Goal: Task Accomplishment & Management: Manage account settings

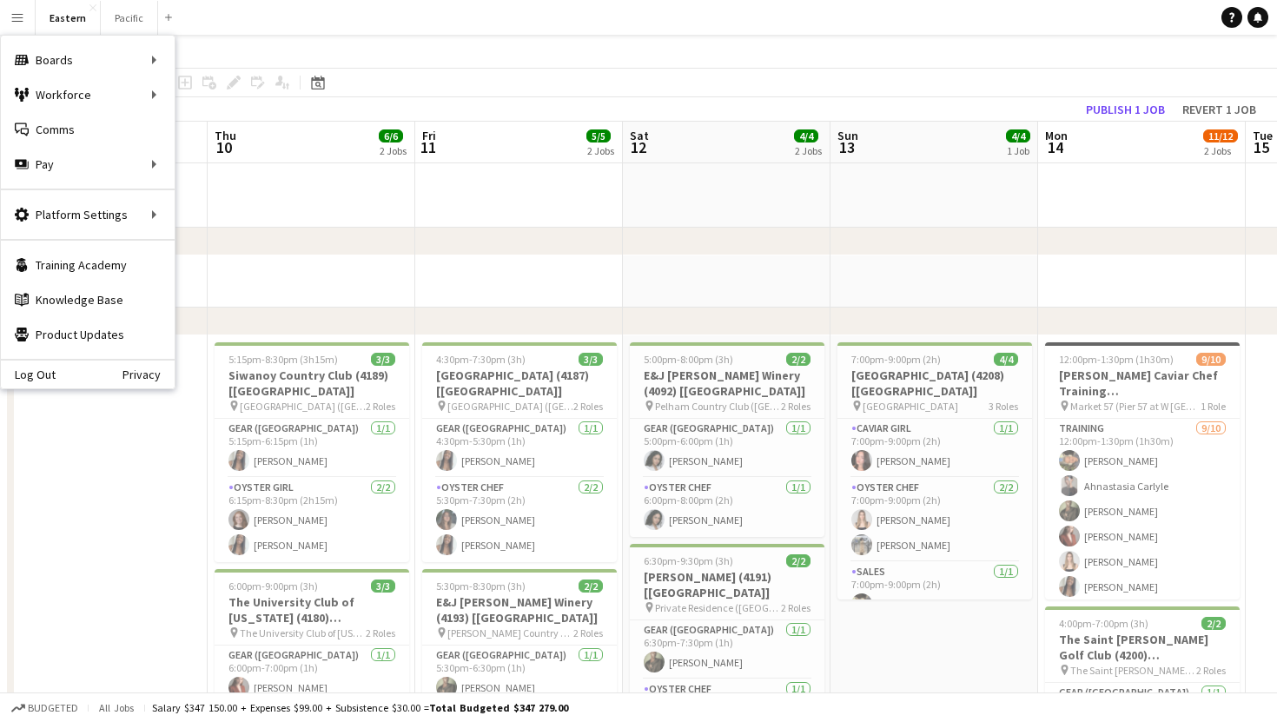
scroll to position [0, 593]
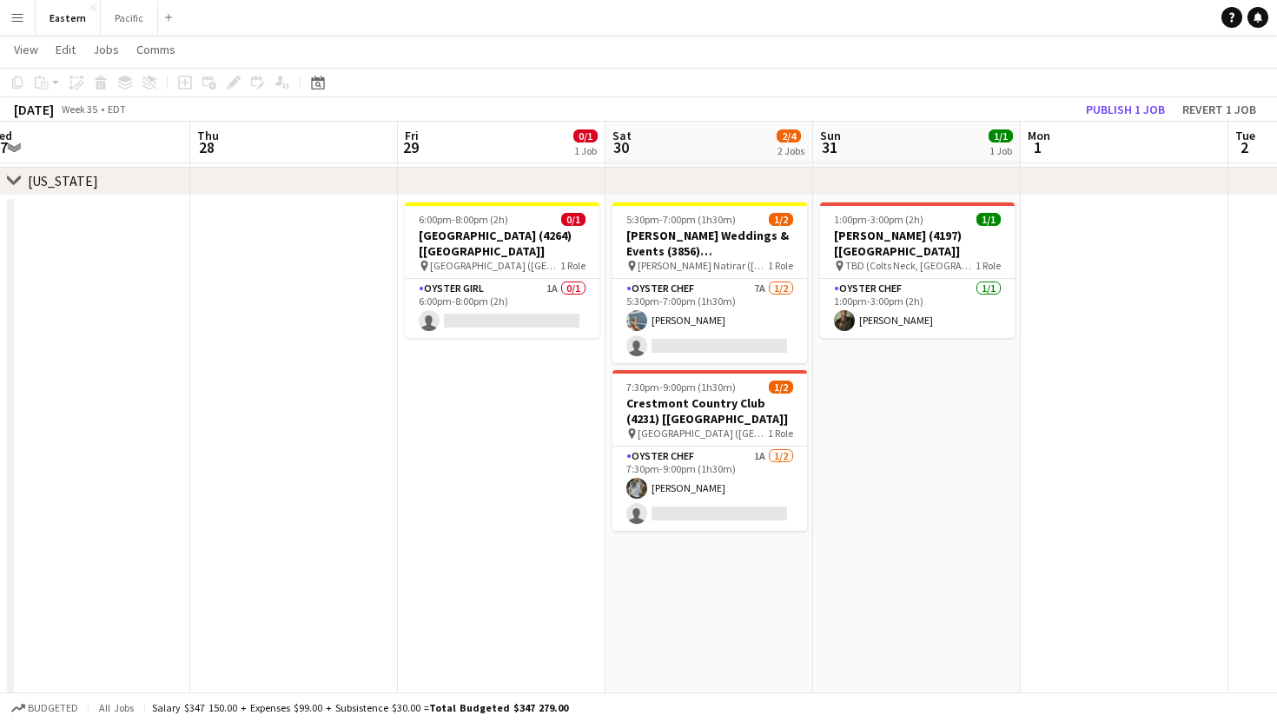
scroll to position [0, 645]
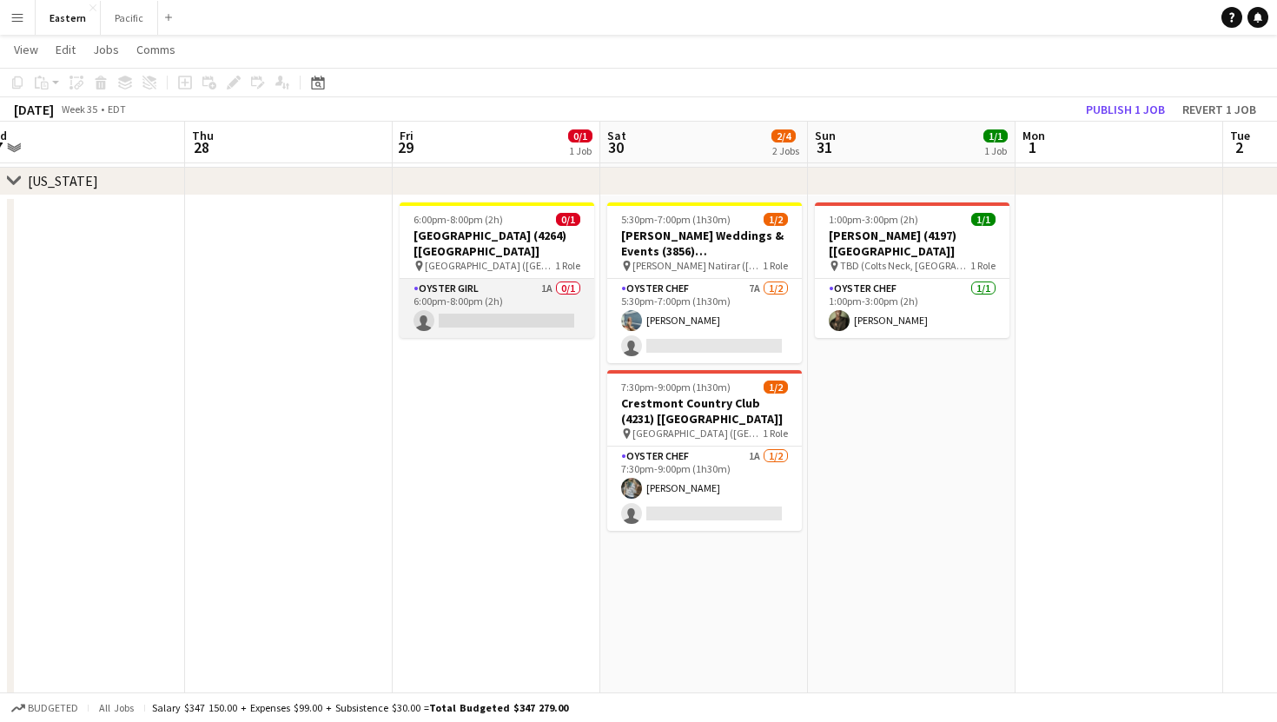
click at [554, 298] on app-card-role "Oyster Girl 1A 0/1 6:00pm-8:00pm (2h) single-neutral-actions" at bounding box center [496, 308] width 195 height 59
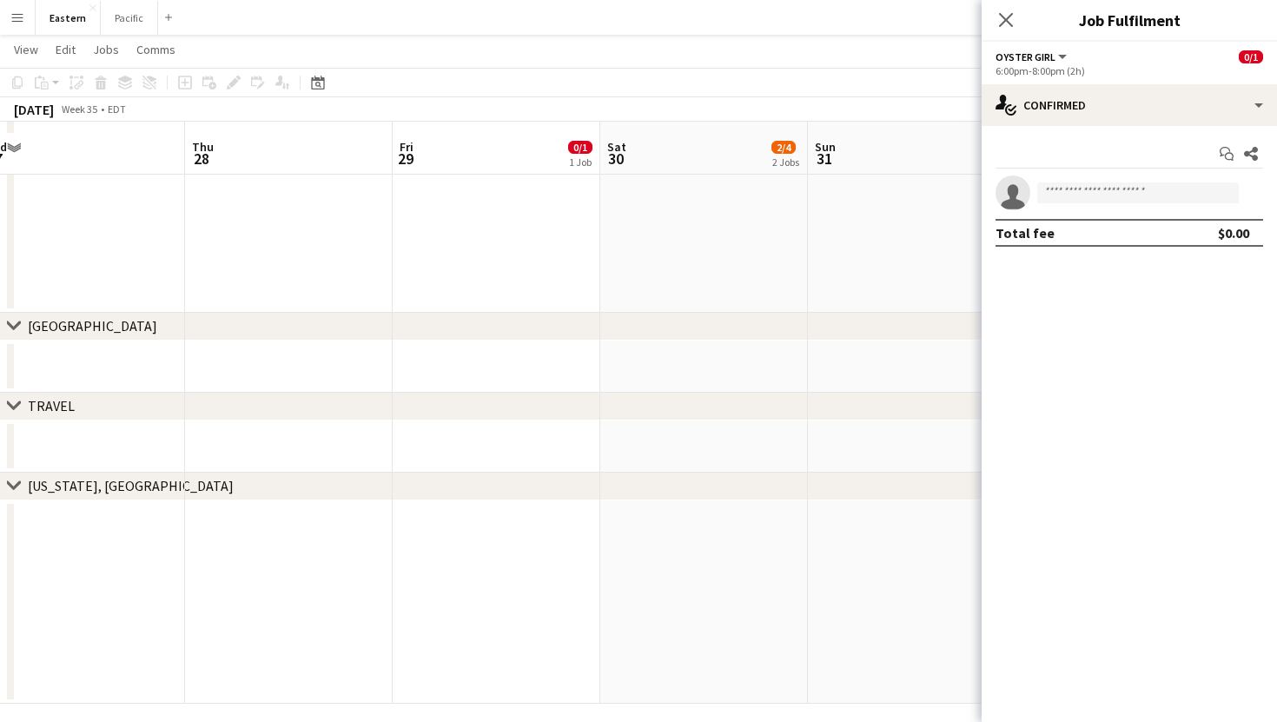
scroll to position [1227, 0]
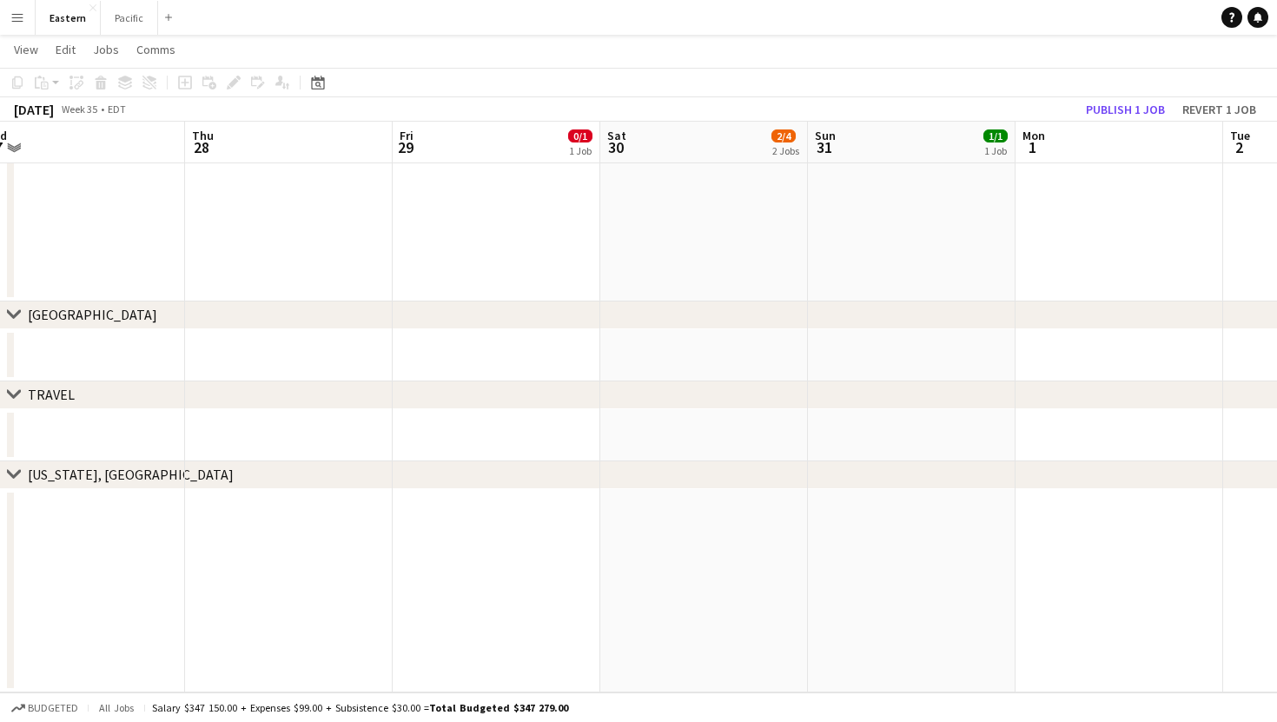
click at [21, 28] on button "Menu" at bounding box center [17, 17] width 35 height 35
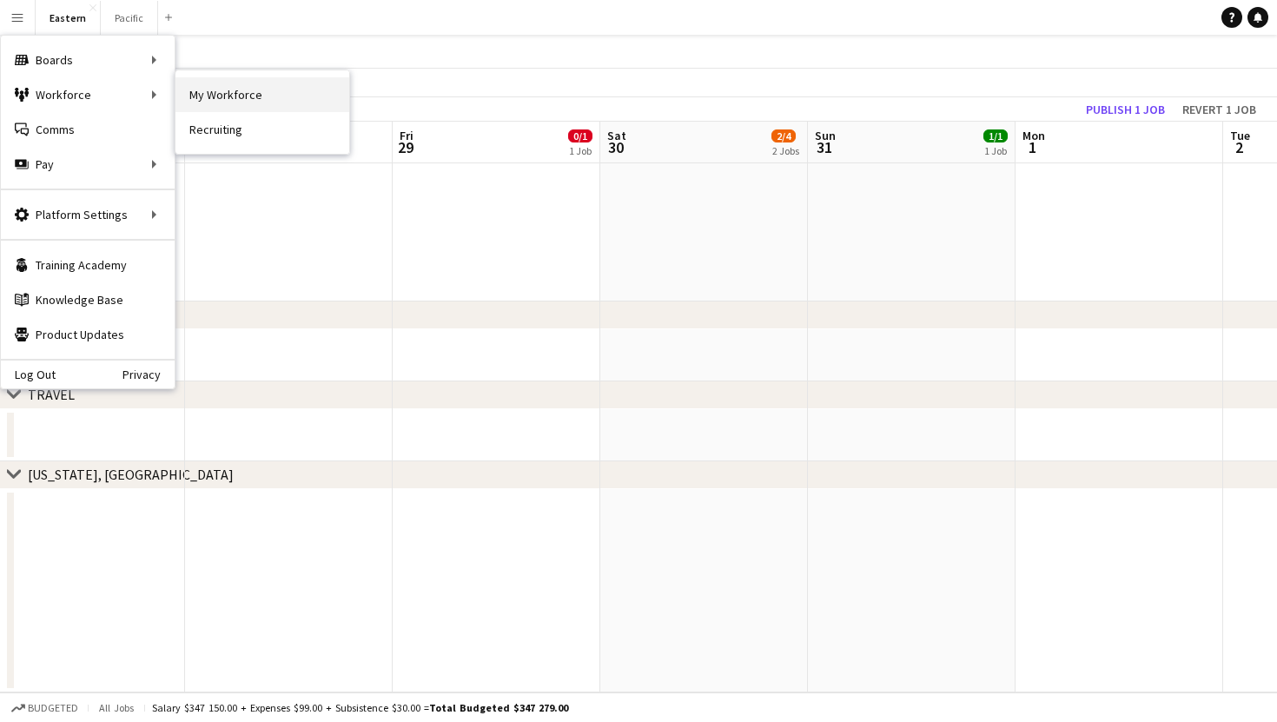
click at [245, 100] on link "My Workforce" at bounding box center [262, 94] width 174 height 35
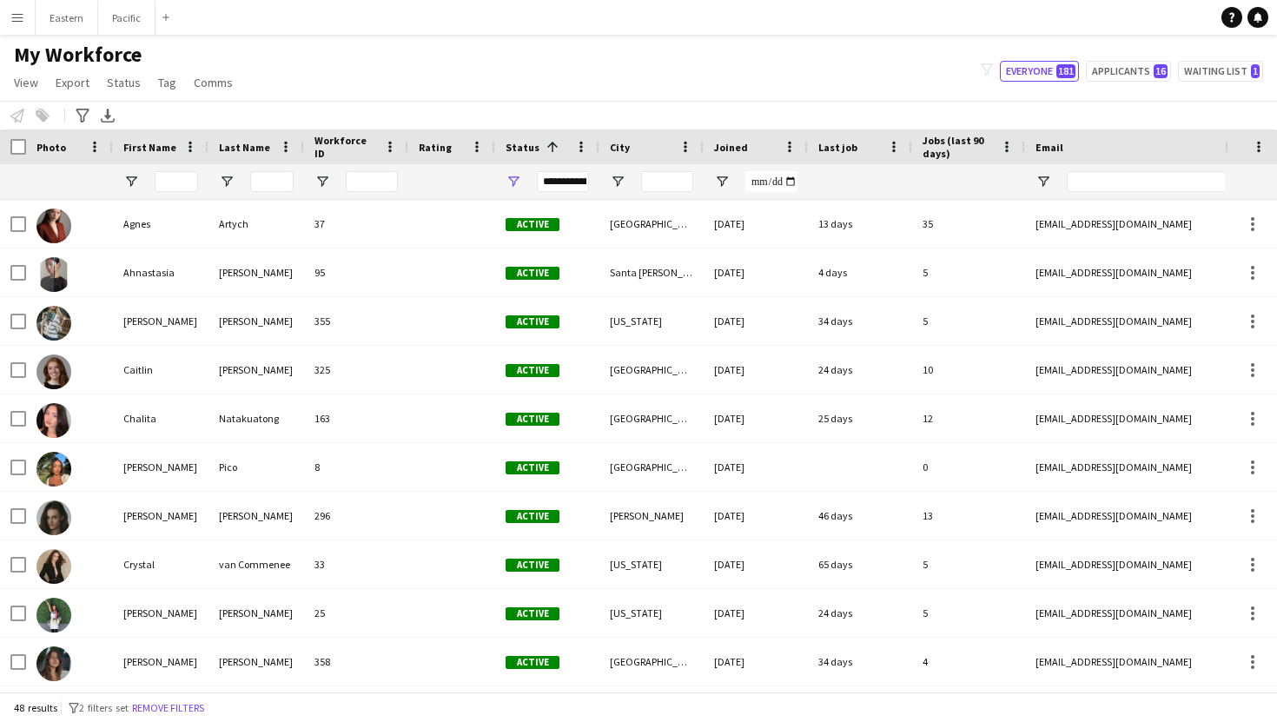
click at [24, 15] on button "Menu" at bounding box center [17, 17] width 35 height 35
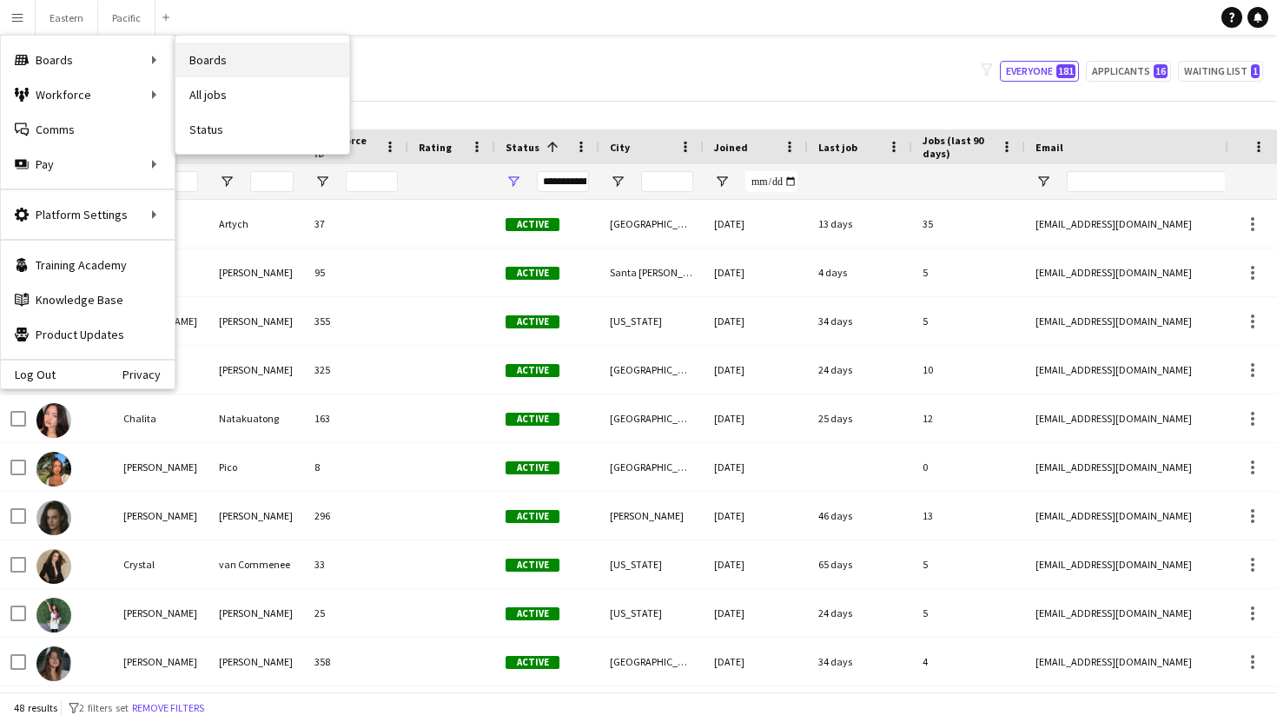
click at [239, 70] on link "Boards" at bounding box center [262, 60] width 174 height 35
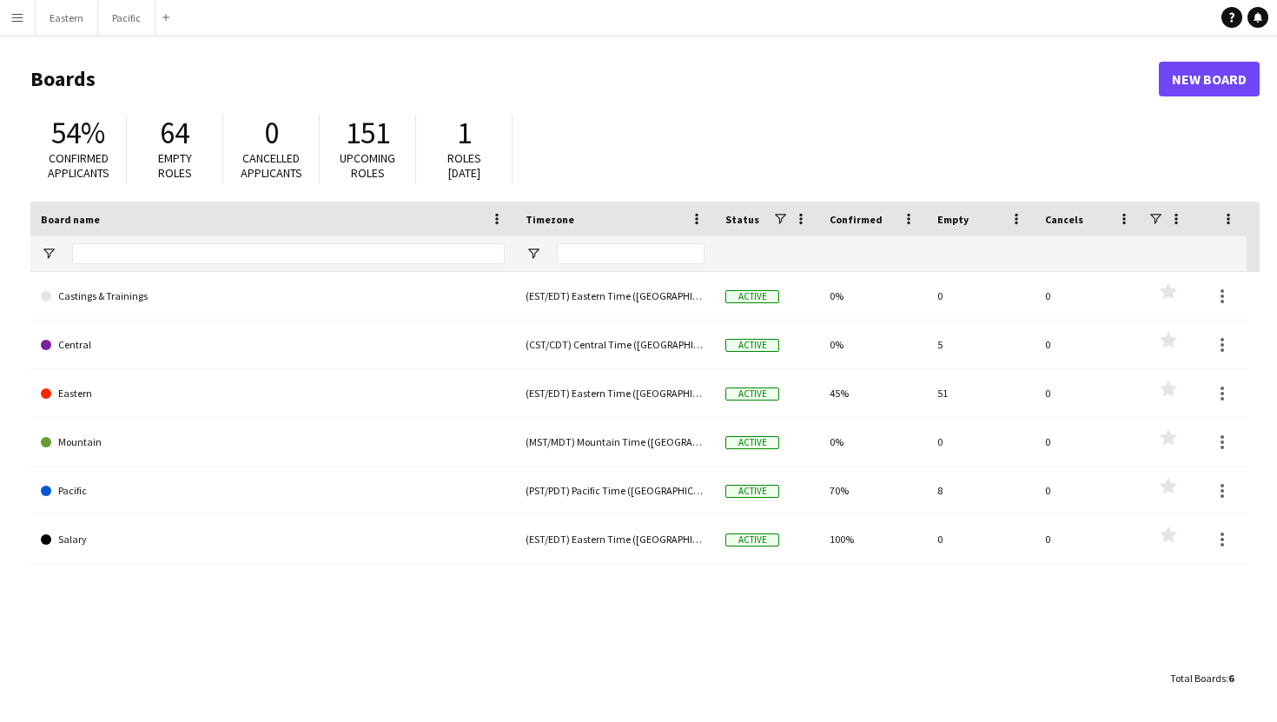
click at [23, 16] on app-icon "Menu" at bounding box center [17, 17] width 14 height 14
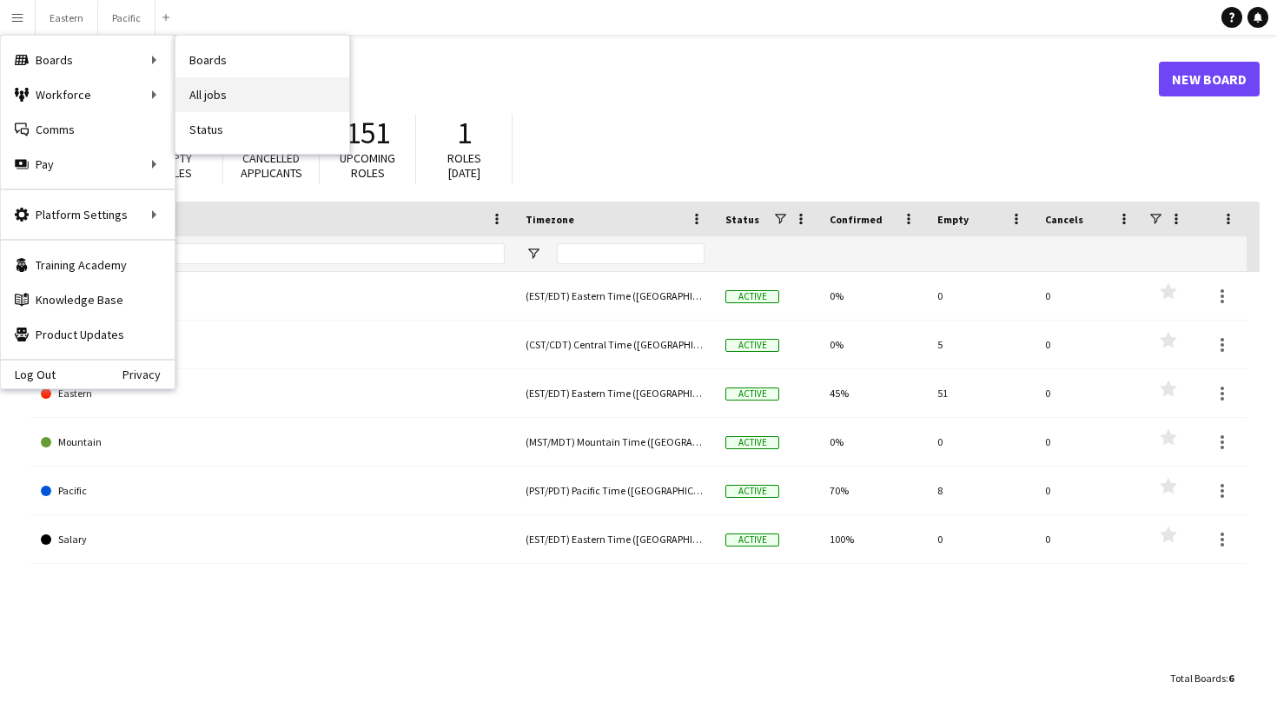
click at [259, 106] on link "All jobs" at bounding box center [262, 94] width 174 height 35
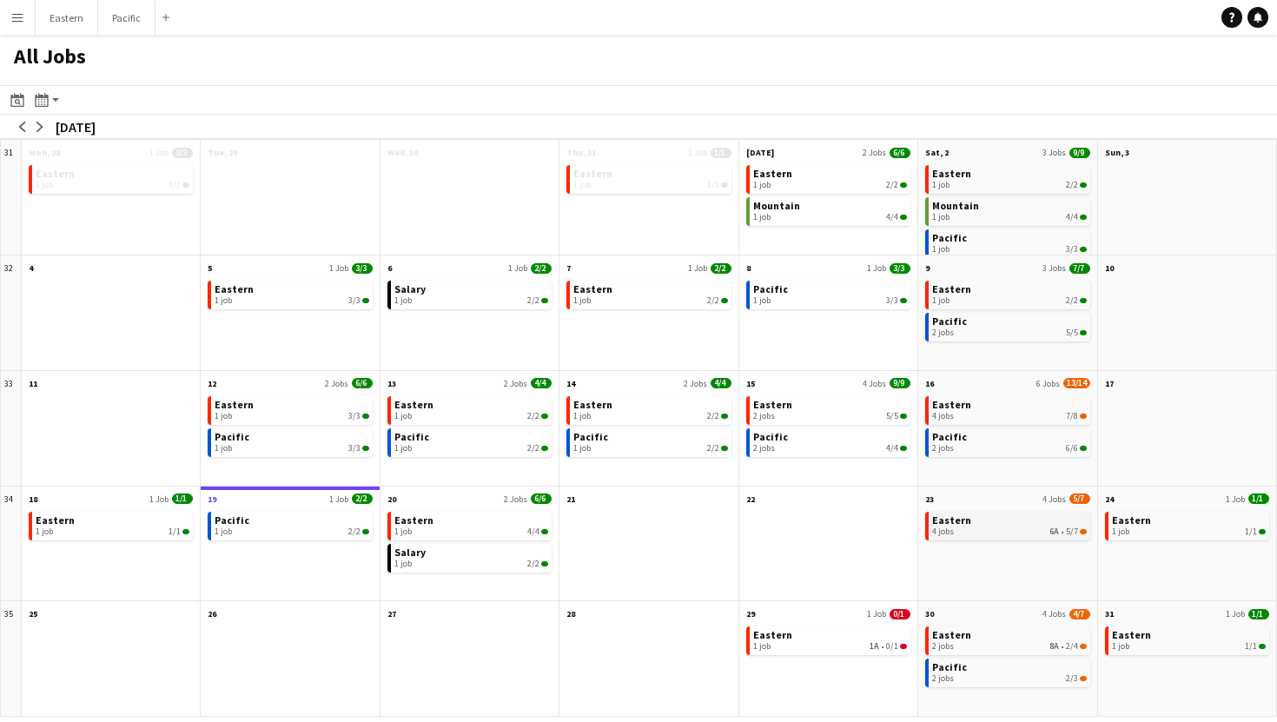
click at [1008, 532] on div "4 jobs 6A • 5/7" at bounding box center [1009, 531] width 154 height 10
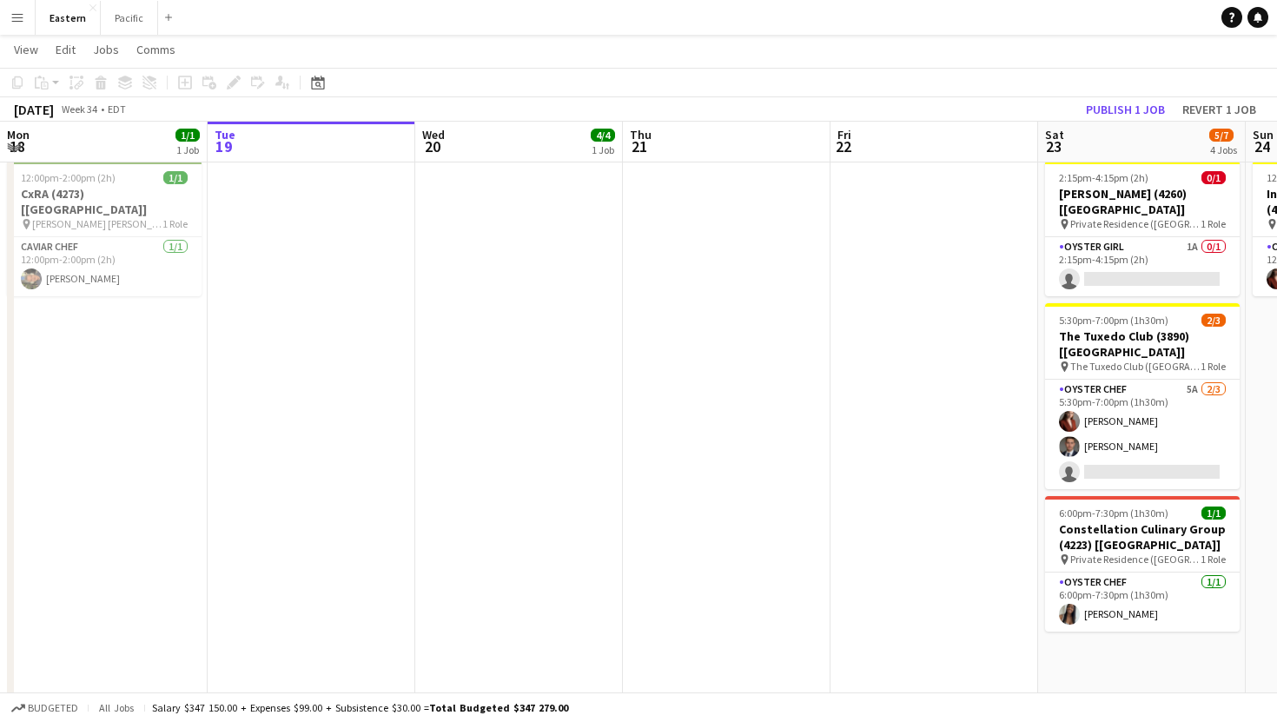
scroll to position [568, 0]
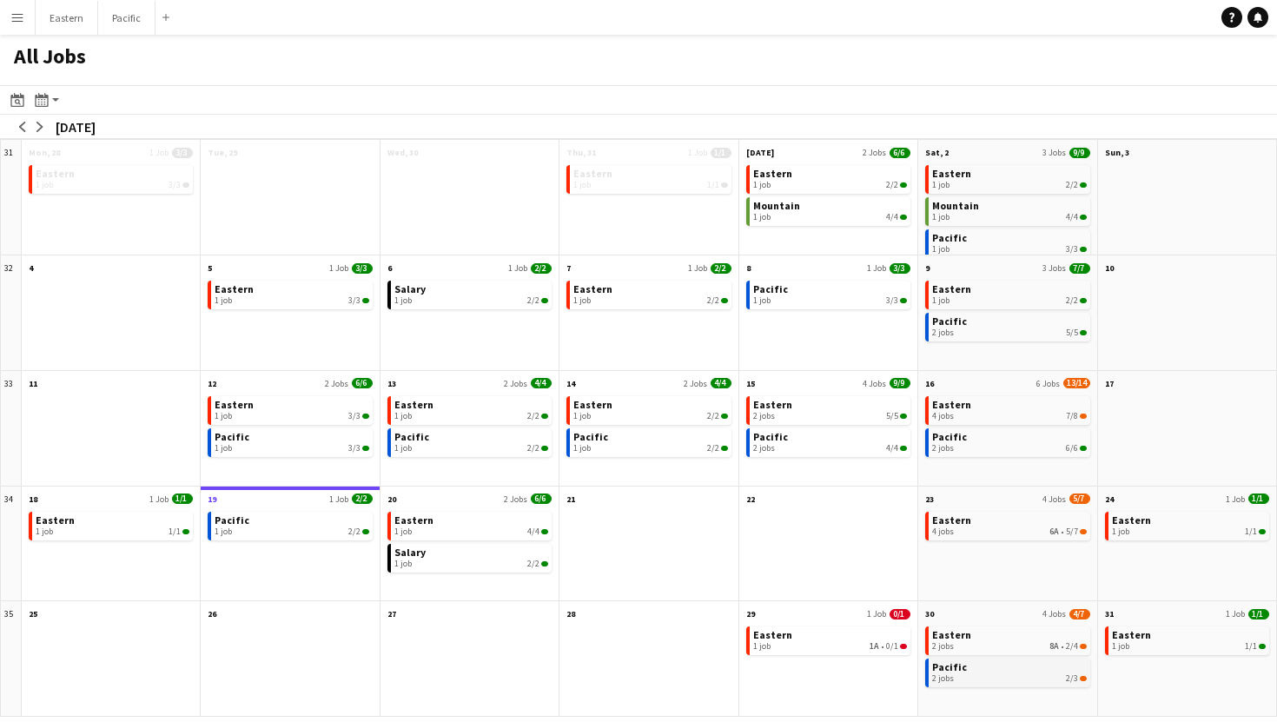
click at [1079, 676] on div "2 jobs 2/3" at bounding box center [1009, 678] width 154 height 10
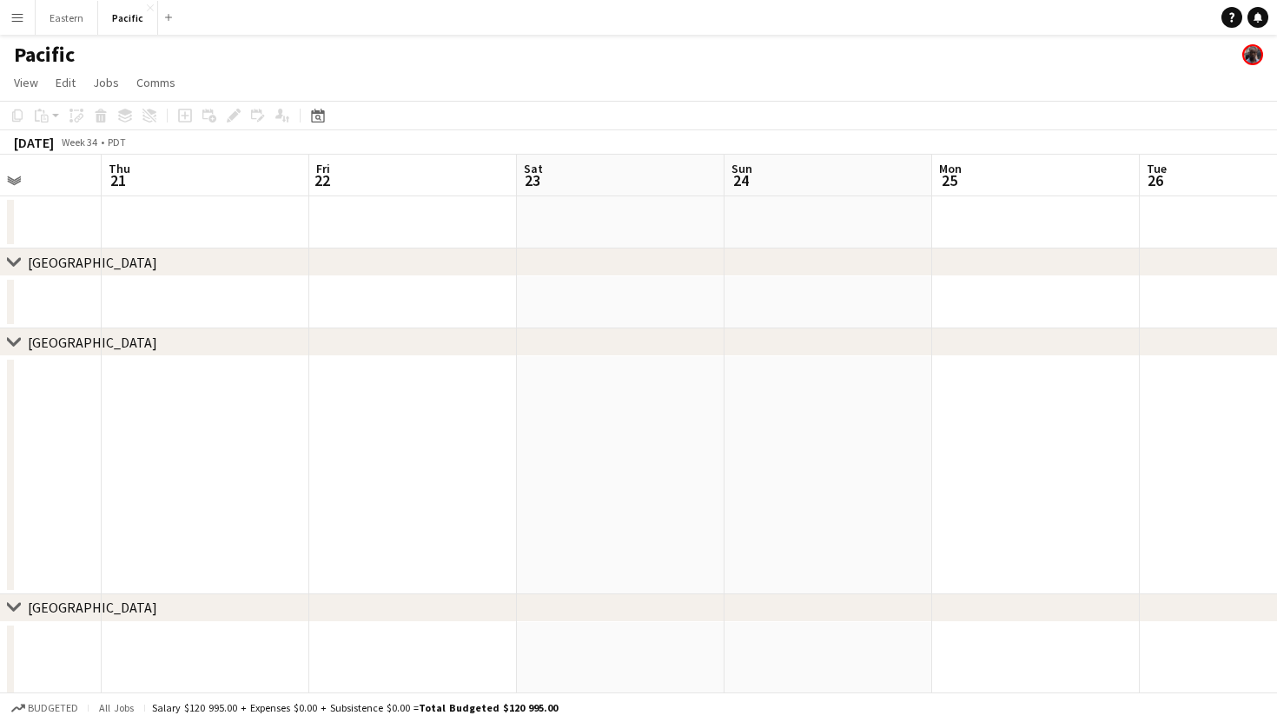
scroll to position [0, 533]
click at [16, 25] on button "Menu" at bounding box center [17, 17] width 35 height 35
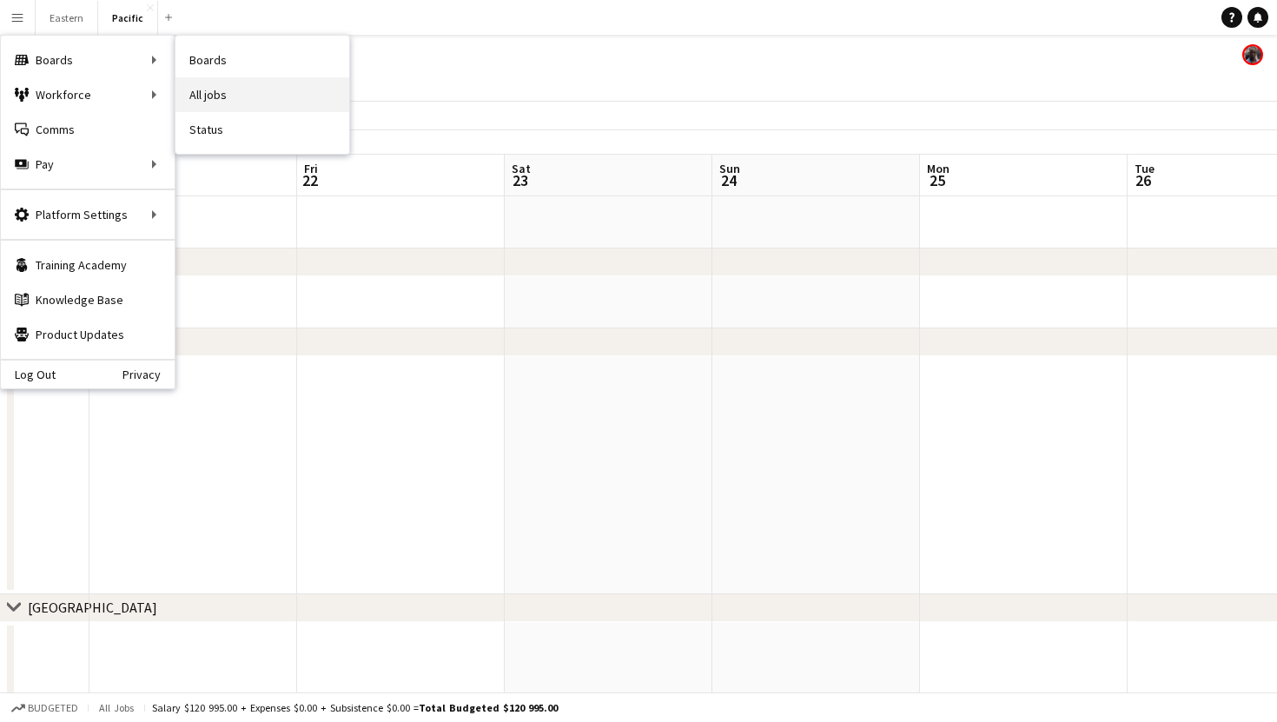
click at [267, 96] on link "All jobs" at bounding box center [262, 94] width 174 height 35
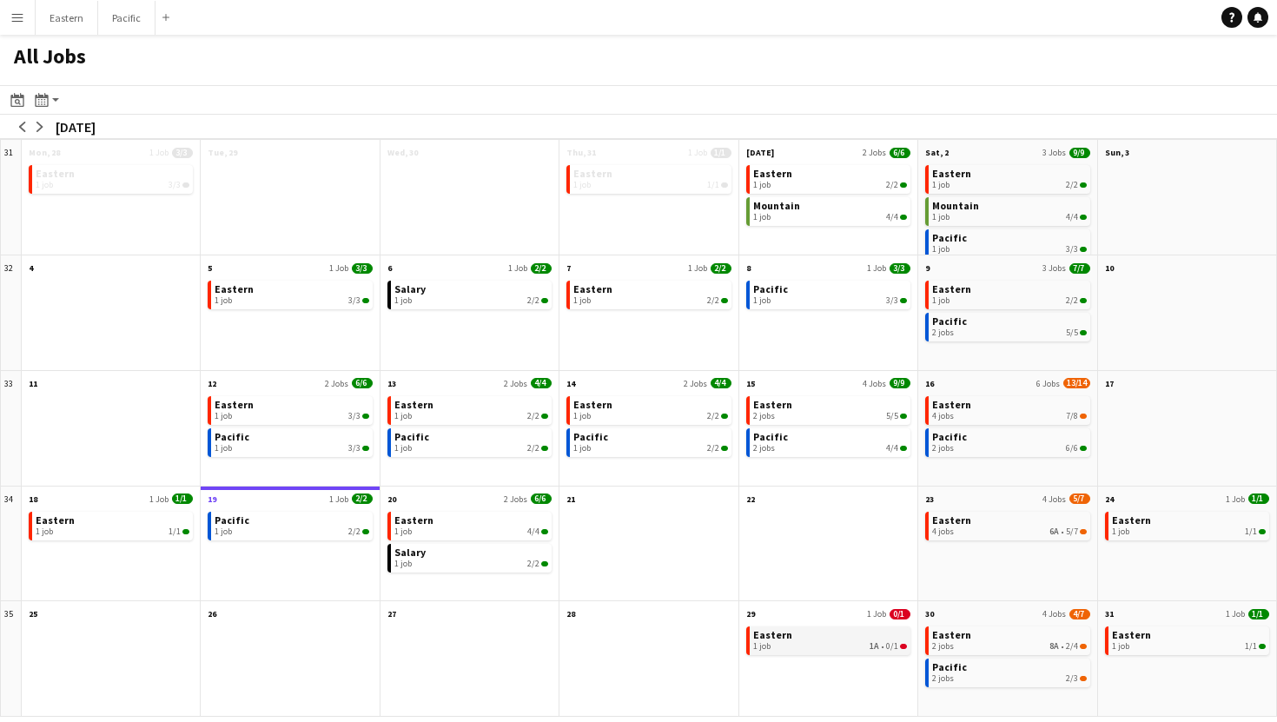
click at [823, 644] on div "1 job 1A • 0/1" at bounding box center [830, 646] width 154 height 10
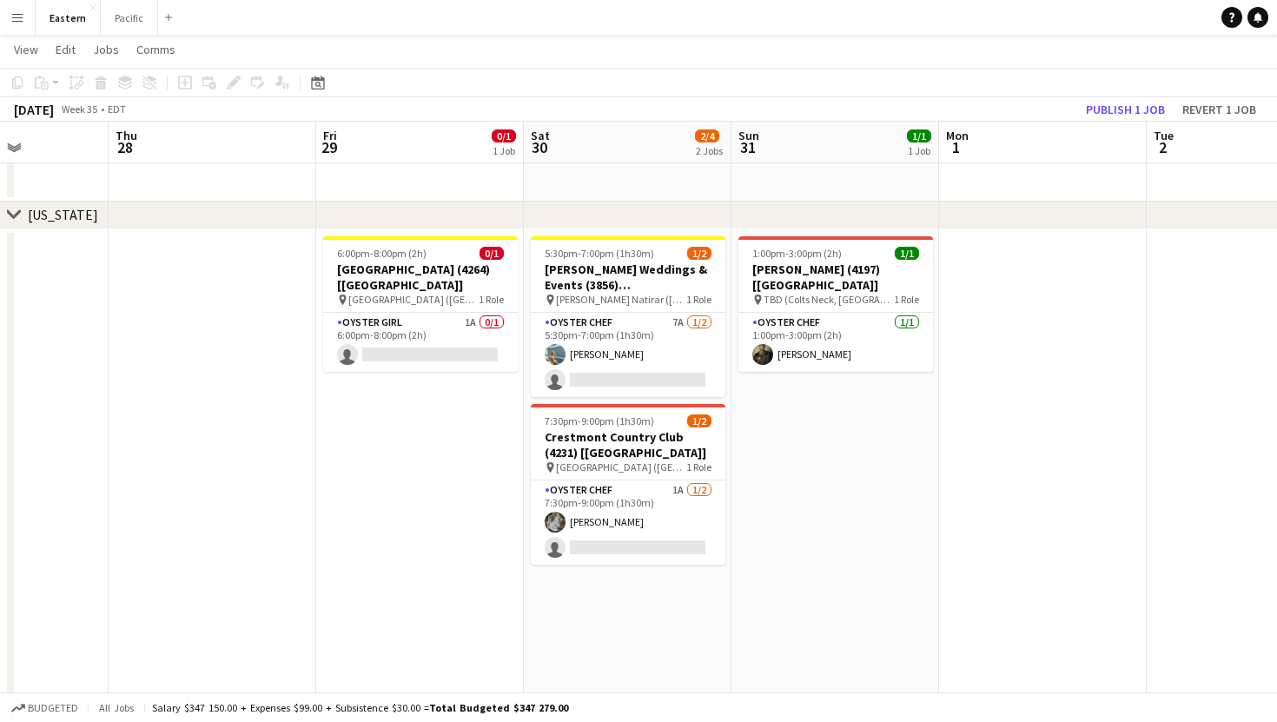
scroll to position [0, 527]
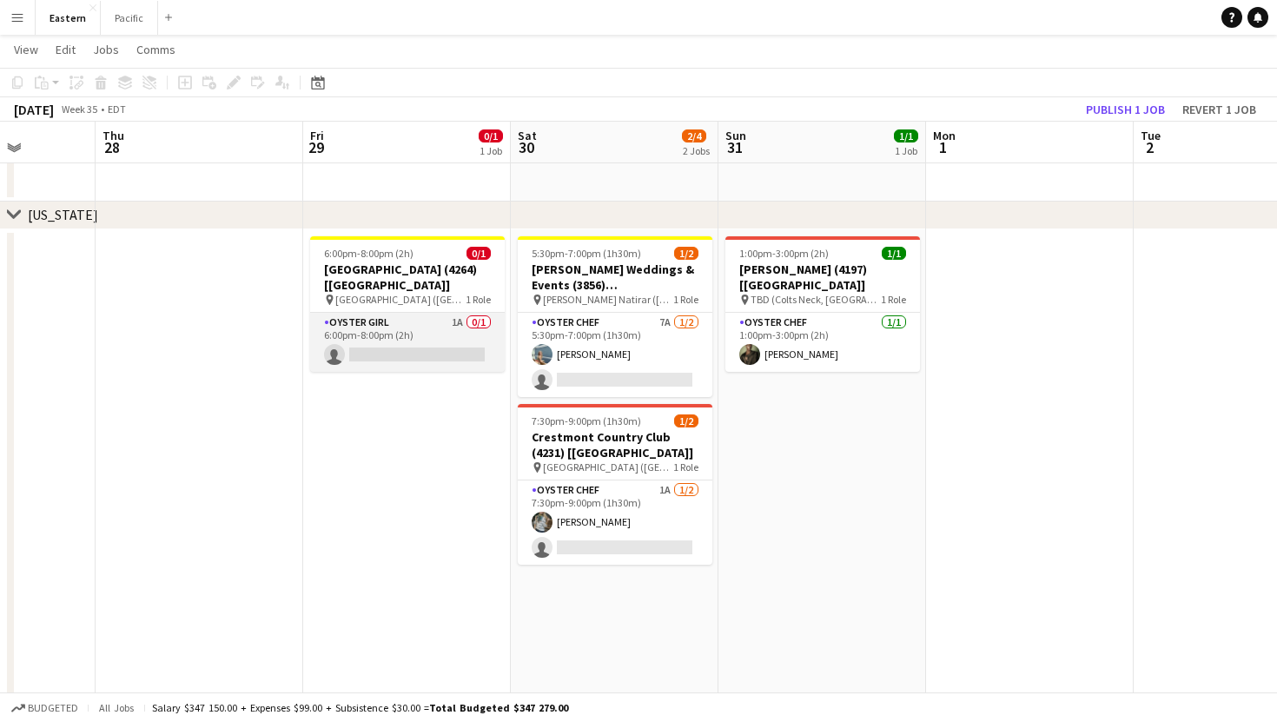
click at [437, 342] on app-card-role "Oyster Girl 1A 0/1 6:00pm-8:00pm (2h) single-neutral-actions" at bounding box center [407, 342] width 195 height 59
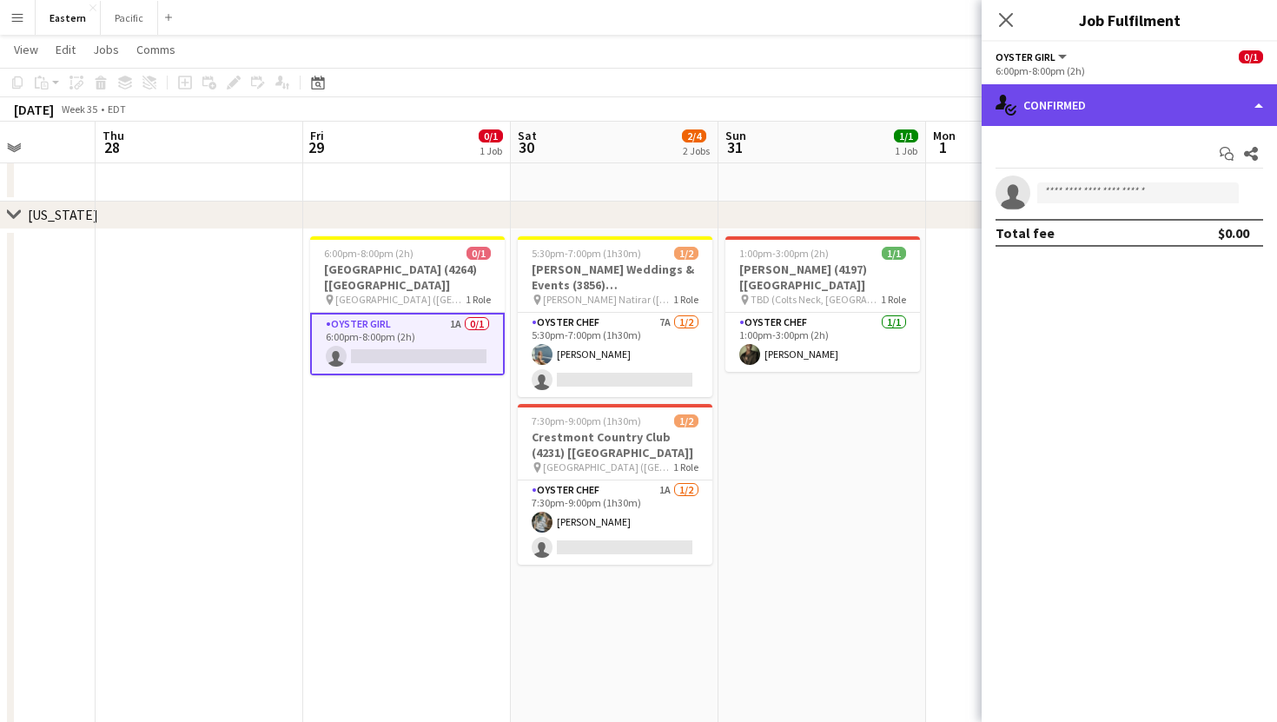
click at [1119, 115] on div "single-neutral-actions-check-2 Confirmed" at bounding box center [1128, 105] width 295 height 42
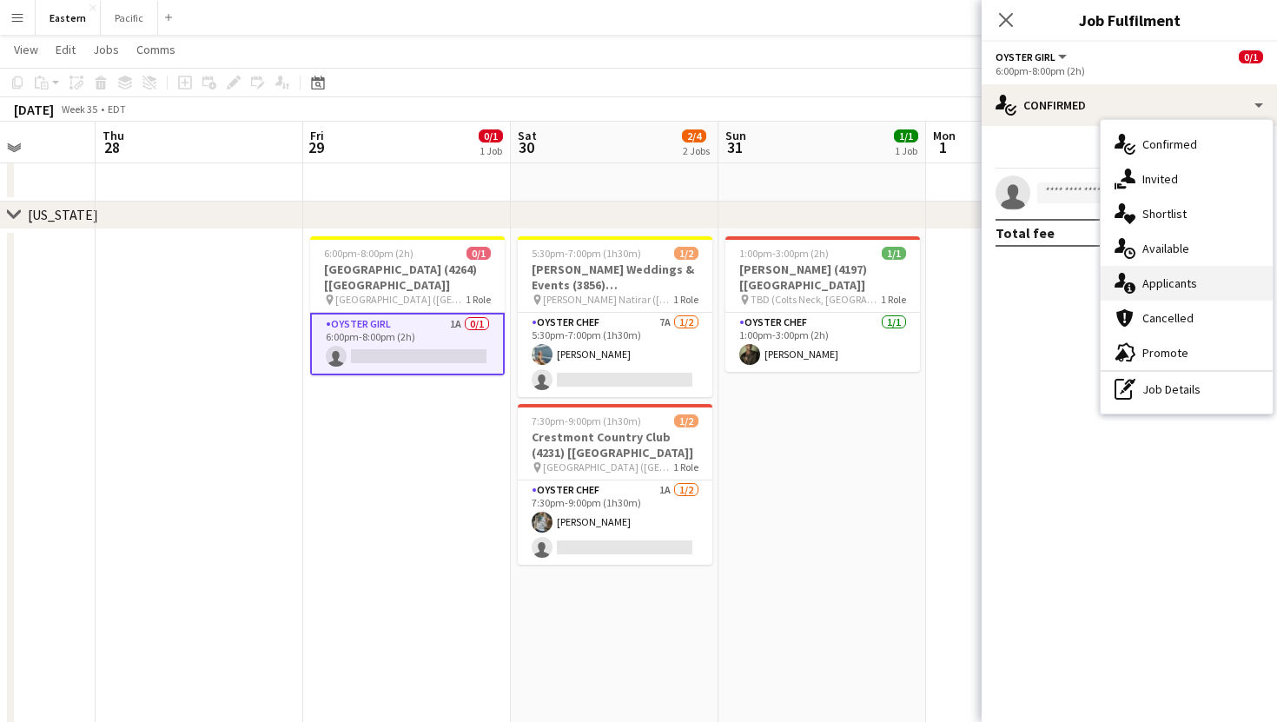
click at [1155, 270] on div "single-neutral-actions-information Applicants" at bounding box center [1186, 283] width 172 height 35
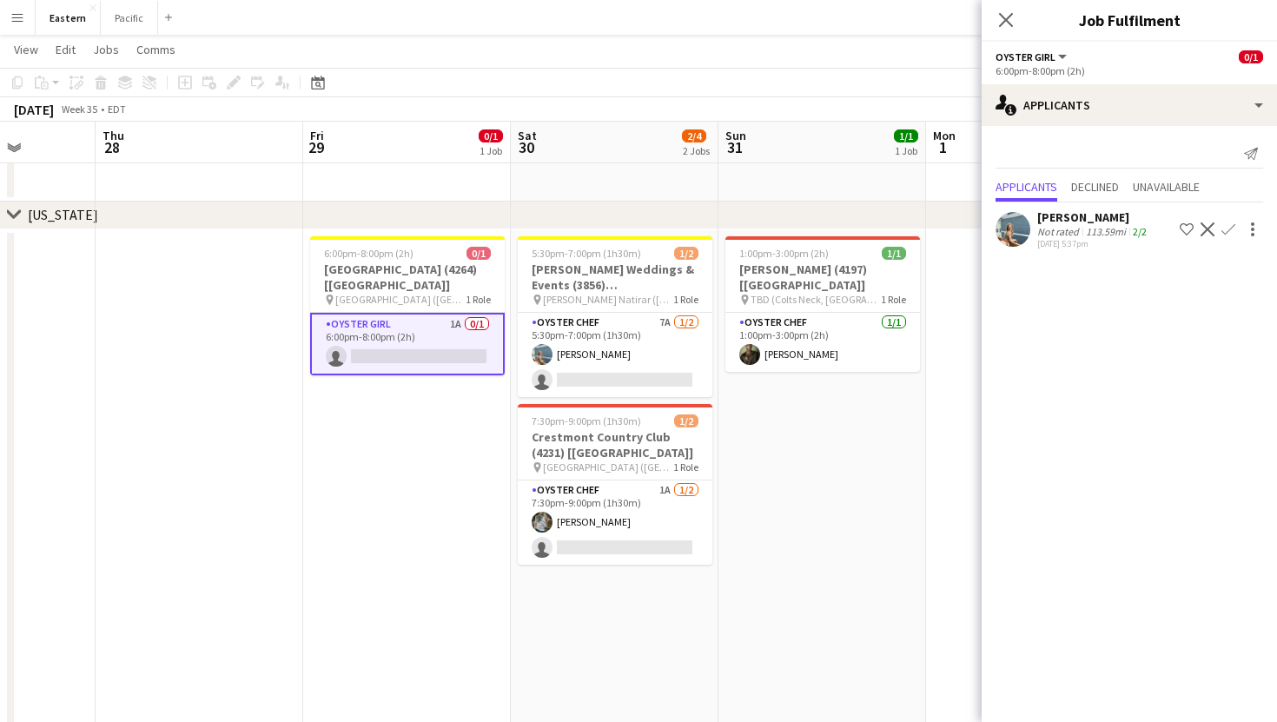
click at [1063, 78] on app-options-switcher "Oyster Girl All roles Oyster Girl 0/1 6:00pm-8:00pm (2h)" at bounding box center [1128, 63] width 295 height 43
click at [1059, 63] on button "Oyster Girl" at bounding box center [1032, 56] width 74 height 13
click at [1152, 77] on app-options-switcher "Oyster Girl All roles Oyster Girl 0/1 6:00pm-8:00pm (2h)" at bounding box center [1128, 63] width 295 height 43
click at [1005, 30] on app-icon "Close pop-in" at bounding box center [1005, 20] width 25 height 25
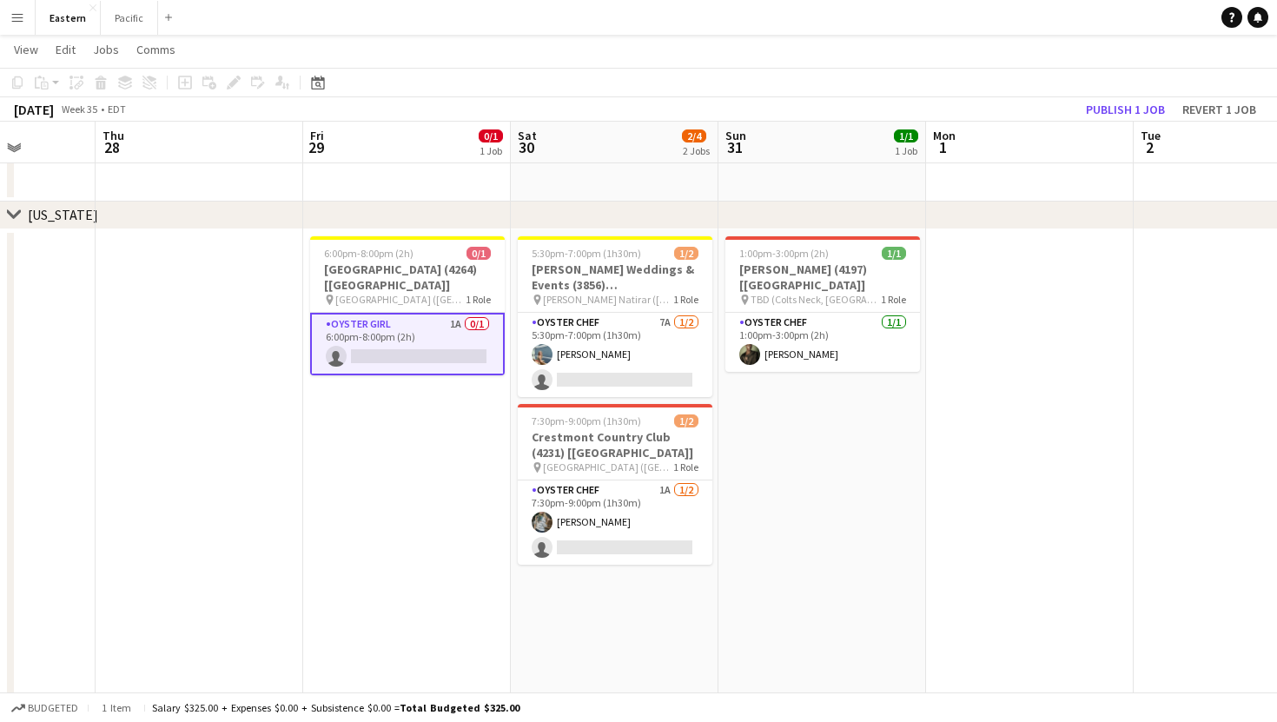
click at [458, 324] on app-card-role "Oyster Girl 1A 0/1 6:00pm-8:00pm (2h) single-neutral-actions" at bounding box center [407, 344] width 195 height 63
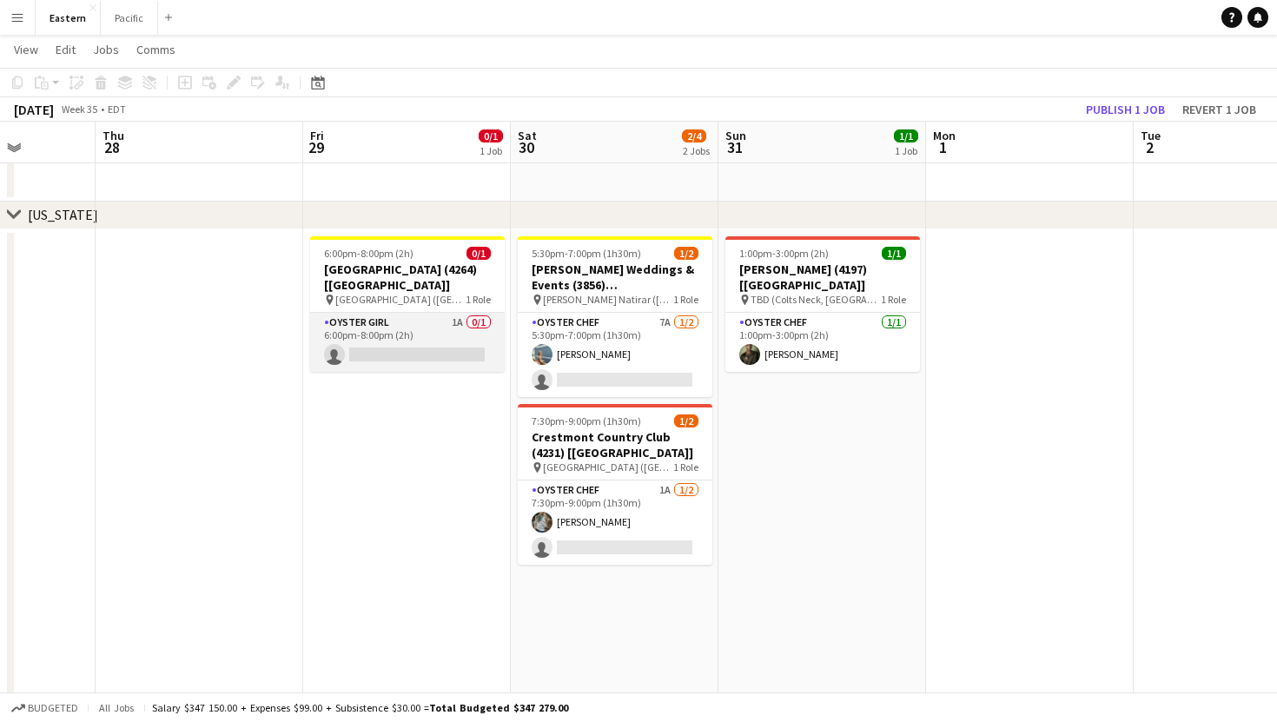
click at [465, 324] on app-card-role "Oyster Girl 1A 0/1 6:00pm-8:00pm (2h) single-neutral-actions" at bounding box center [407, 342] width 195 height 59
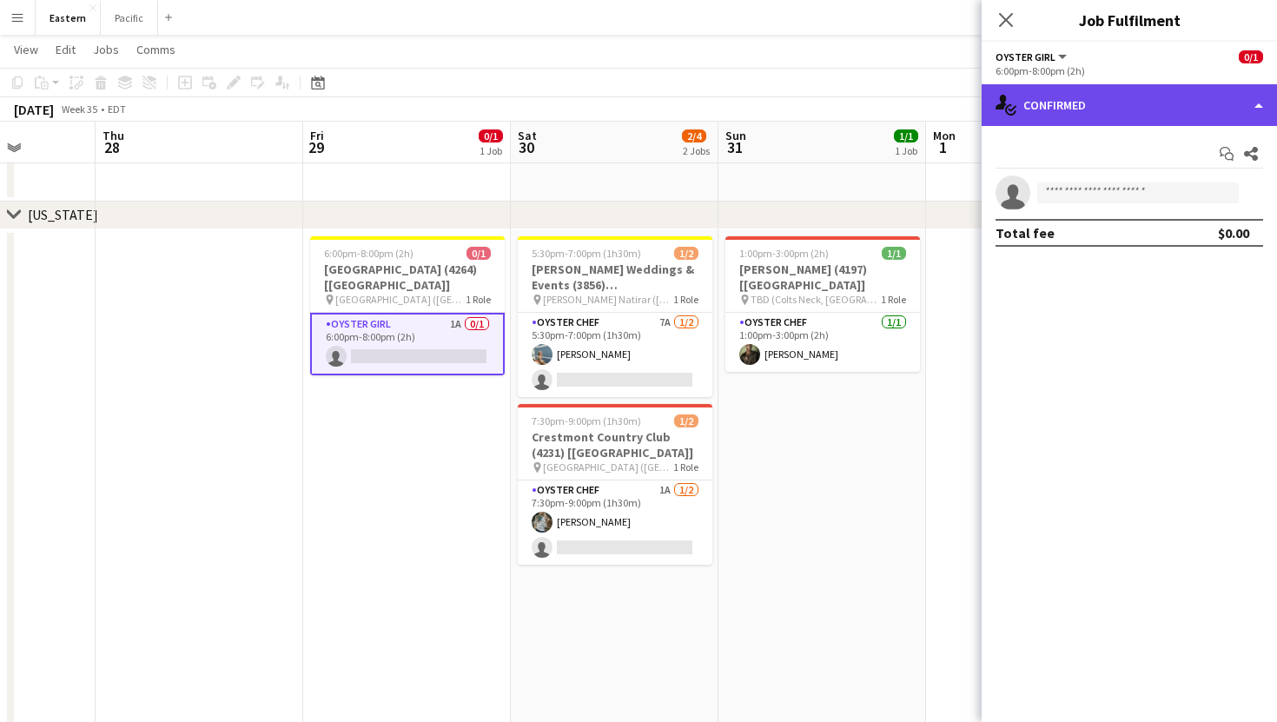
click at [1163, 116] on div "single-neutral-actions-check-2 Confirmed" at bounding box center [1128, 105] width 295 height 42
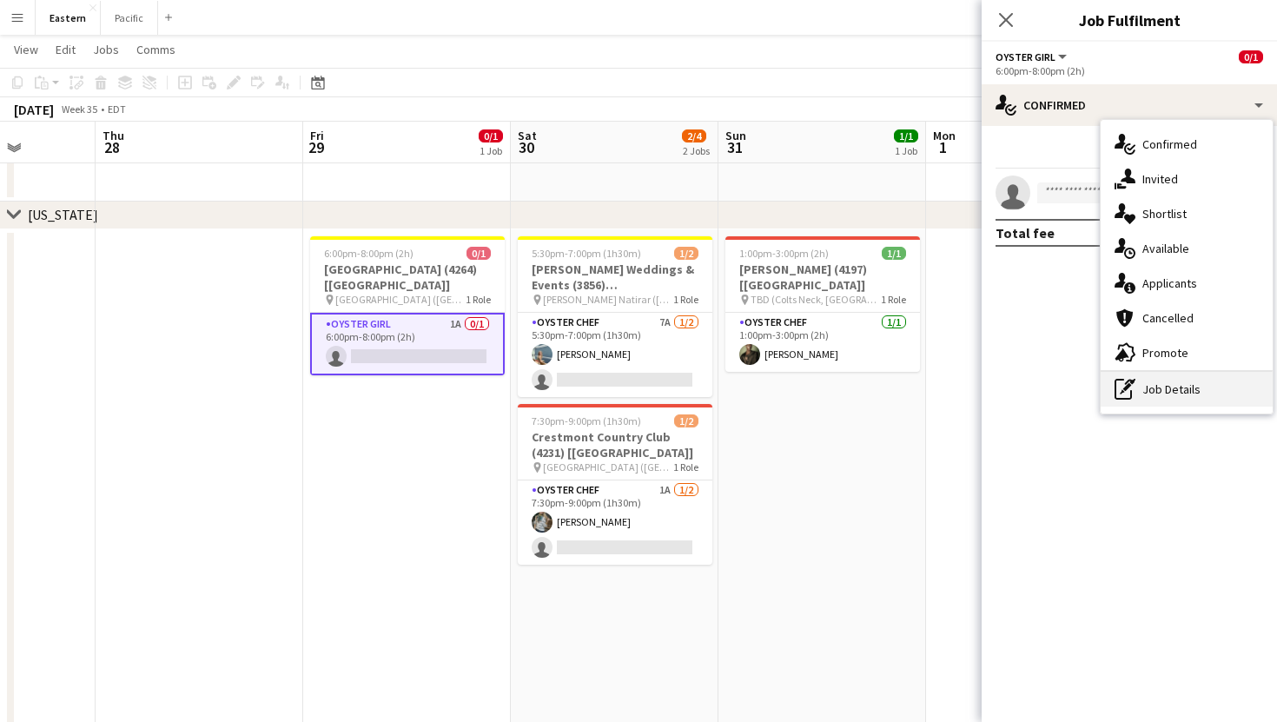
click at [1158, 393] on div "pen-write Job Details" at bounding box center [1186, 389] width 172 height 35
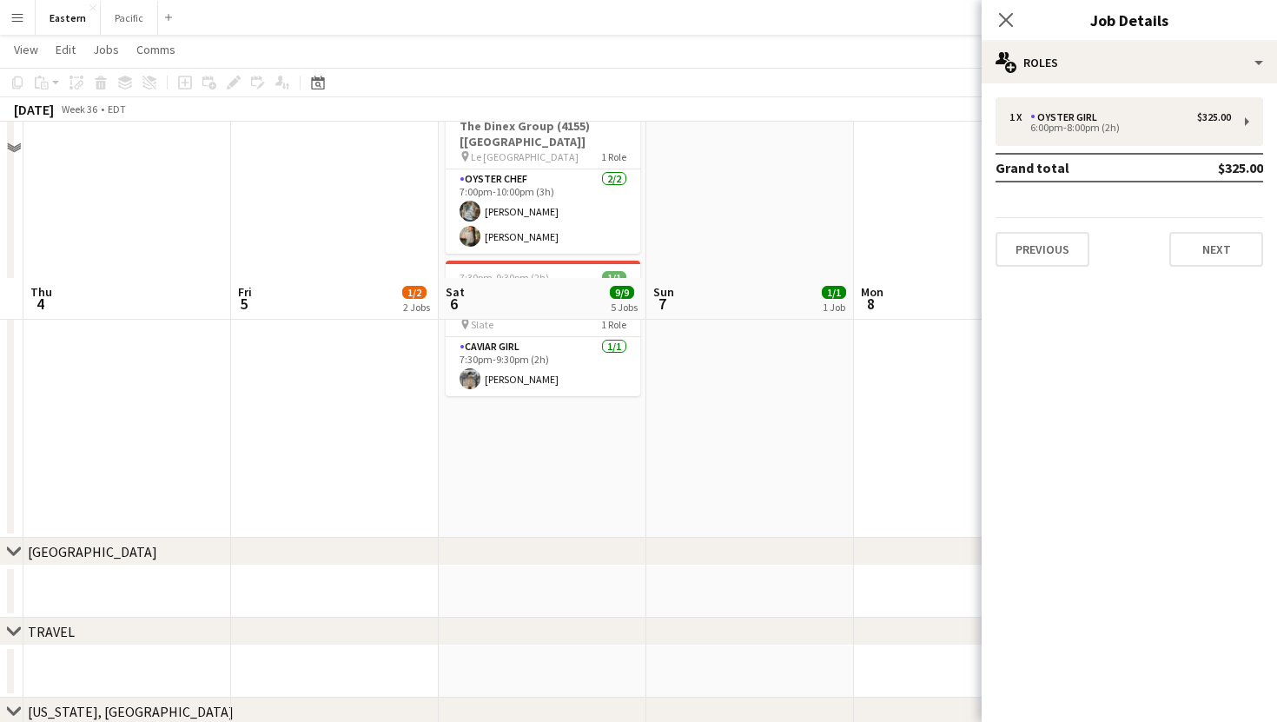
scroll to position [1353, 0]
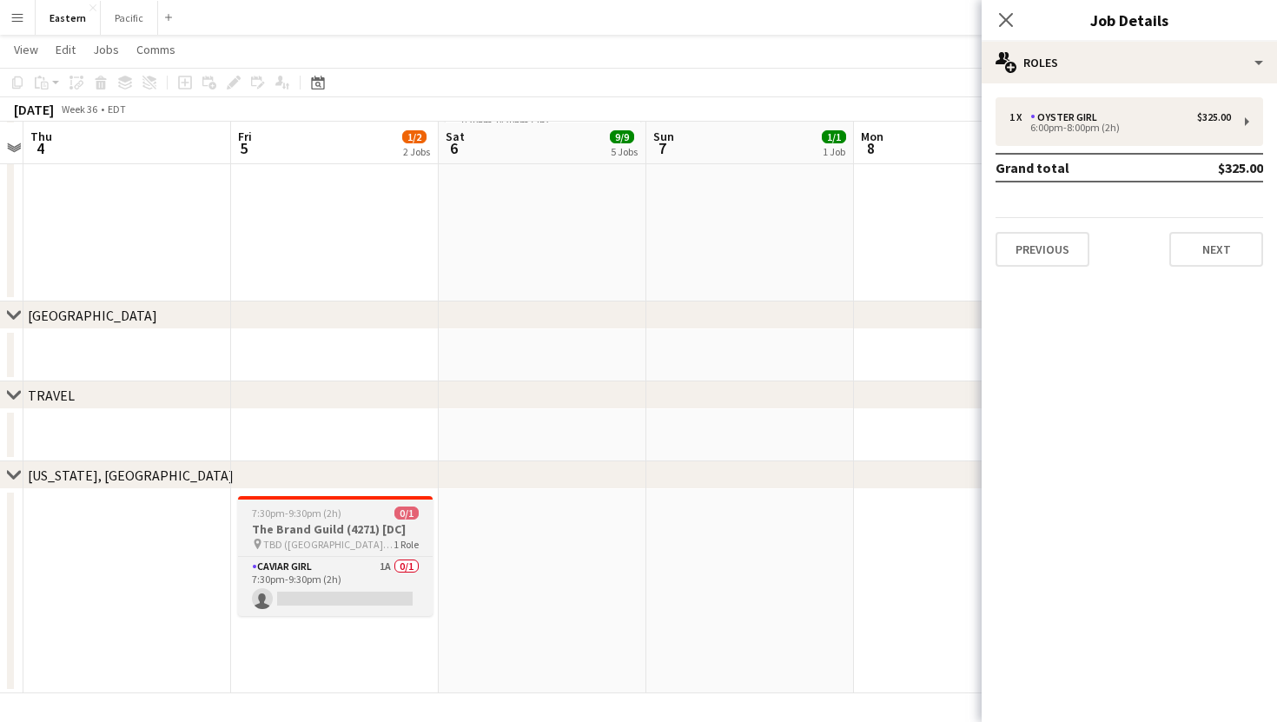
click at [396, 549] on div "pin TBD (McLean, VA) 1 Role" at bounding box center [335, 544] width 195 height 14
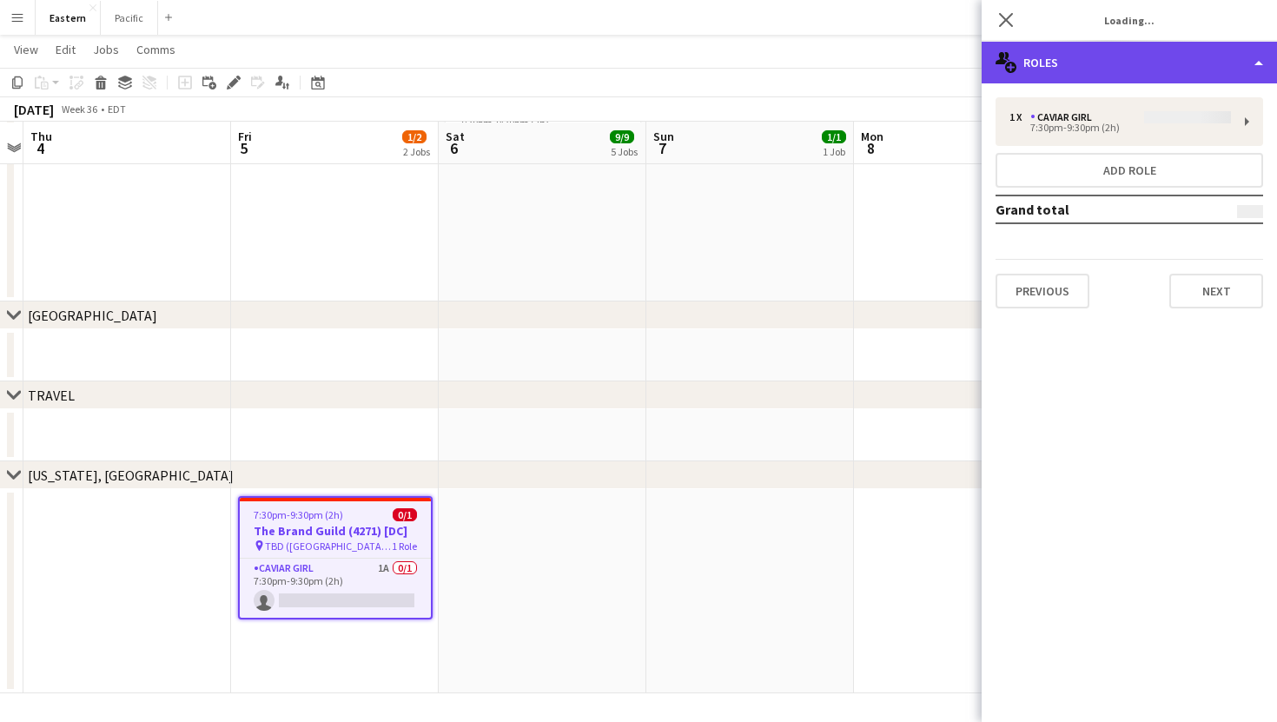
click at [1181, 63] on div "multiple-users-add Roles" at bounding box center [1128, 63] width 295 height 42
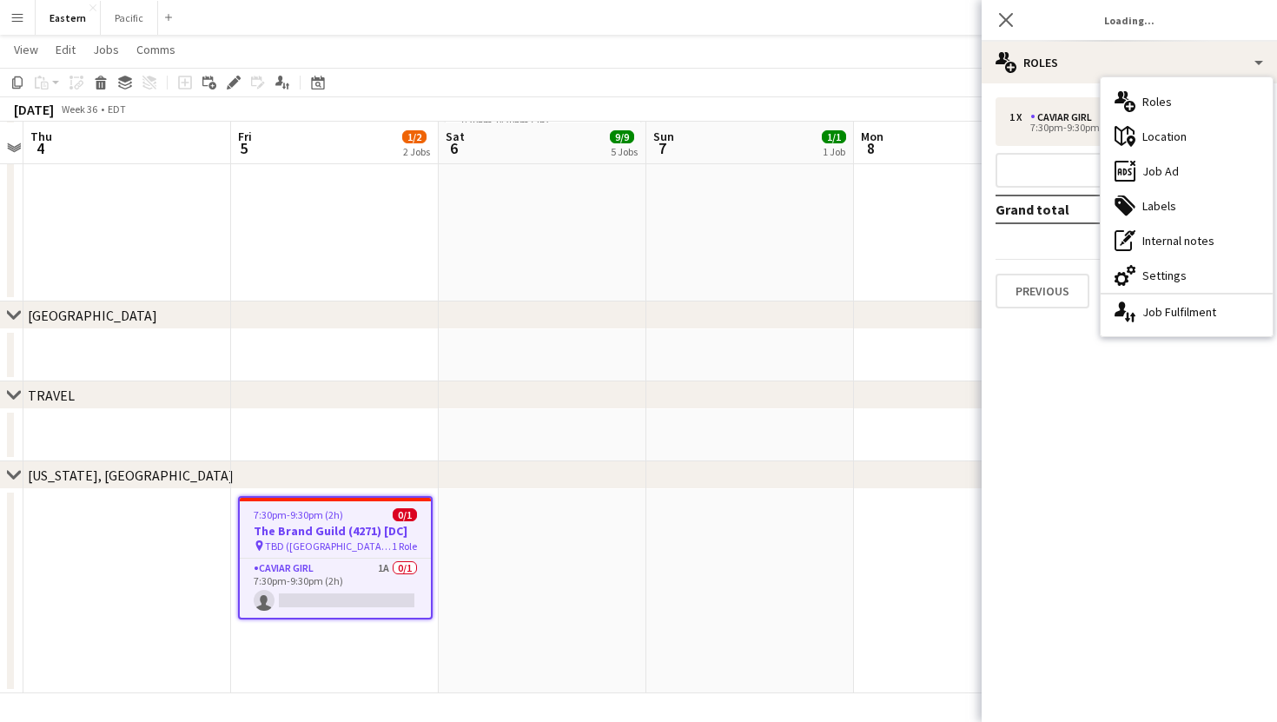
click at [1058, 109] on div "1 x Caviar Girl 7:30pm-9:30pm (2h) Add role Grand total Previous Next" at bounding box center [1128, 202] width 295 height 211
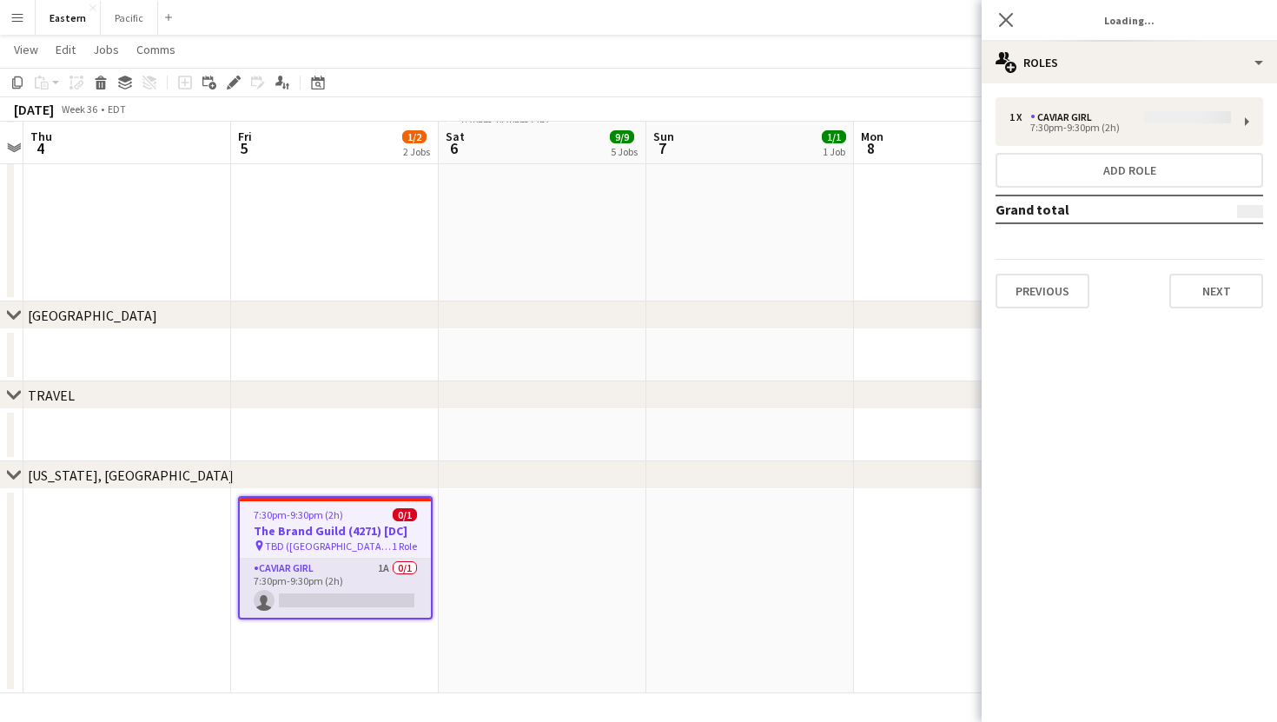
click at [380, 592] on app-card-role "Caviar Girl 1A 0/1 7:30pm-9:30pm (2h) single-neutral-actions" at bounding box center [335, 587] width 191 height 59
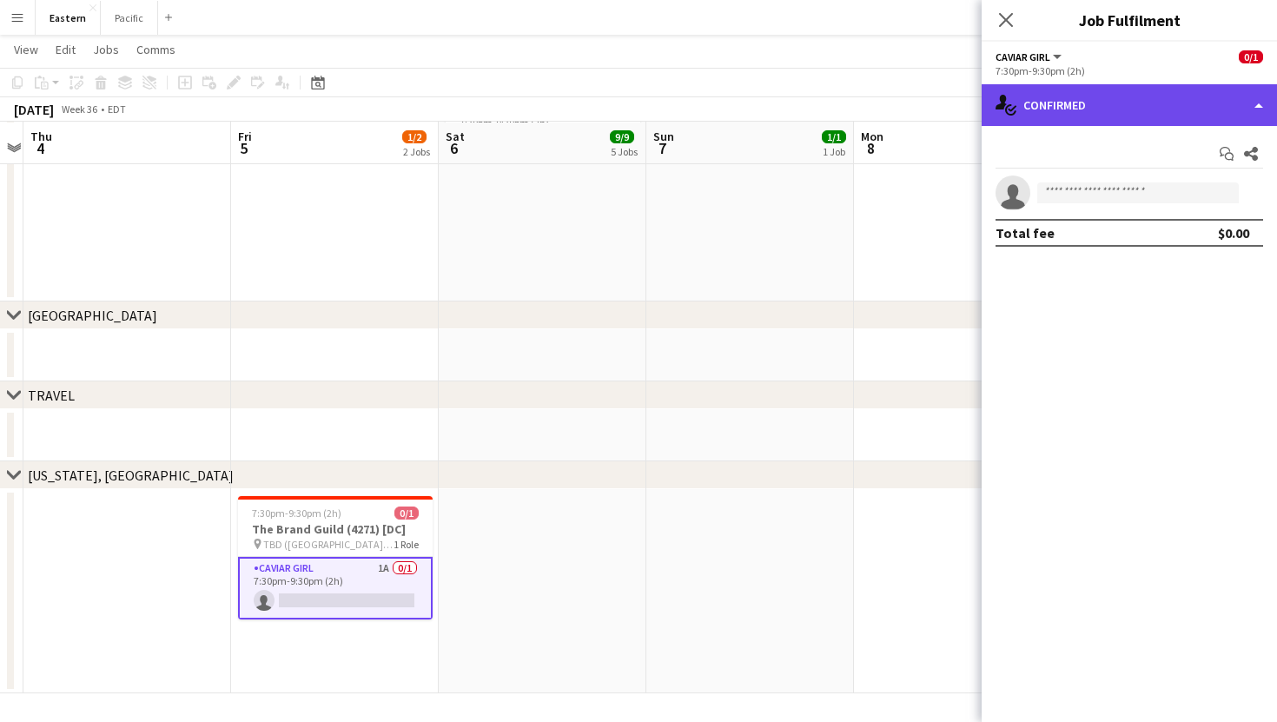
click at [1168, 114] on div "single-neutral-actions-check-2 Confirmed" at bounding box center [1128, 105] width 295 height 42
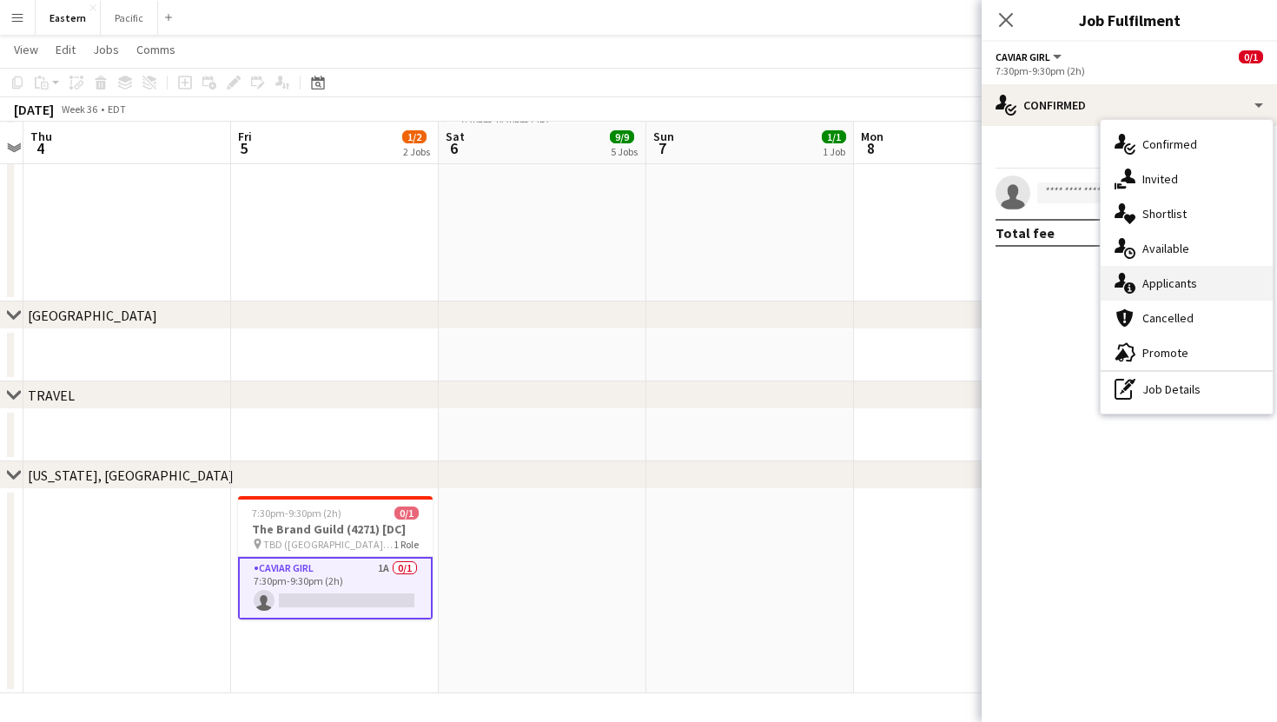
click at [1163, 290] on div "single-neutral-actions-information Applicants" at bounding box center [1186, 283] width 172 height 35
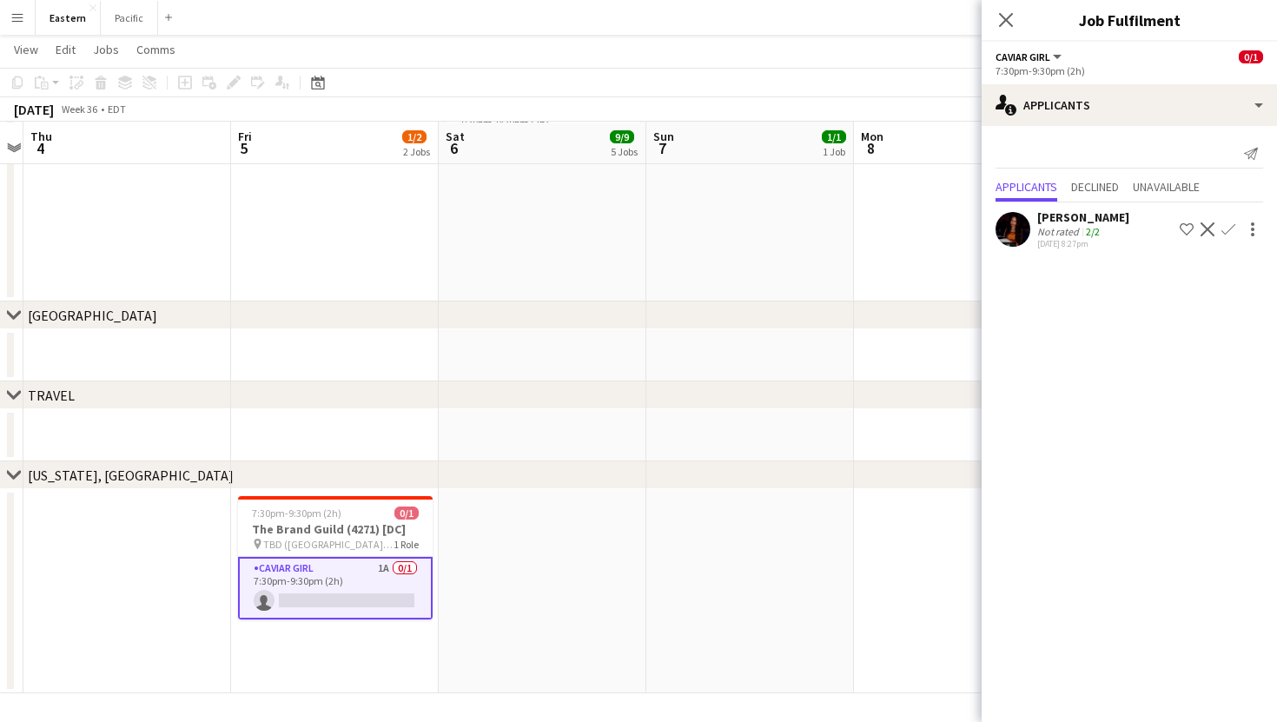
click at [1024, 235] on app-user-avatar at bounding box center [1012, 229] width 35 height 35
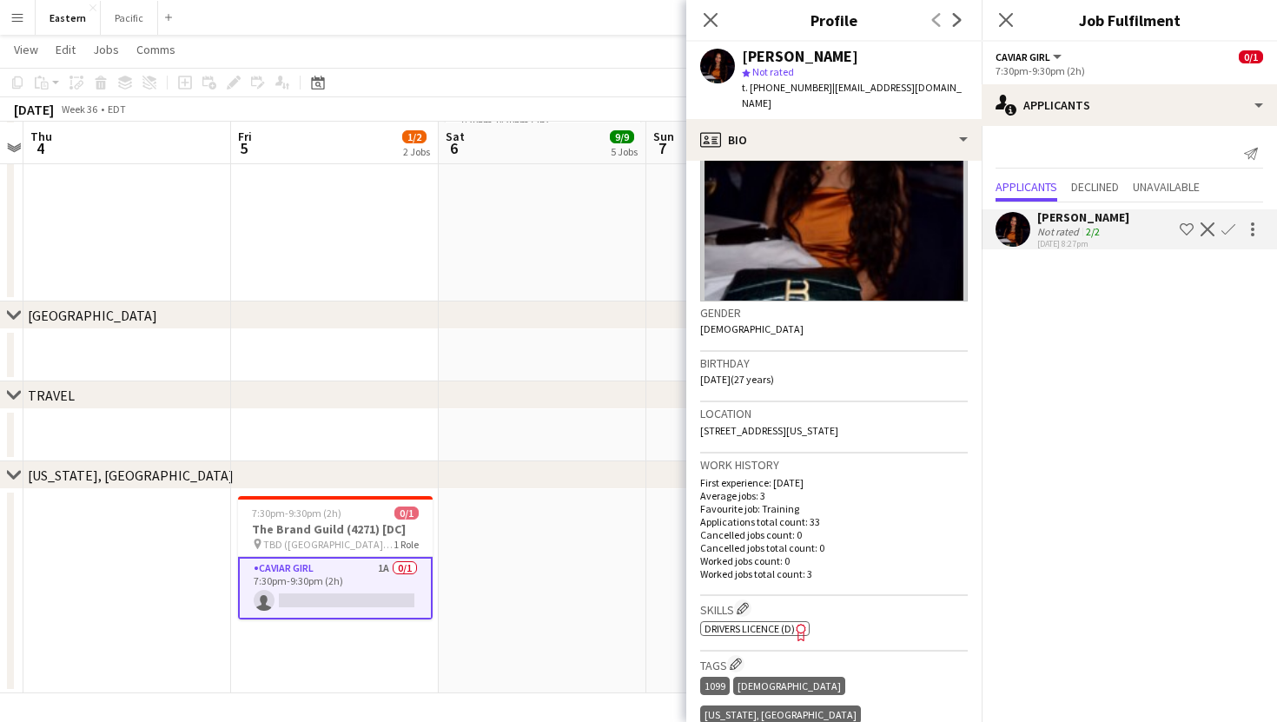
scroll to position [230, 0]
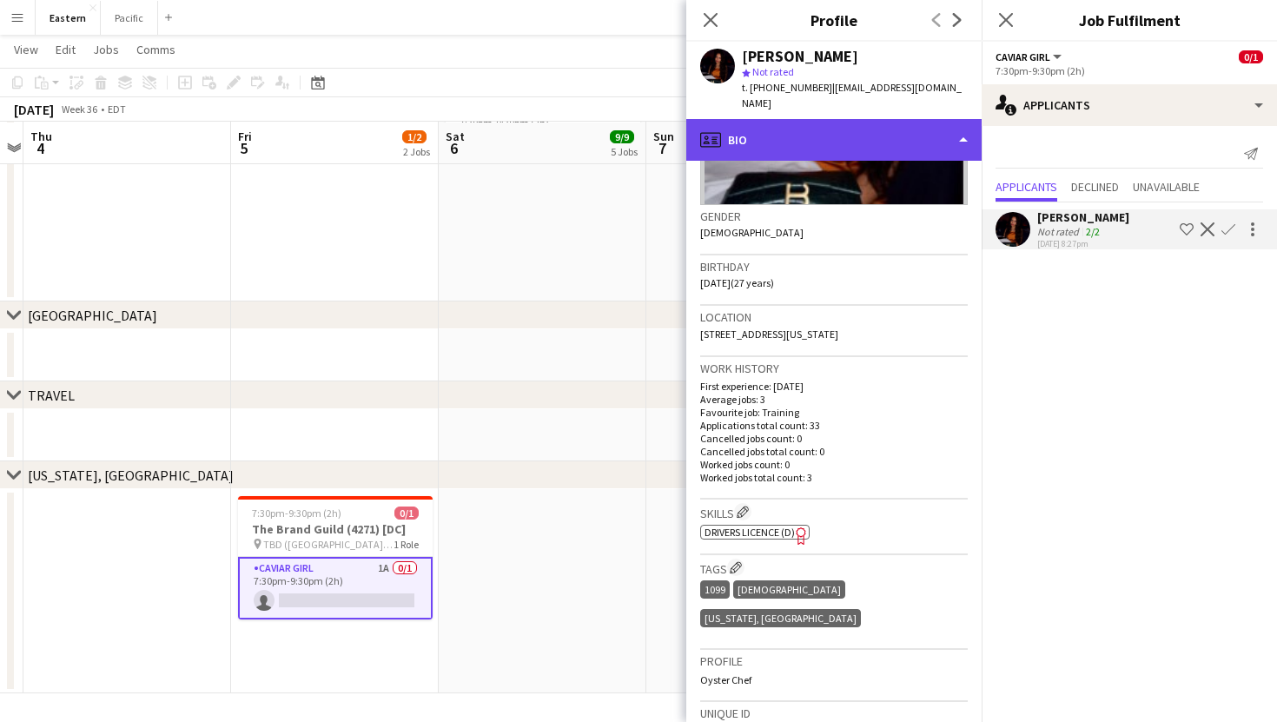
click at [789, 122] on div "profile Bio" at bounding box center [833, 140] width 295 height 42
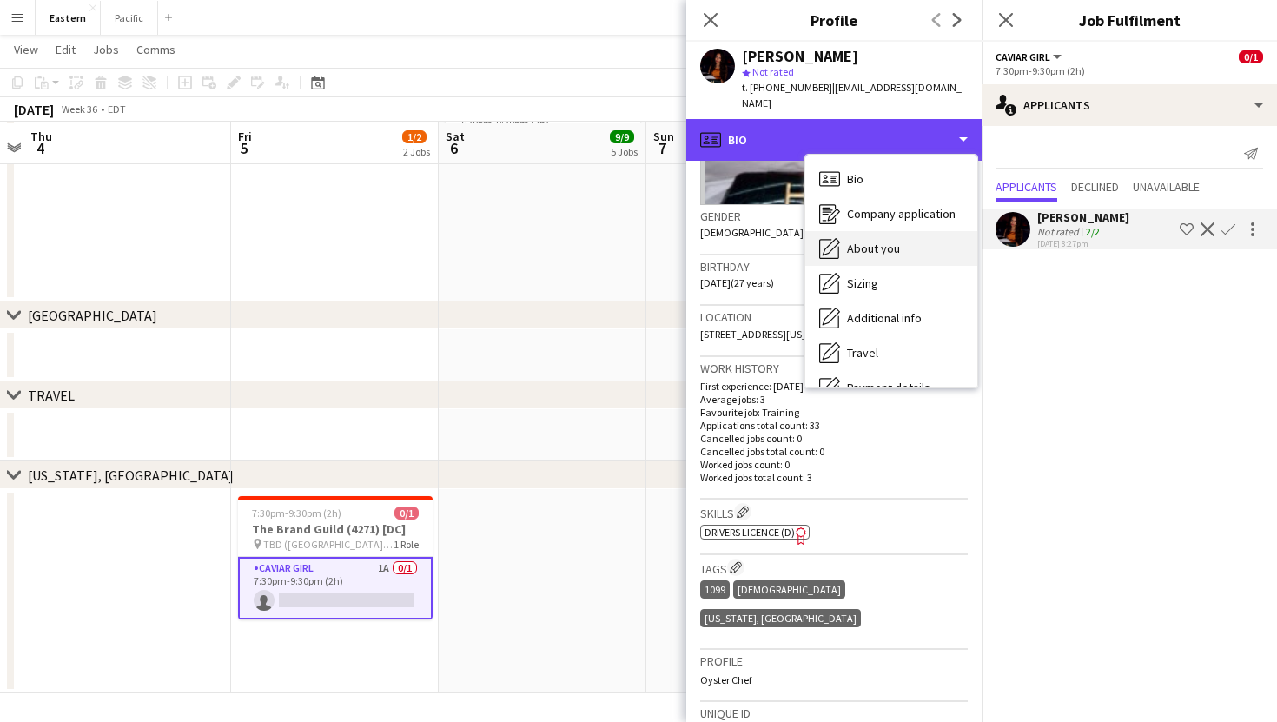
scroll to position [129, 0]
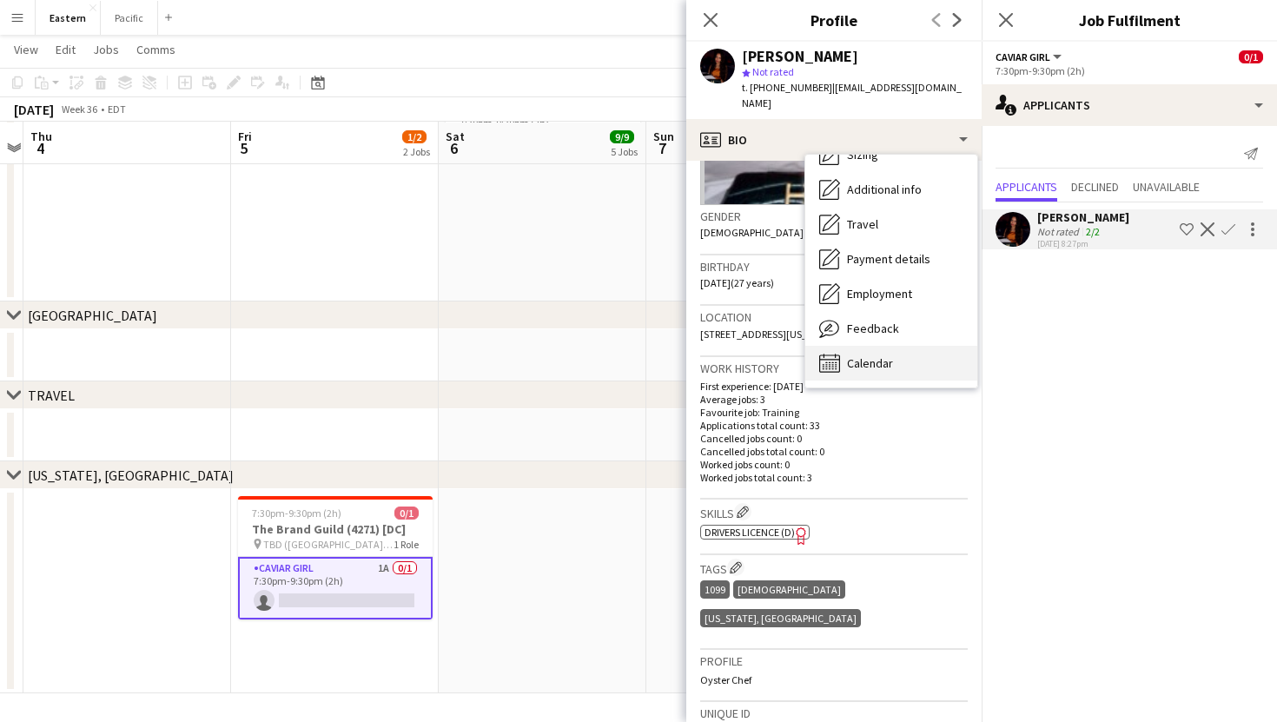
click at [897, 353] on div "Calendar Calendar" at bounding box center [891, 363] width 172 height 35
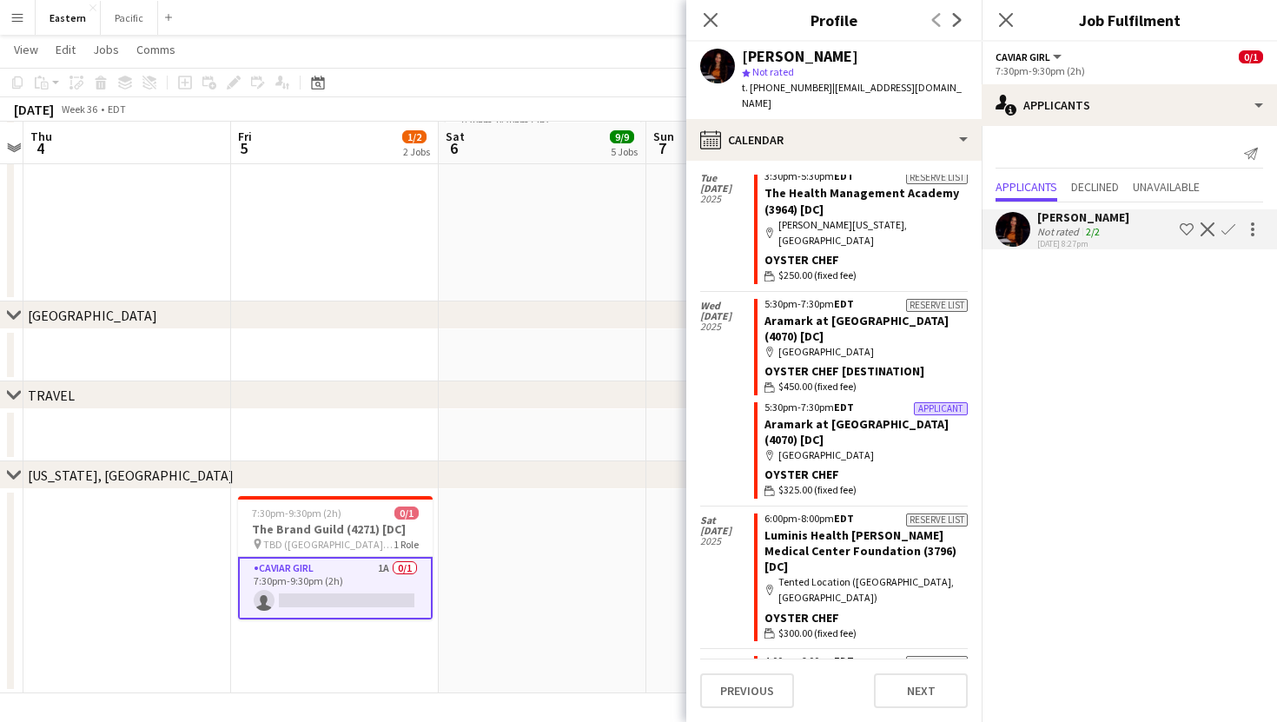
scroll to position [3002, 0]
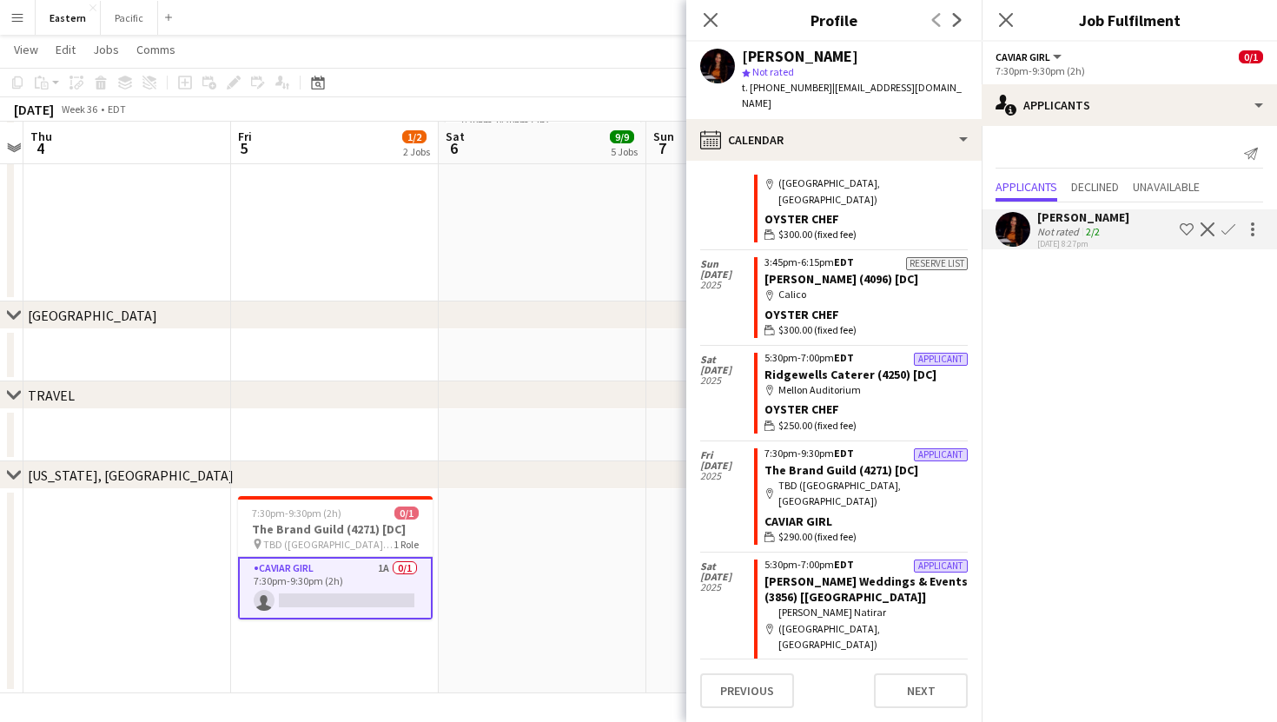
scroll to position [311, 0]
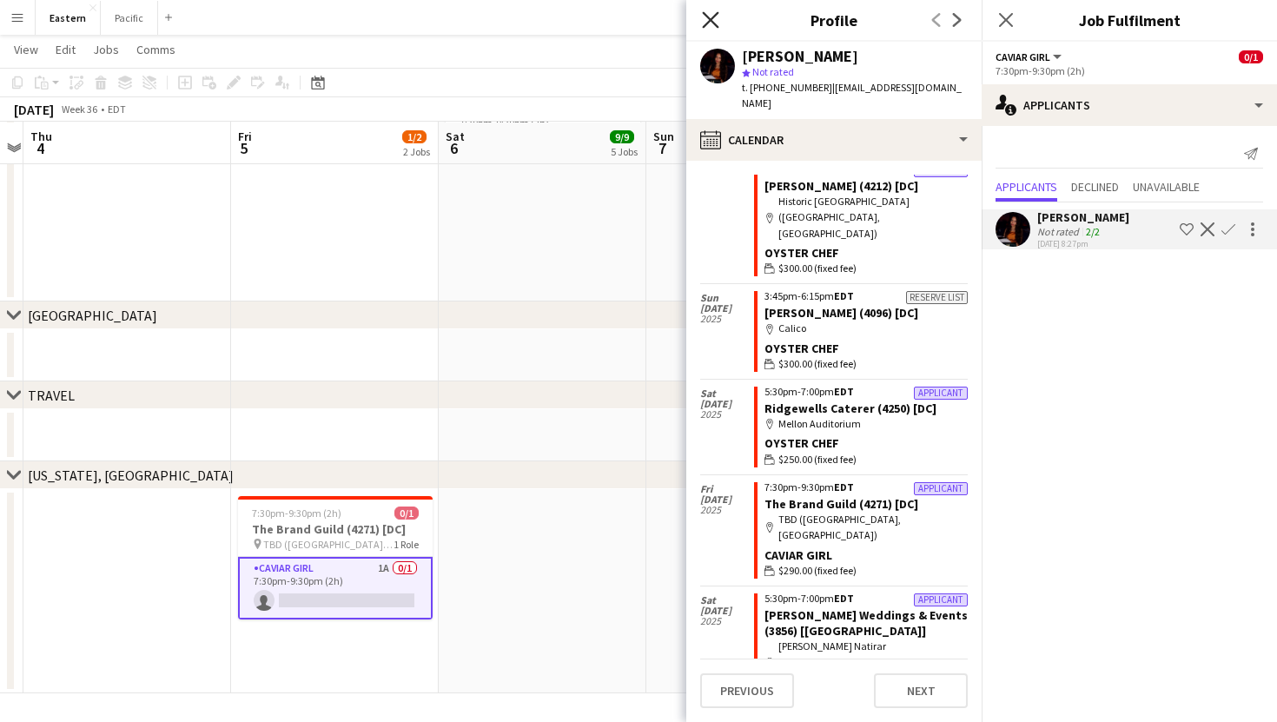
click at [711, 15] on icon "Close pop-in" at bounding box center [710, 19] width 16 height 16
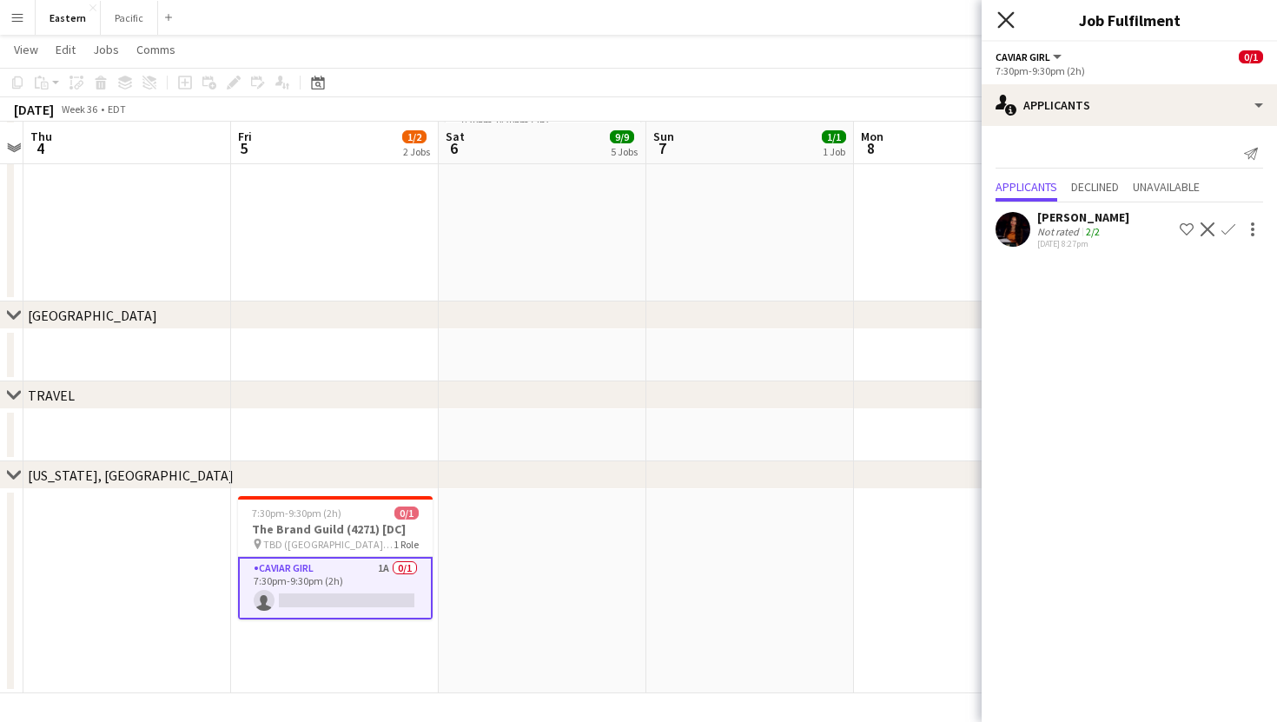
click at [1008, 15] on icon "Close pop-in" at bounding box center [1005, 19] width 16 height 16
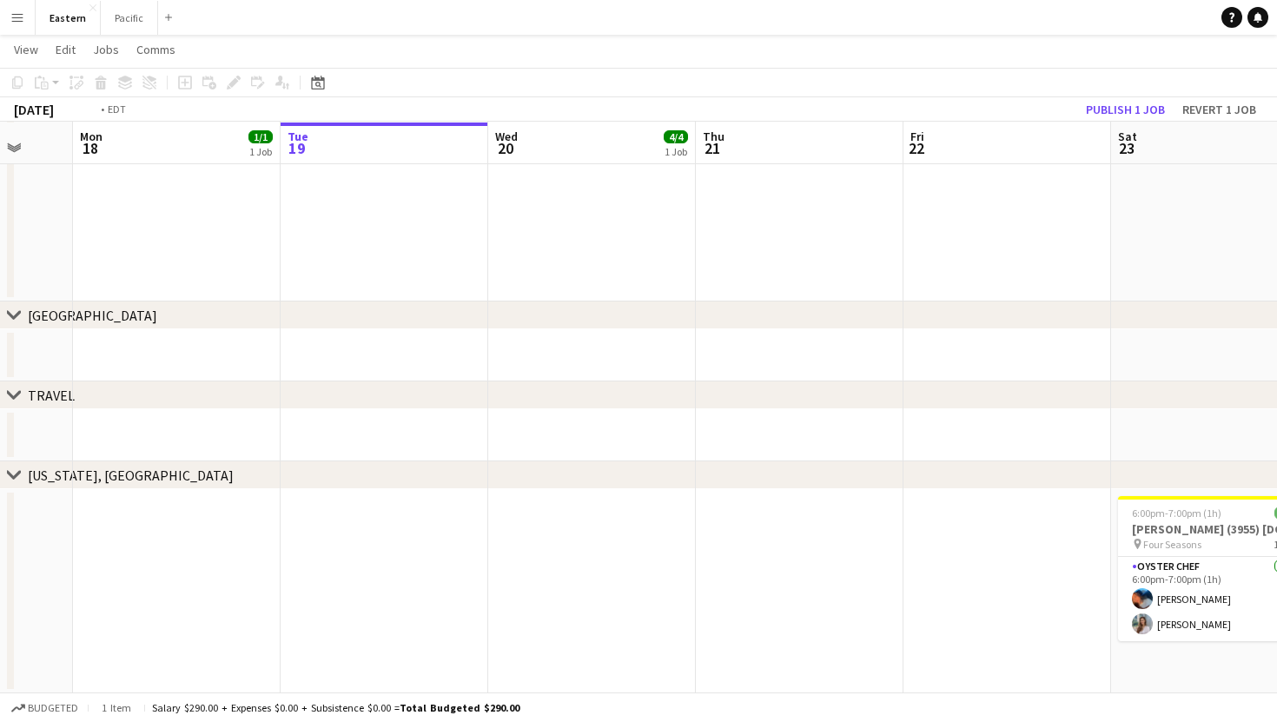
scroll to position [0, 435]
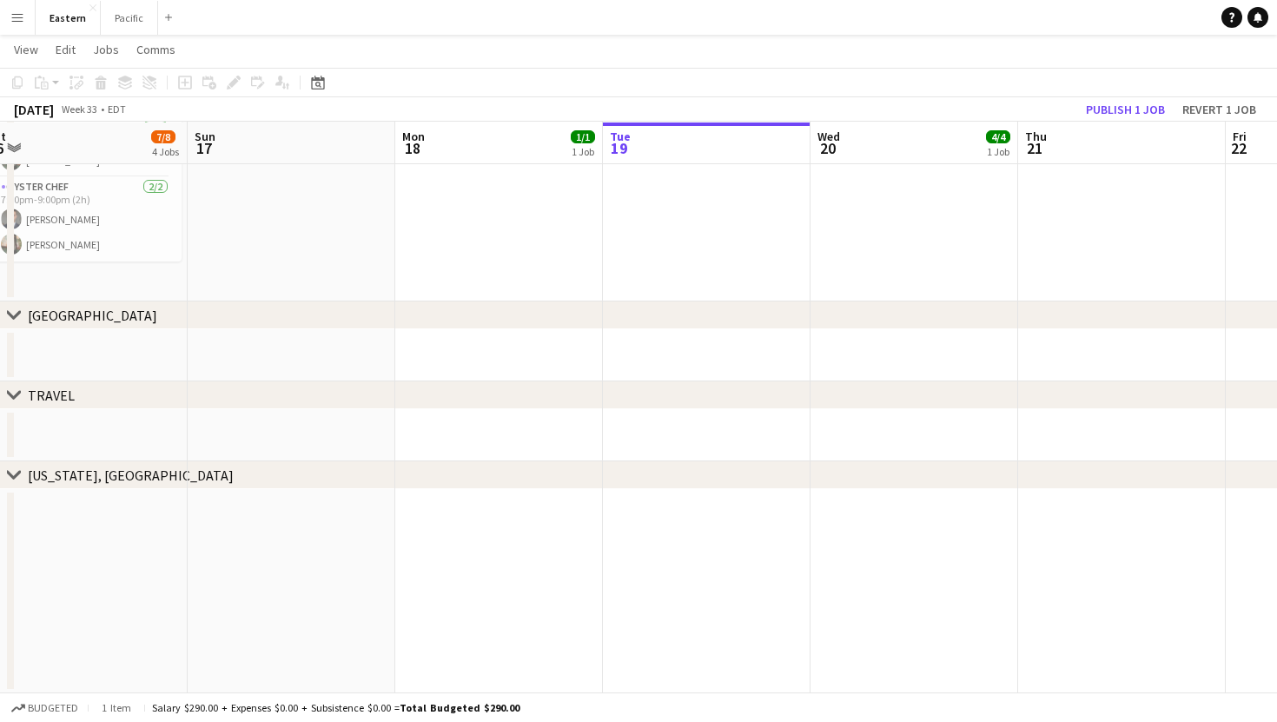
click at [17, 26] on button "Menu" at bounding box center [17, 17] width 35 height 35
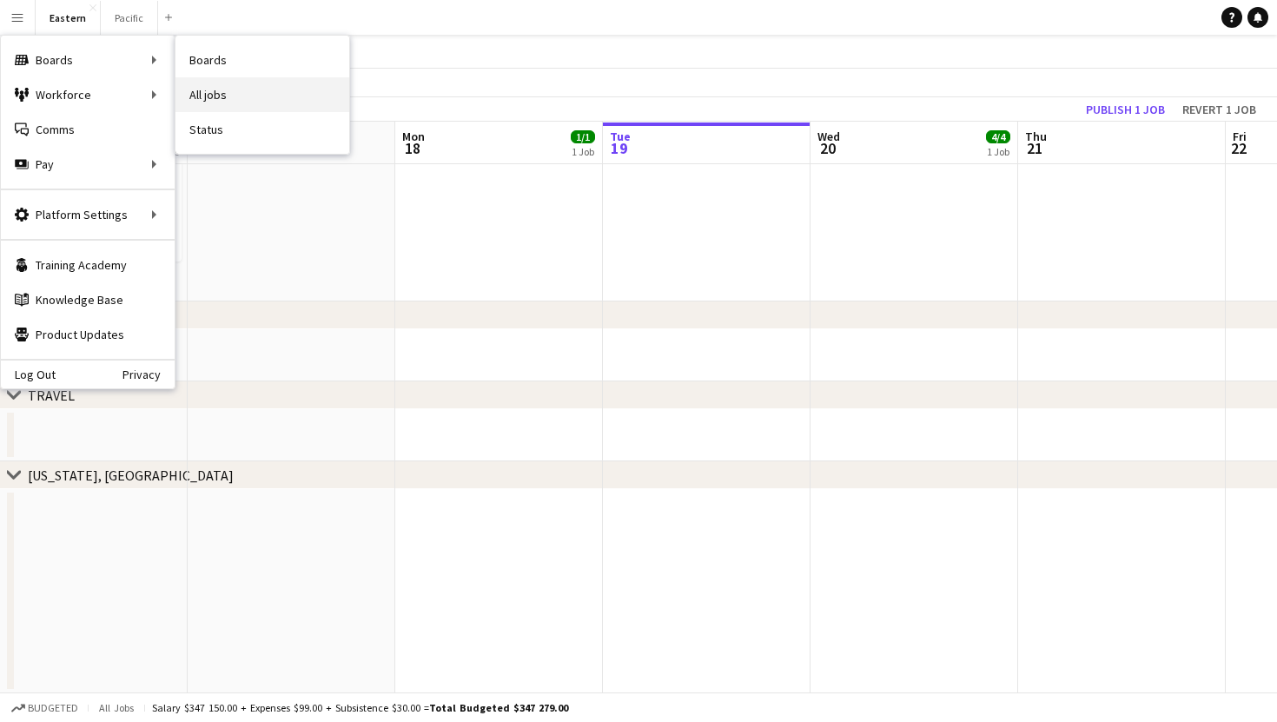
click at [216, 96] on link "All jobs" at bounding box center [262, 94] width 174 height 35
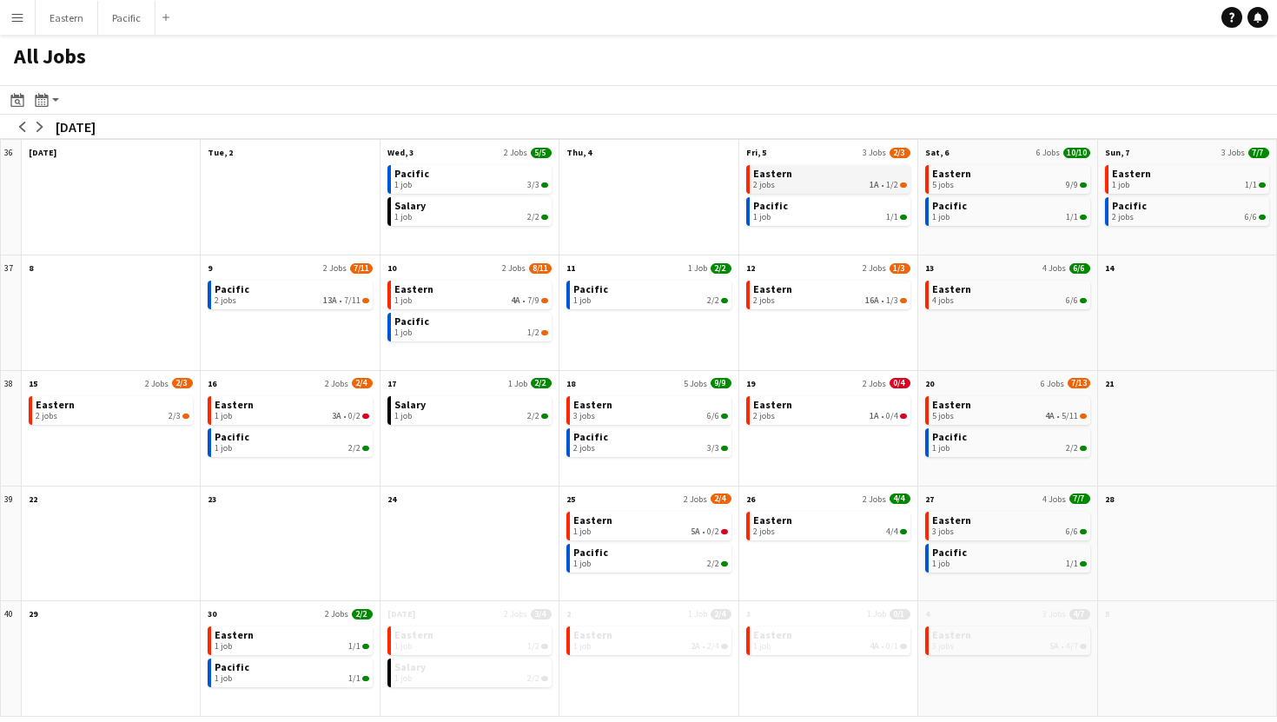
click at [874, 179] on link "Eastern 2 jobs 1A • 1/2" at bounding box center [830, 177] width 154 height 25
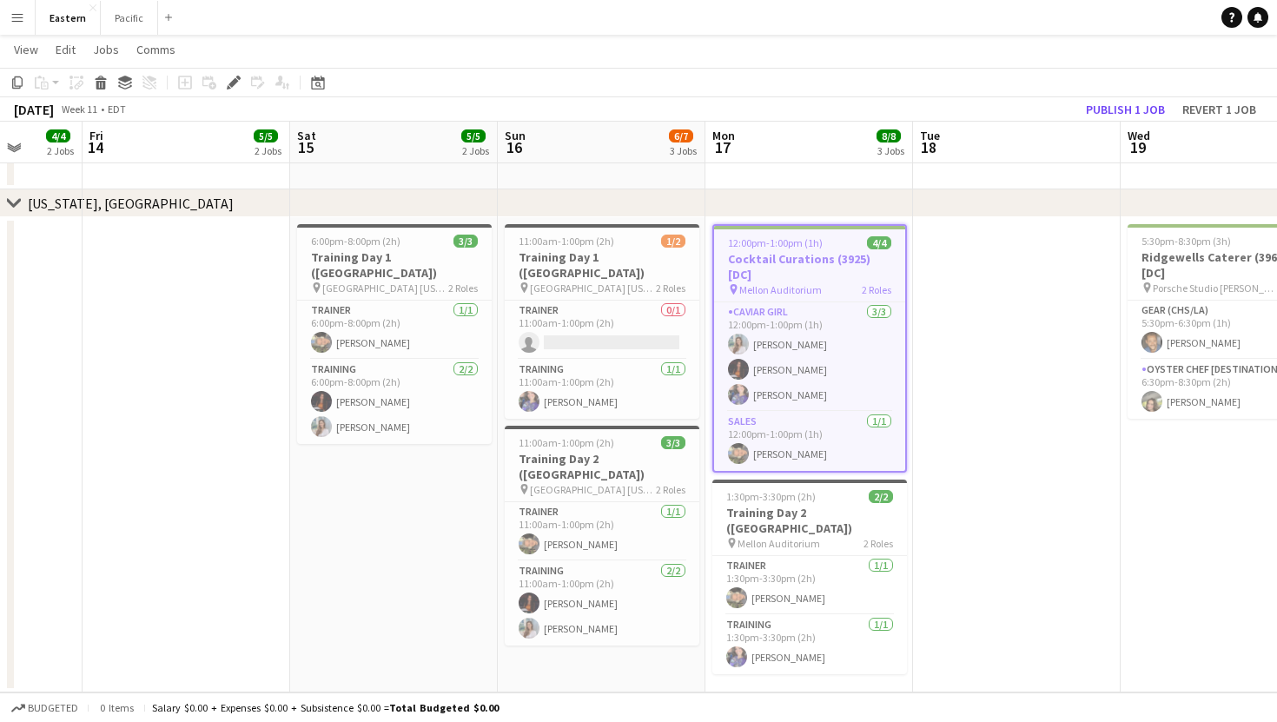
scroll to position [2300, 0]
click at [878, 283] on span "2 Roles" at bounding box center [876, 289] width 30 height 13
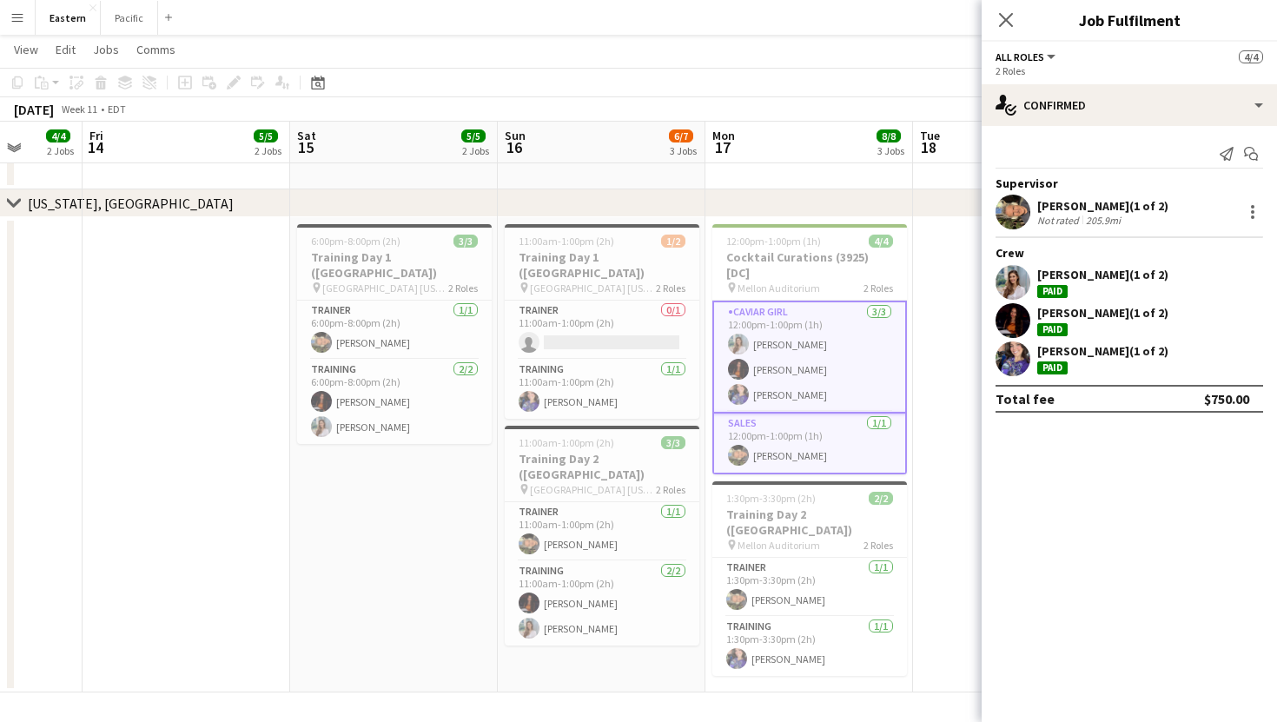
click at [1006, 7] on div "Close pop-in" at bounding box center [1005, 20] width 49 height 40
click at [1010, 17] on icon "Close pop-in" at bounding box center [1005, 19] width 16 height 16
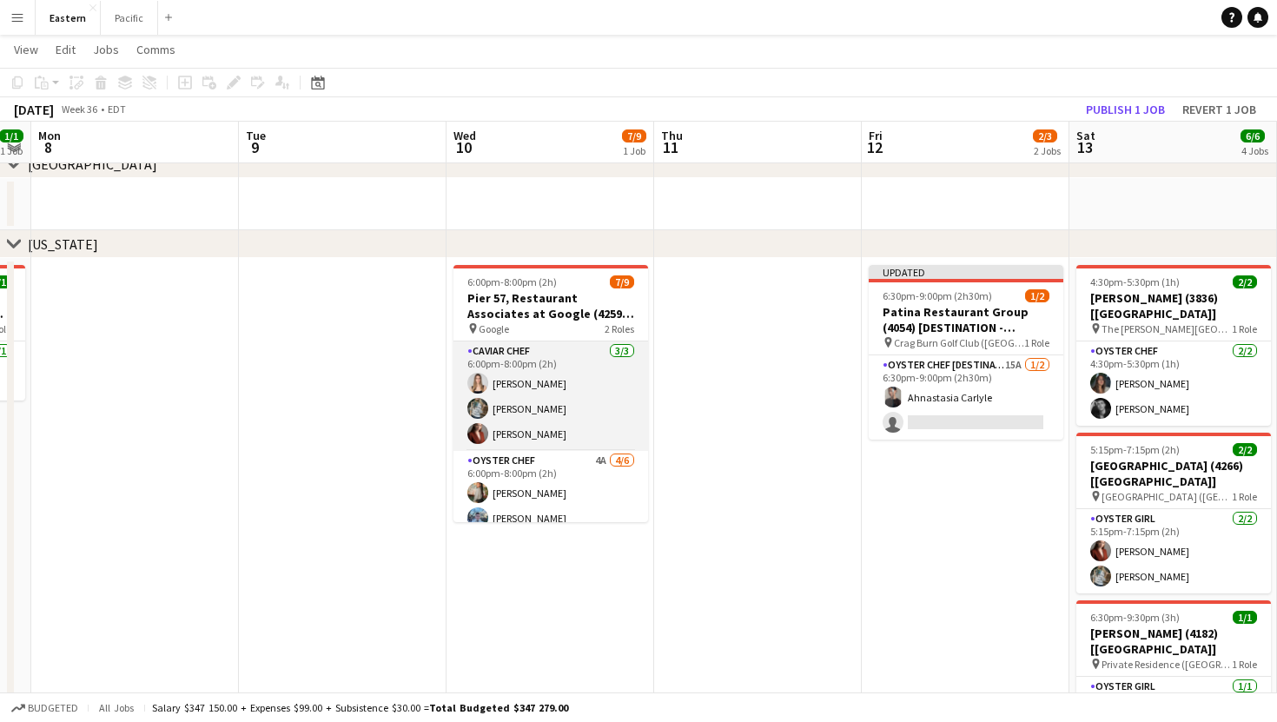
scroll to position [114, 0]
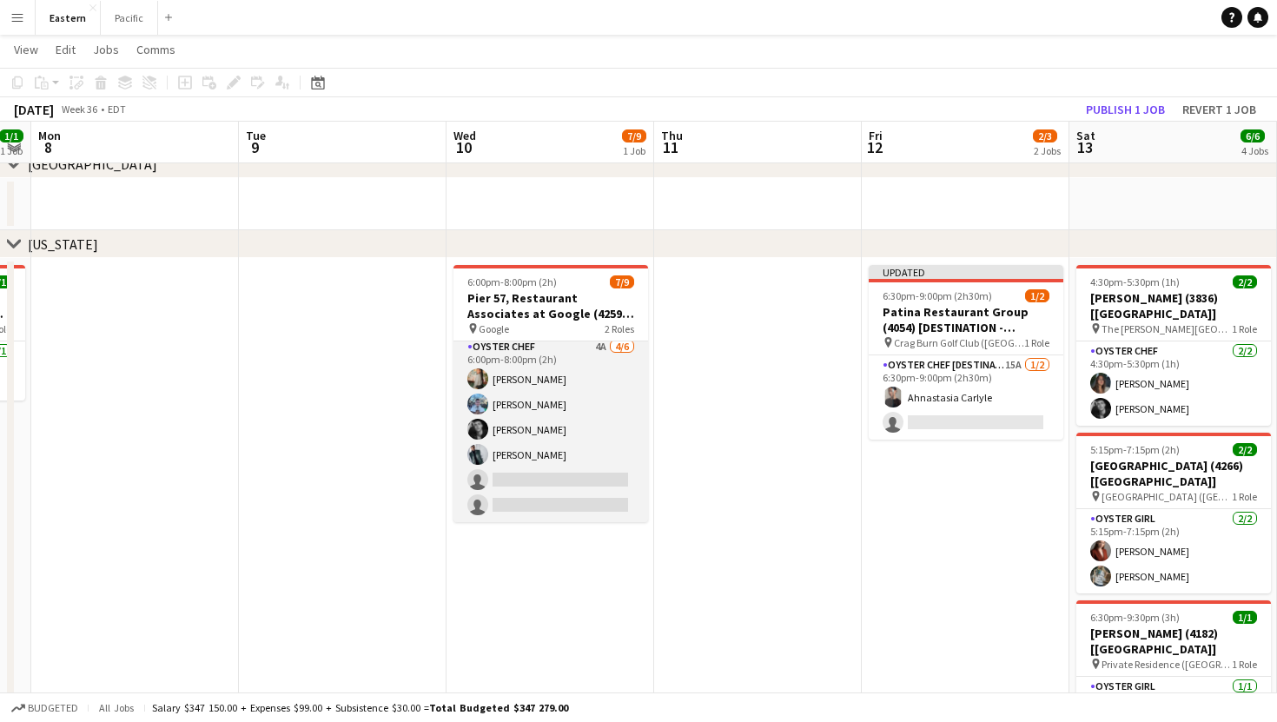
click at [589, 379] on app-card-role "Oyster Chef 4A 4/6 6:00pm-8:00pm (2h) Raegan Pierce Jared Garzia Michael Partri…" at bounding box center [550, 429] width 195 height 185
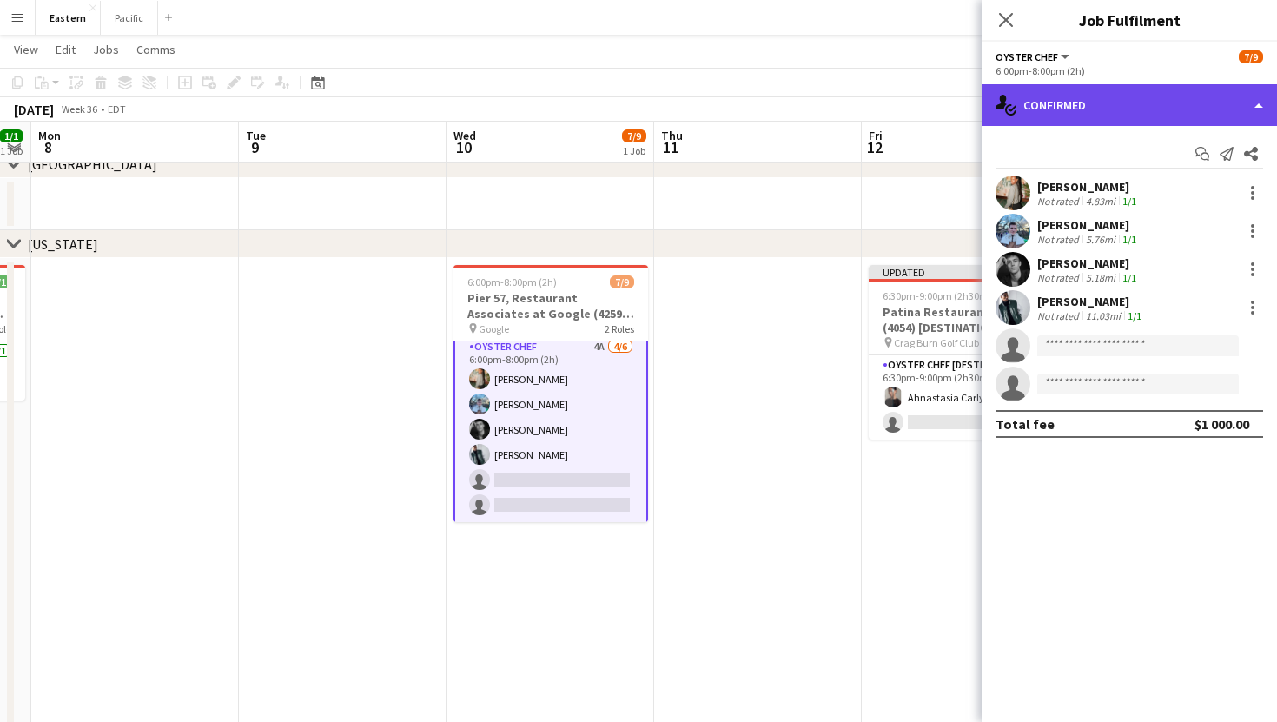
click at [1201, 99] on div "single-neutral-actions-check-2 Confirmed" at bounding box center [1128, 105] width 295 height 42
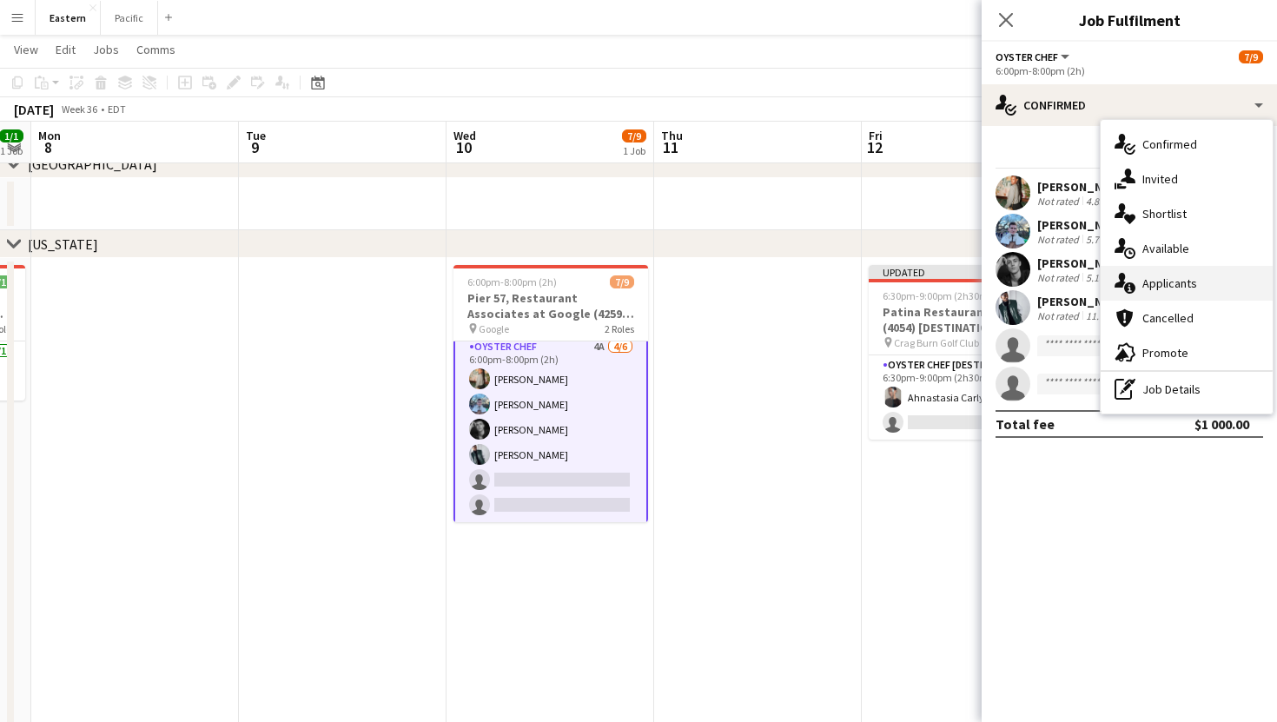
click at [1151, 287] on div "single-neutral-actions-information Applicants" at bounding box center [1186, 283] width 172 height 35
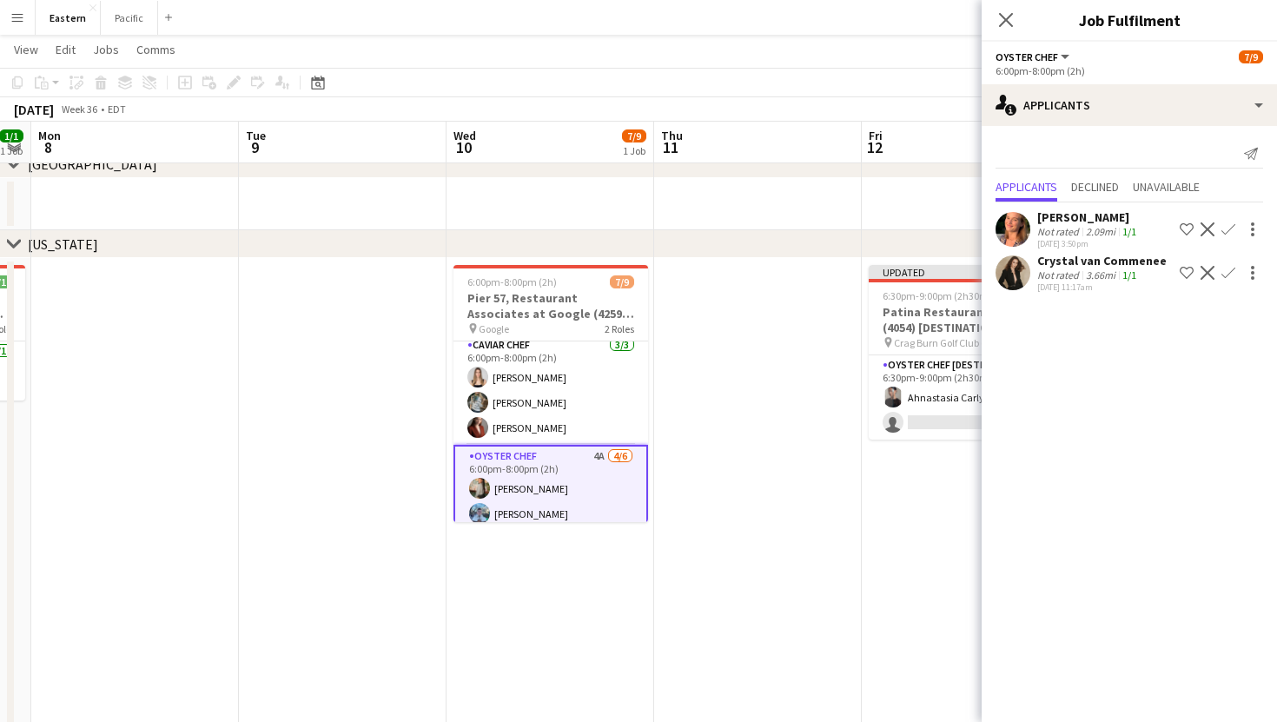
scroll to position [0, 0]
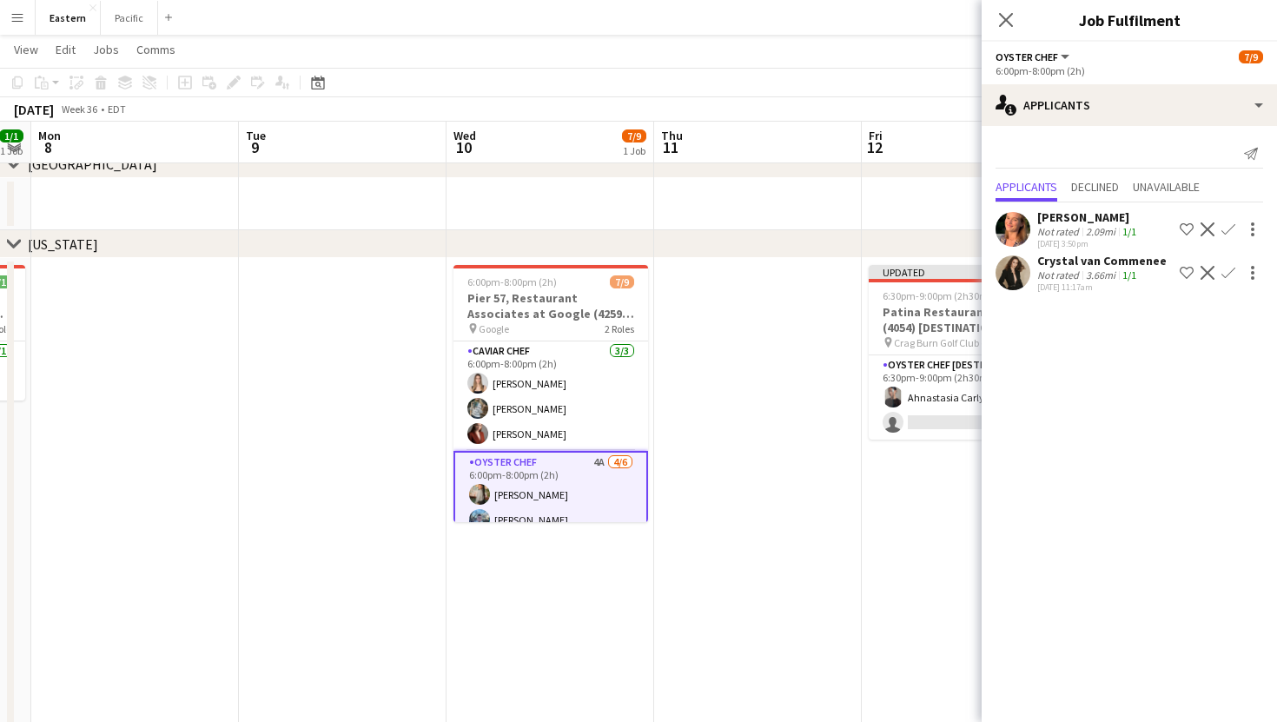
click at [784, 279] on app-date-cell at bounding box center [758, 664] width 208 height 812
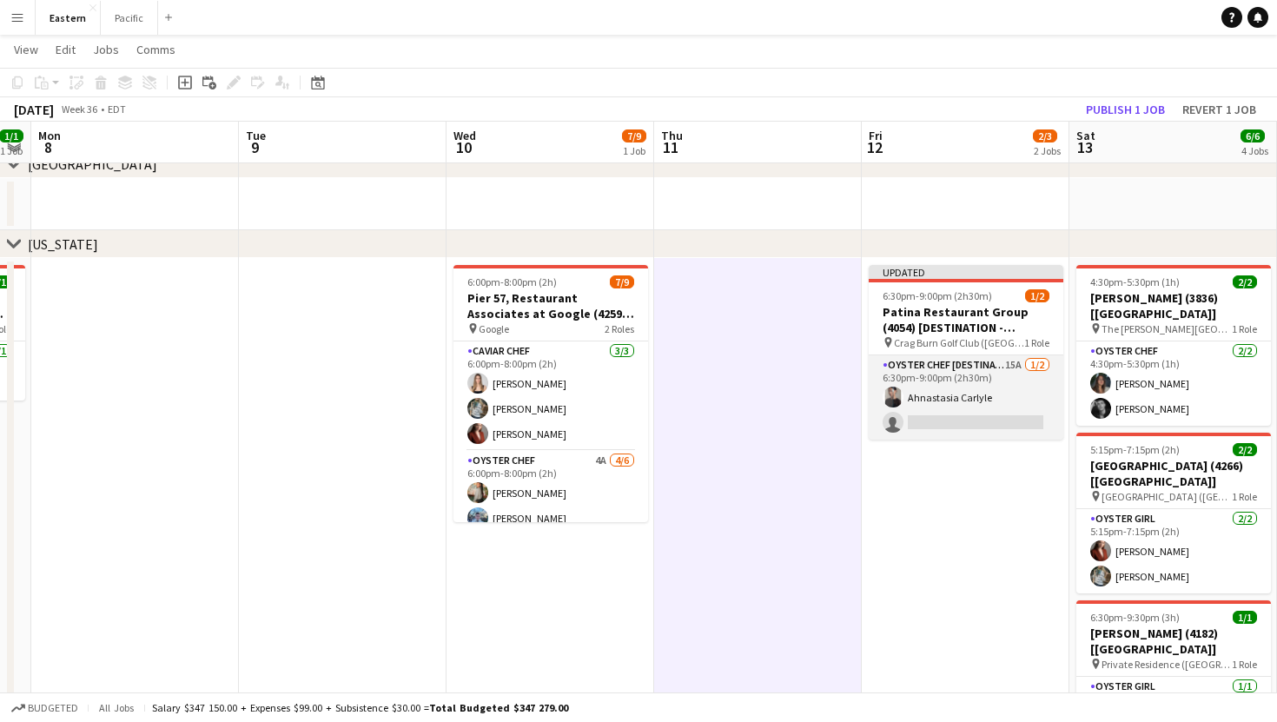
click at [986, 358] on app-card-role "Oyster Chef [DESTINATION] 15A 1/2 6:30pm-9:00pm (2h30m) Ahnastasia Carlyle sing…" at bounding box center [965, 397] width 195 height 84
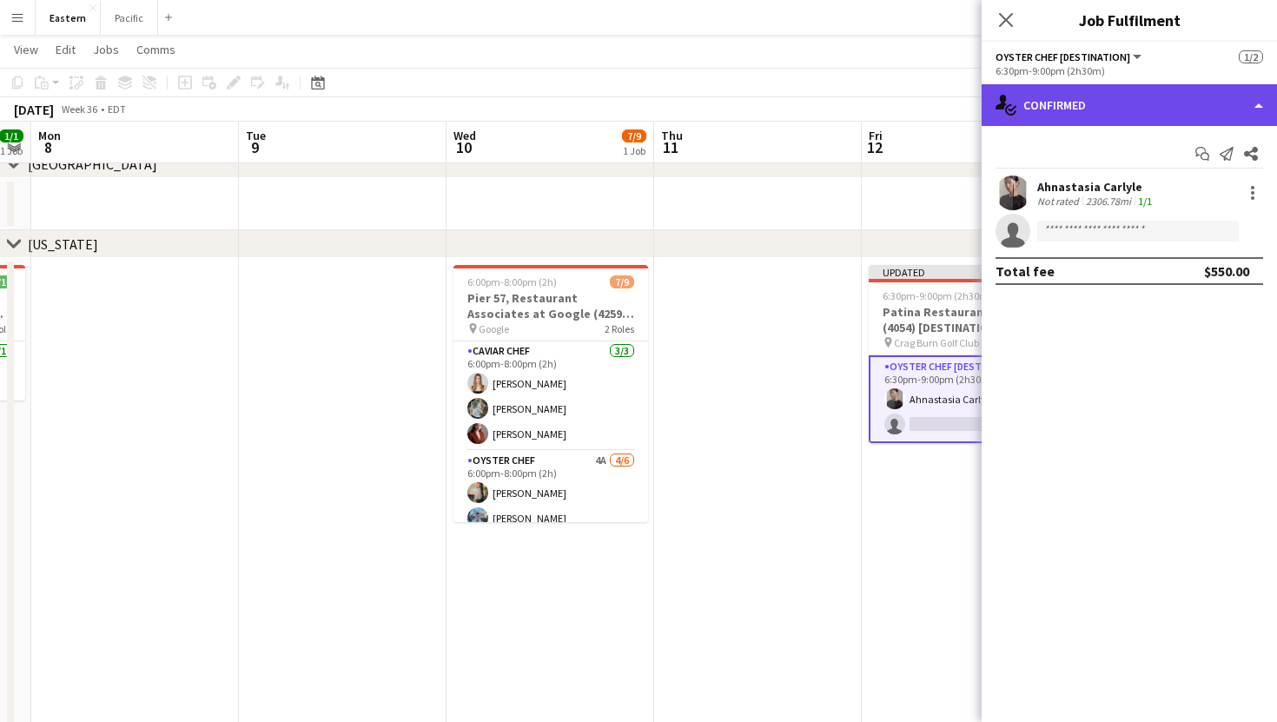
click at [1132, 105] on div "single-neutral-actions-check-2 Confirmed" at bounding box center [1128, 105] width 295 height 42
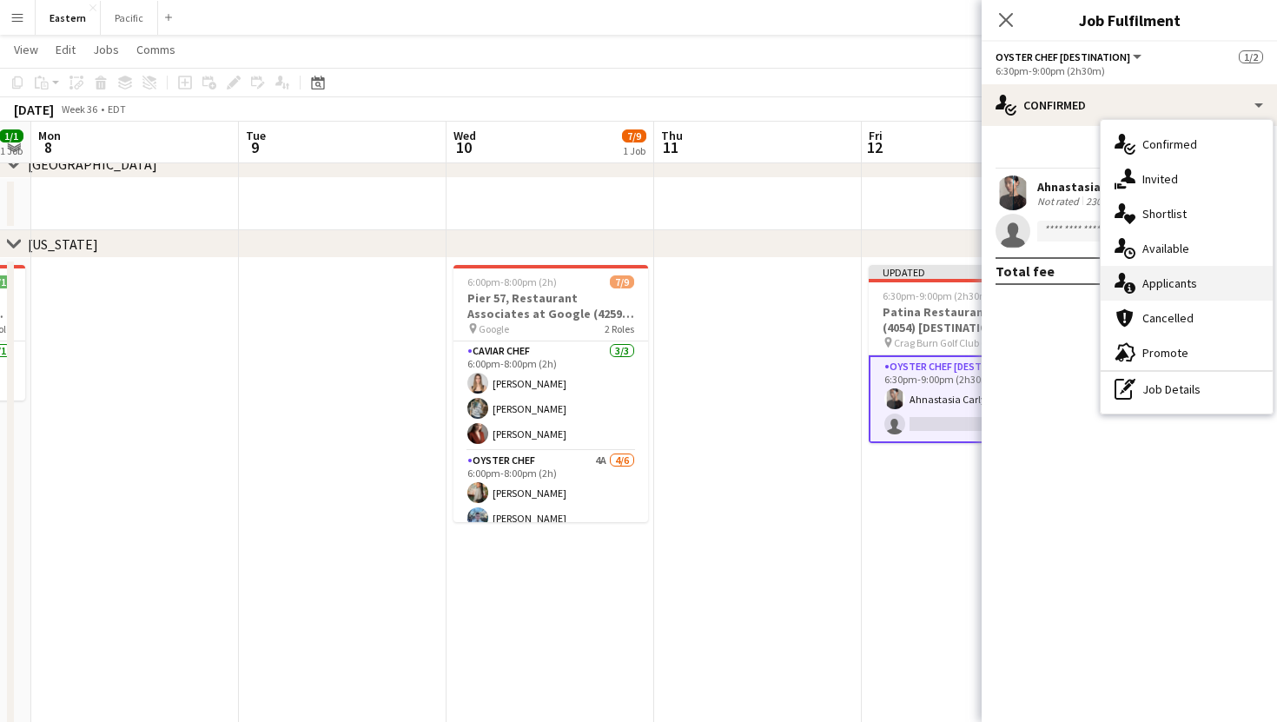
click at [1166, 279] on div "single-neutral-actions-information Applicants" at bounding box center [1186, 283] width 172 height 35
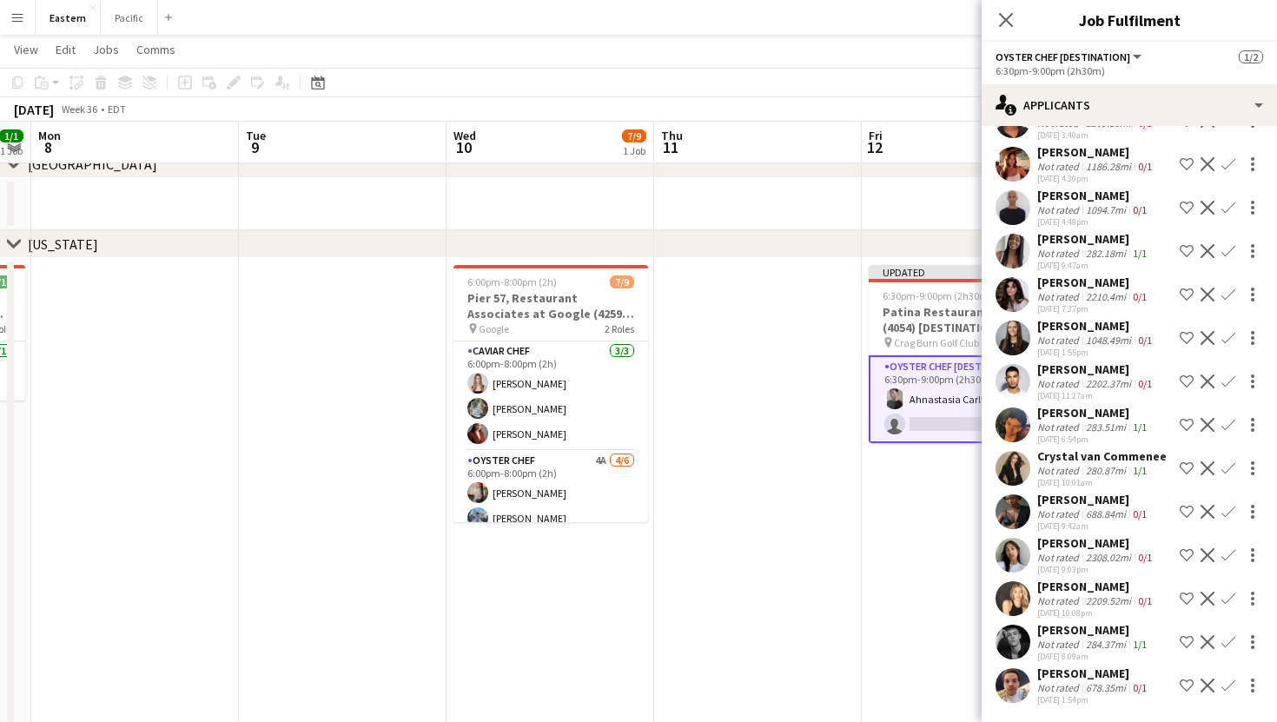
scroll to position [153, 0]
click at [1011, 20] on icon "Close pop-in" at bounding box center [1005, 19] width 16 height 16
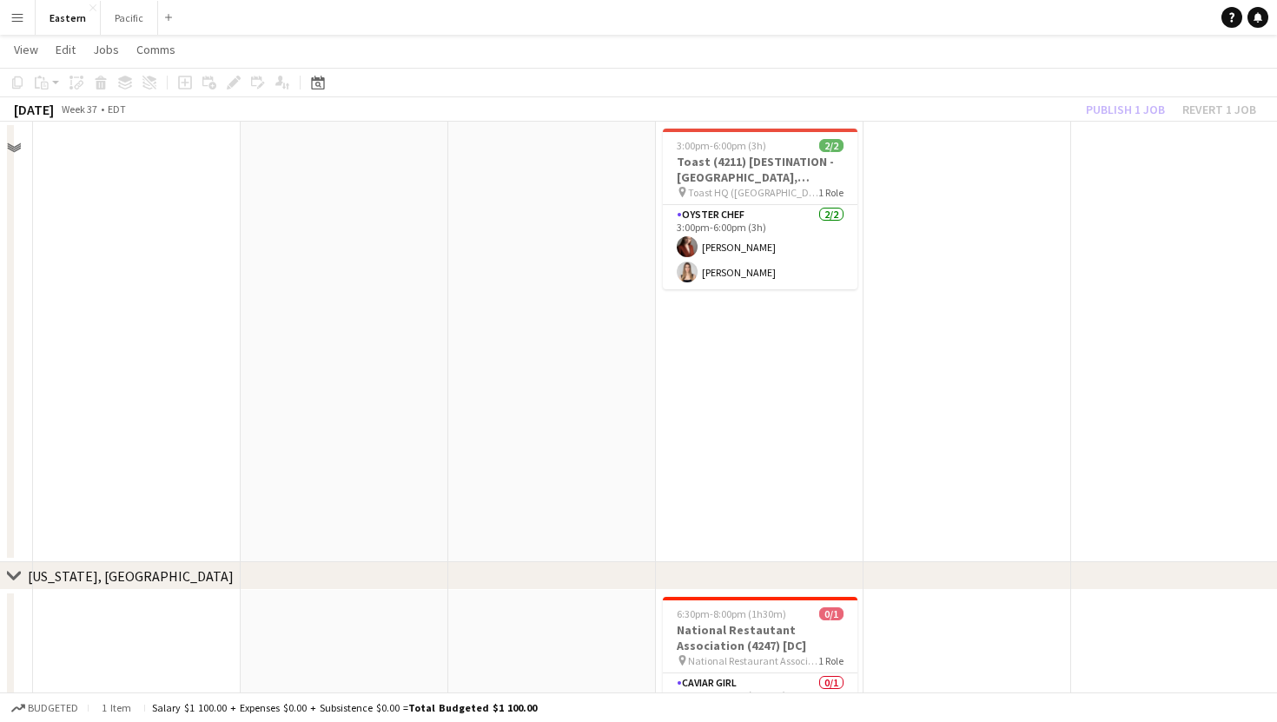
scroll to position [1741, 0]
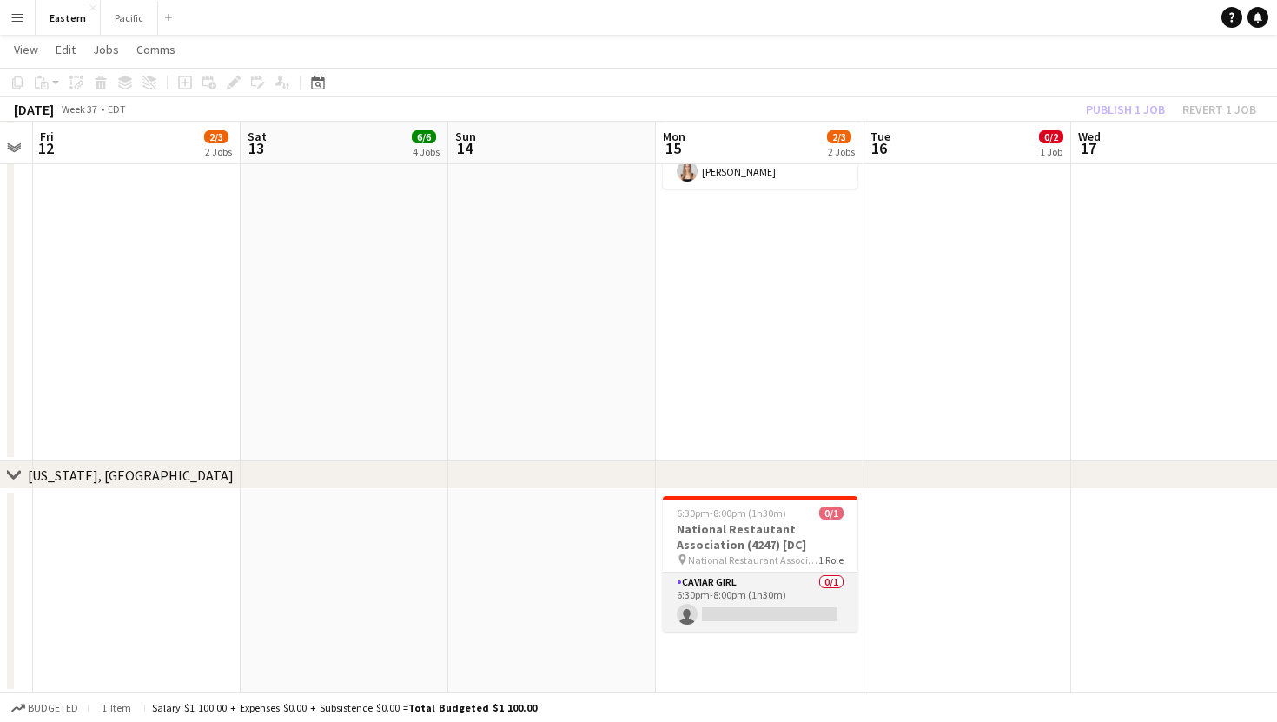
click at [819, 589] on app-card-role "Caviar Girl 0/1 6:30pm-8:00pm (1h30m) single-neutral-actions" at bounding box center [760, 601] width 195 height 59
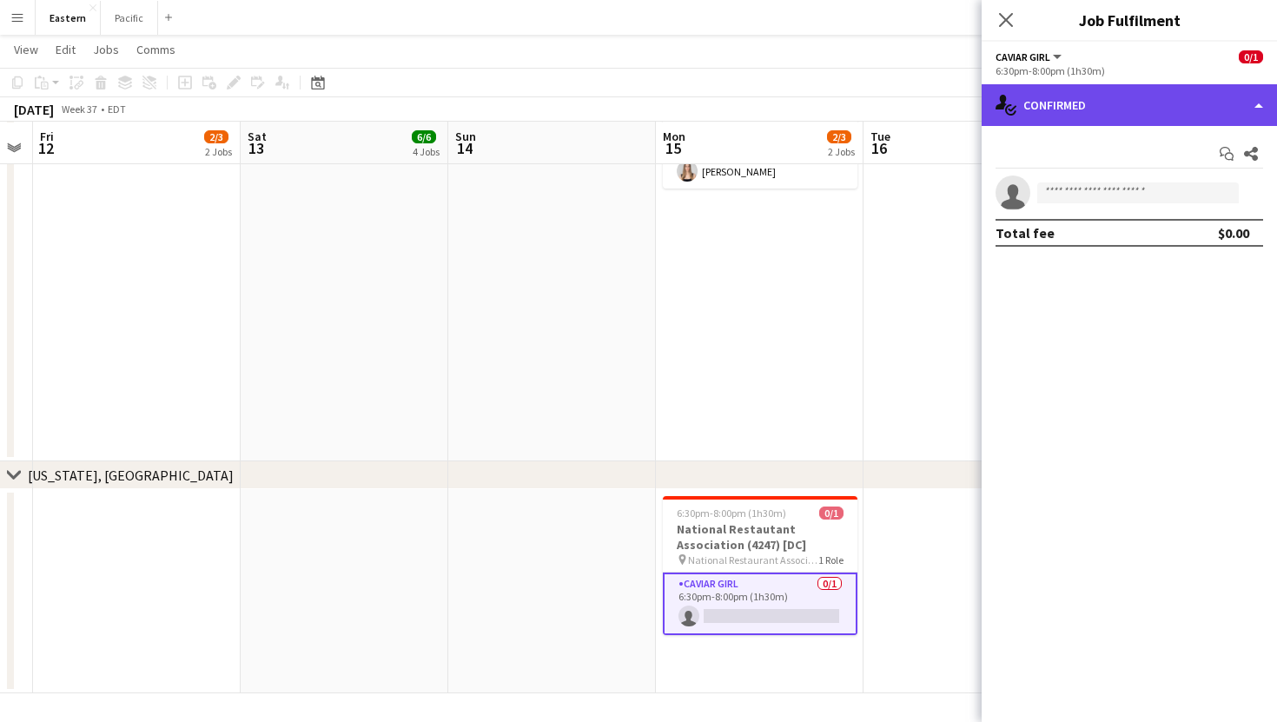
click at [1132, 89] on div "single-neutral-actions-check-2 Confirmed" at bounding box center [1128, 105] width 295 height 42
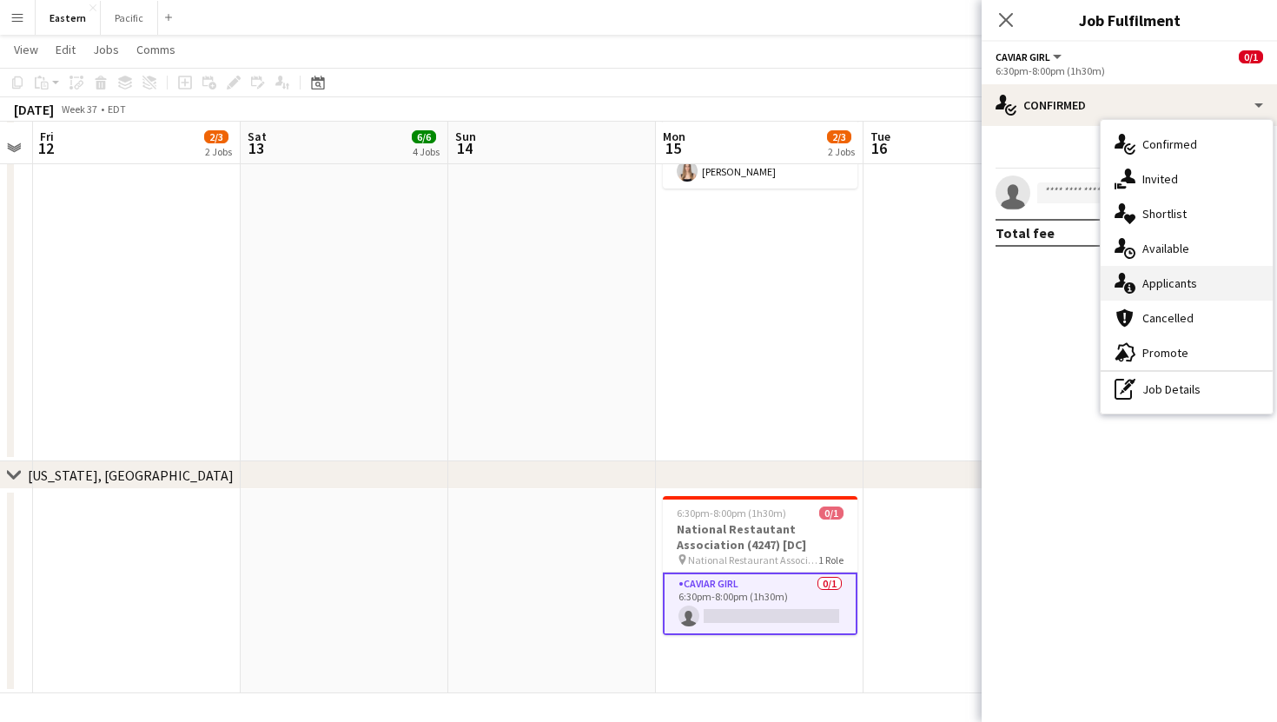
click at [1142, 291] on div "single-neutral-actions-information Applicants" at bounding box center [1186, 283] width 172 height 35
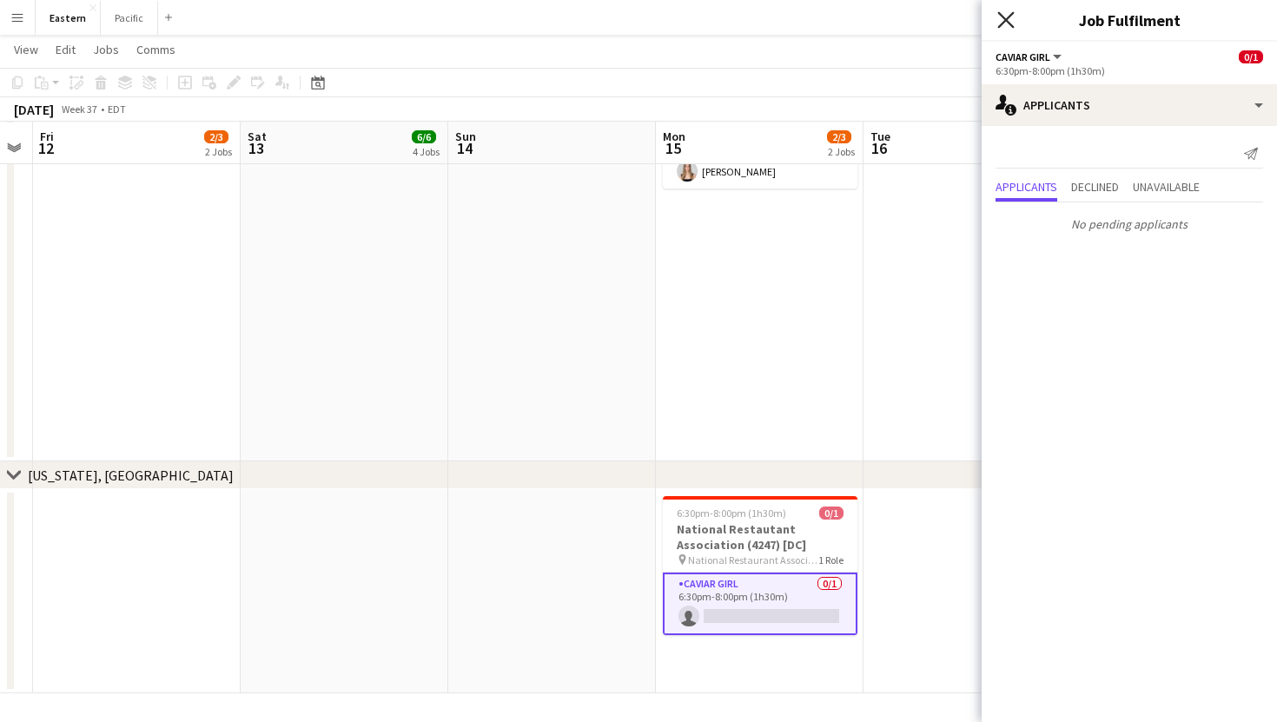
click at [1008, 16] on icon at bounding box center [1005, 19] width 16 height 16
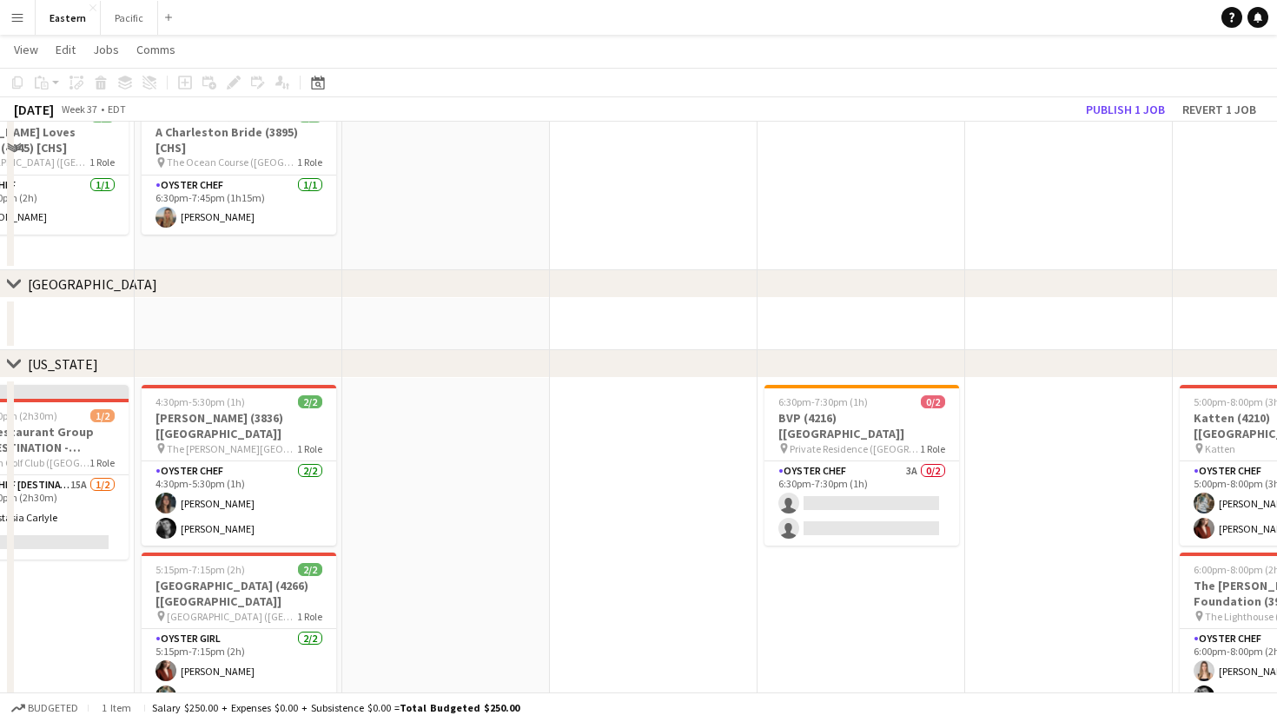
scroll to position [550, 0]
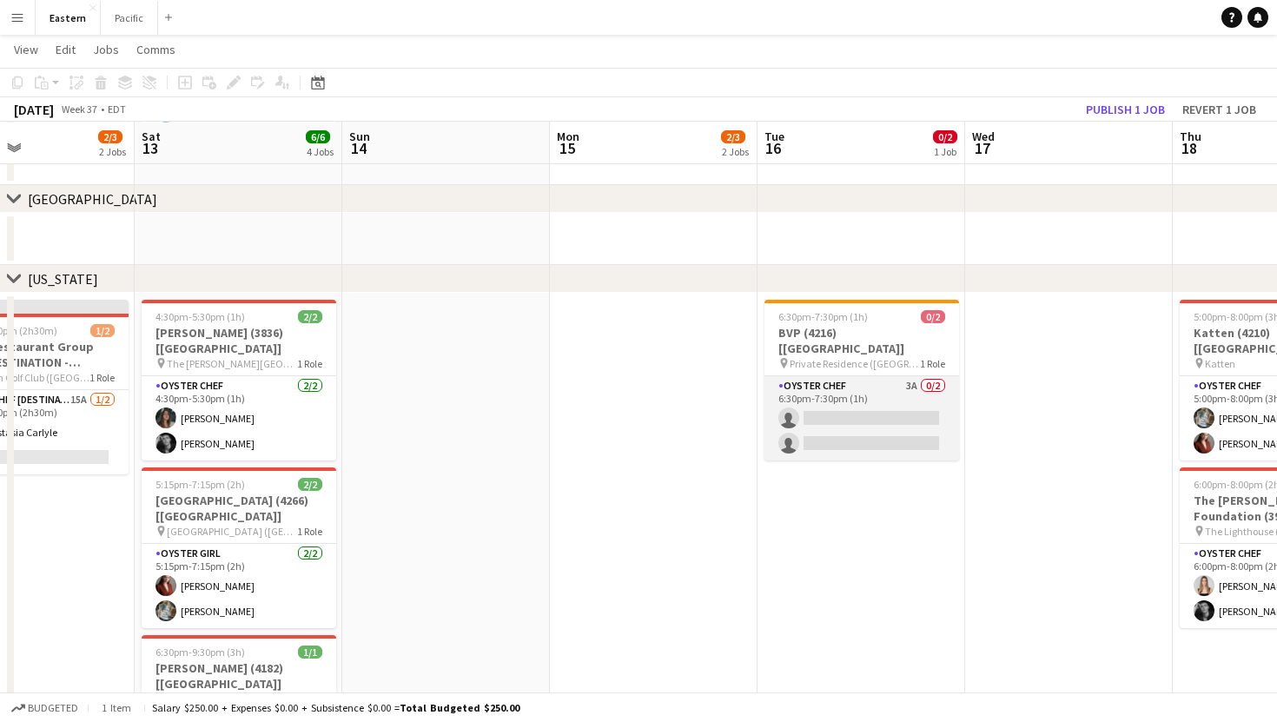
click at [884, 386] on app-card-role "Oyster Chef 3A 0/2 6:30pm-7:30pm (1h) single-neutral-actions single-neutral-act…" at bounding box center [861, 418] width 195 height 84
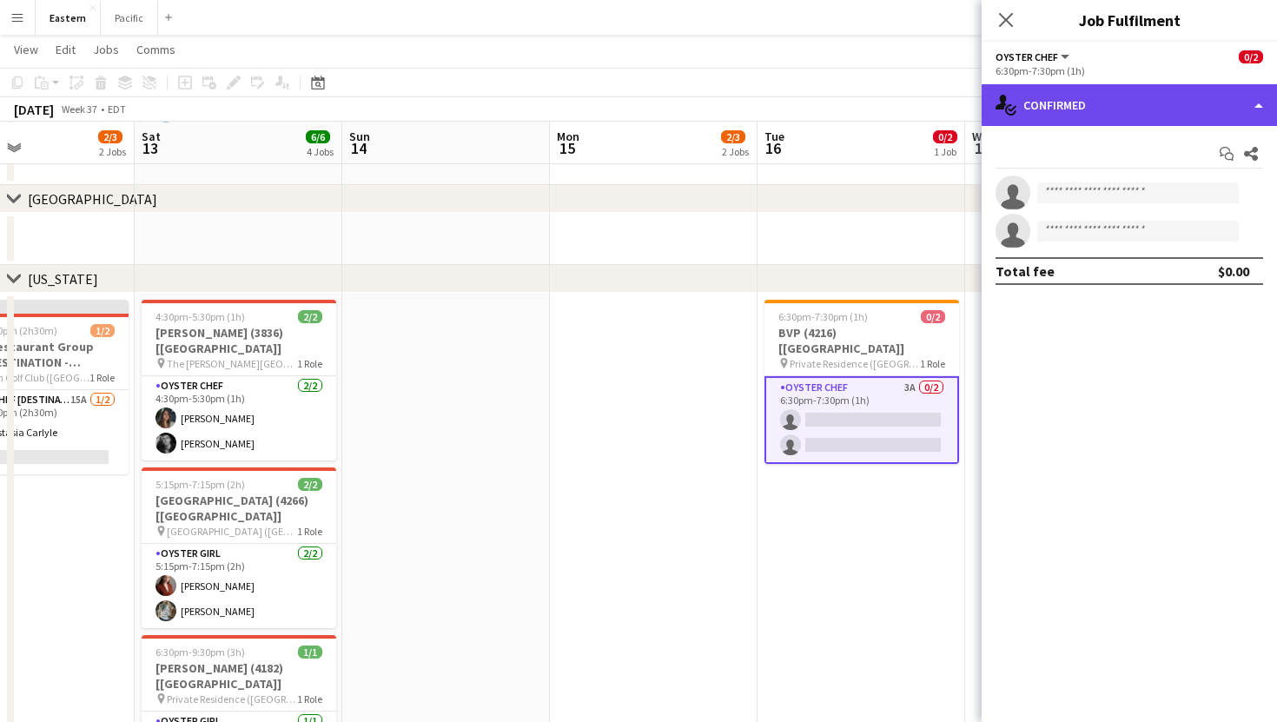
click at [1145, 100] on div "single-neutral-actions-check-2 Confirmed" at bounding box center [1128, 105] width 295 height 42
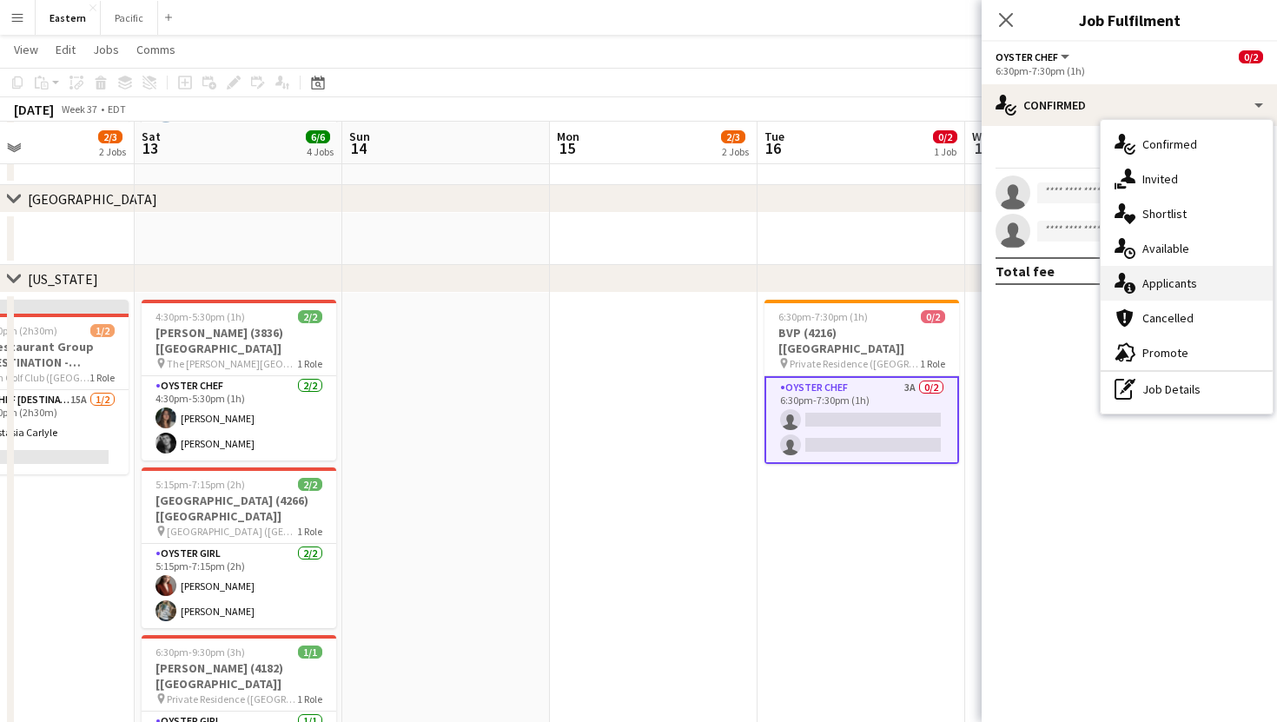
click at [1159, 286] on div "single-neutral-actions-information Applicants" at bounding box center [1186, 283] width 172 height 35
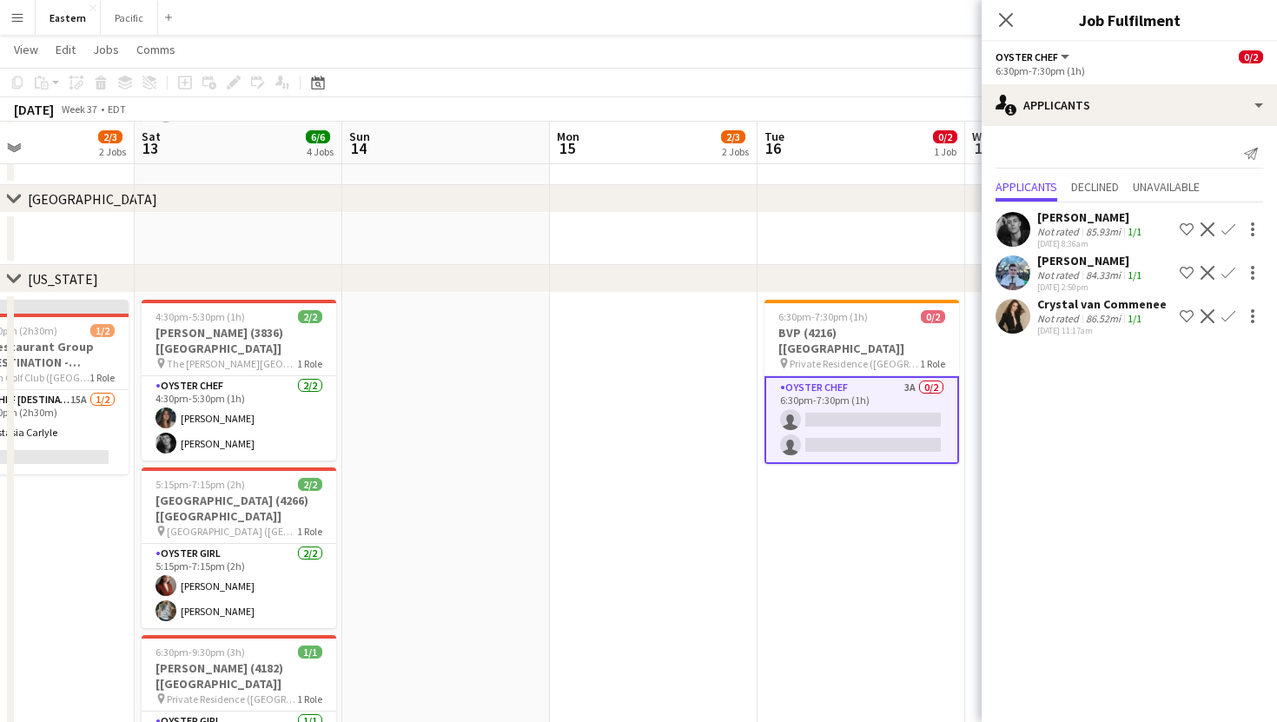
click at [1005, 17] on icon "Close pop-in" at bounding box center [1006, 20] width 14 height 14
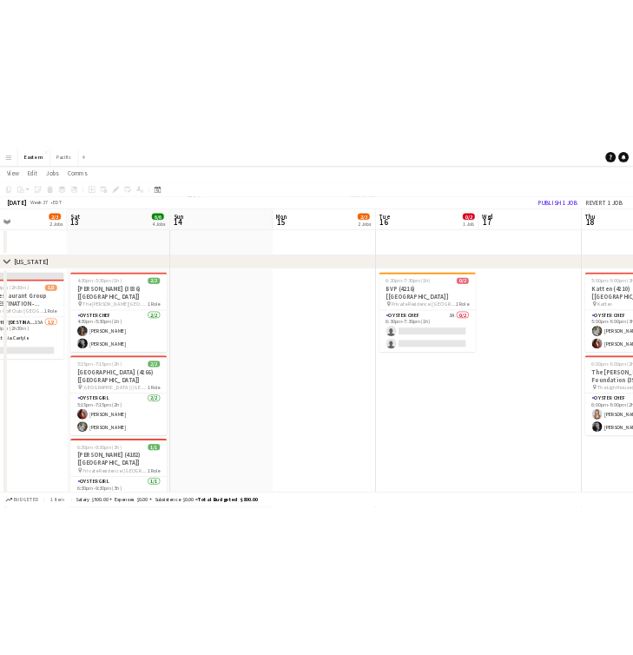
scroll to position [114, 0]
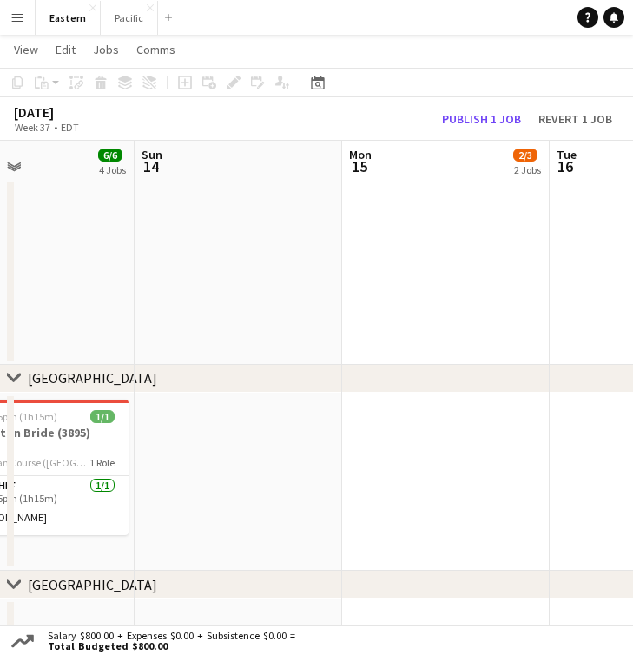
click at [17, 16] on app-icon "Menu" at bounding box center [17, 17] width 14 height 14
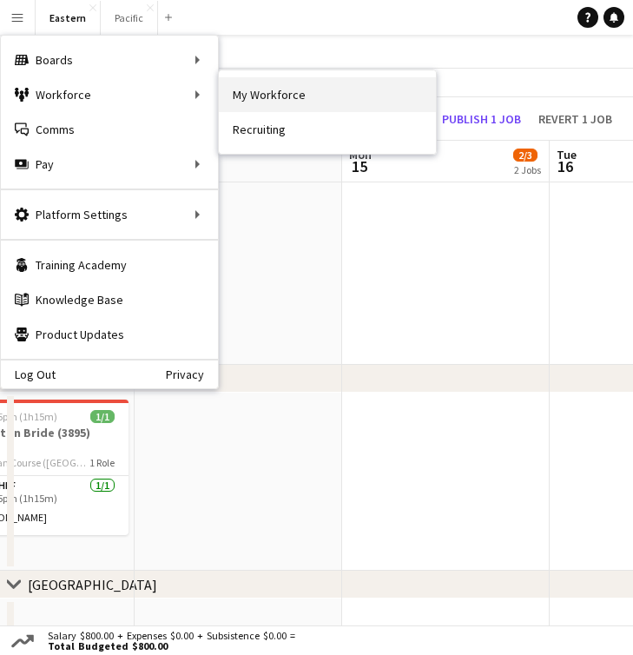
click at [272, 106] on link "My Workforce" at bounding box center [327, 94] width 217 height 35
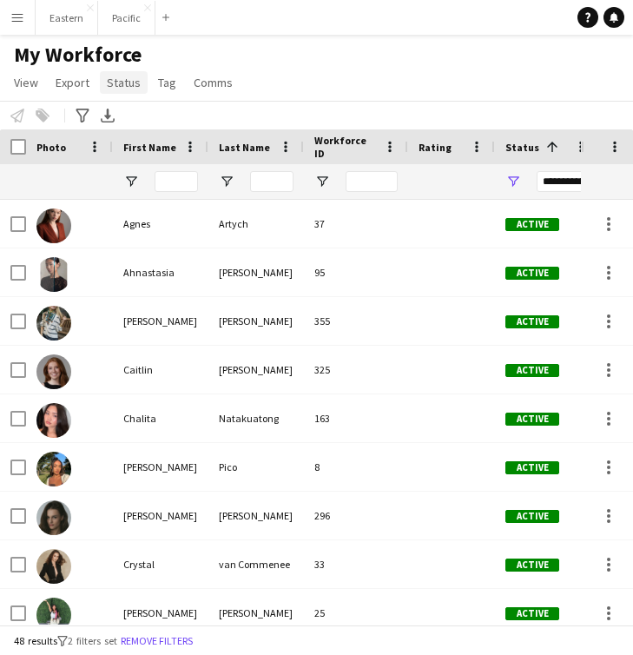
click at [129, 86] on span "Status" at bounding box center [124, 83] width 34 height 16
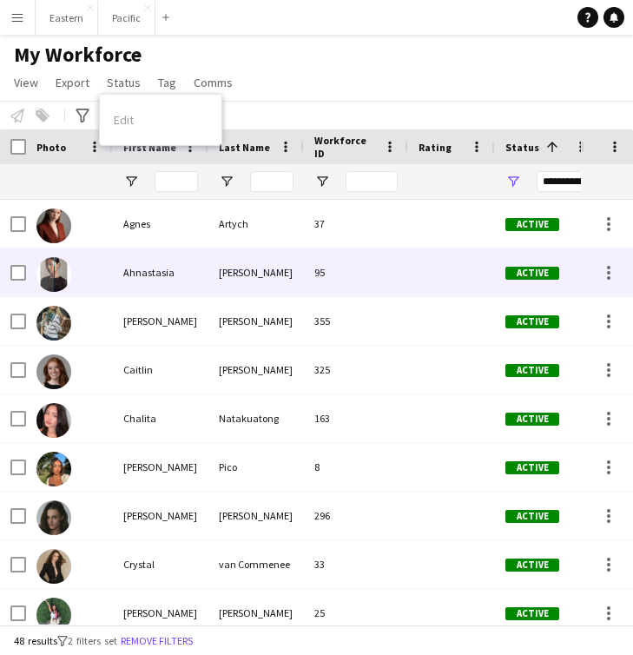
click at [332, 266] on div "95" at bounding box center [356, 272] width 104 height 48
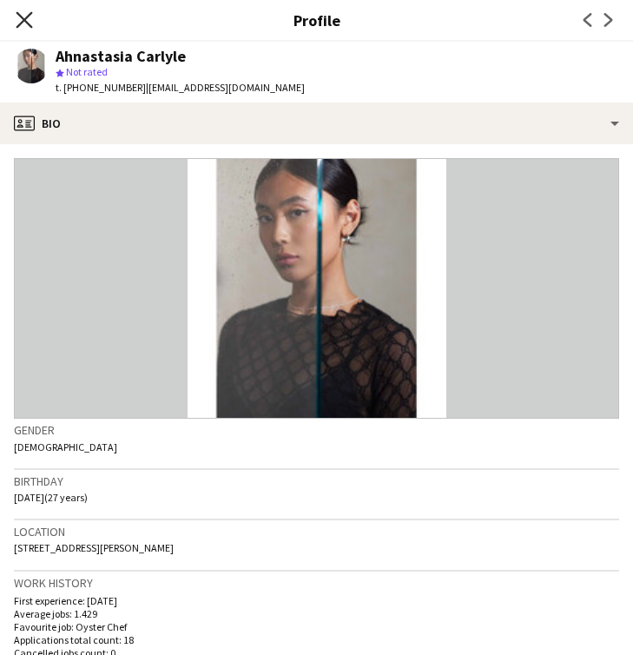
click at [23, 24] on icon "Close pop-in" at bounding box center [24, 19] width 16 height 16
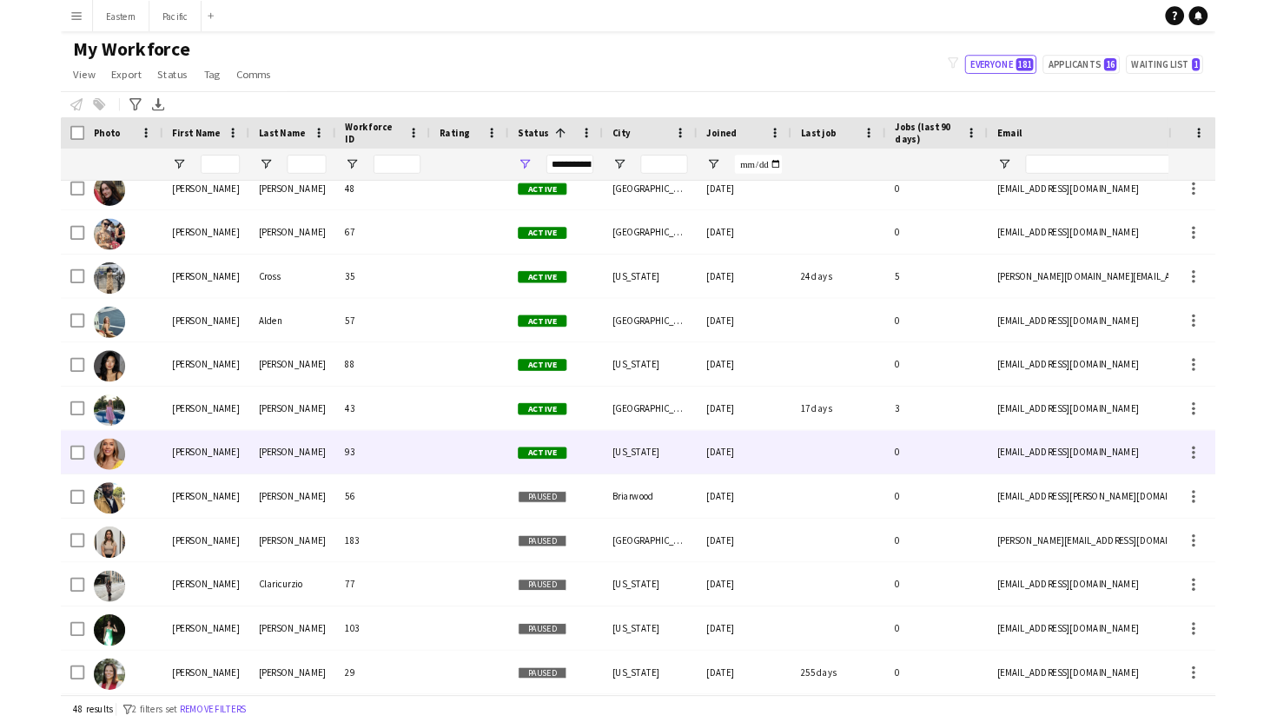
scroll to position [1843, 0]
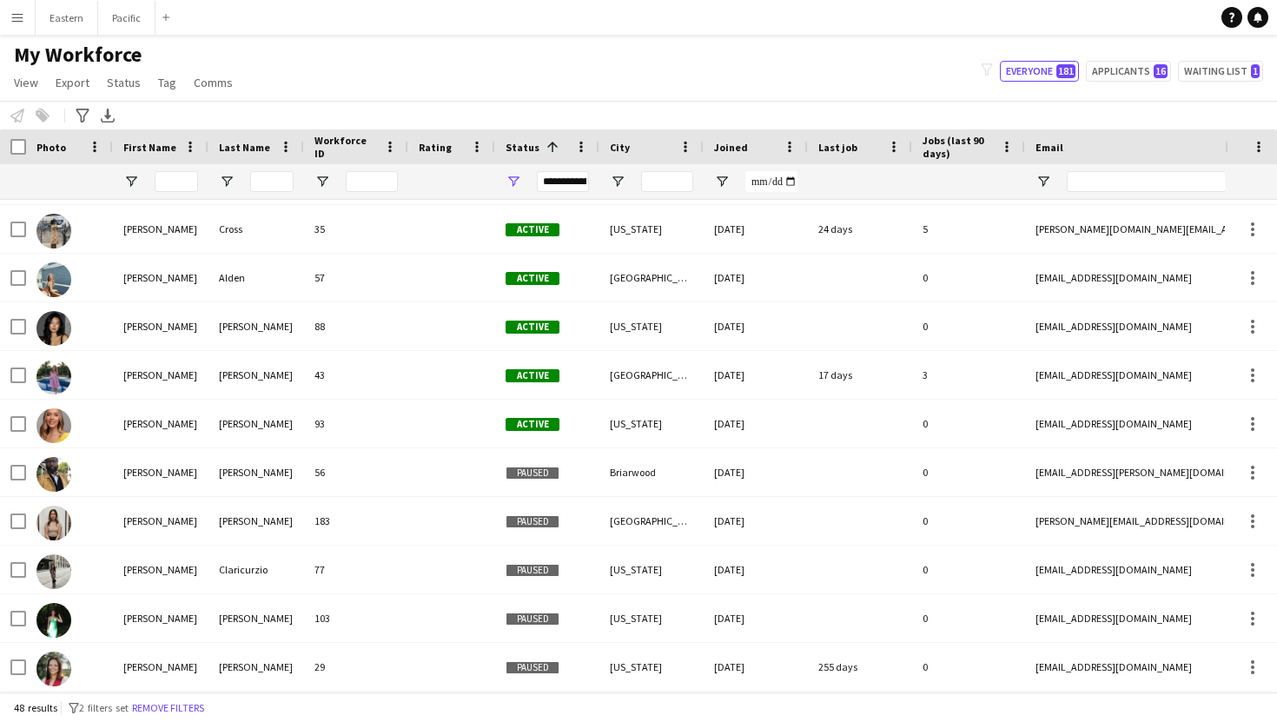
click at [572, 185] on div "**********" at bounding box center [563, 181] width 52 height 21
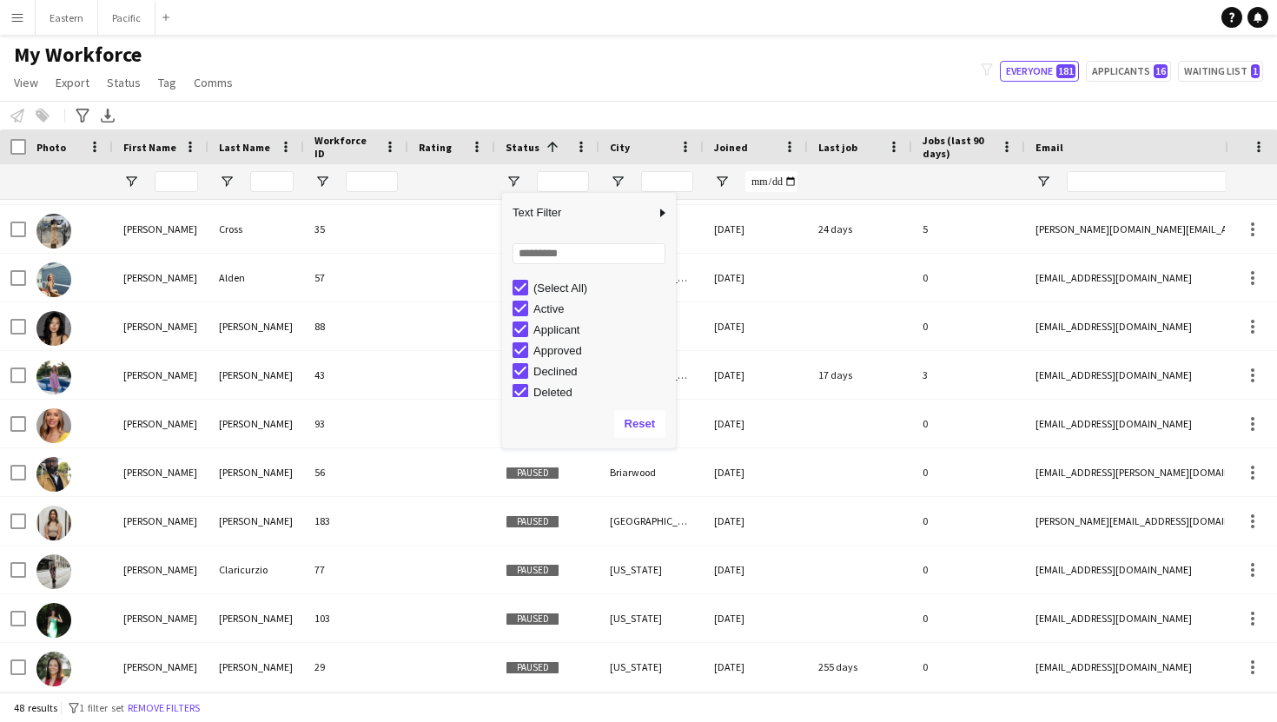
click at [483, 179] on div at bounding box center [452, 181] width 66 height 35
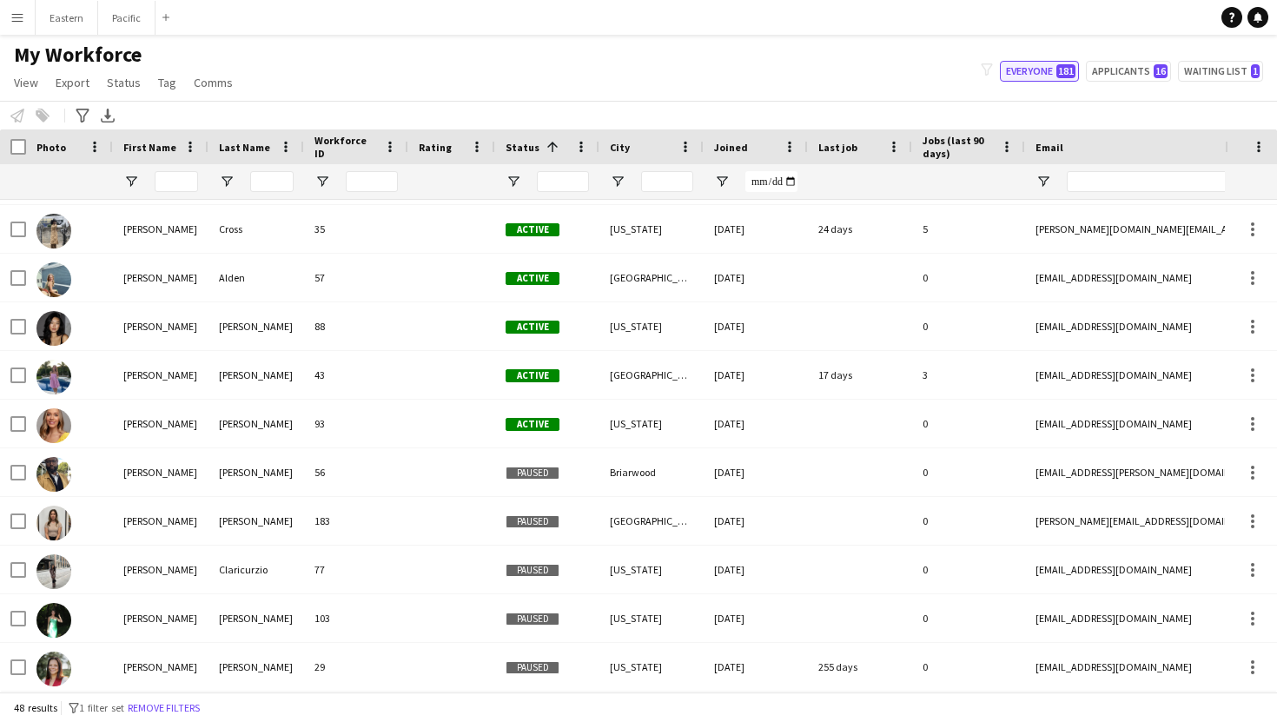
click at [1066, 73] on span "181" at bounding box center [1065, 71] width 19 height 14
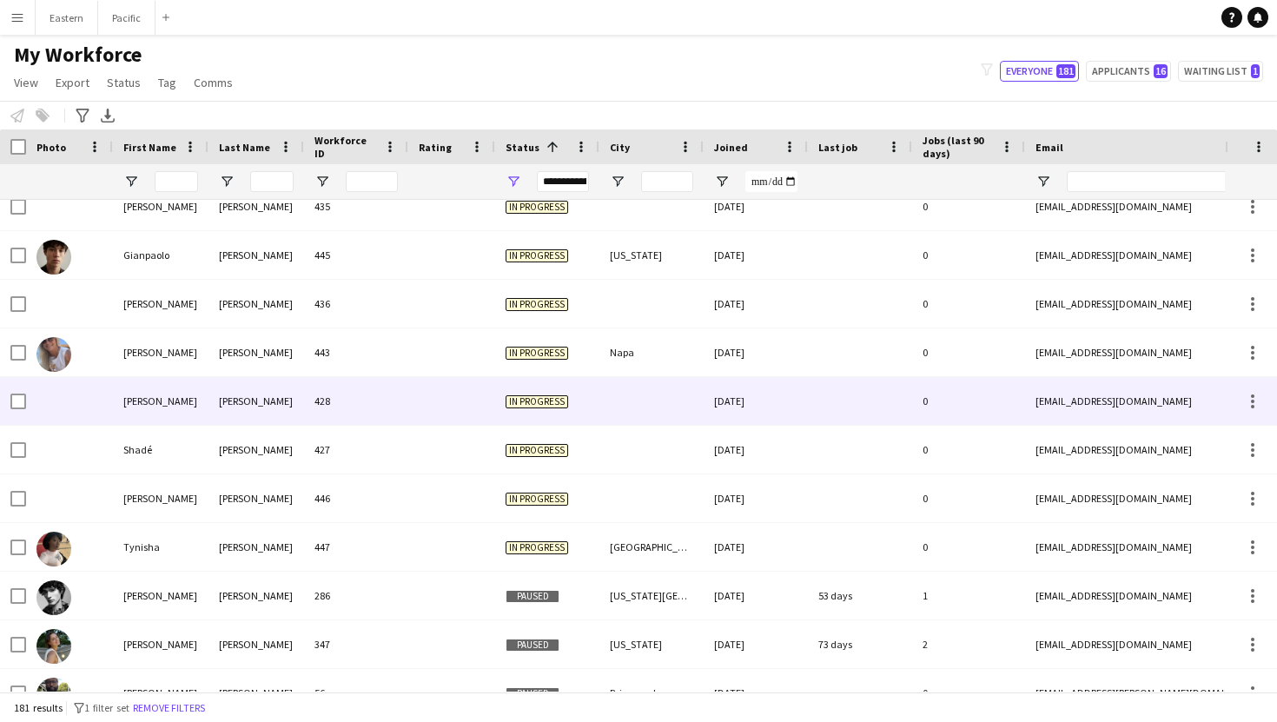
scroll to position [6576, 0]
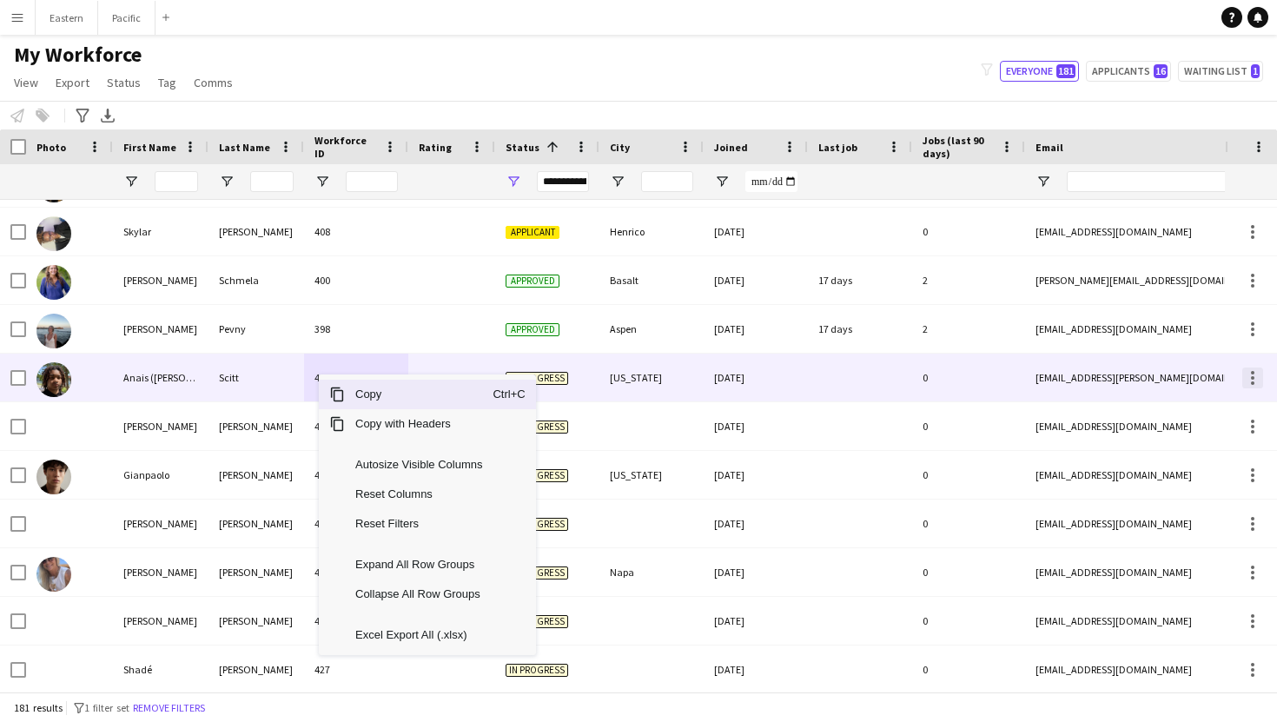
click at [1250, 376] on div at bounding box center [1251, 377] width 3 height 3
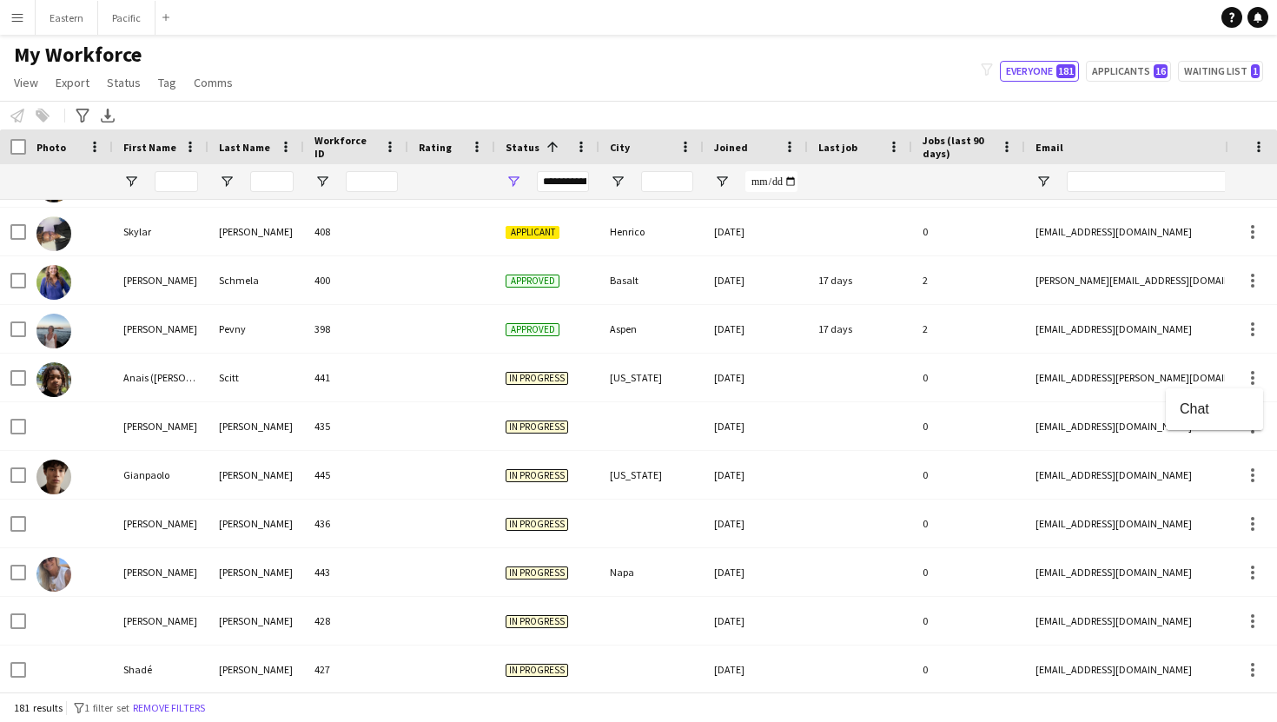
click at [327, 389] on div at bounding box center [638, 361] width 1277 height 722
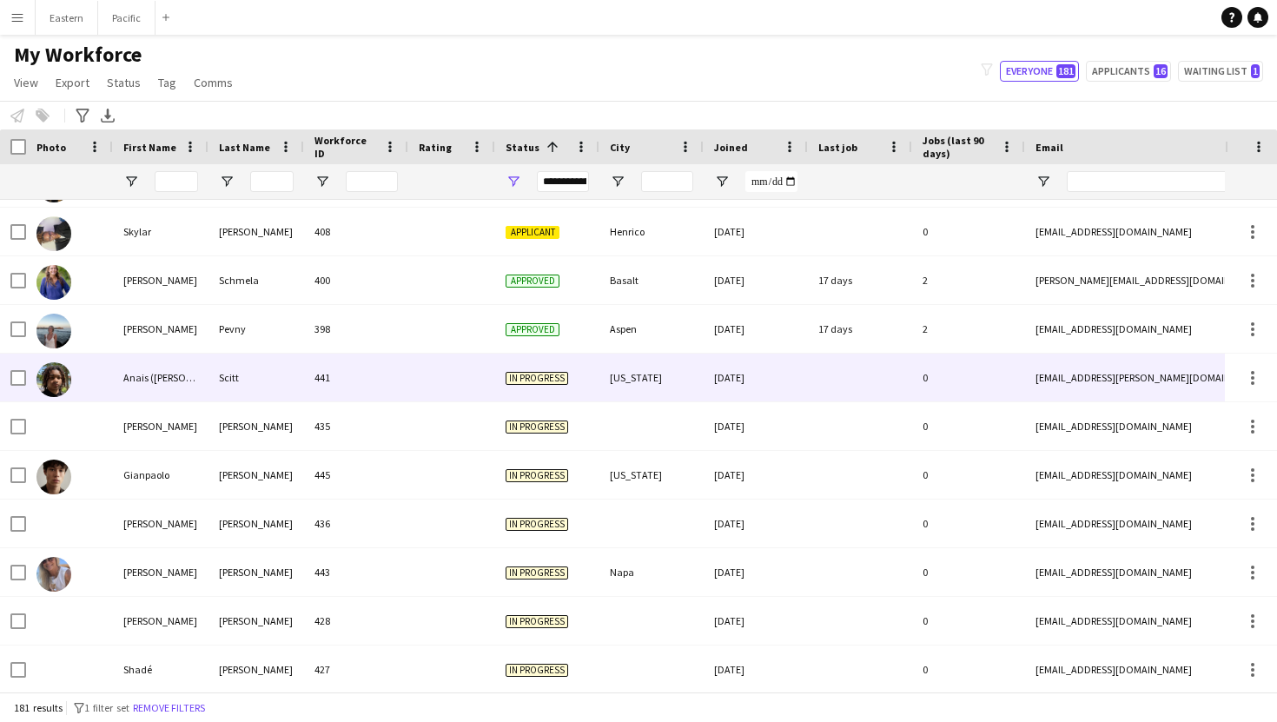
click at [157, 378] on div "Anais (Nyle)" at bounding box center [161, 377] width 96 height 48
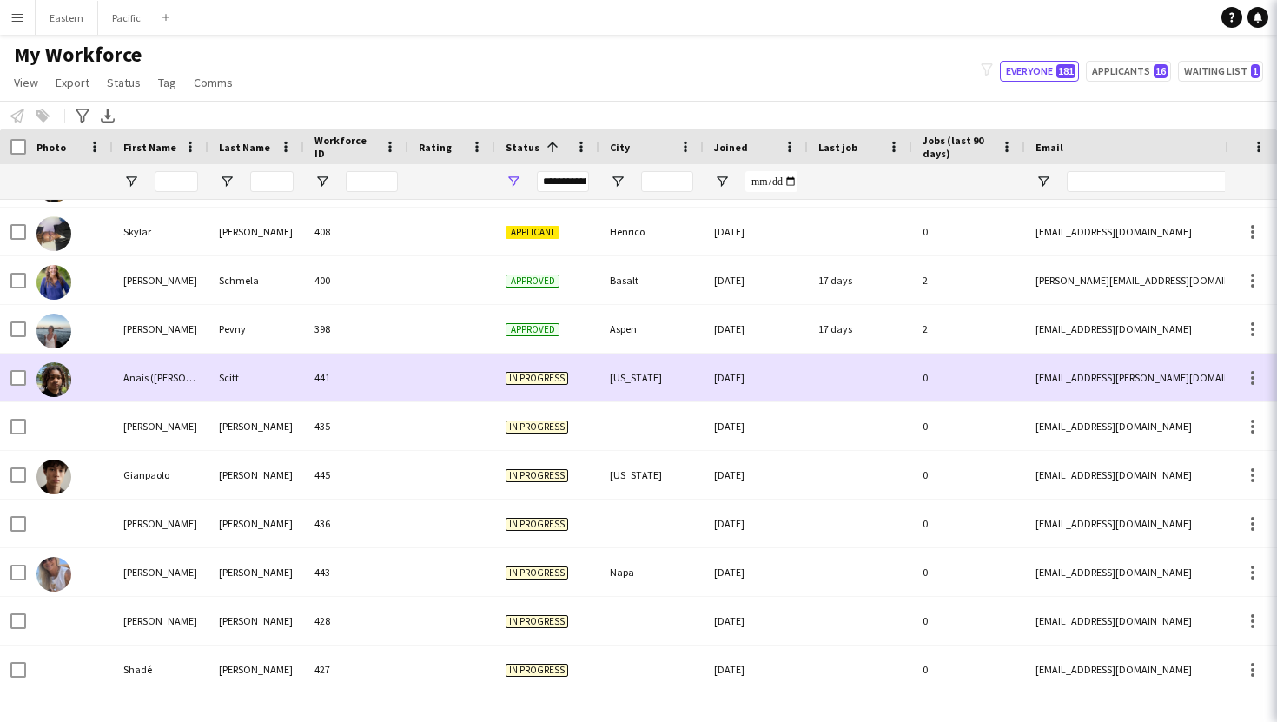
click at [157, 378] on div "Anais (Nyle)" at bounding box center [161, 377] width 96 height 48
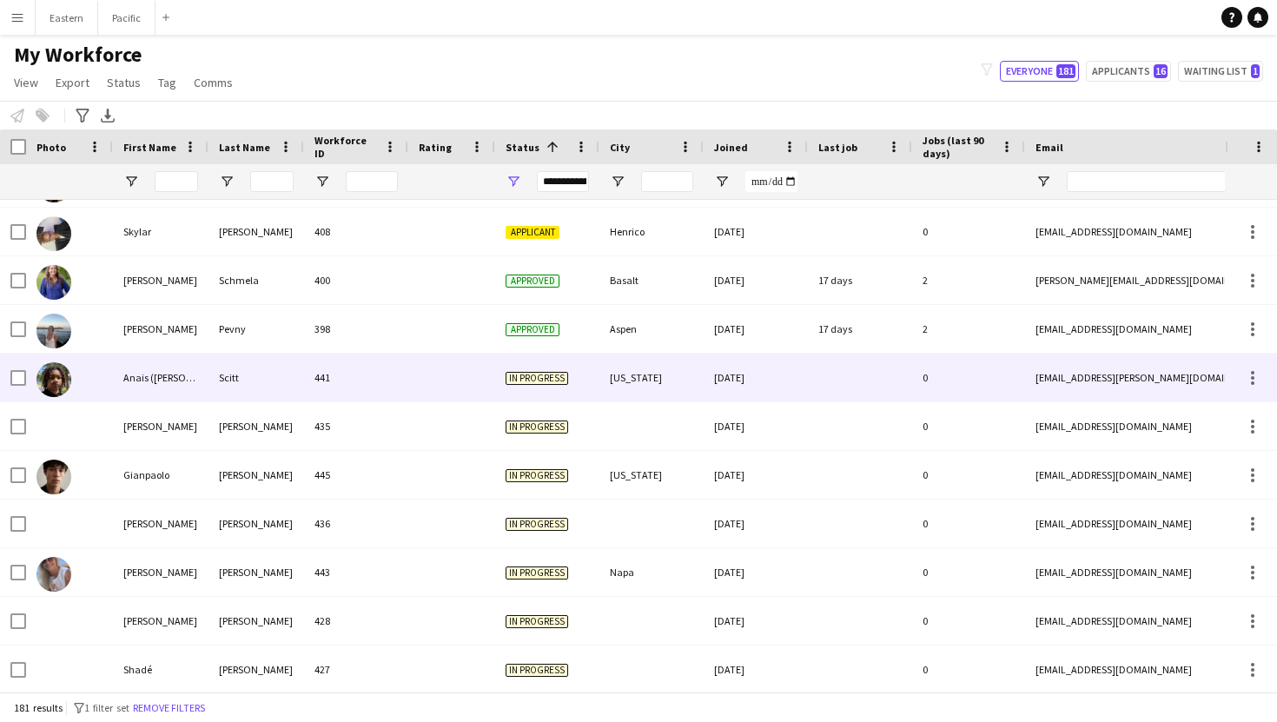
click at [157, 378] on div "Anais (Nyle)" at bounding box center [161, 377] width 96 height 48
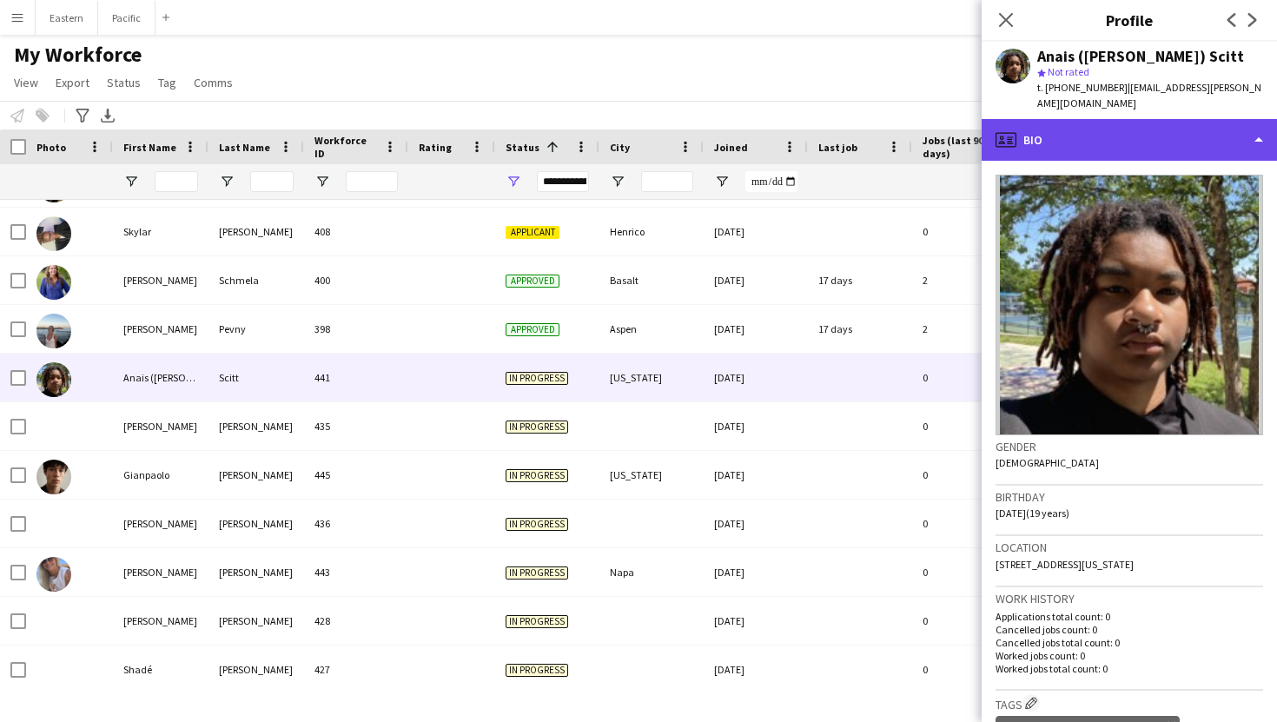
click at [1224, 128] on div "profile Bio" at bounding box center [1128, 140] width 295 height 42
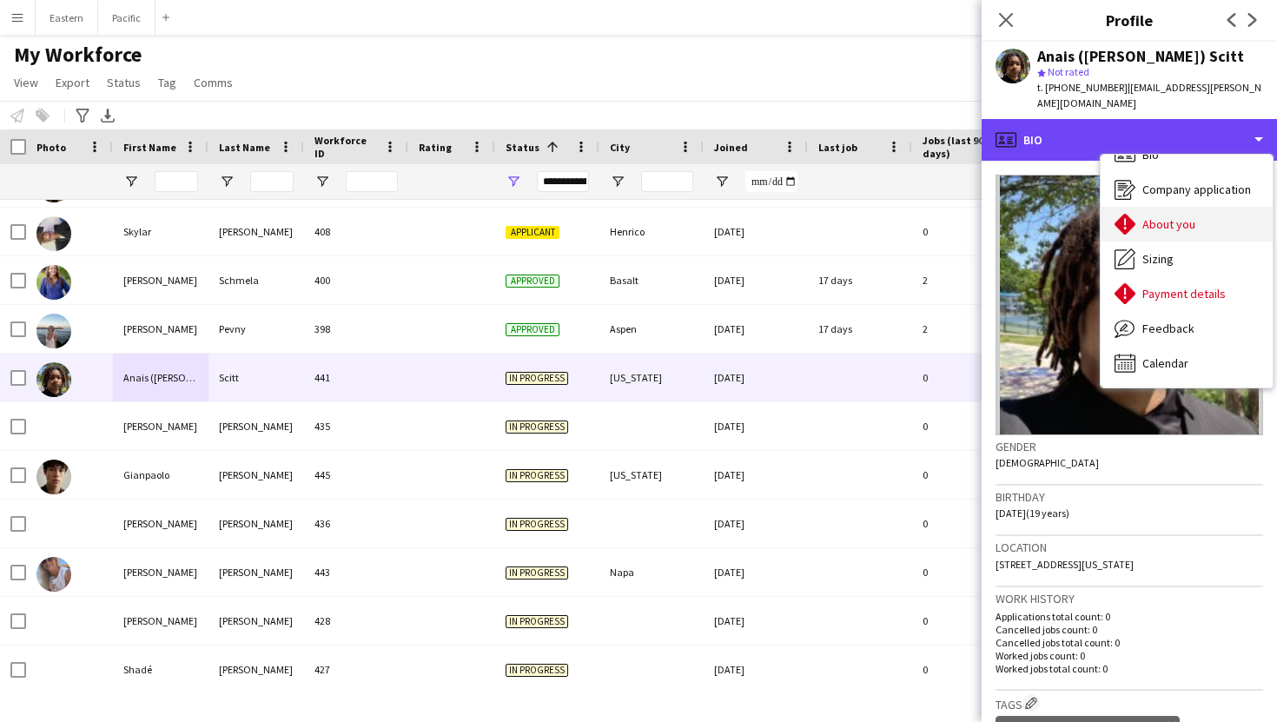
scroll to position [0, 0]
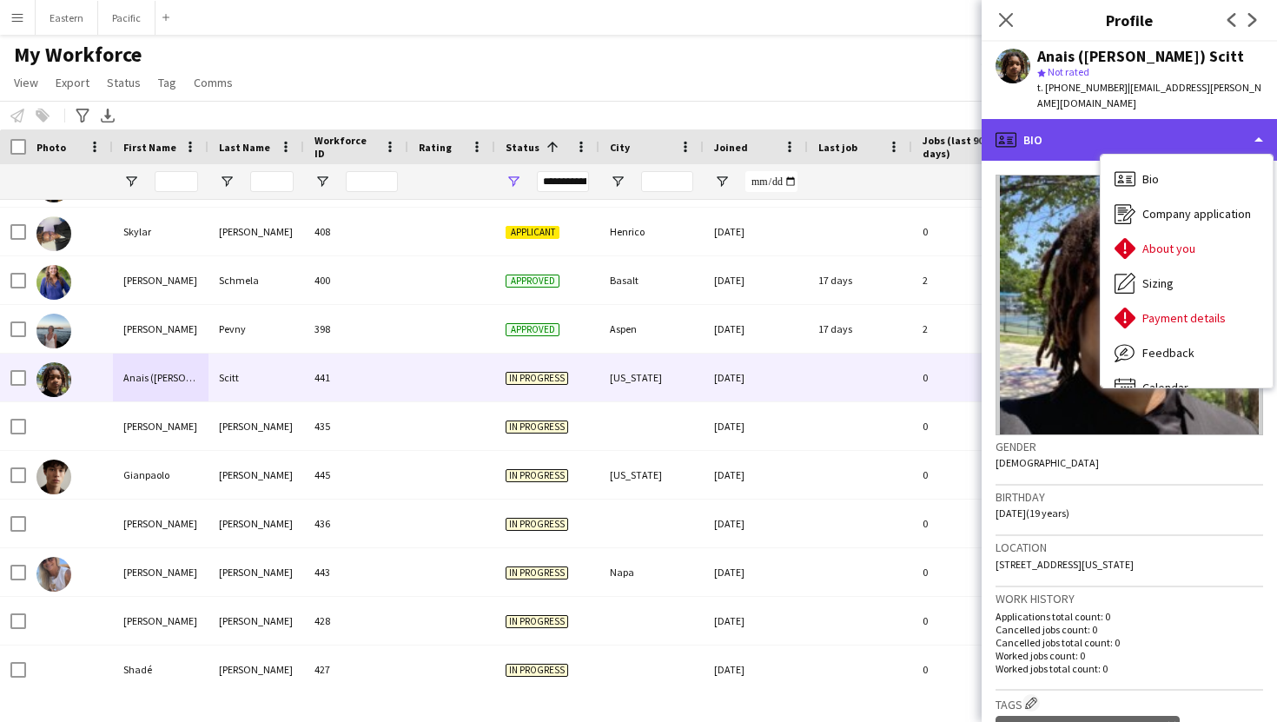
click at [1048, 123] on div "profile Bio" at bounding box center [1128, 140] width 295 height 42
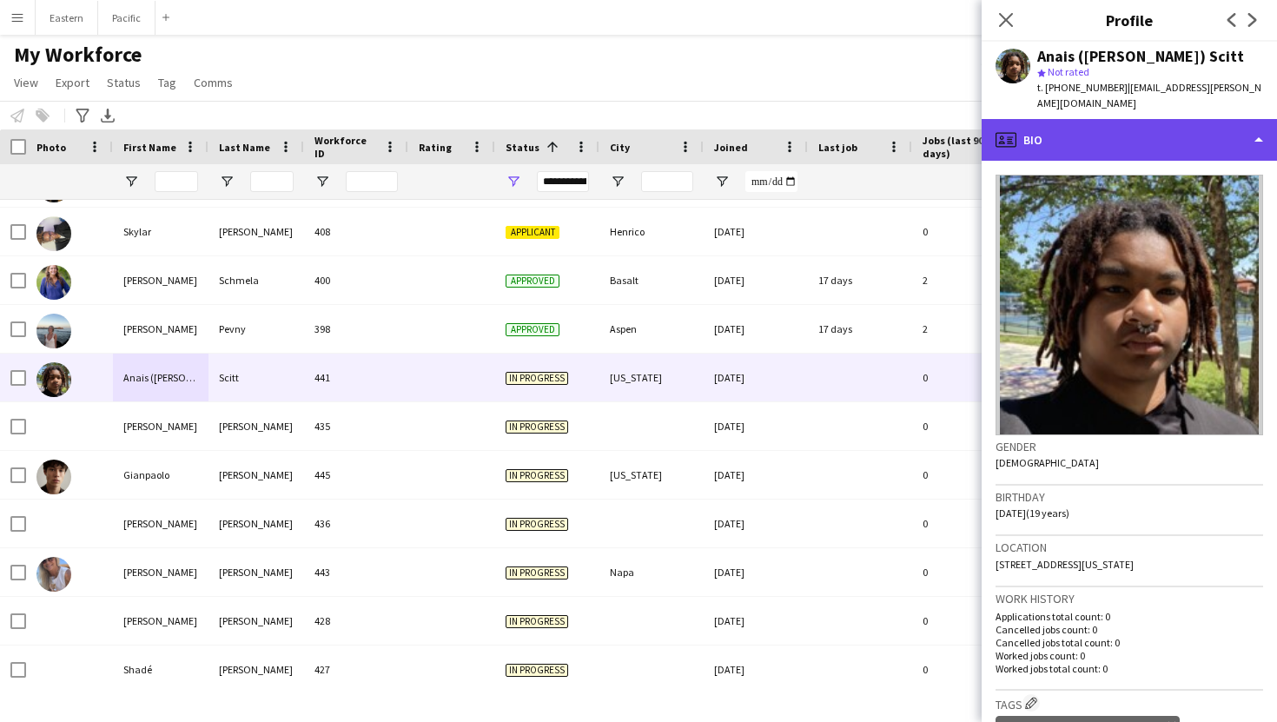
click at [1048, 123] on div "profile Bio" at bounding box center [1128, 140] width 295 height 42
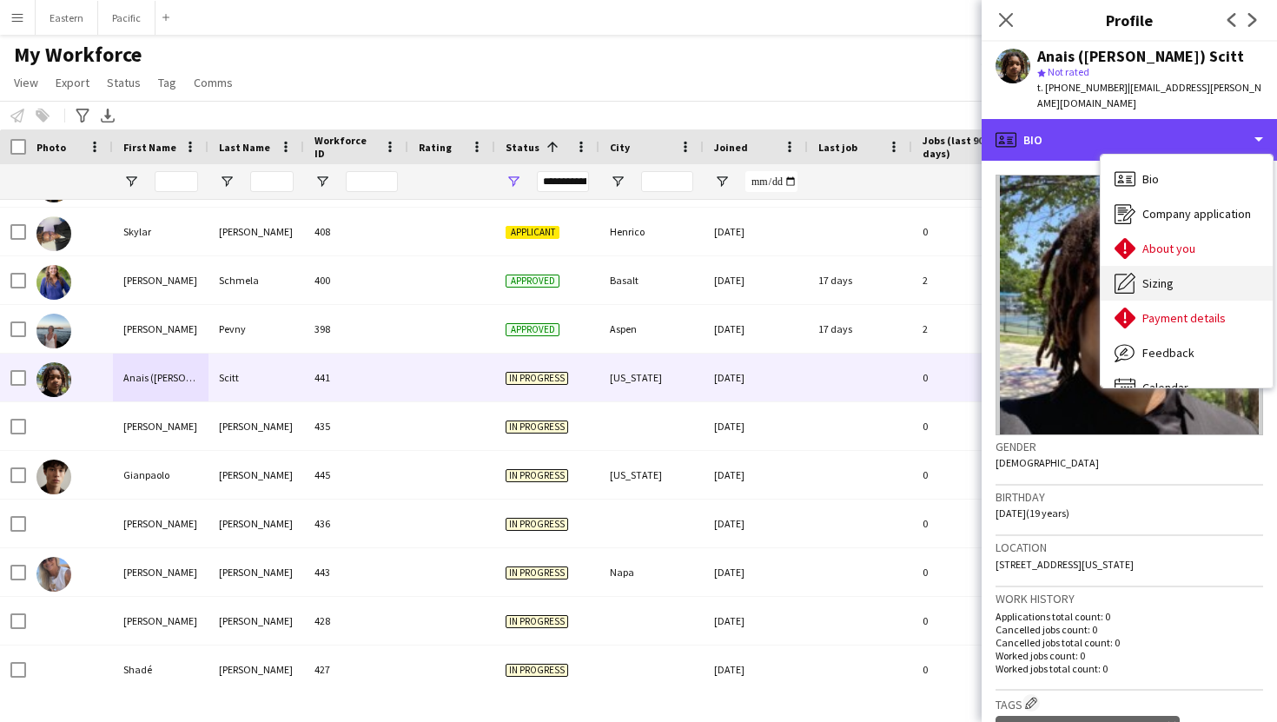
scroll to position [24, 0]
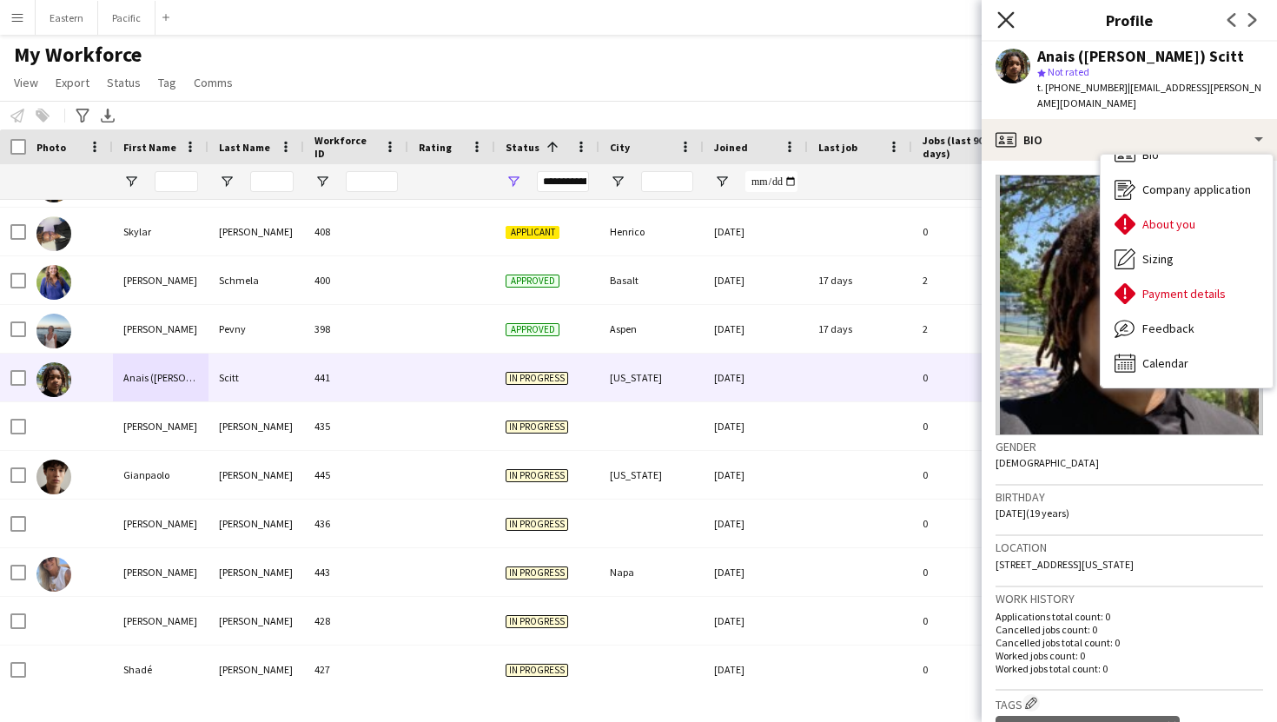
click at [1001, 24] on icon at bounding box center [1005, 19] width 16 height 16
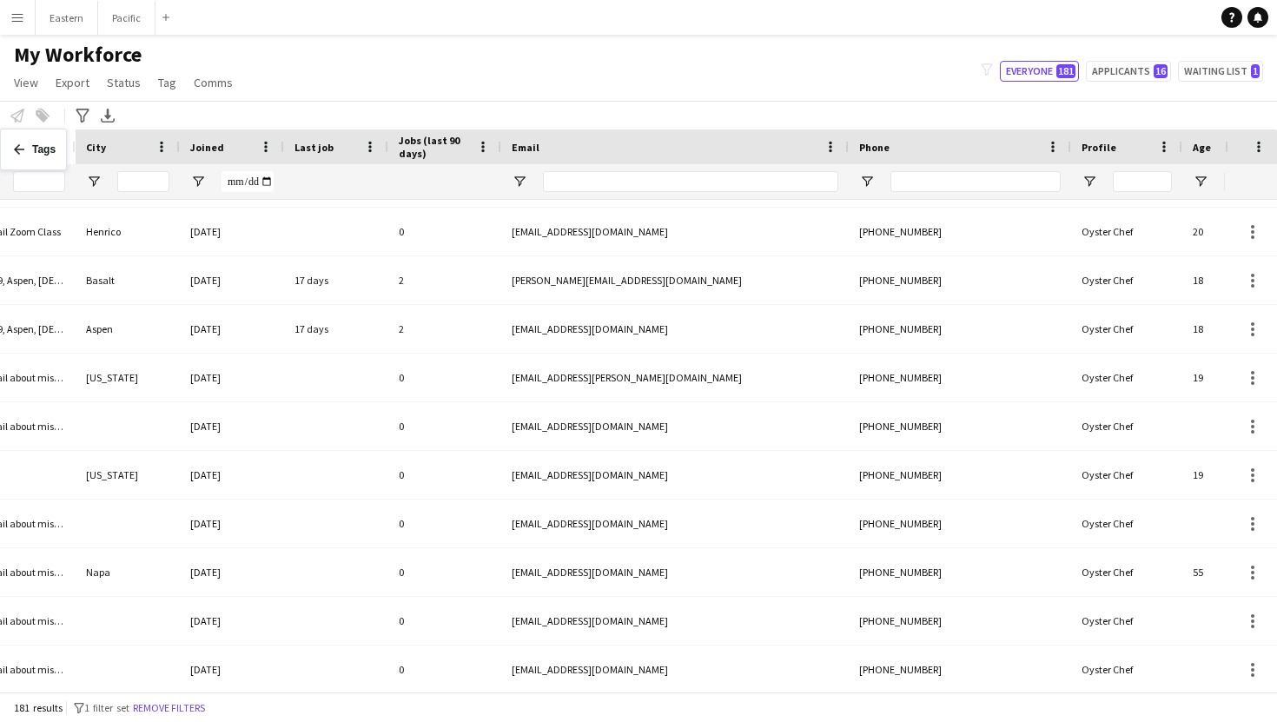
scroll to position [0, 580]
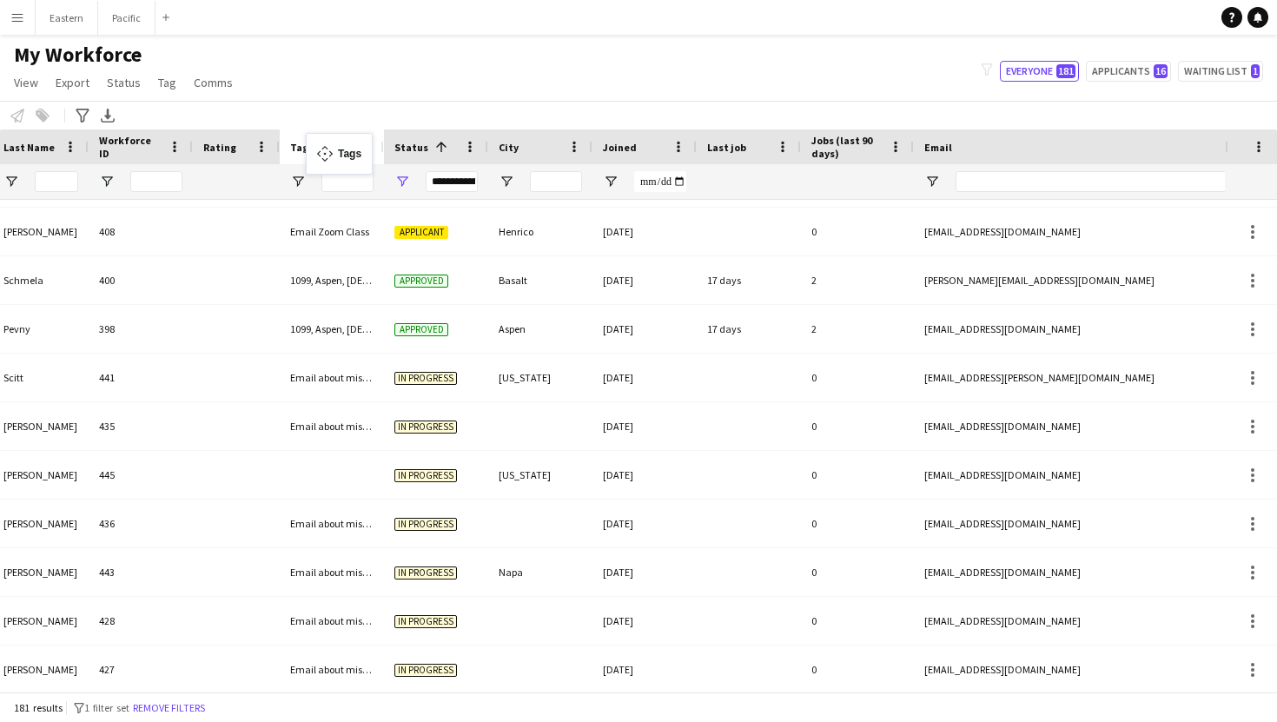
drag, startPoint x: 1165, startPoint y: 150, endPoint x: 314, endPoint y: 143, distance: 850.2
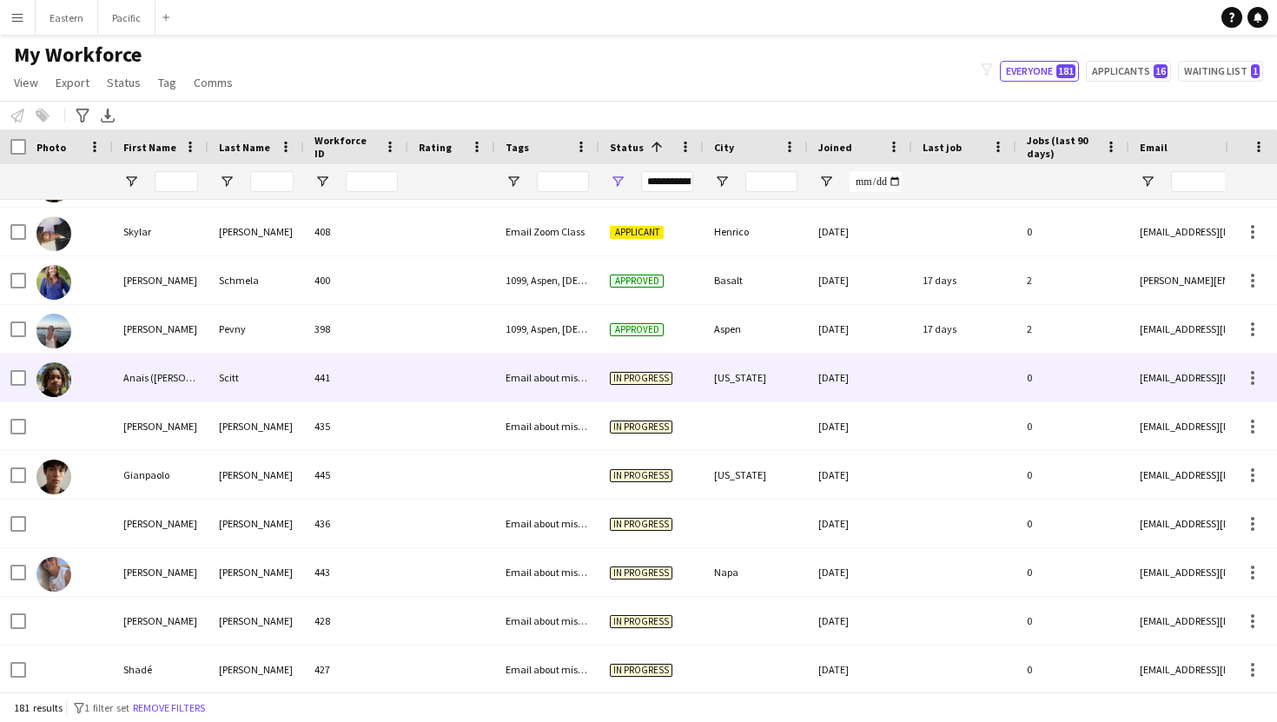
click at [530, 375] on div "Email about missing information" at bounding box center [547, 377] width 104 height 48
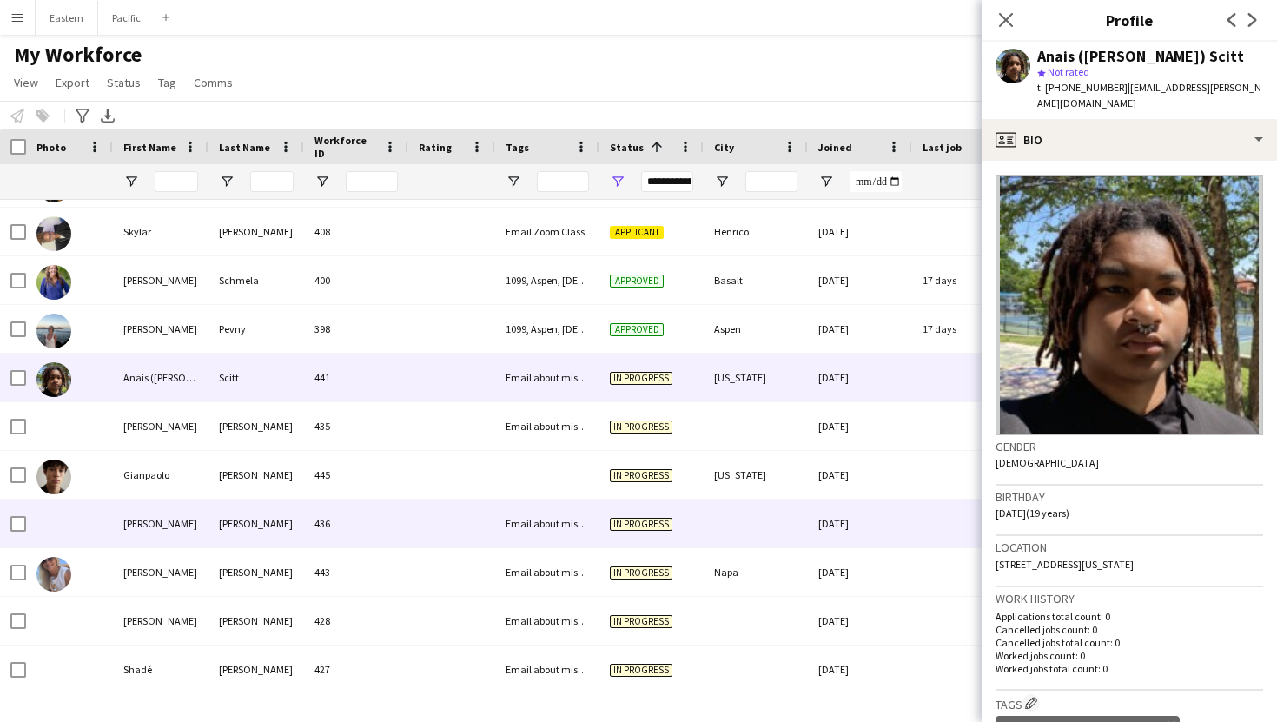
click at [315, 521] on div "436" at bounding box center [356, 523] width 104 height 48
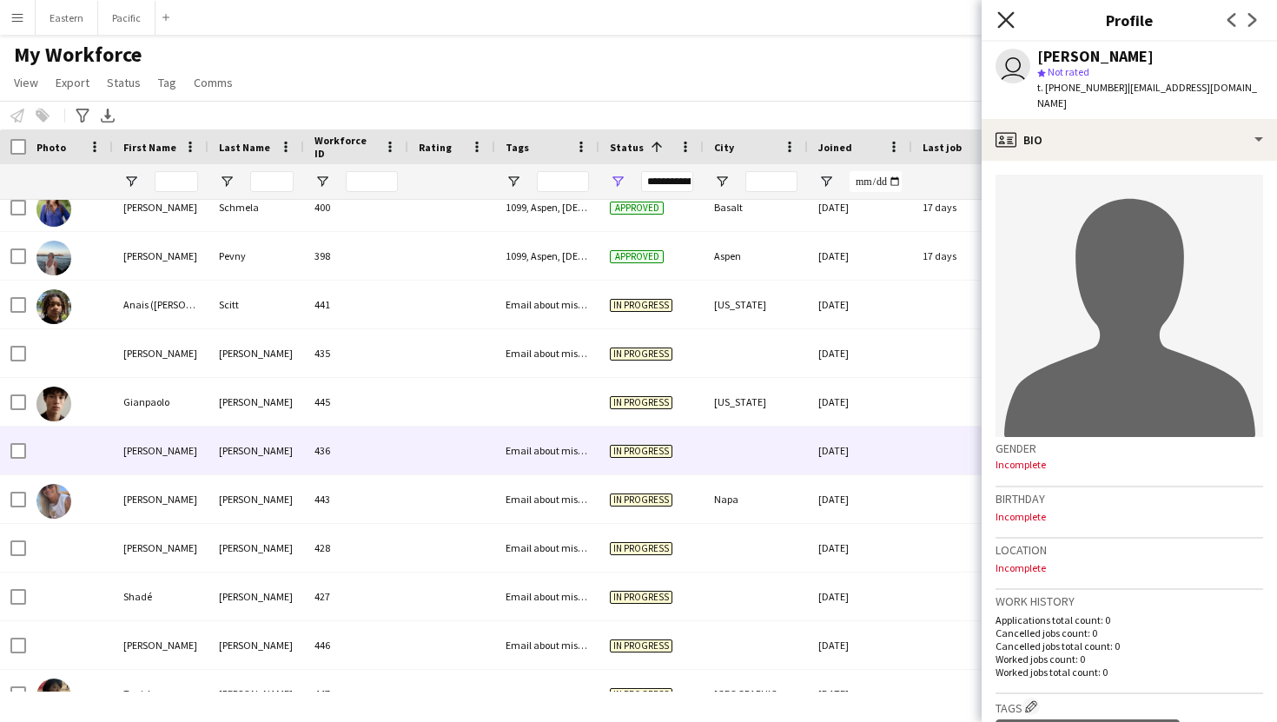
click at [1007, 21] on icon at bounding box center [1005, 19] width 16 height 16
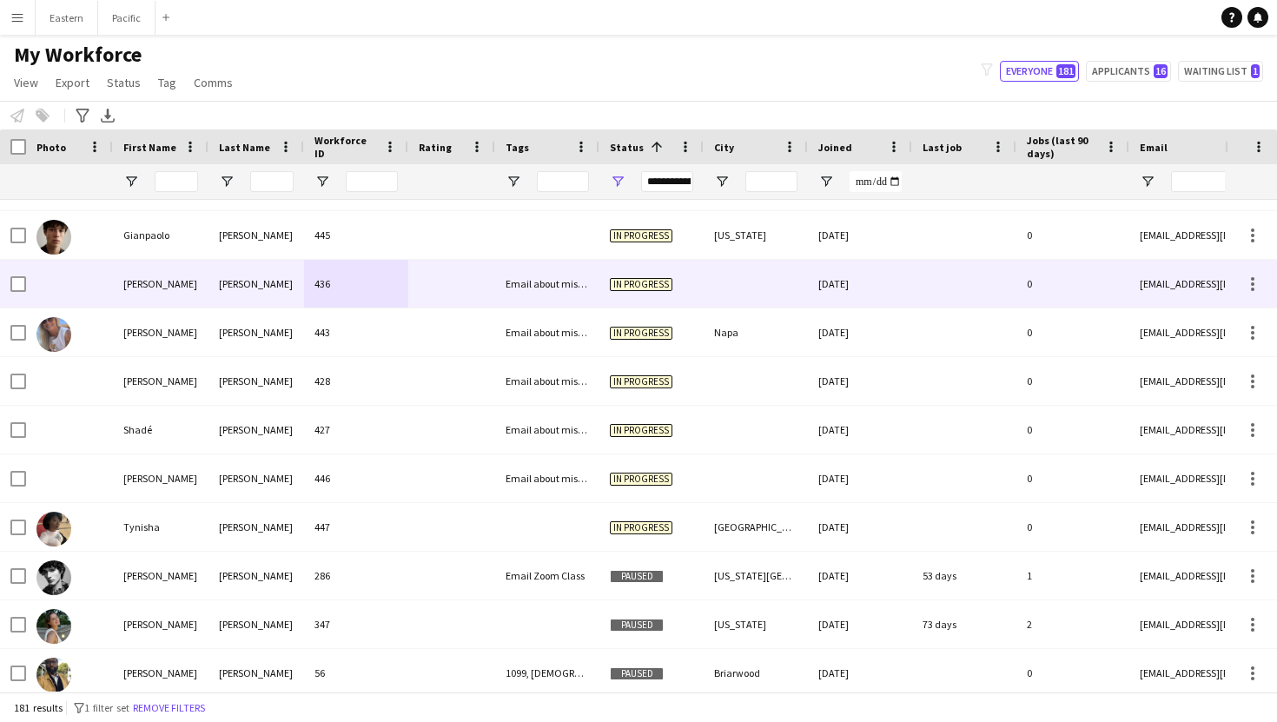
click at [536, 296] on div "Email about missing information" at bounding box center [547, 284] width 104 height 48
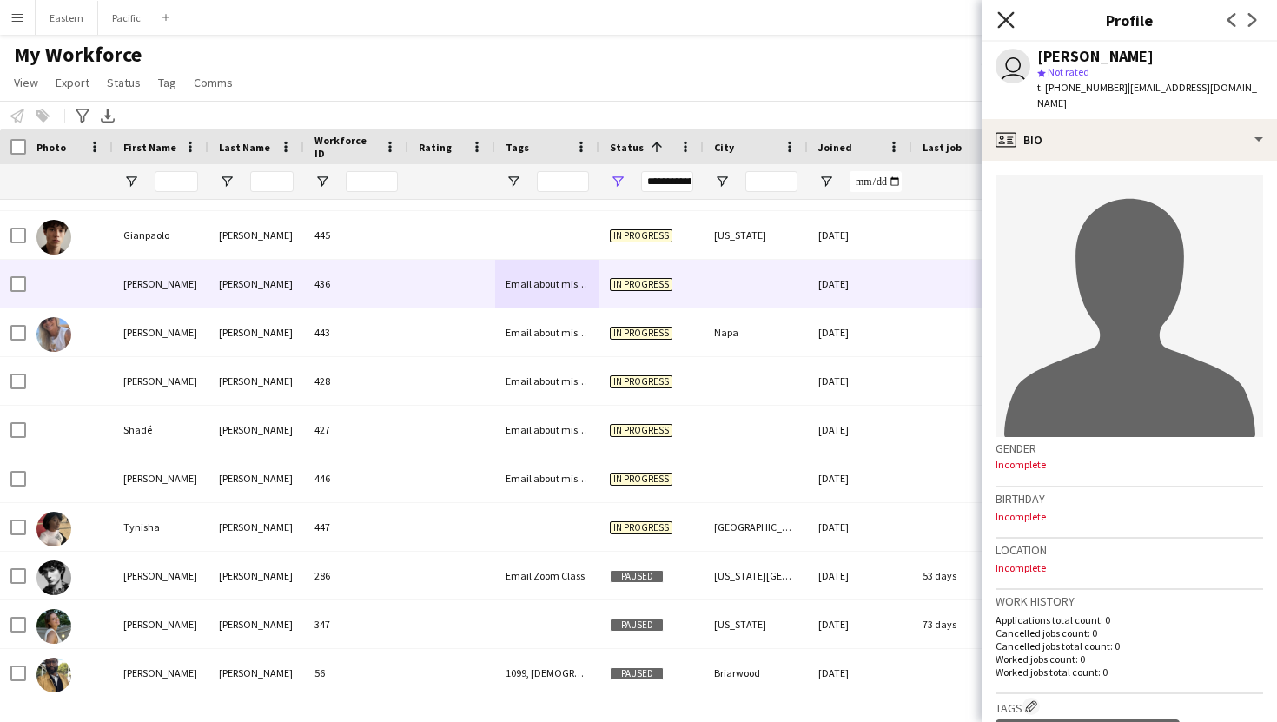
click at [1007, 21] on icon at bounding box center [1005, 19] width 16 height 16
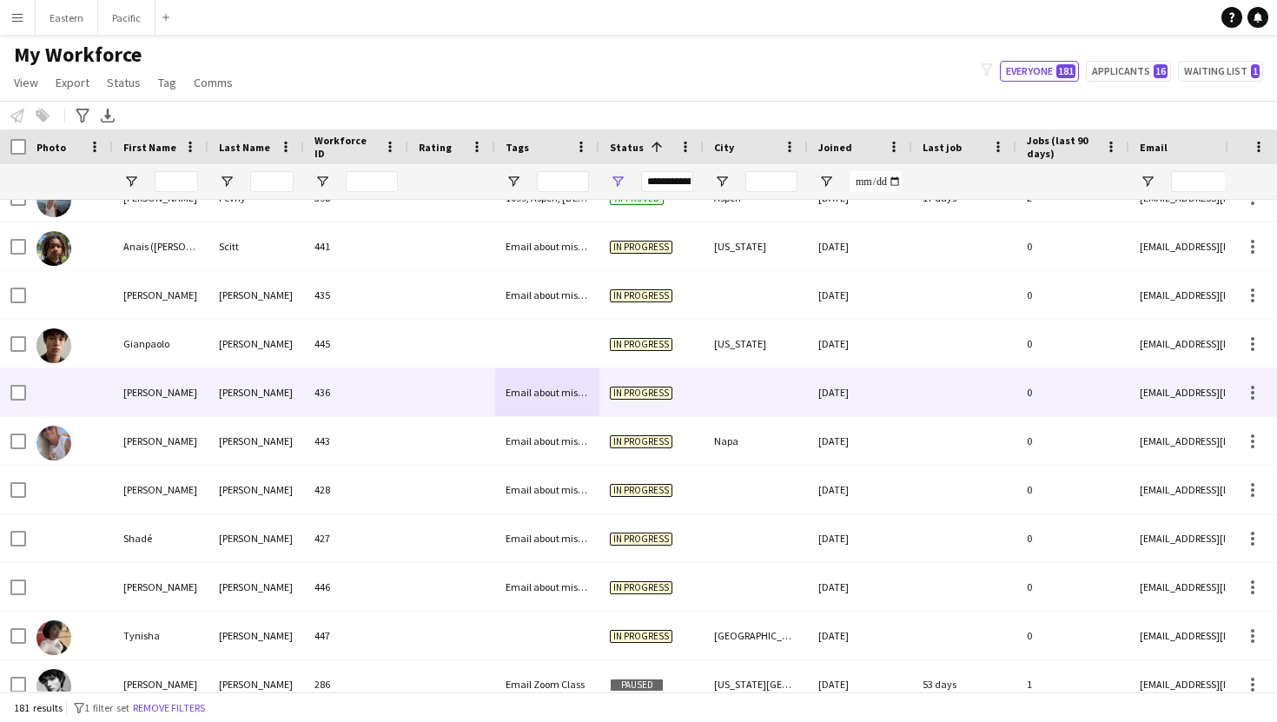
click at [571, 395] on div "Email about missing information" at bounding box center [547, 392] width 104 height 48
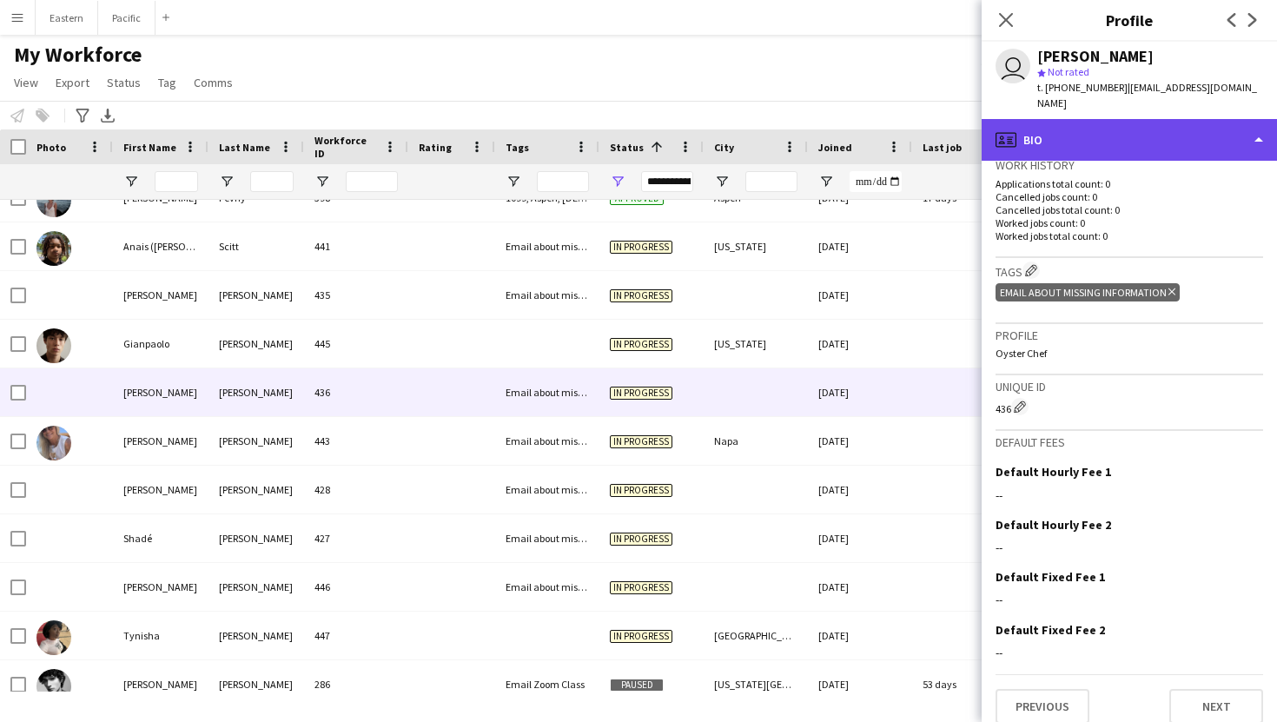
click at [1262, 125] on div "profile Bio" at bounding box center [1128, 140] width 295 height 42
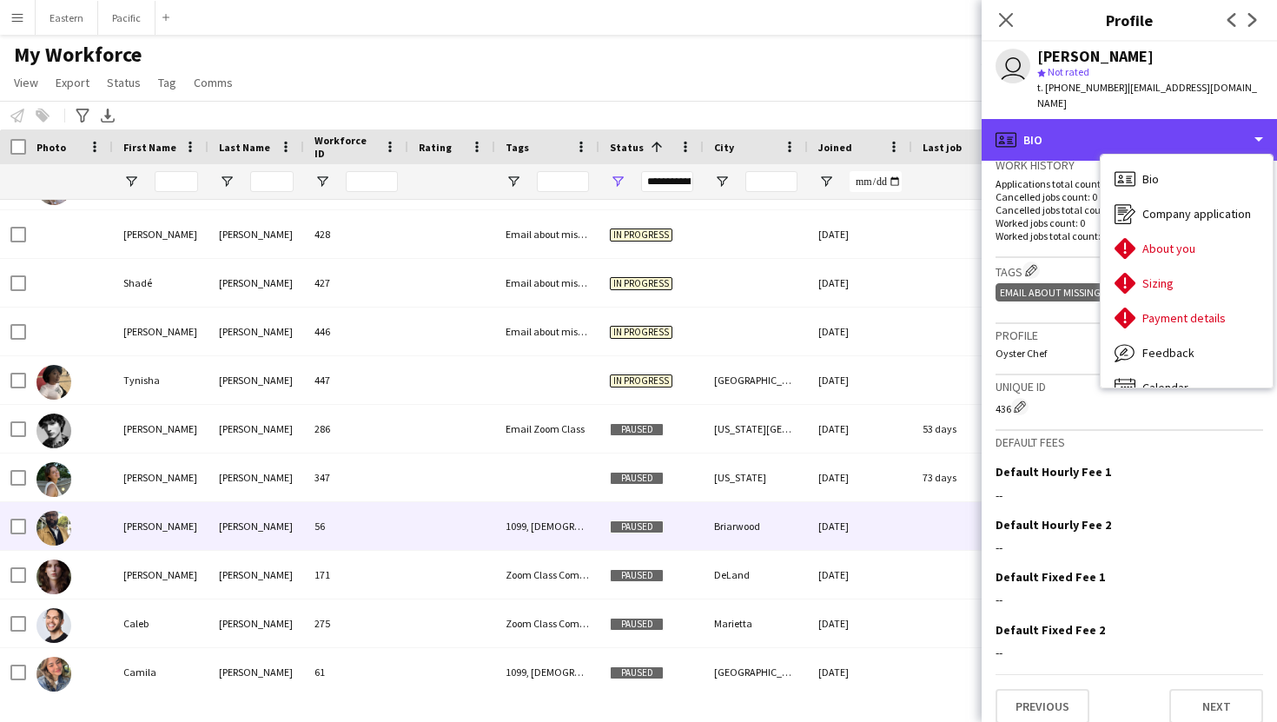
scroll to position [6909, 0]
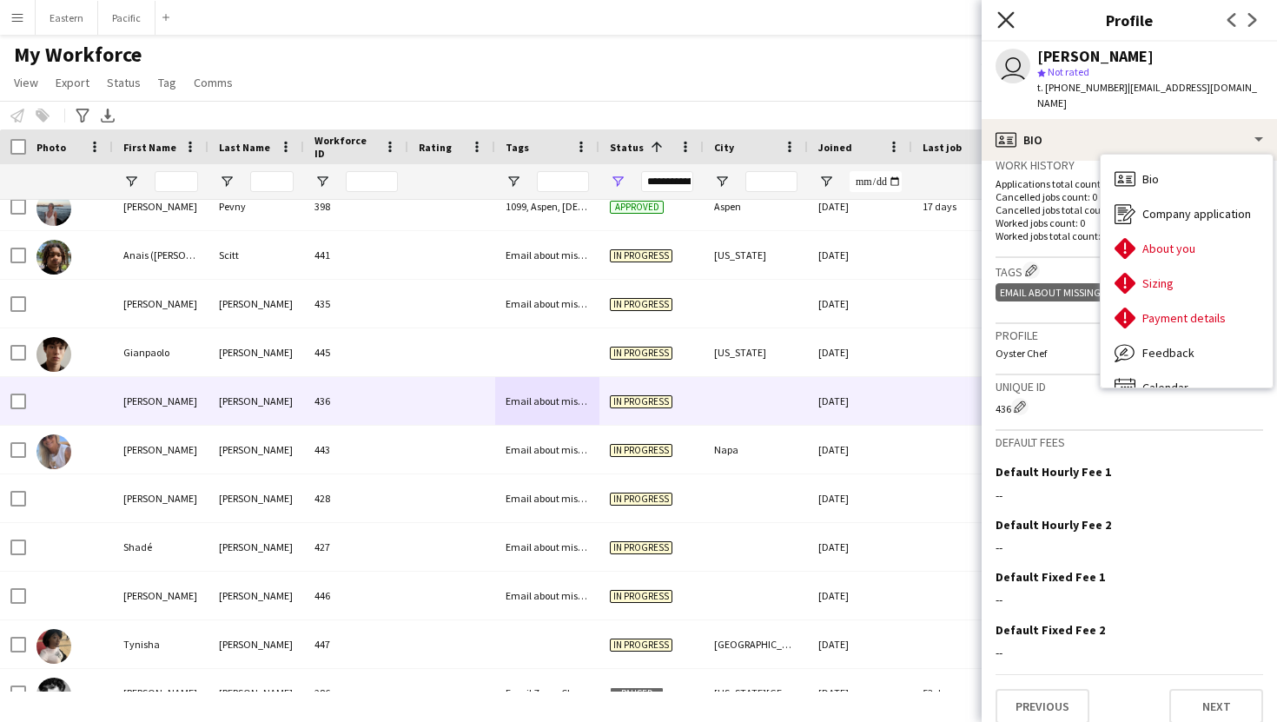
click at [1003, 27] on app-icon "Close pop-in" at bounding box center [1005, 20] width 25 height 25
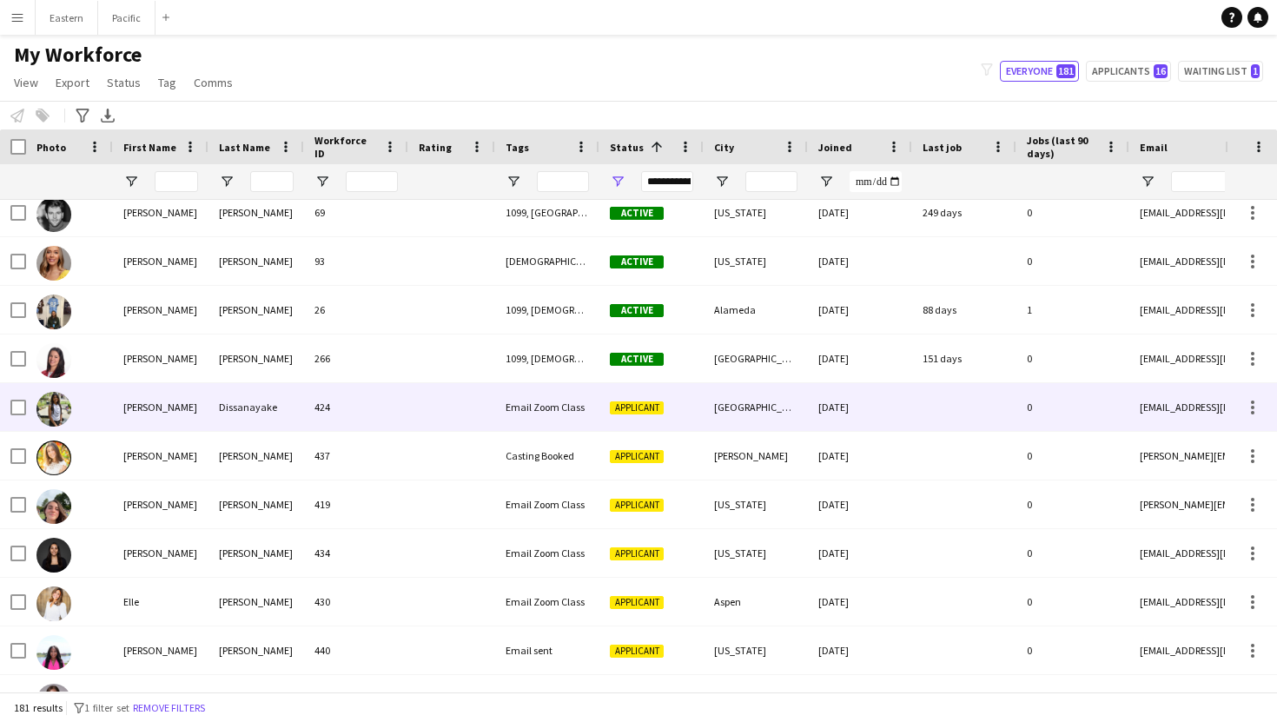
click at [174, 401] on div "Akhila" at bounding box center [161, 407] width 96 height 48
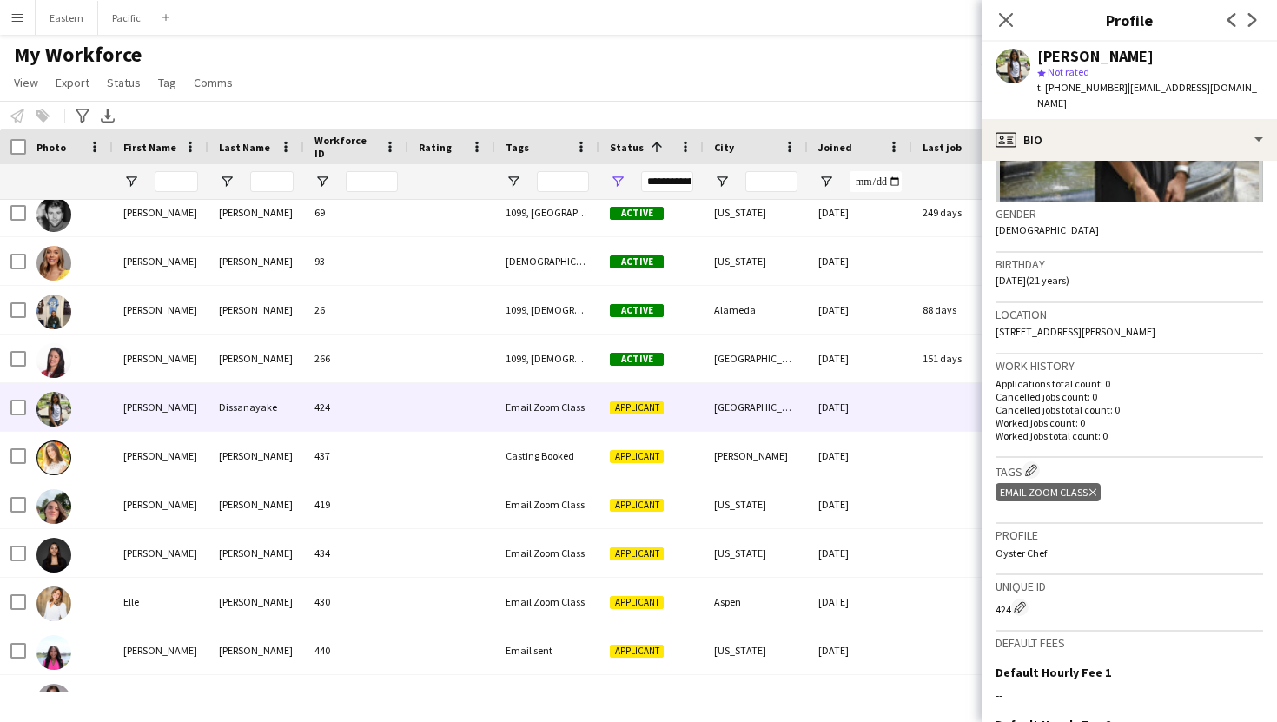
scroll to position [234, 0]
click at [1032, 462] on app-icon "Edit crew company tags" at bounding box center [1031, 468] width 12 height 12
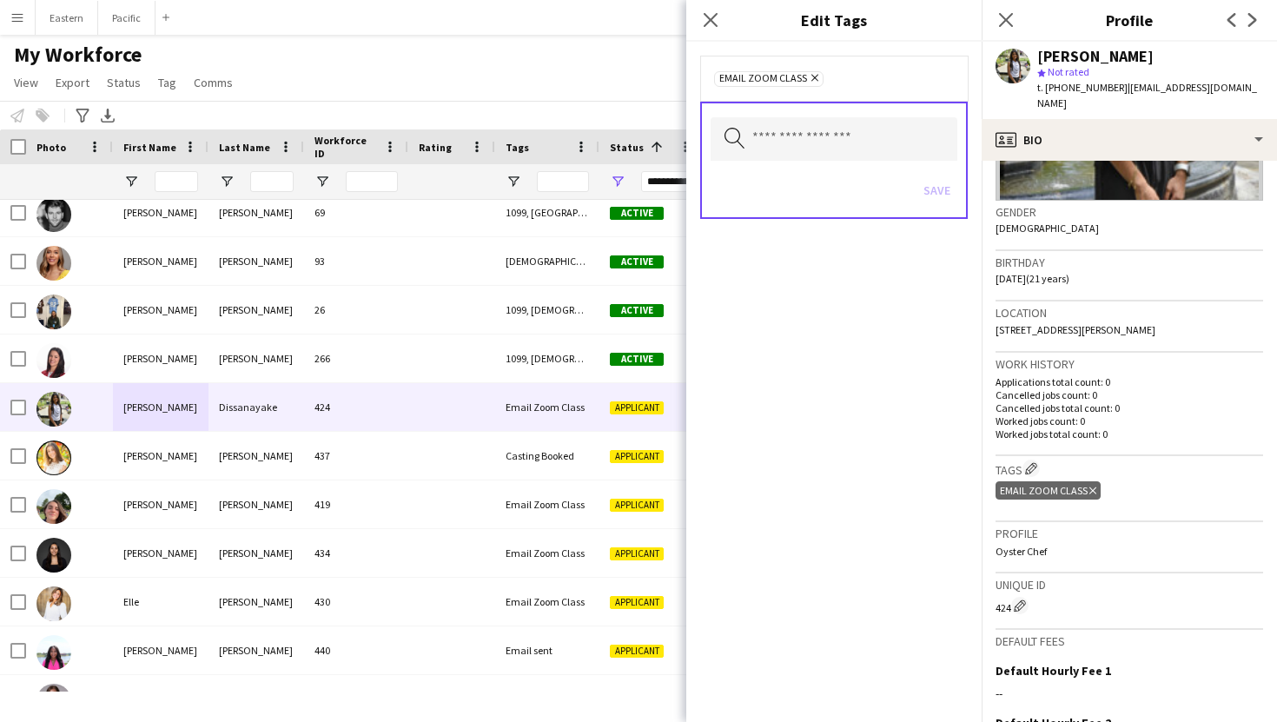
click at [773, 161] on div "Search by tag name Save" at bounding box center [833, 160] width 267 height 117
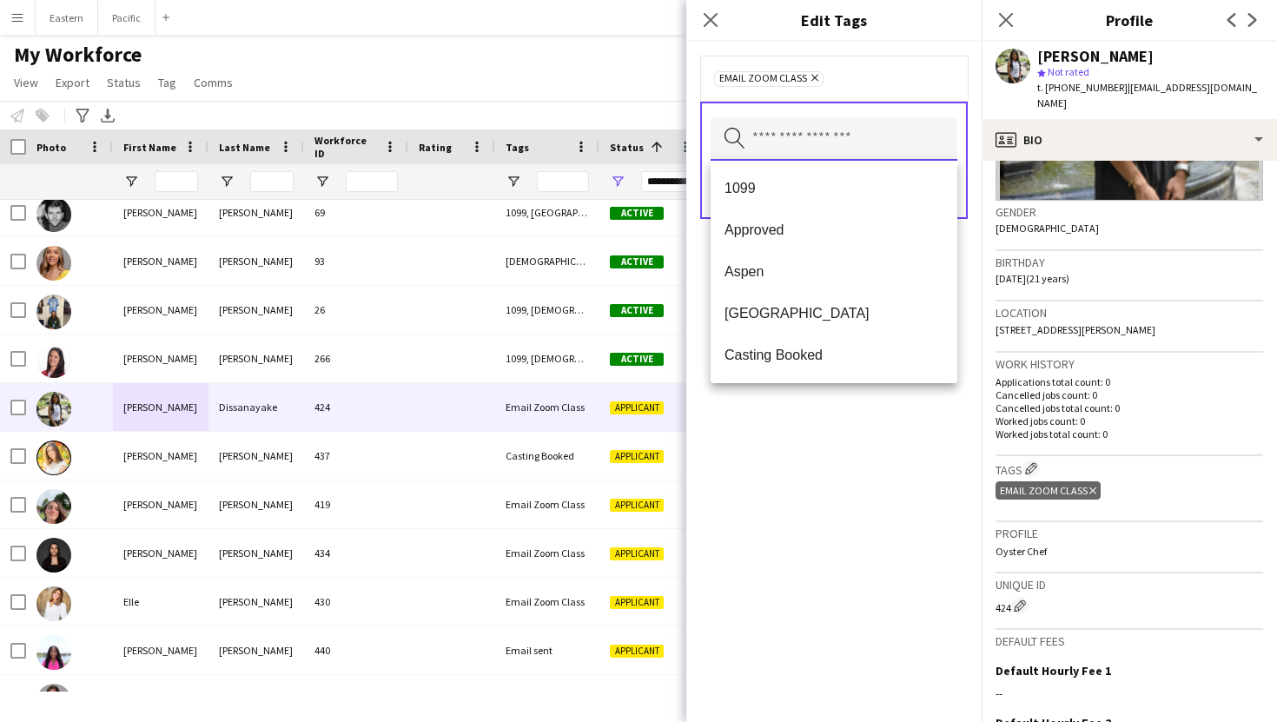
click at [801, 135] on input "text" at bounding box center [833, 138] width 247 height 43
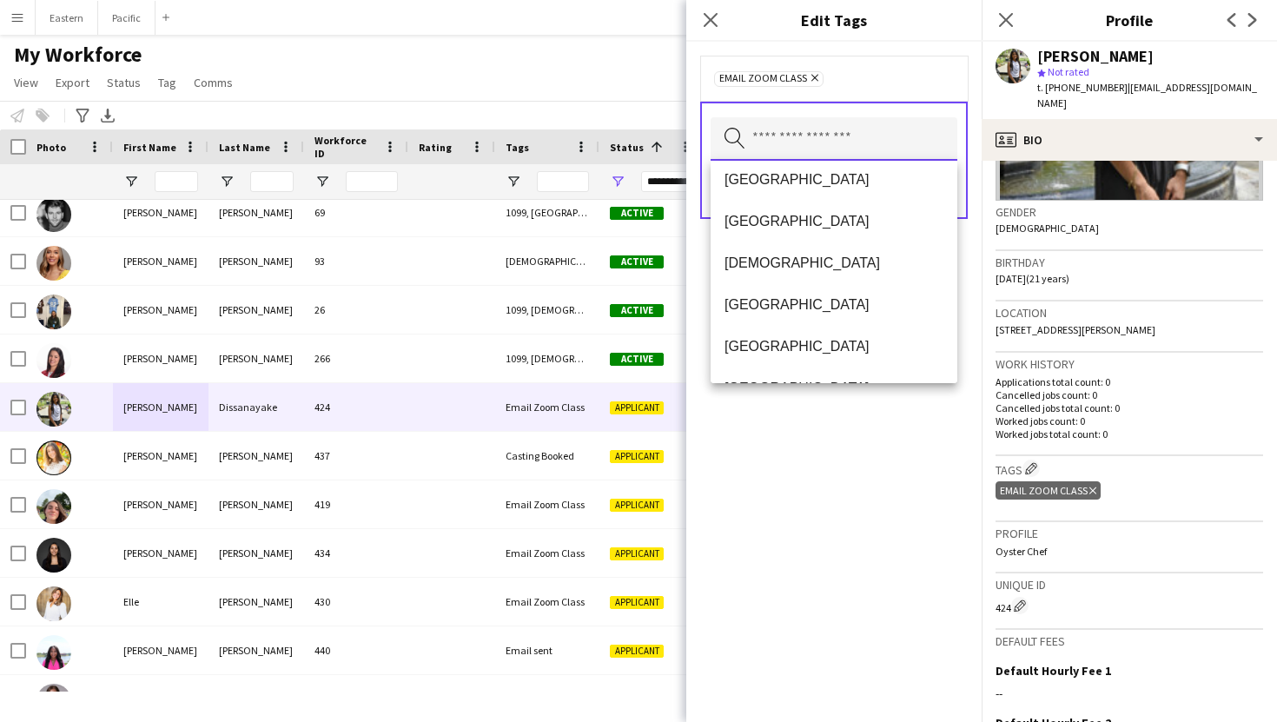
scroll to position [834, 0]
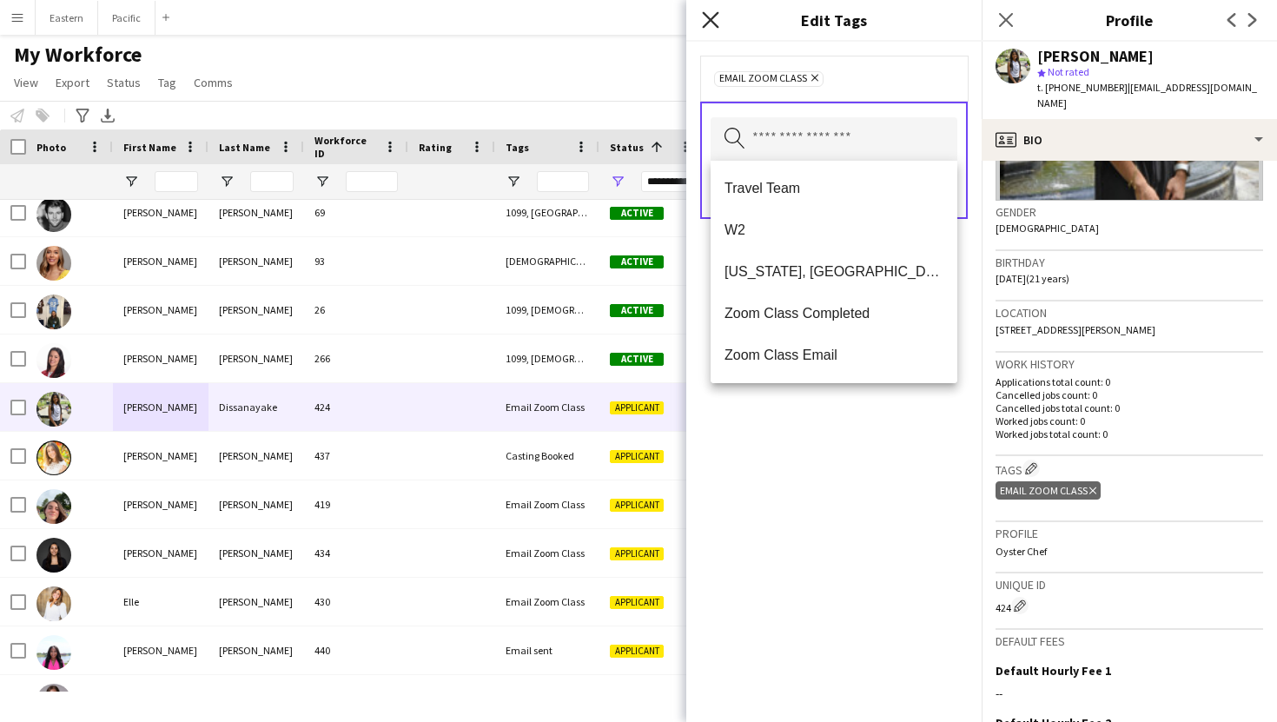
click at [713, 13] on icon "Close pop-in" at bounding box center [710, 19] width 16 height 16
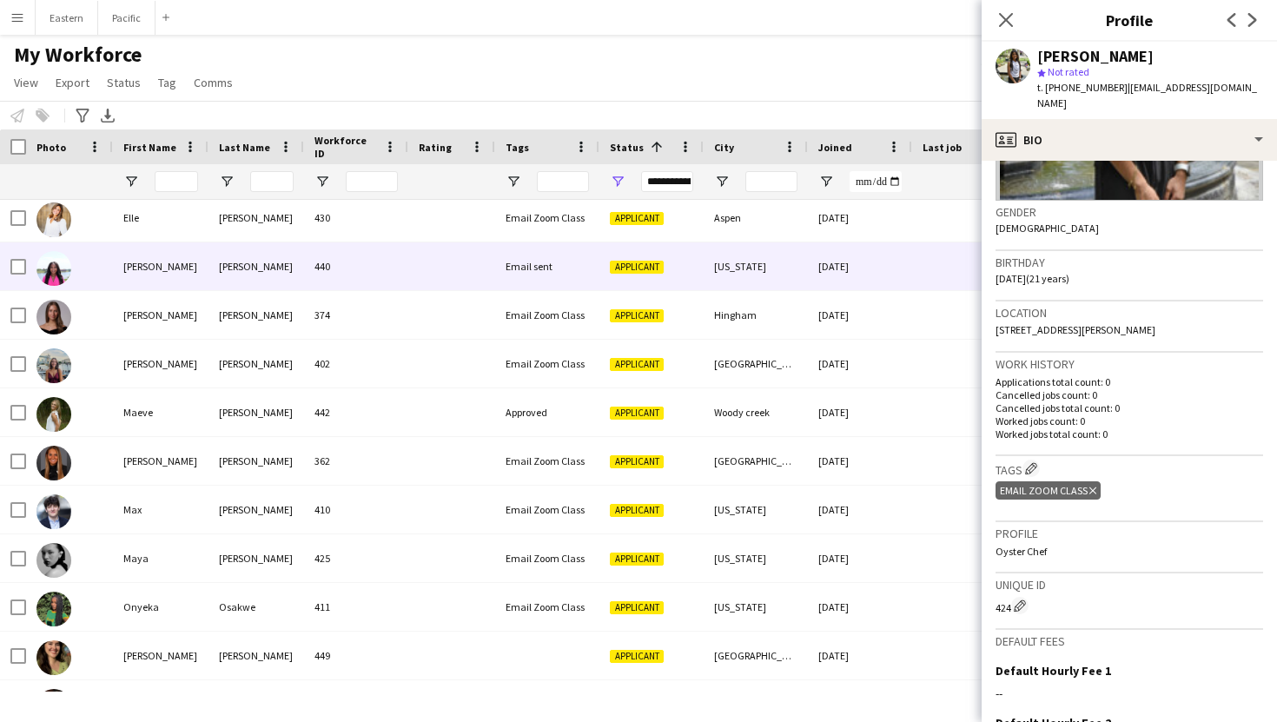
scroll to position [5972, 0]
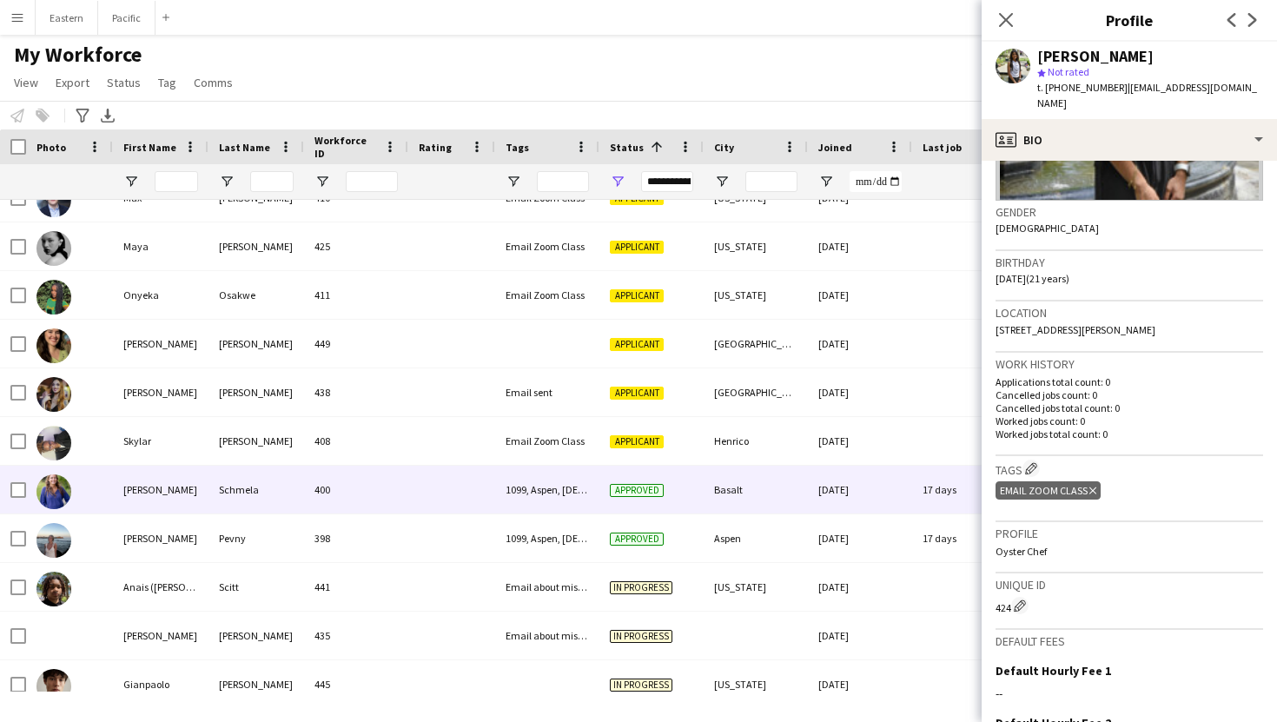
click at [230, 501] on div "Schmela" at bounding box center [256, 489] width 96 height 48
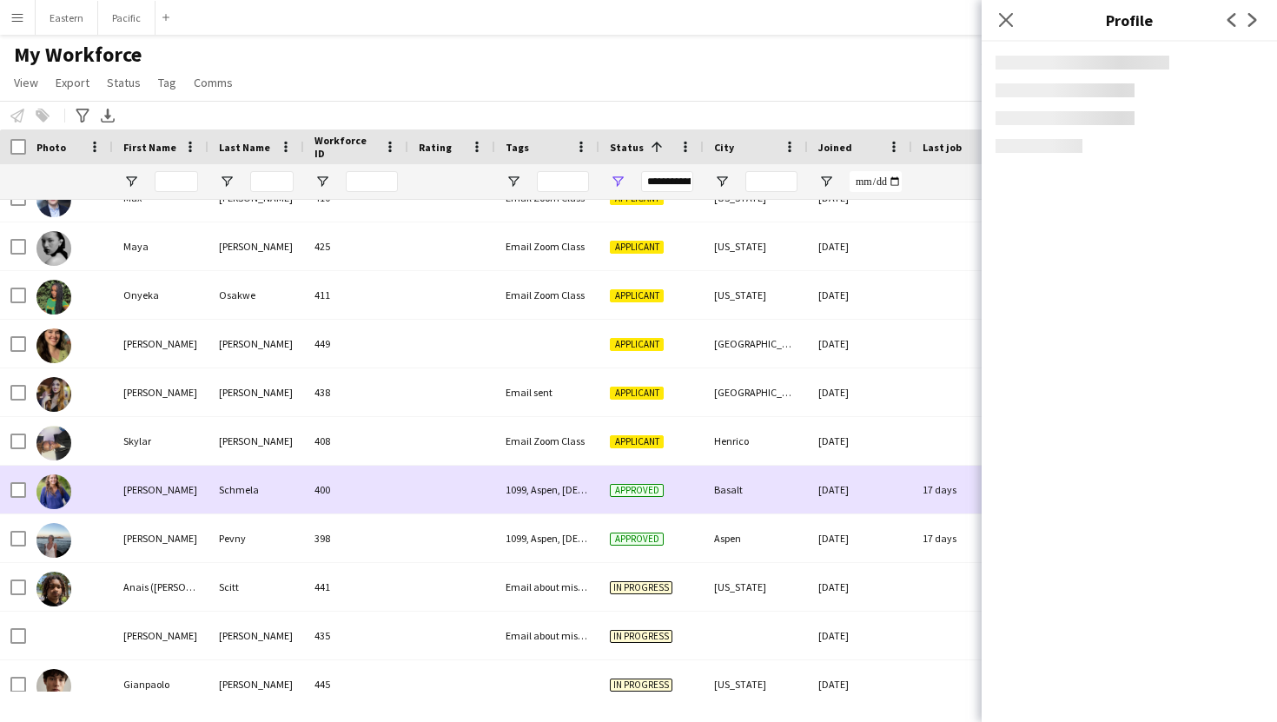
click at [230, 501] on div "Schmela" at bounding box center [256, 489] width 96 height 48
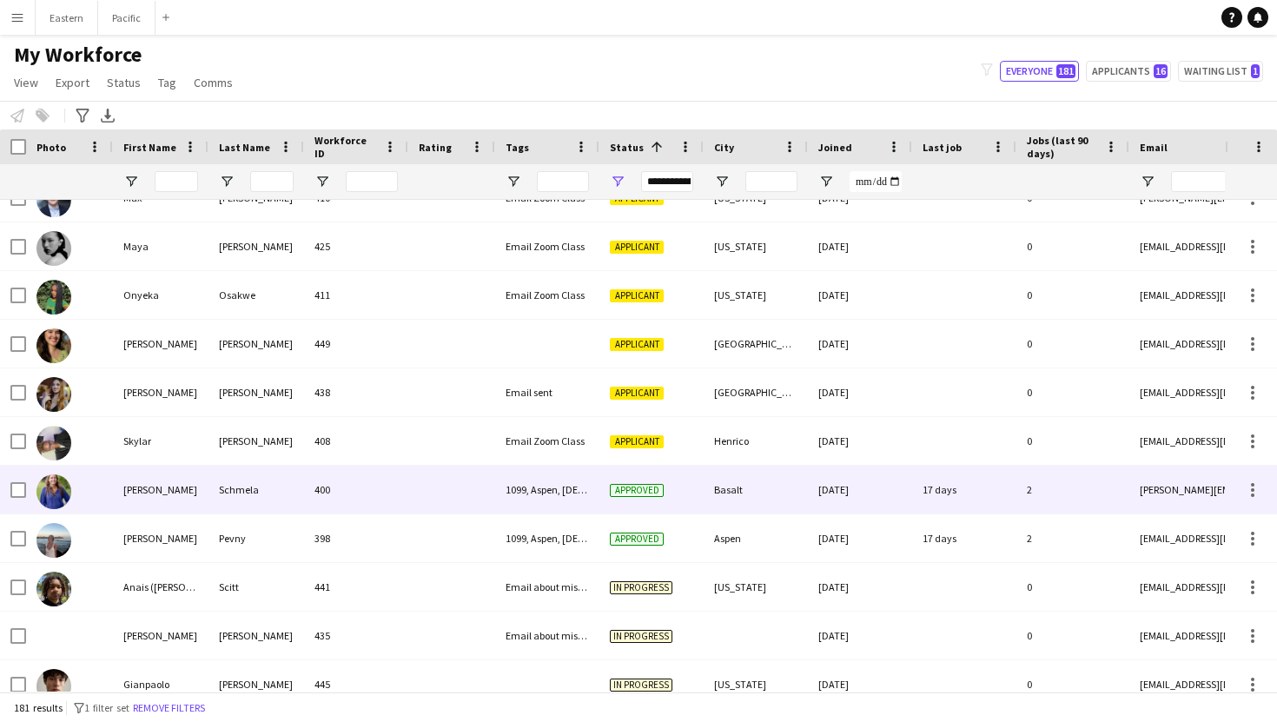
click at [162, 486] on div "Haley" at bounding box center [161, 489] width 96 height 48
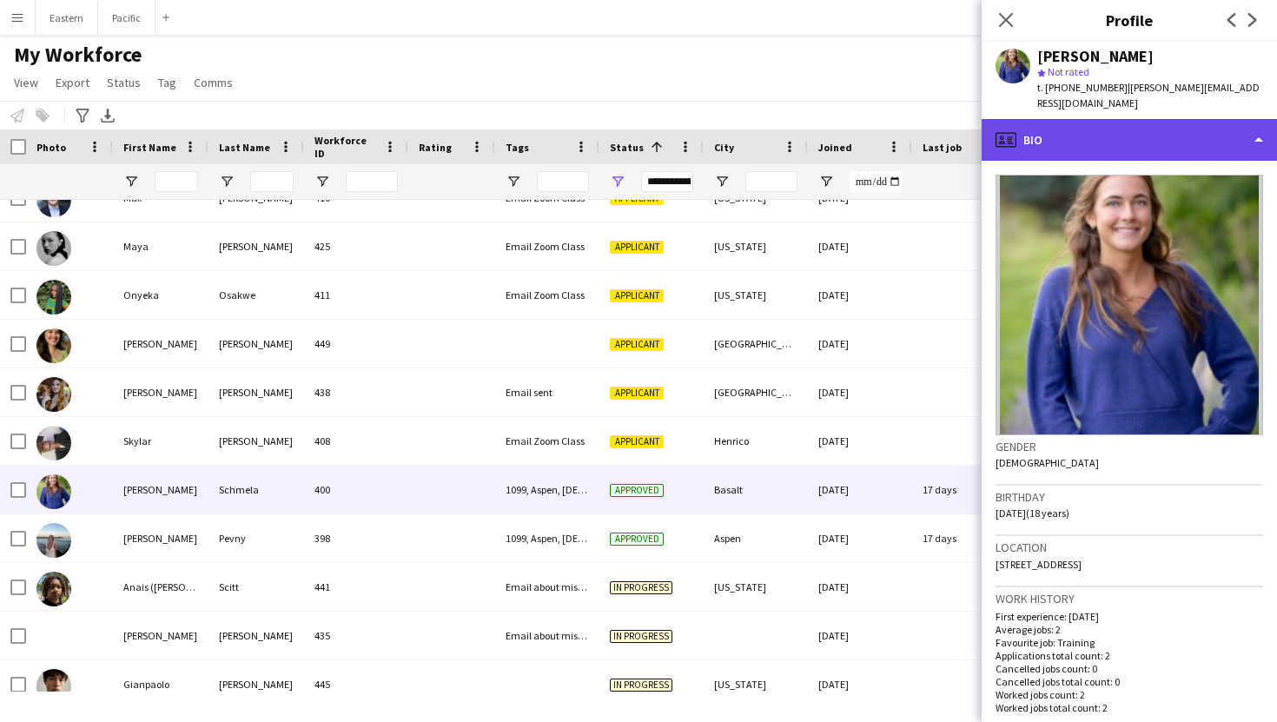
click at [1139, 125] on div "profile Bio" at bounding box center [1128, 140] width 295 height 42
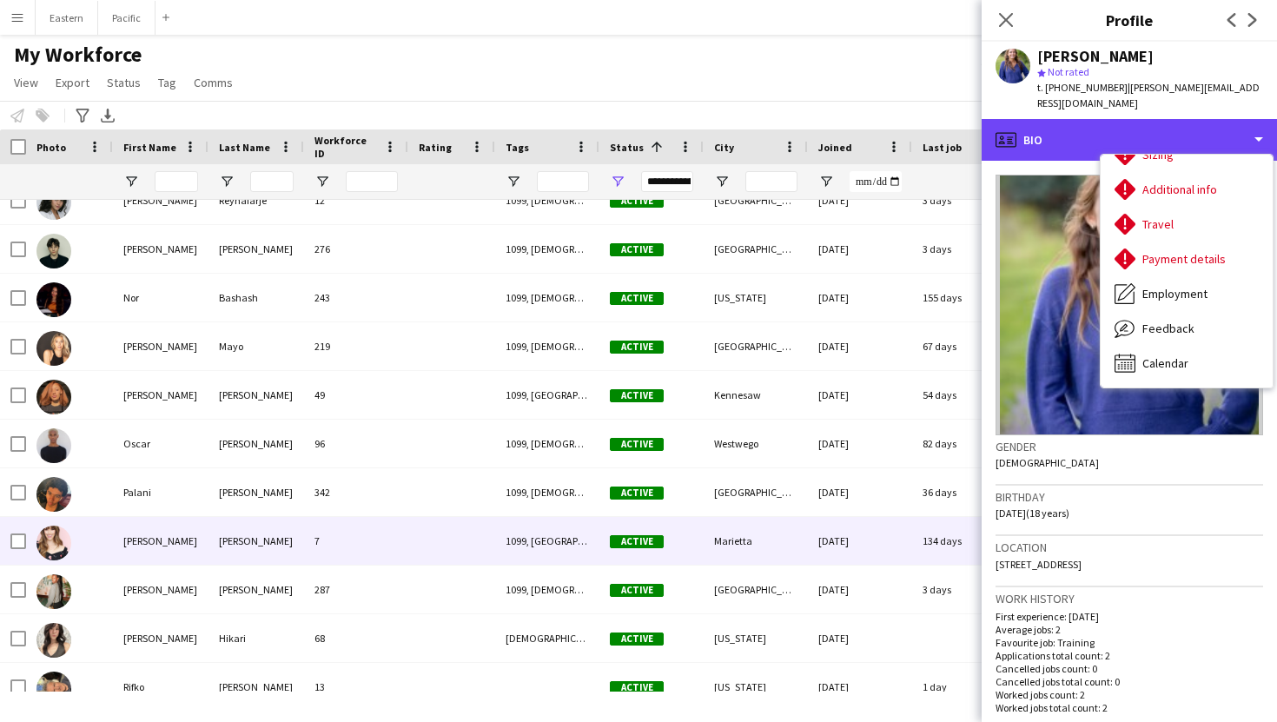
scroll to position [4013, 0]
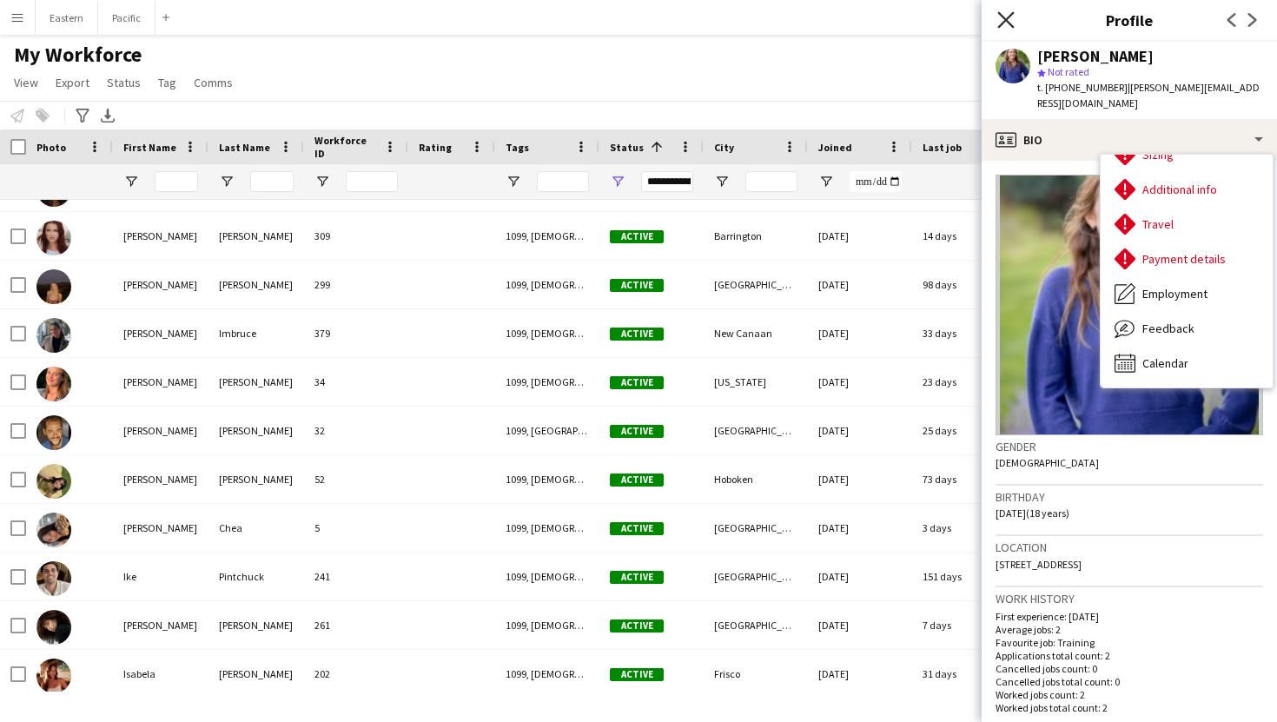
click at [1003, 15] on icon "Close pop-in" at bounding box center [1005, 19] width 16 height 16
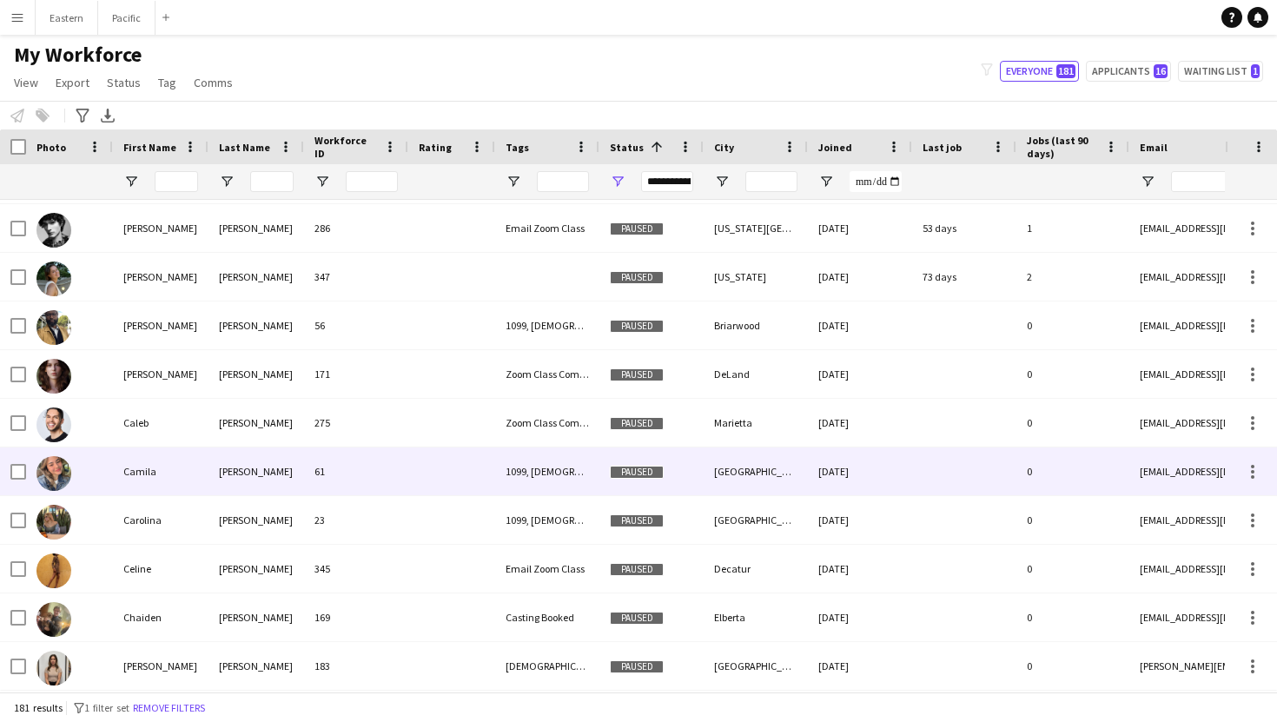
scroll to position [7152, 0]
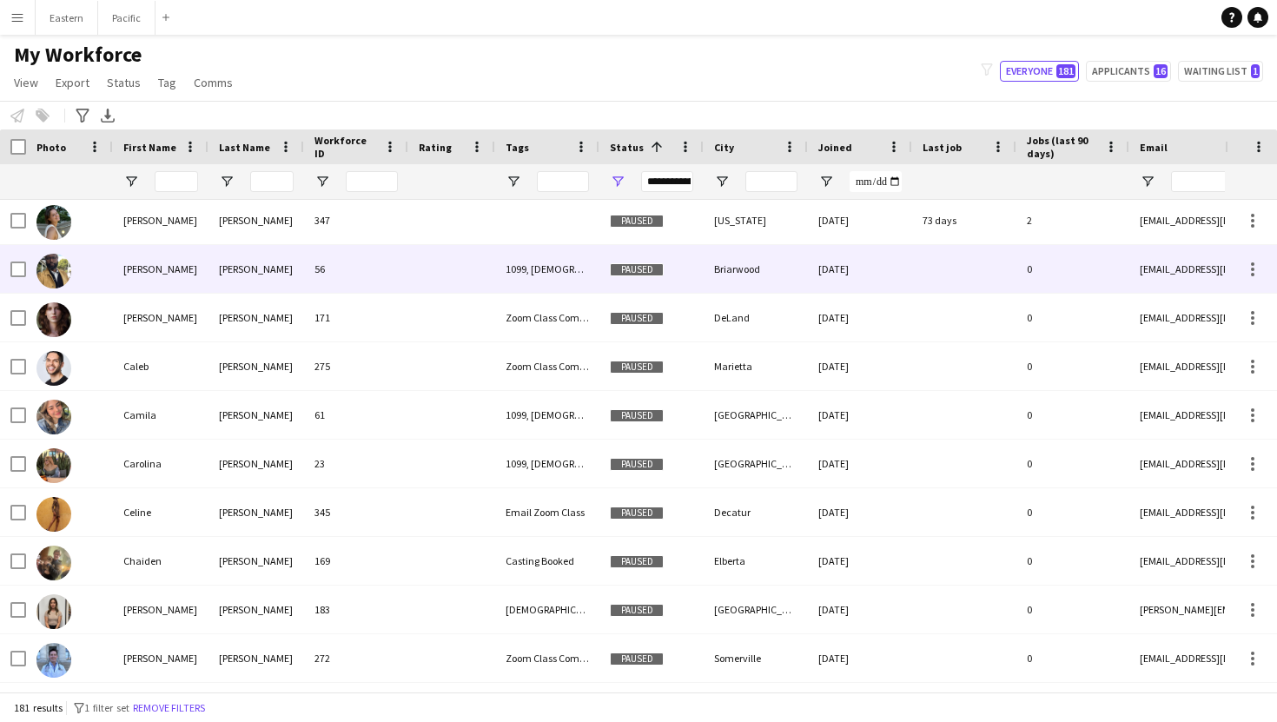
click at [538, 261] on div "1099, Male, New York, Travel Team" at bounding box center [547, 269] width 104 height 48
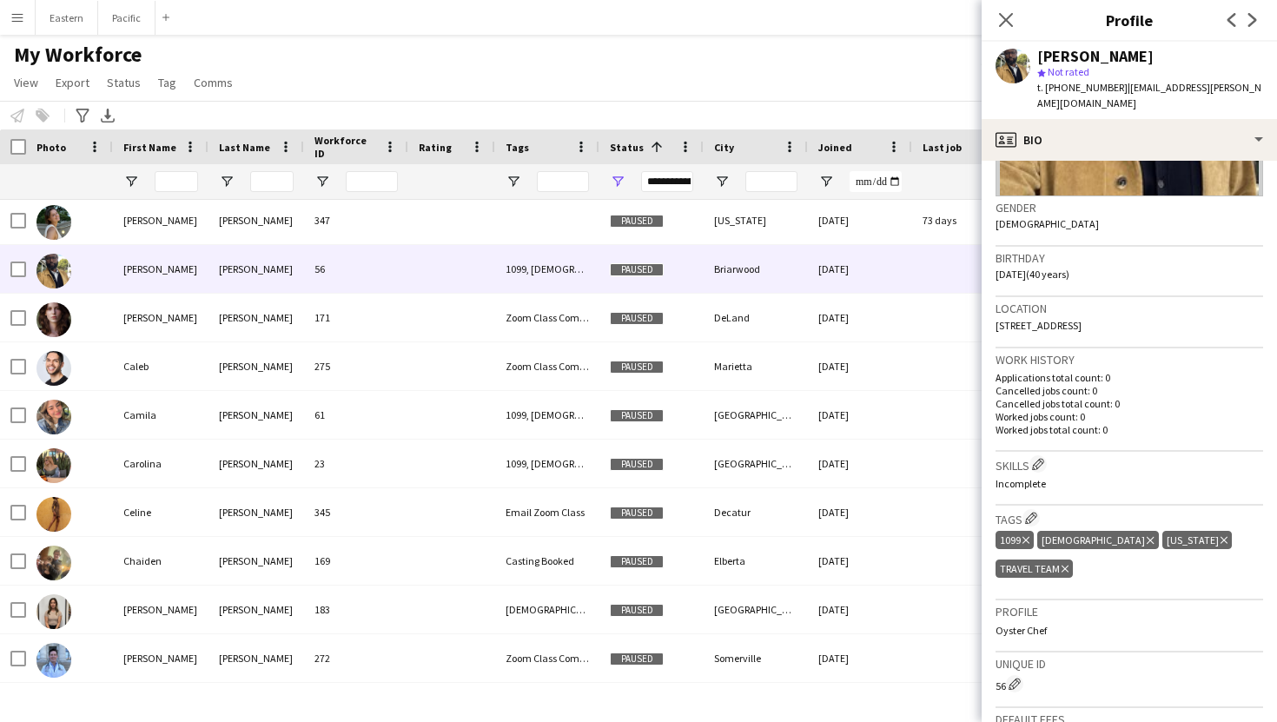
scroll to position [487, 0]
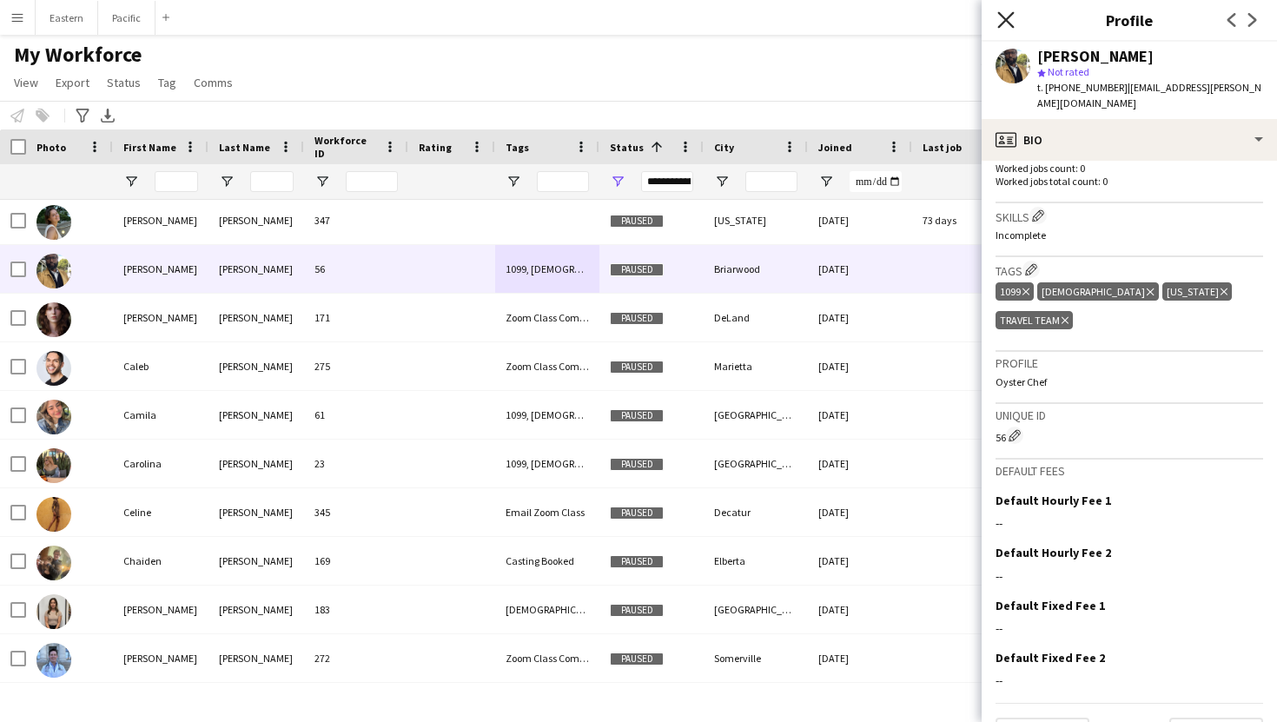
click at [1009, 21] on icon "Close pop-in" at bounding box center [1005, 19] width 16 height 16
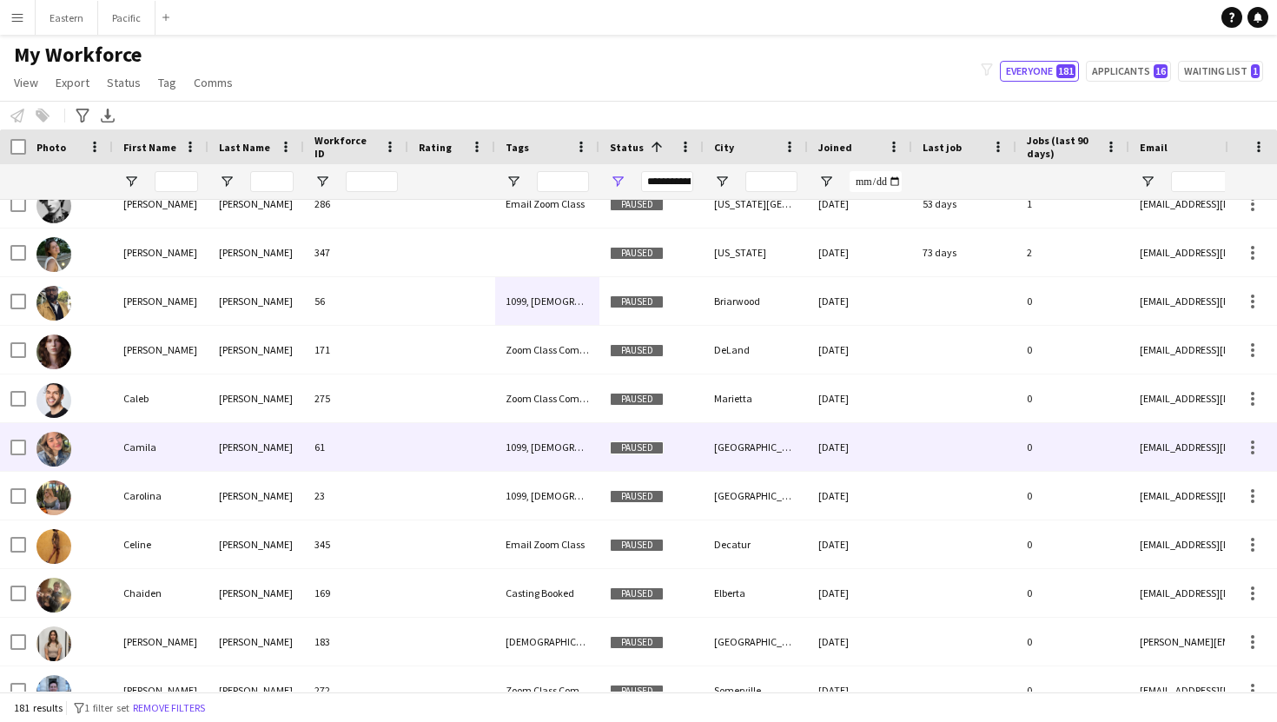
scroll to position [7123, 0]
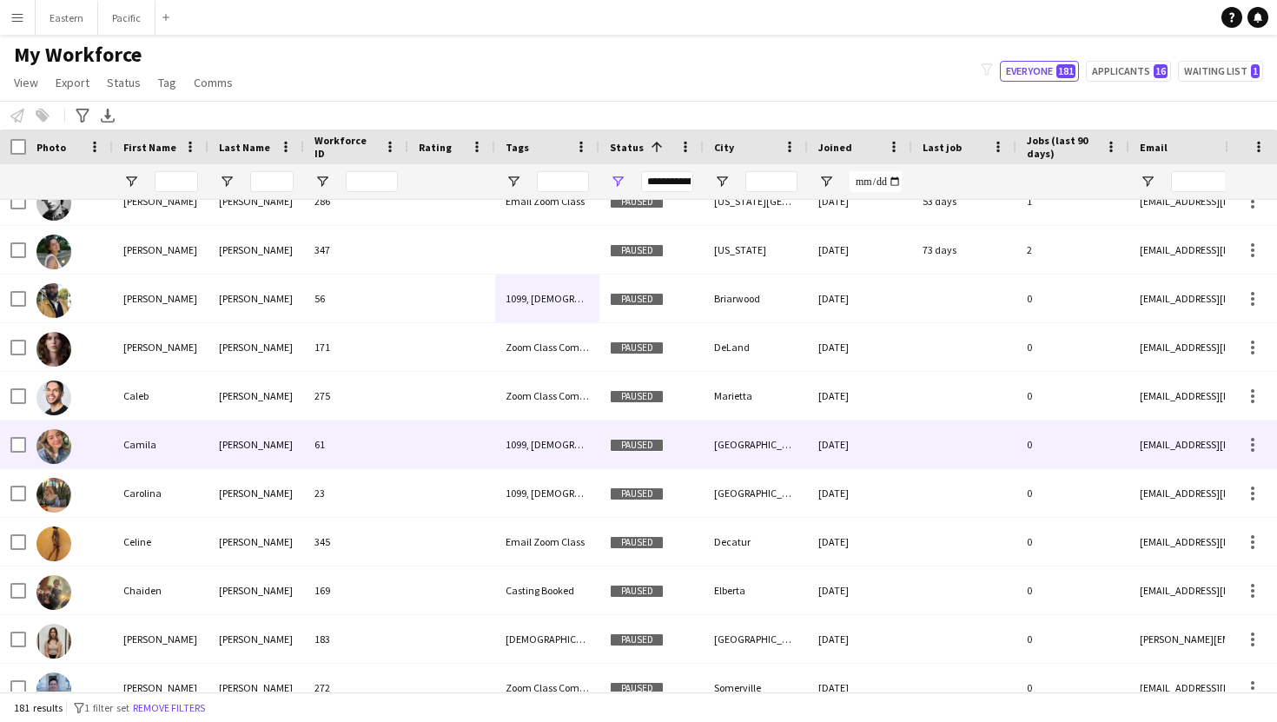
click at [546, 444] on div "1099, Female, Los Angeles" at bounding box center [547, 444] width 104 height 48
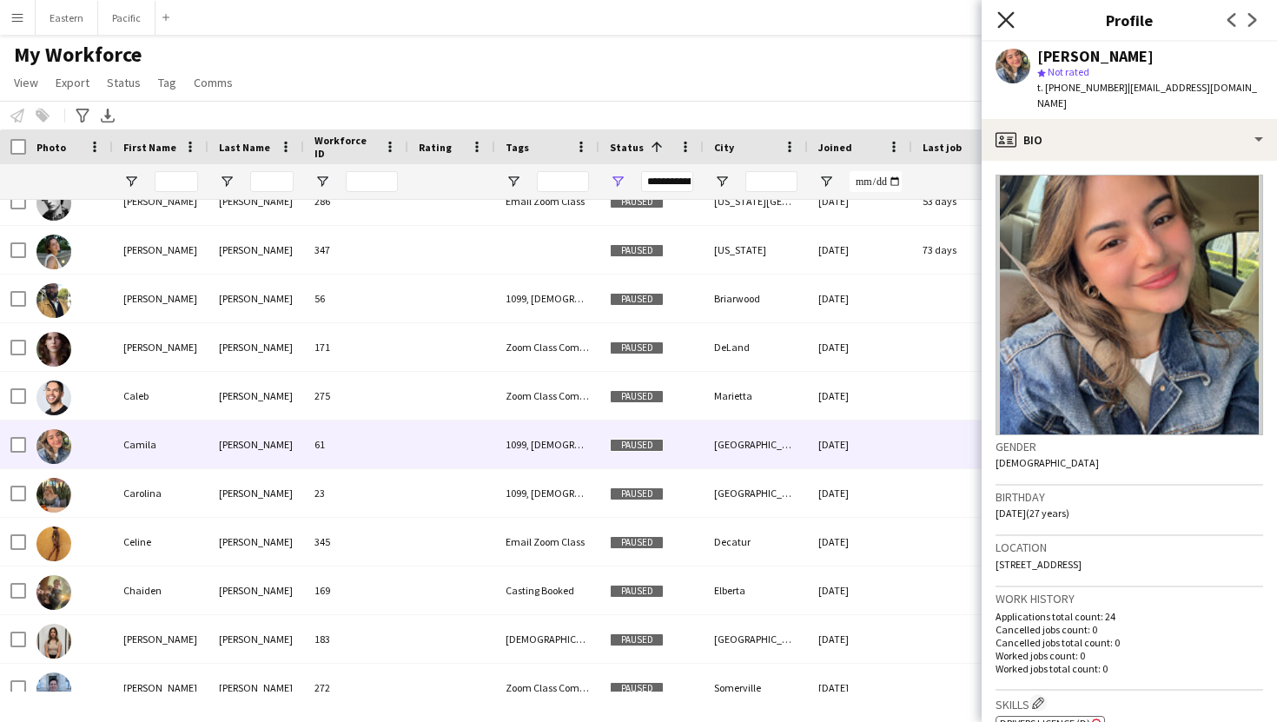
click at [1000, 14] on icon at bounding box center [1005, 19] width 16 height 16
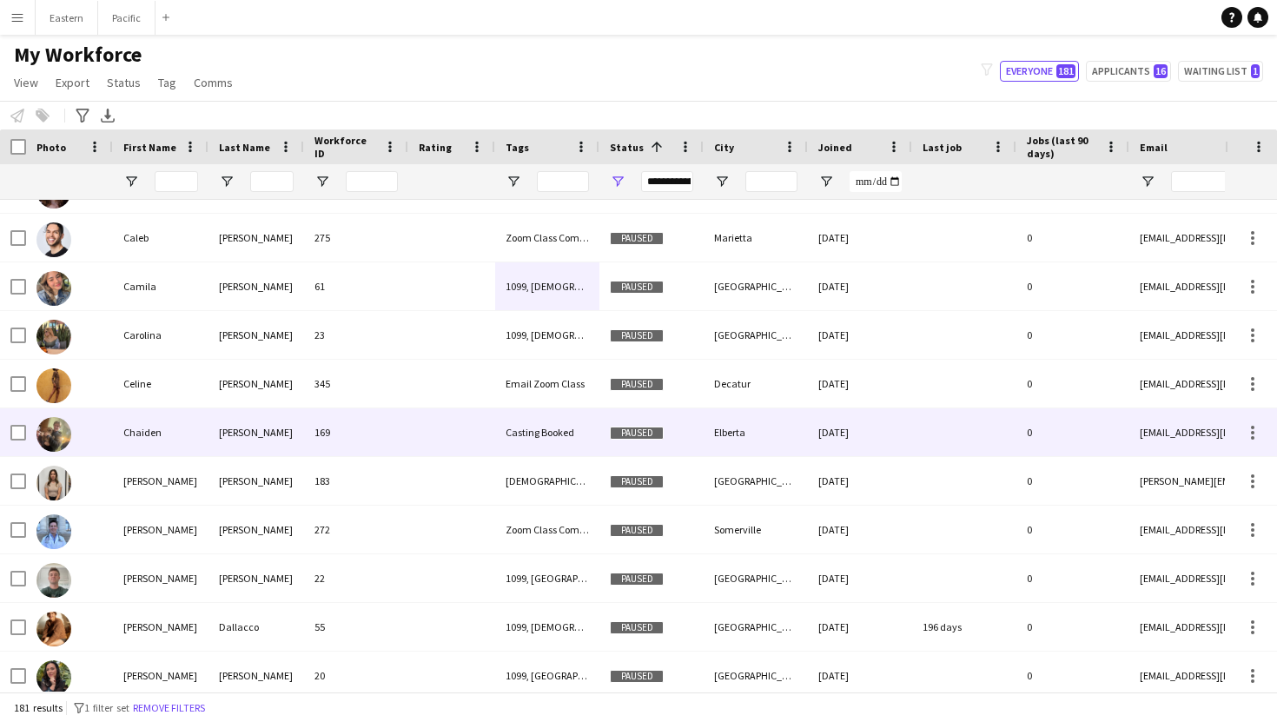
scroll to position [7286, 0]
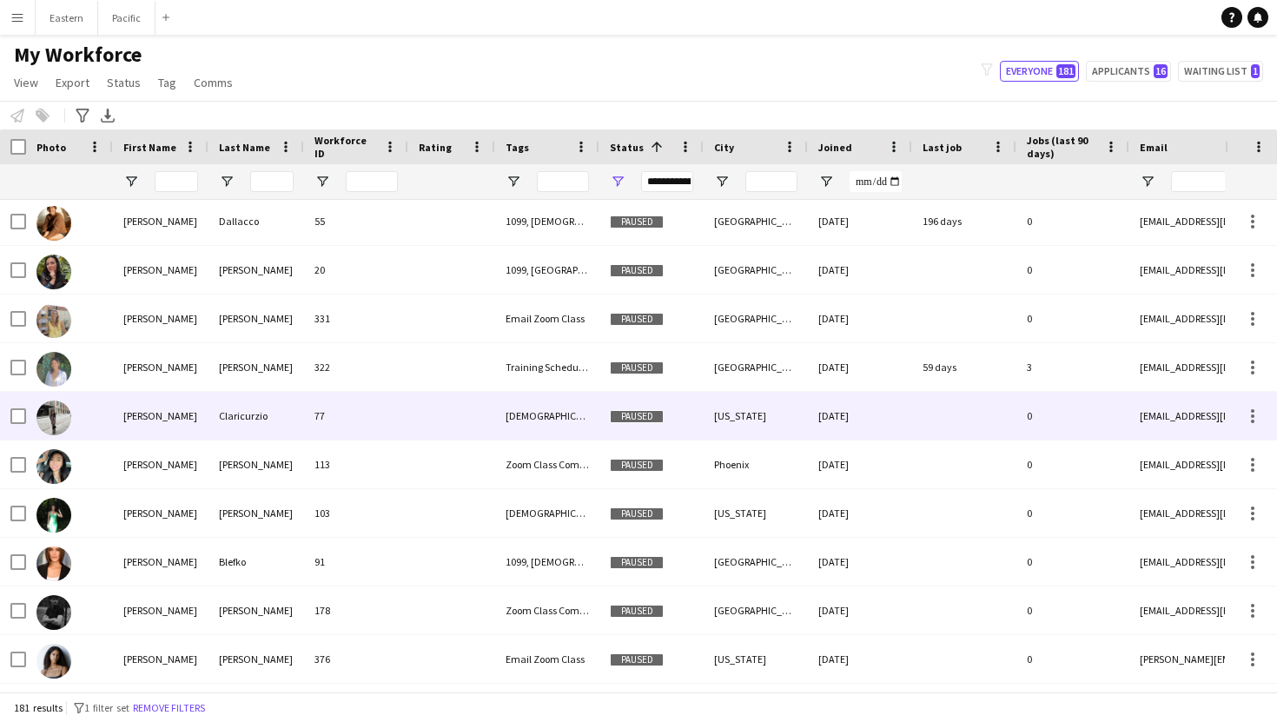
click at [550, 420] on div "Female, New York, W2" at bounding box center [547, 416] width 104 height 48
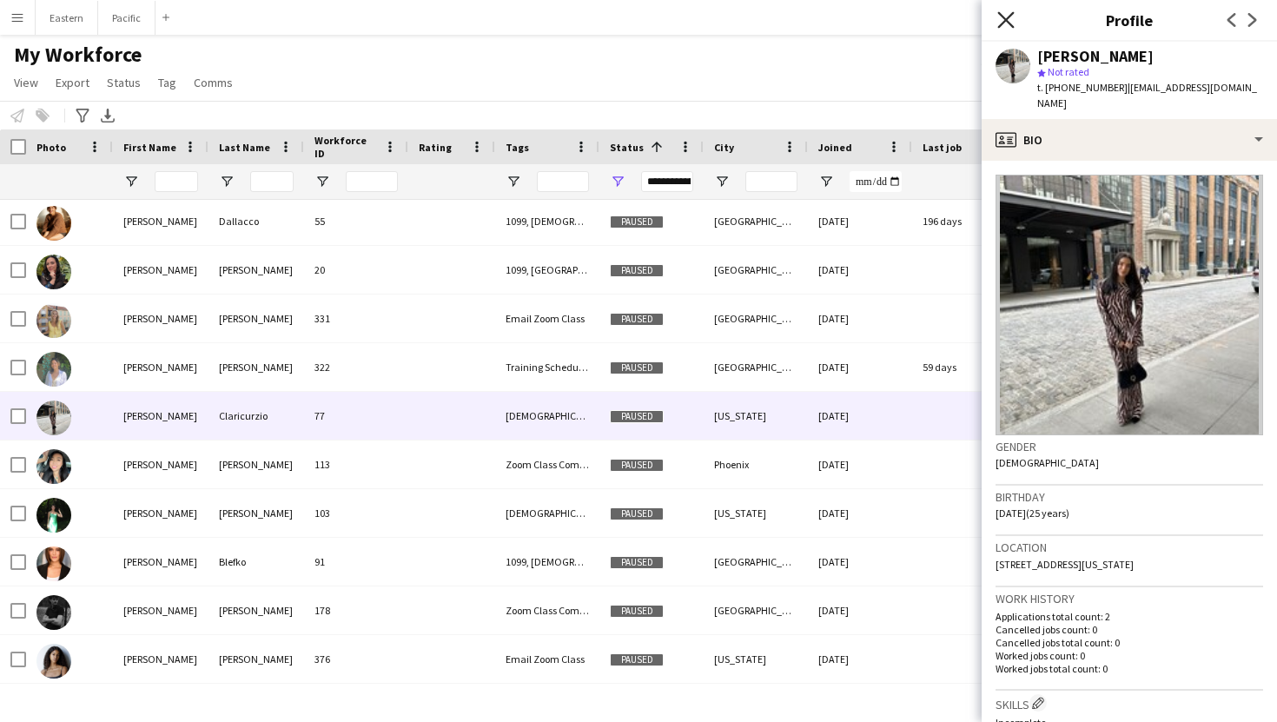
click at [1003, 23] on icon "Close pop-in" at bounding box center [1005, 19] width 16 height 16
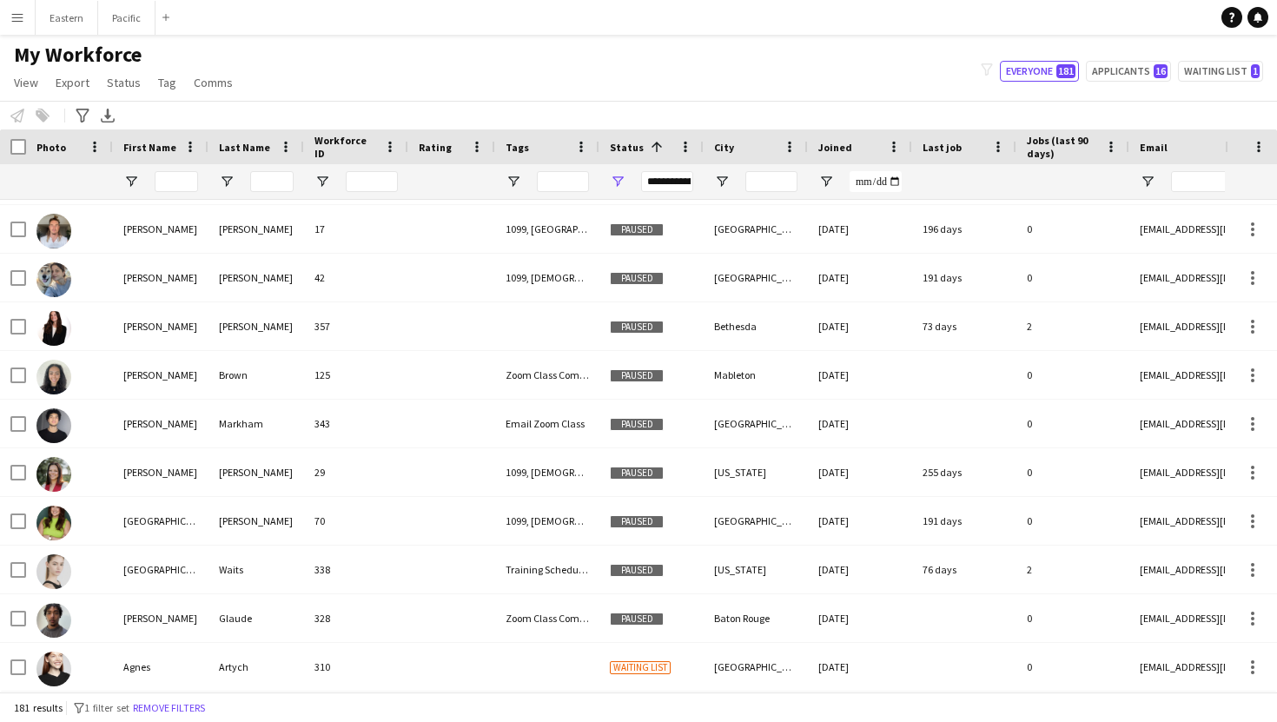
click at [674, 181] on div "**********" at bounding box center [667, 181] width 52 height 21
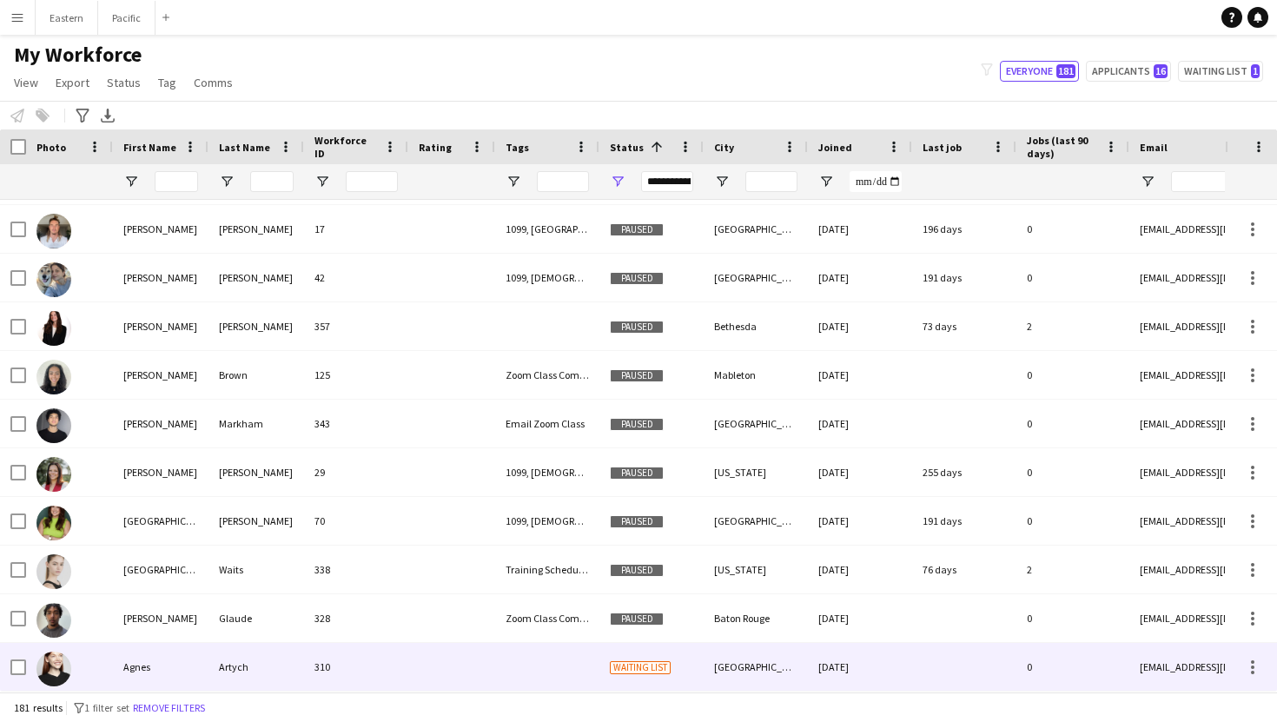
click at [330, 657] on div "310" at bounding box center [356, 667] width 104 height 48
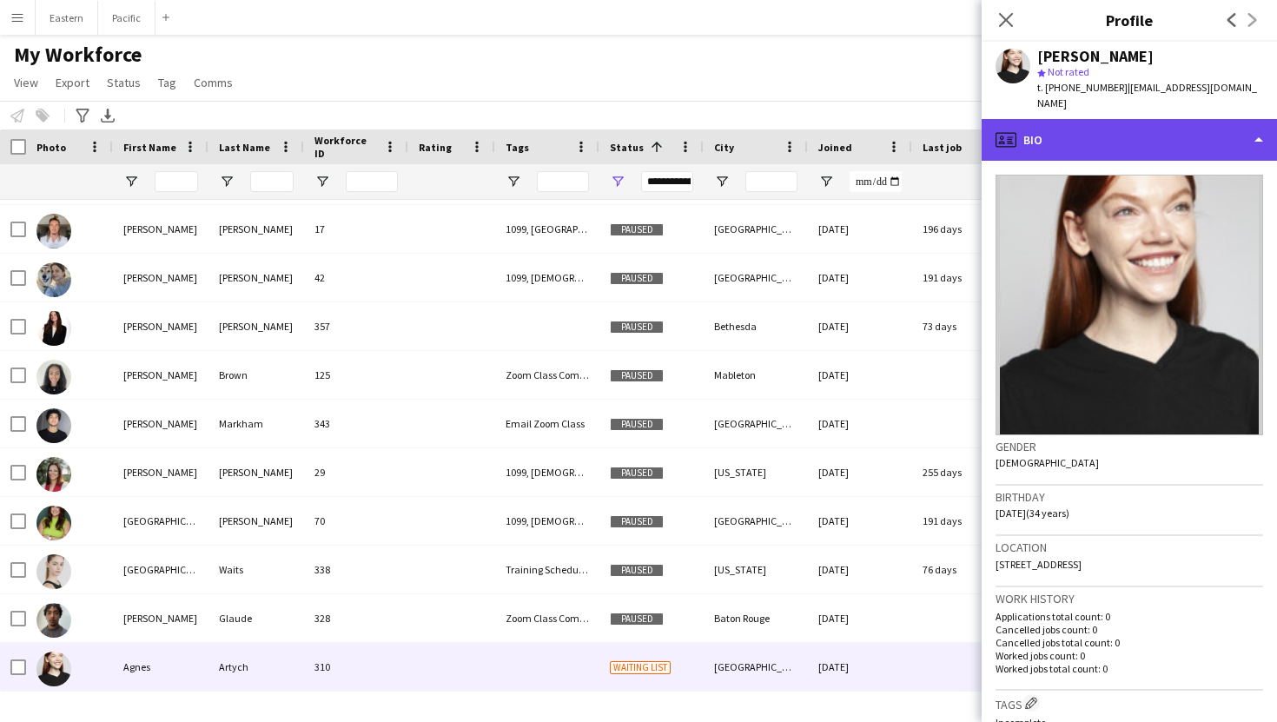
click at [1105, 123] on div "profile Bio" at bounding box center [1128, 140] width 295 height 42
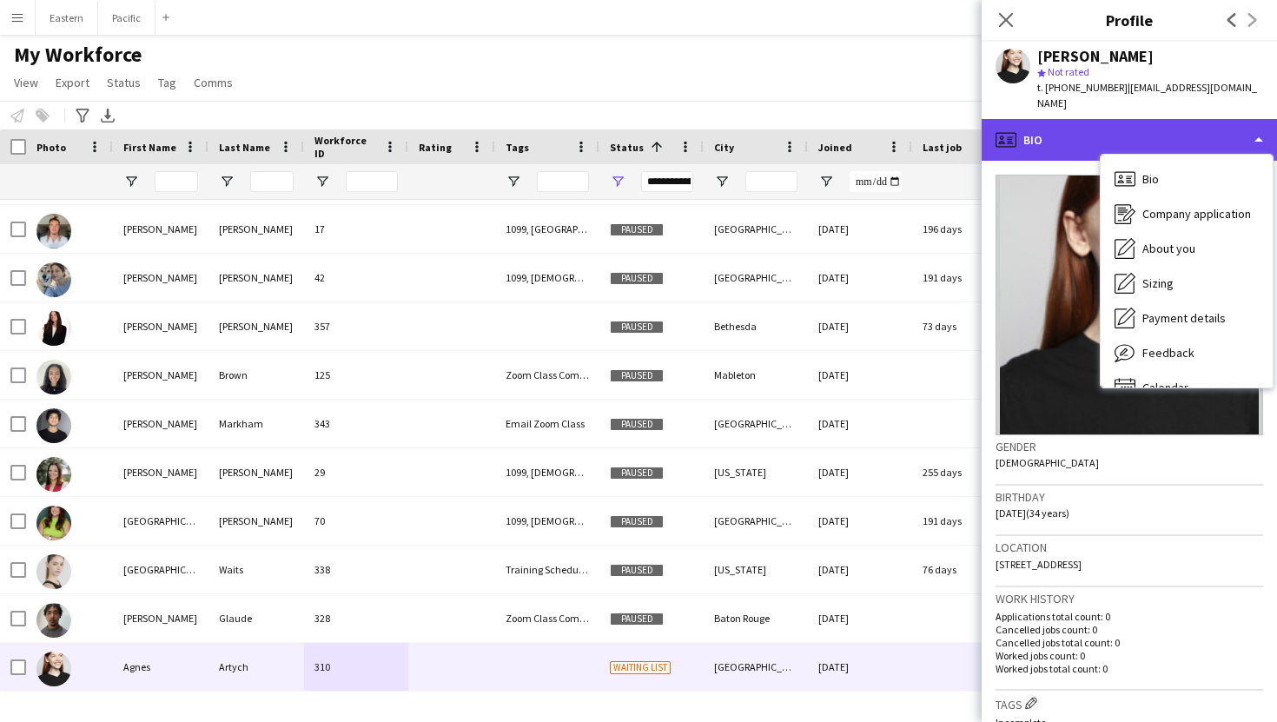
click at [1075, 122] on div "profile Bio" at bounding box center [1128, 140] width 295 height 42
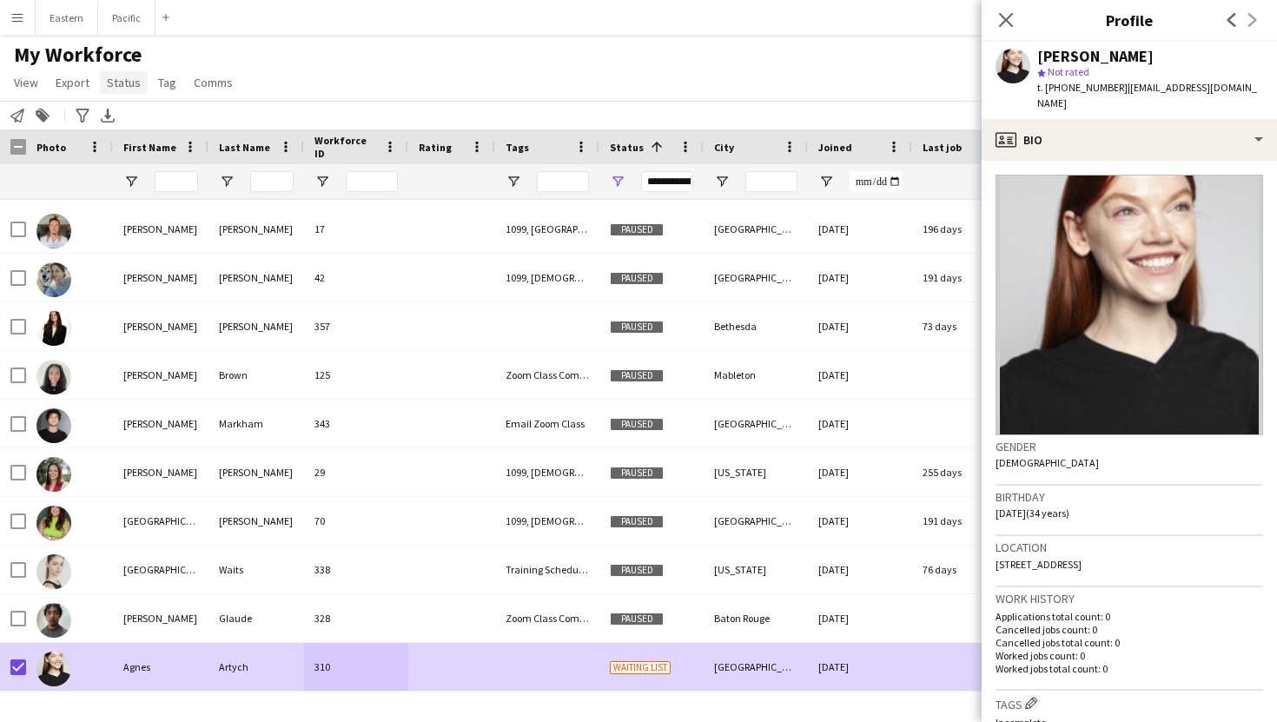
click at [126, 82] on span "Status" at bounding box center [124, 83] width 34 height 16
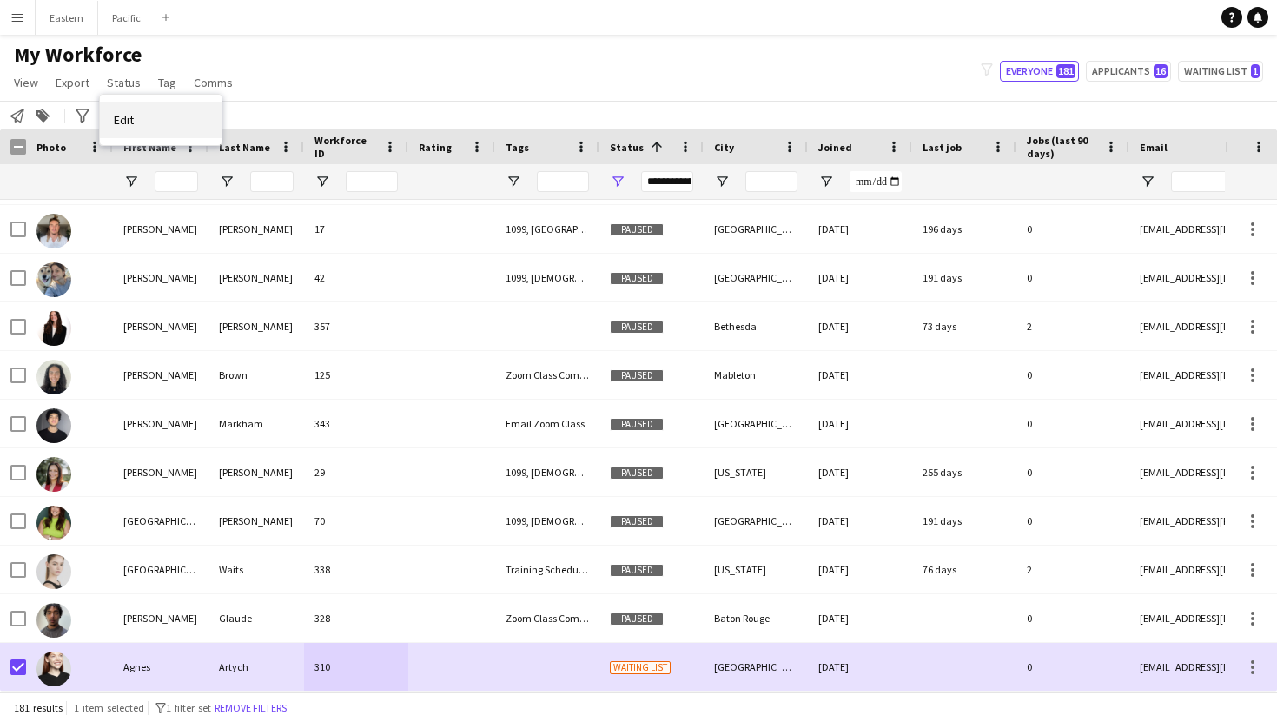
click at [156, 109] on link "Edit" at bounding box center [161, 120] width 122 height 36
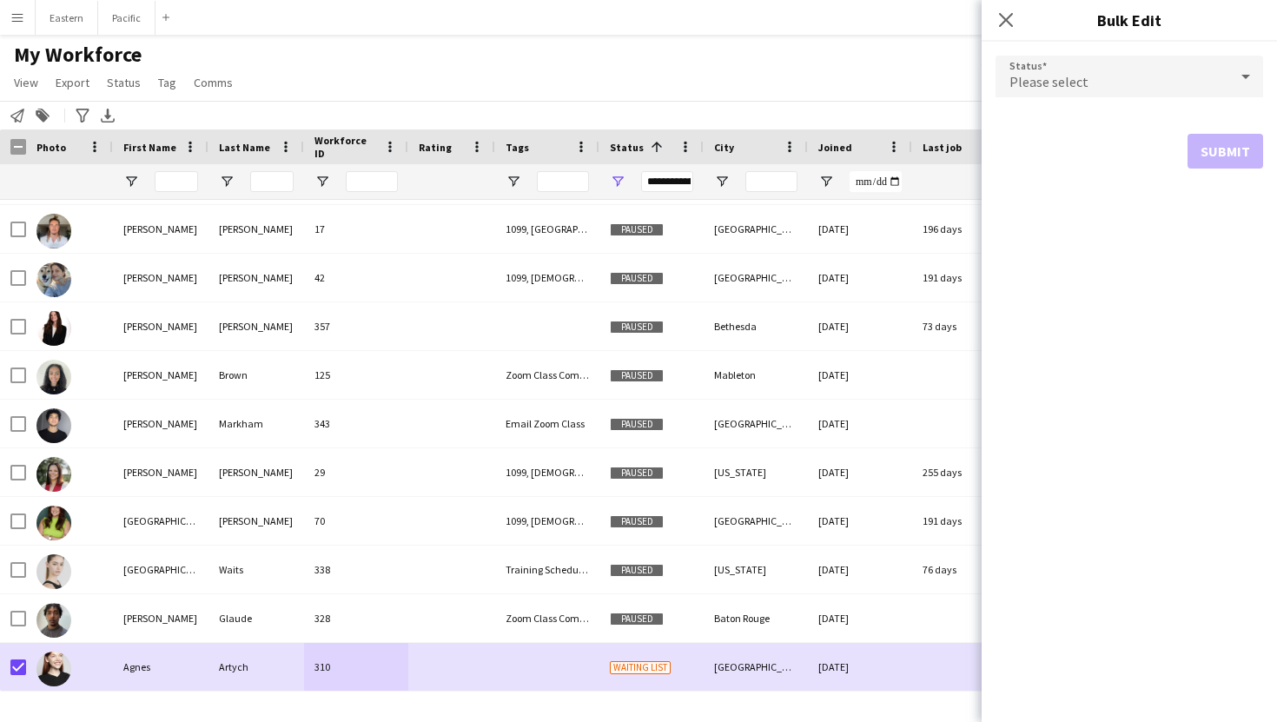
click at [1070, 82] on span "Please select" at bounding box center [1048, 81] width 79 height 17
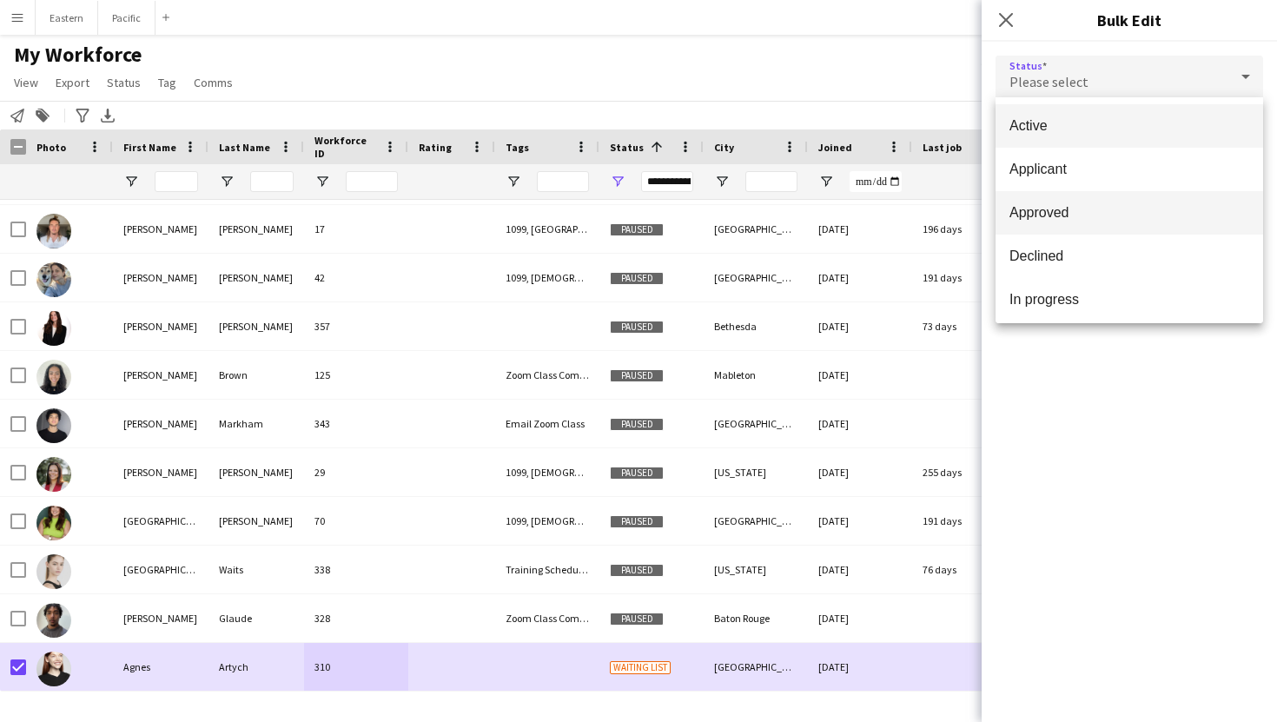
scroll to position [111, 0]
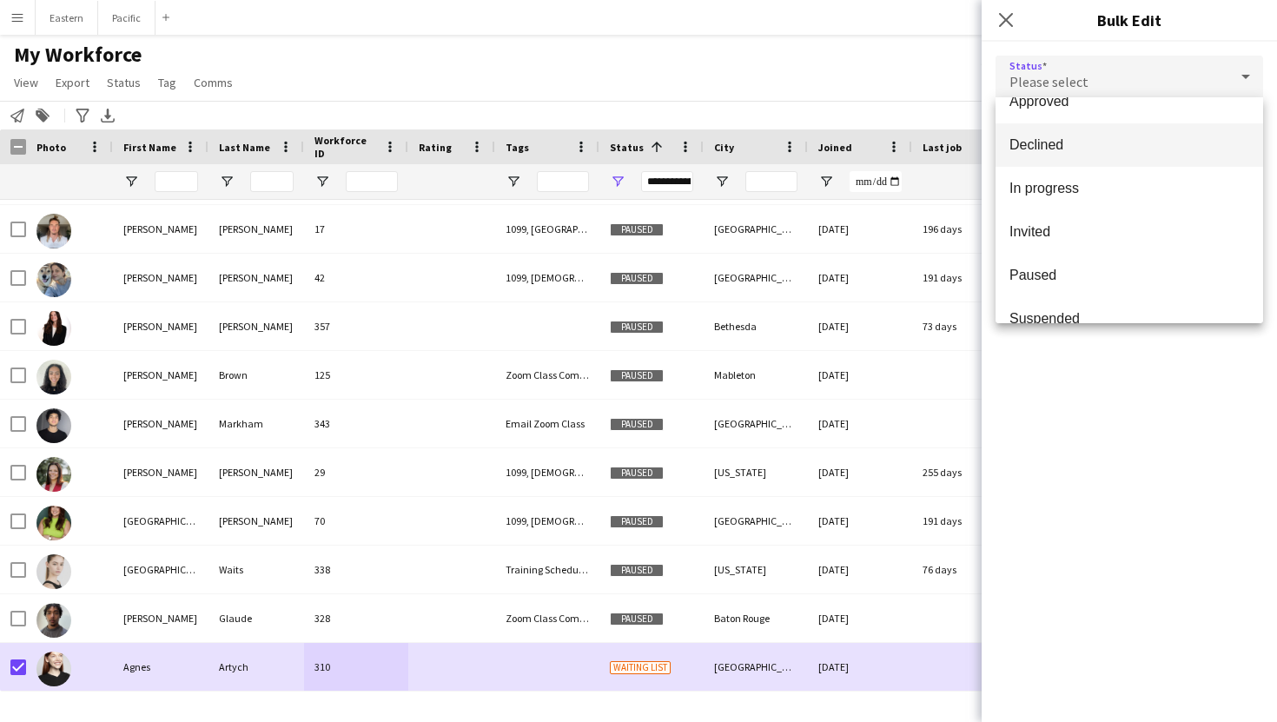
click at [1073, 143] on span "Declined" at bounding box center [1129, 144] width 240 height 16
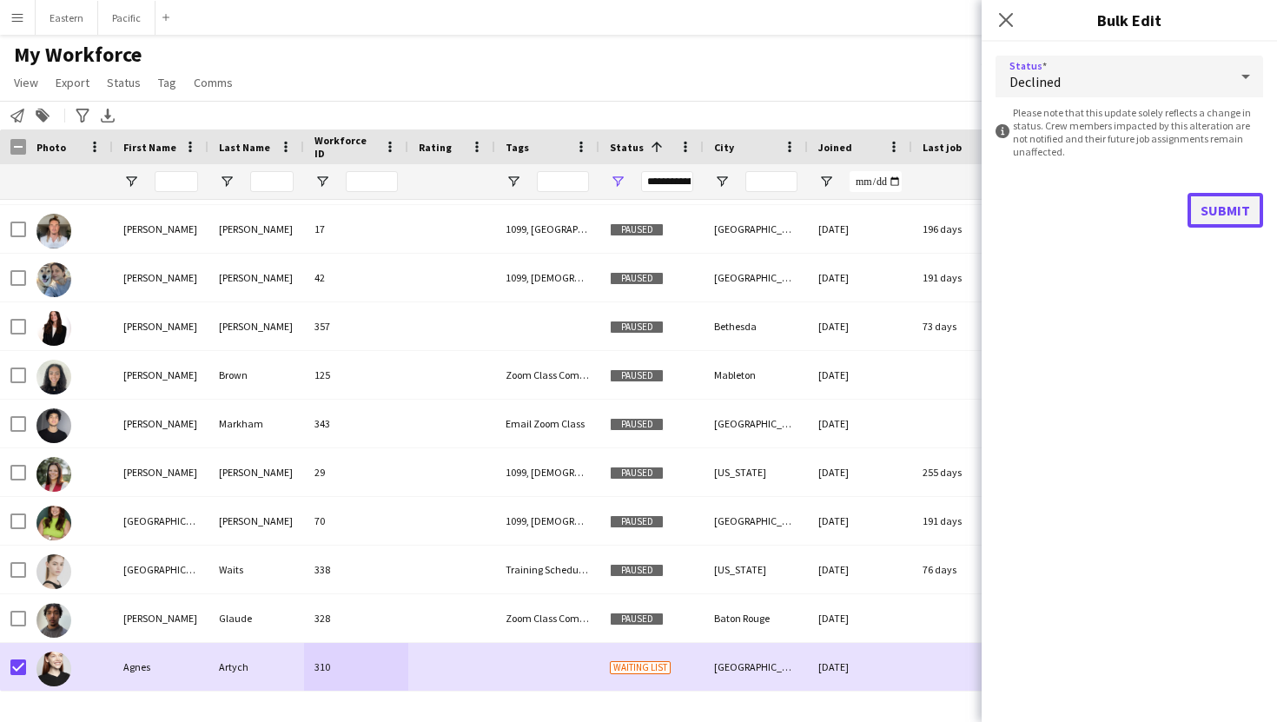
click at [1226, 209] on button "Submit" at bounding box center [1225, 210] width 76 height 35
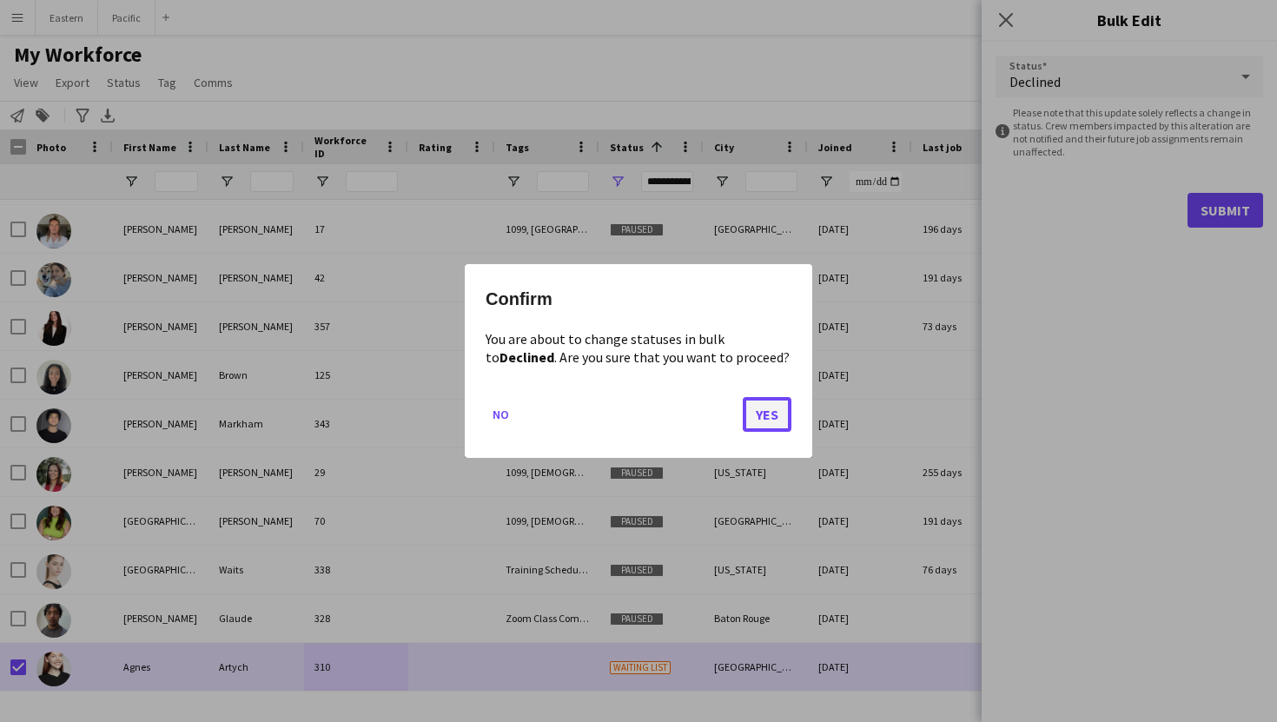
click at [771, 413] on button "Yes" at bounding box center [766, 414] width 49 height 35
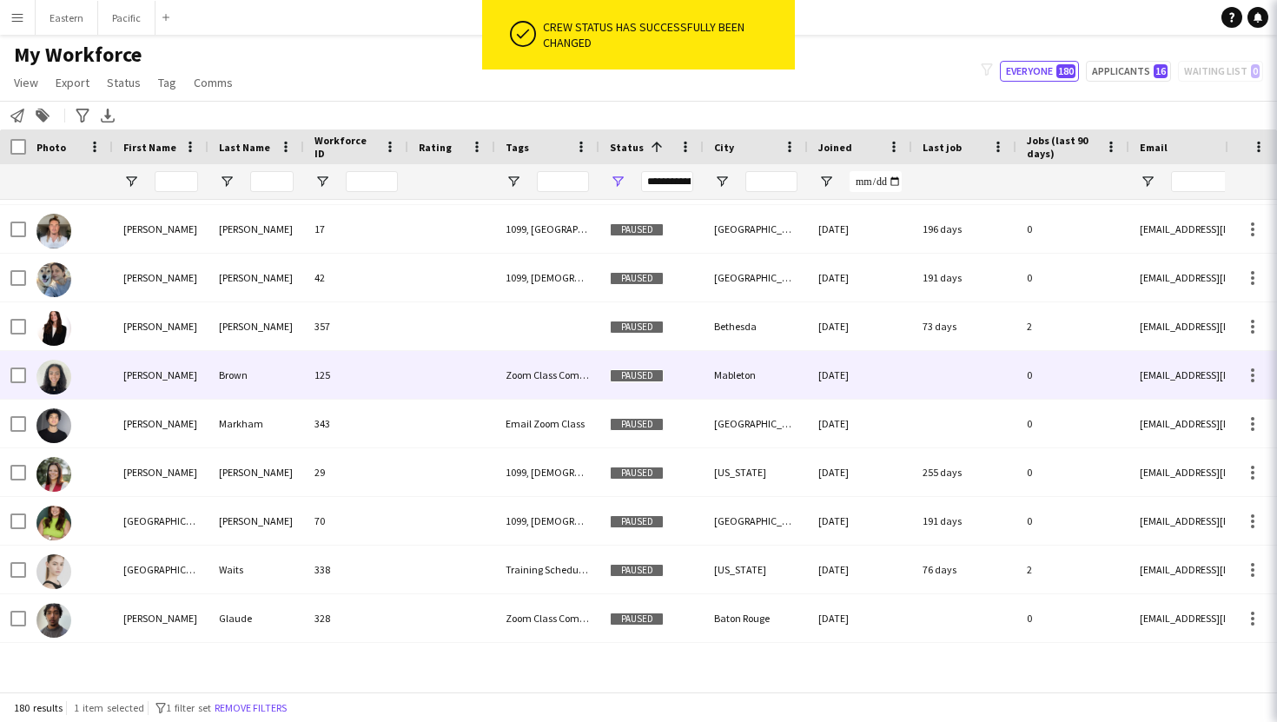
scroll to position [8262, 0]
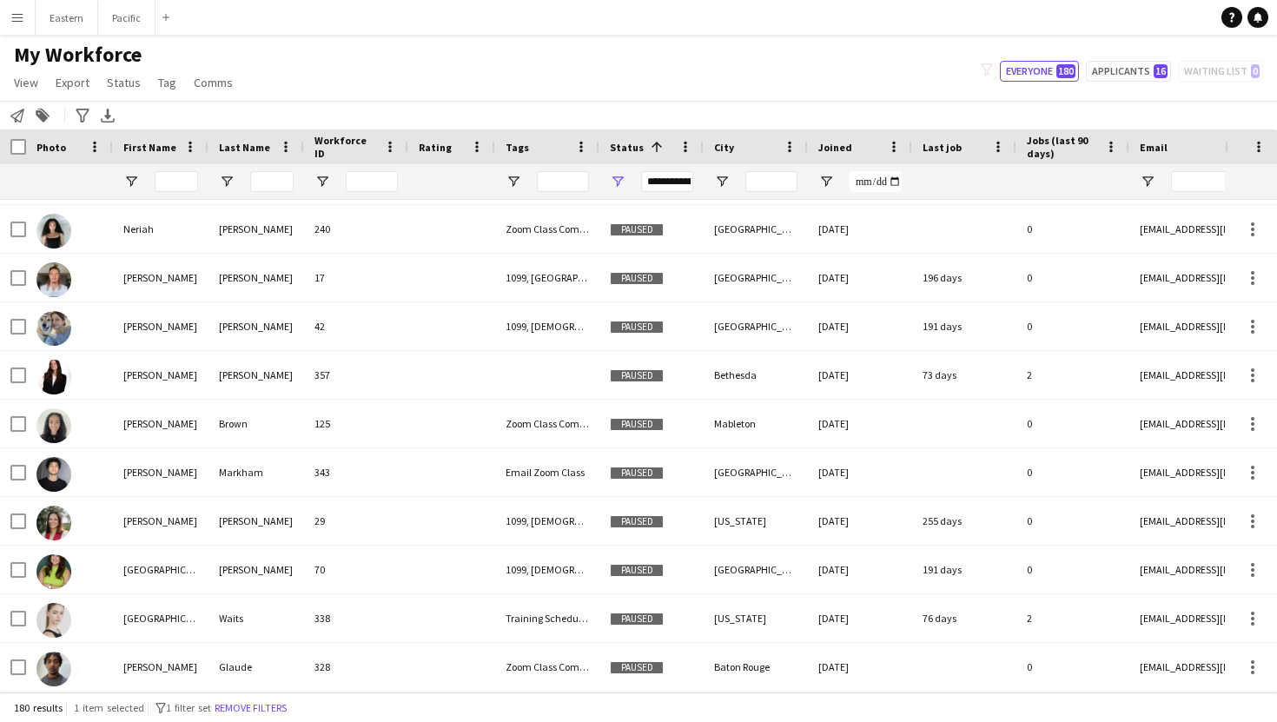
click at [675, 178] on div "**********" at bounding box center [667, 181] width 52 height 21
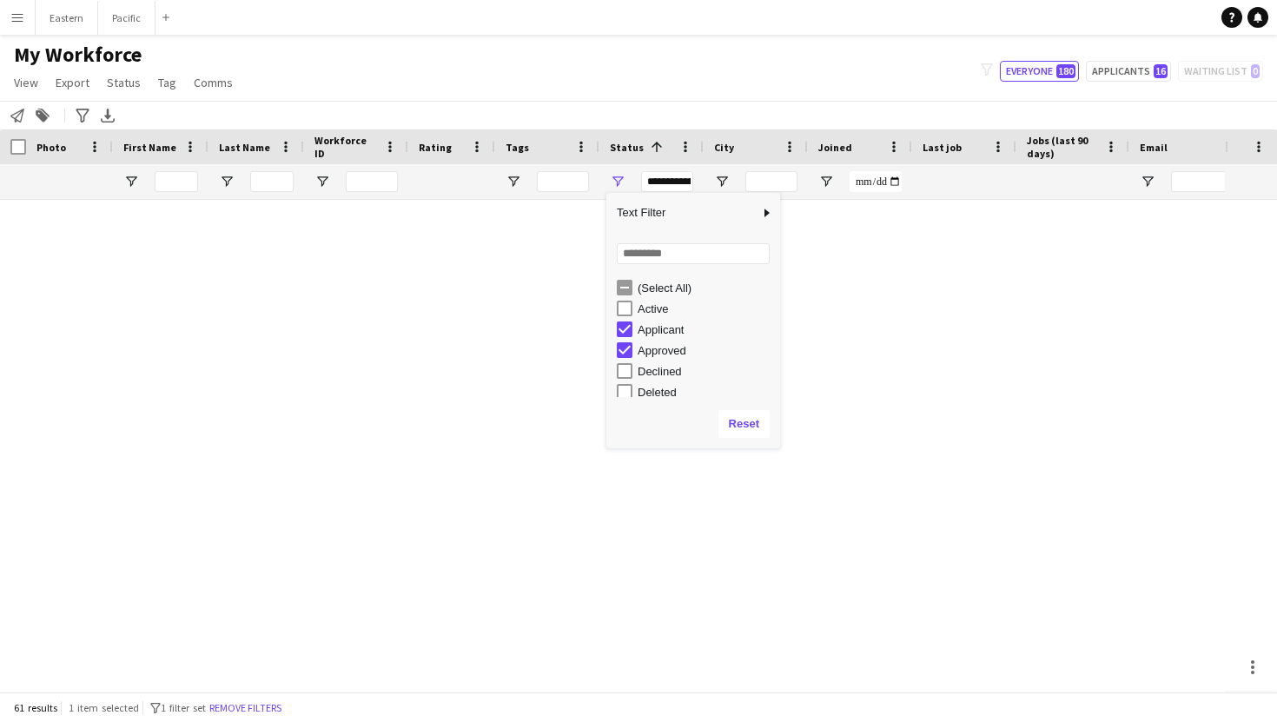
scroll to position [2475, 0]
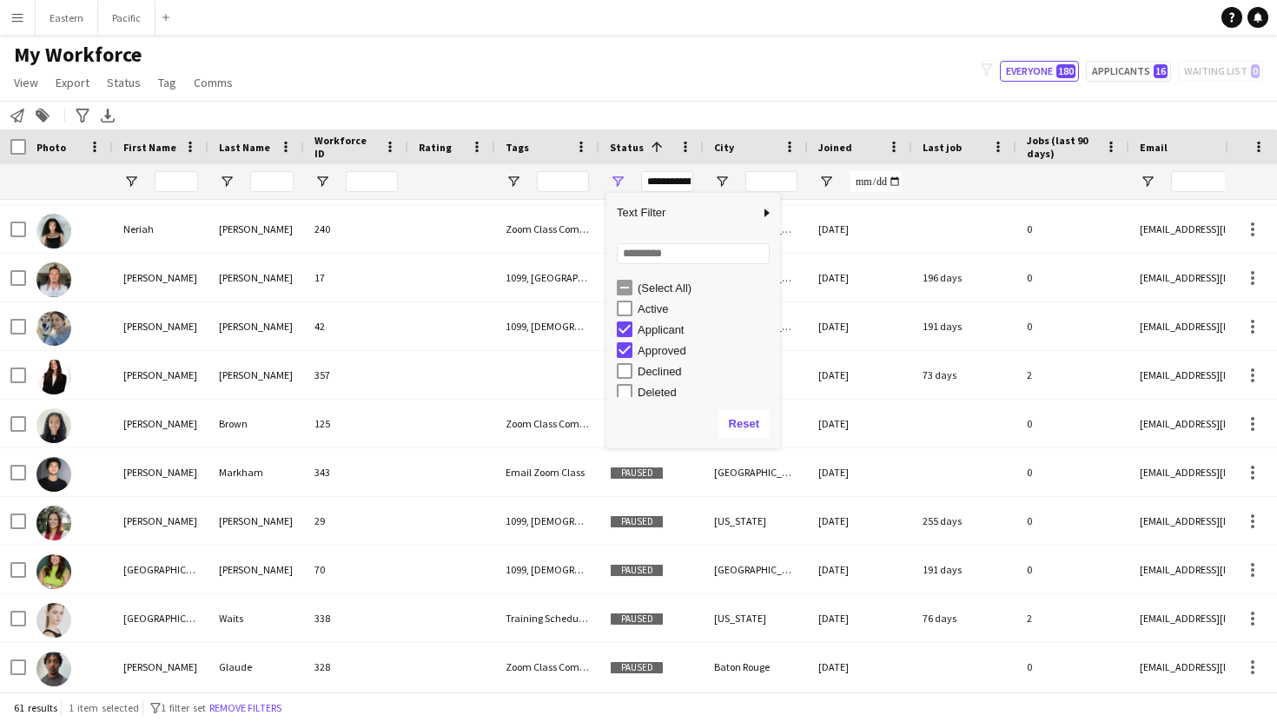
click at [624, 338] on div "Applicant" at bounding box center [698, 329] width 163 height 21
type input "**********"
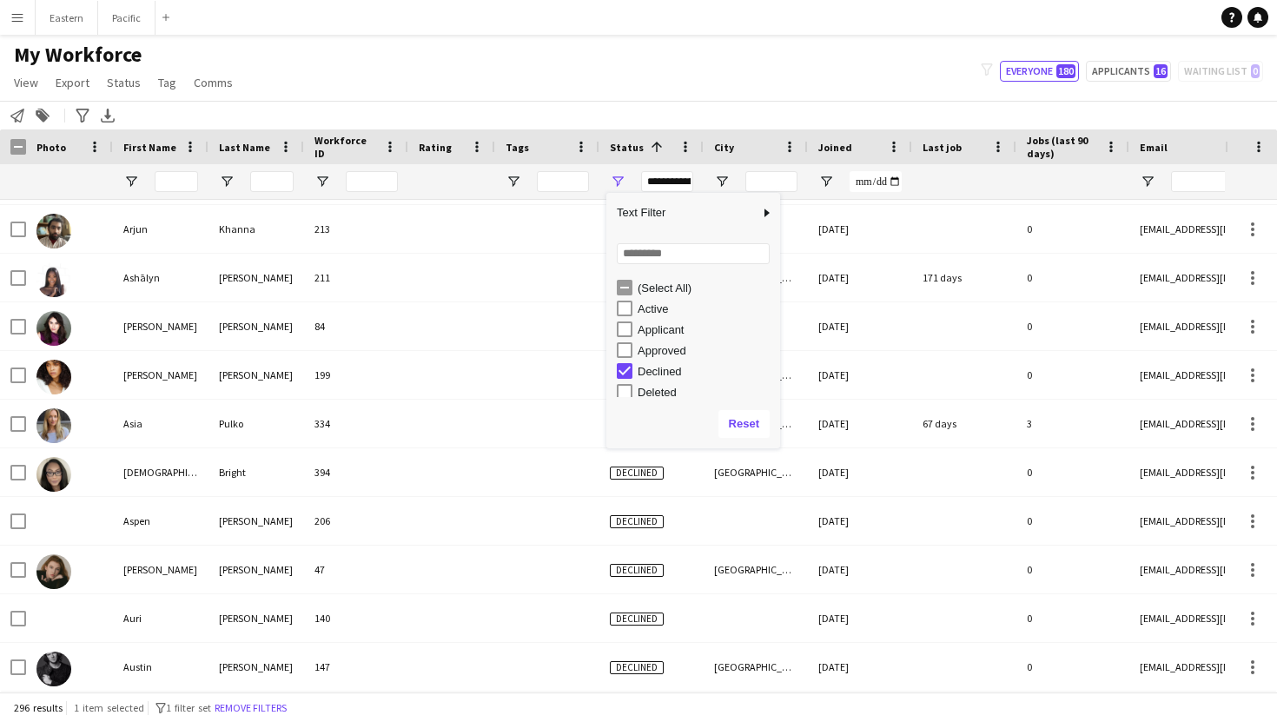
scroll to position [109, 0]
click at [698, 170] on div "**********" at bounding box center [651, 181] width 104 height 35
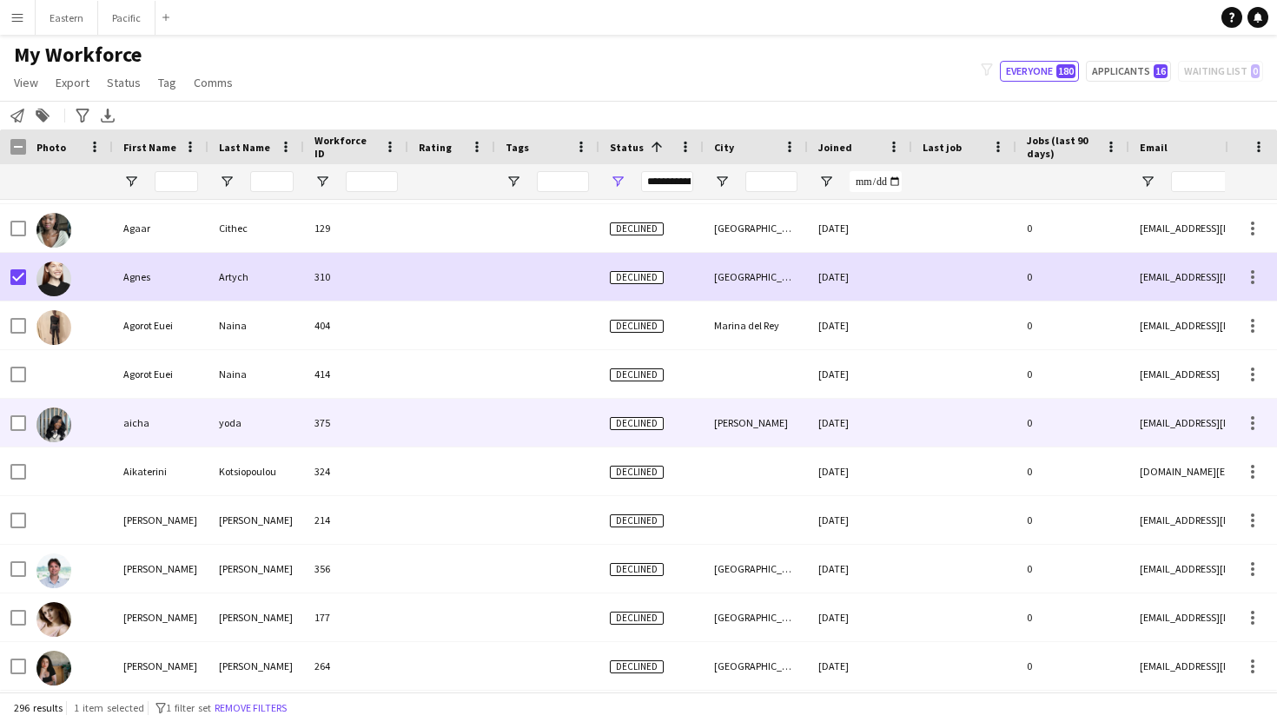
scroll to position [0, 0]
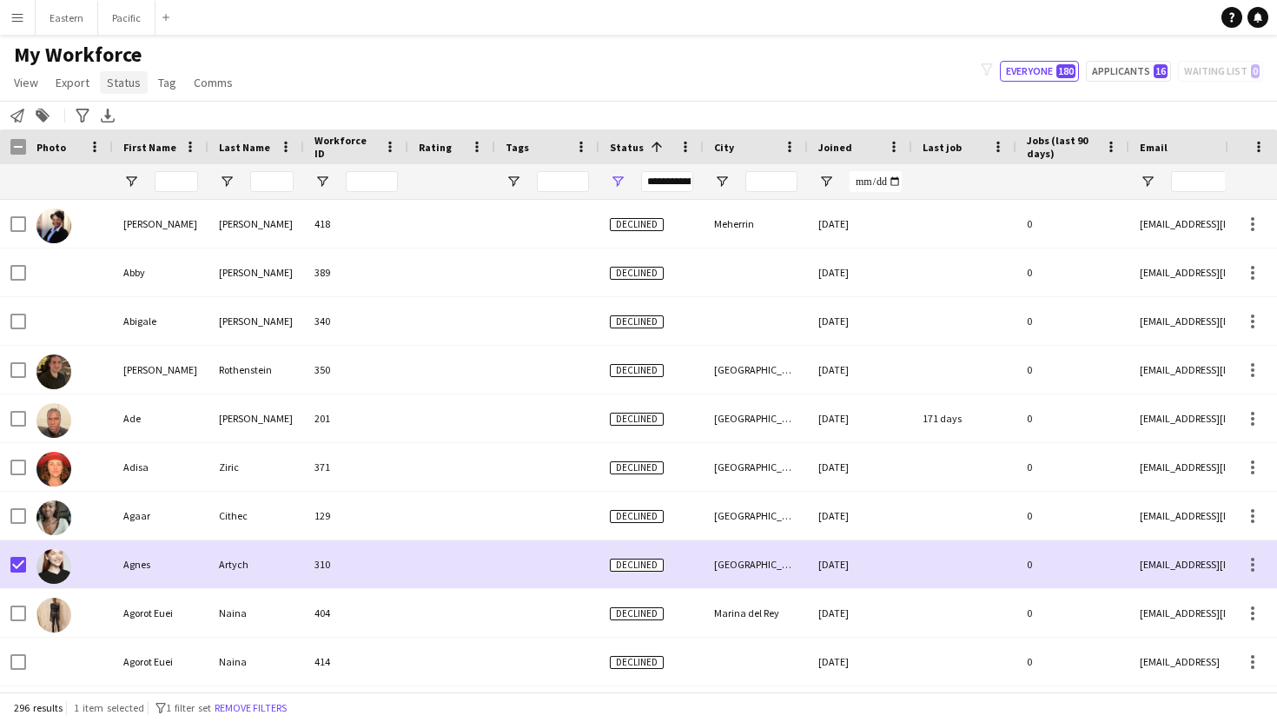
click at [129, 82] on span "Status" at bounding box center [124, 83] width 34 height 16
click at [142, 117] on link "Edit" at bounding box center [161, 120] width 122 height 36
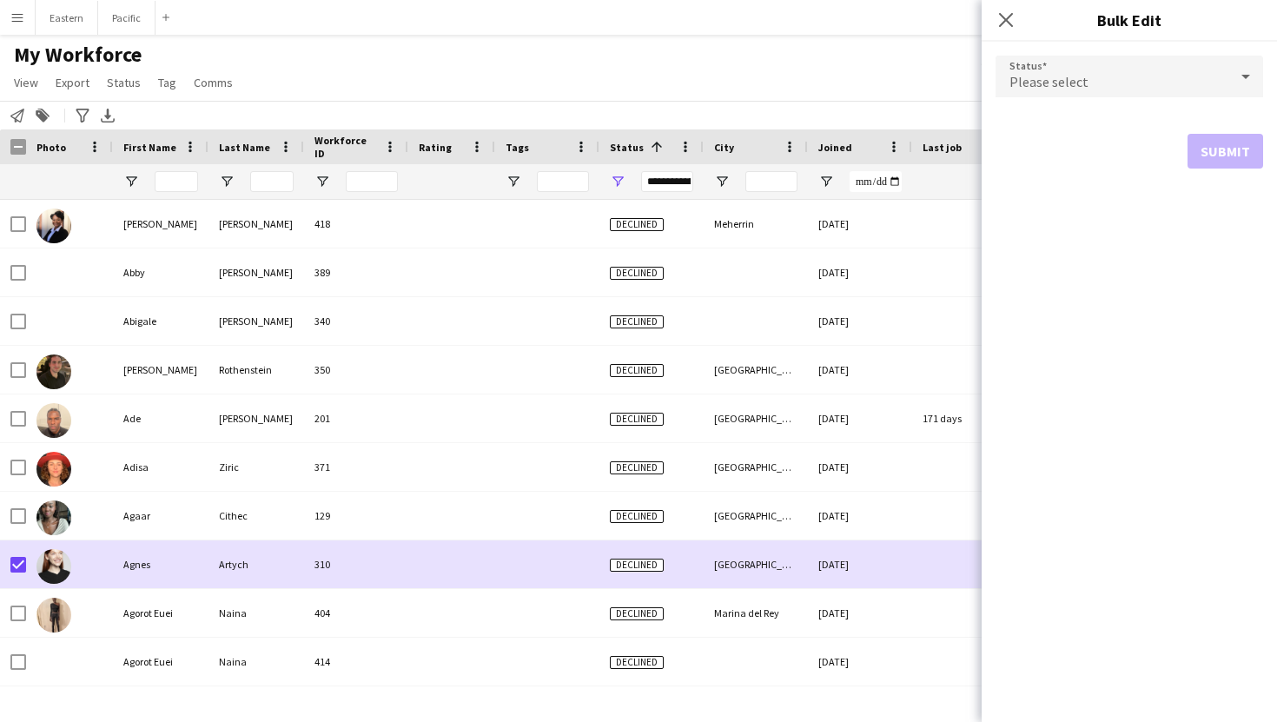
click at [1138, 38] on div "Close pop-in Bulk Edit" at bounding box center [1128, 21] width 295 height 42
click at [1138, 56] on div "Please select" at bounding box center [1111, 77] width 233 height 42
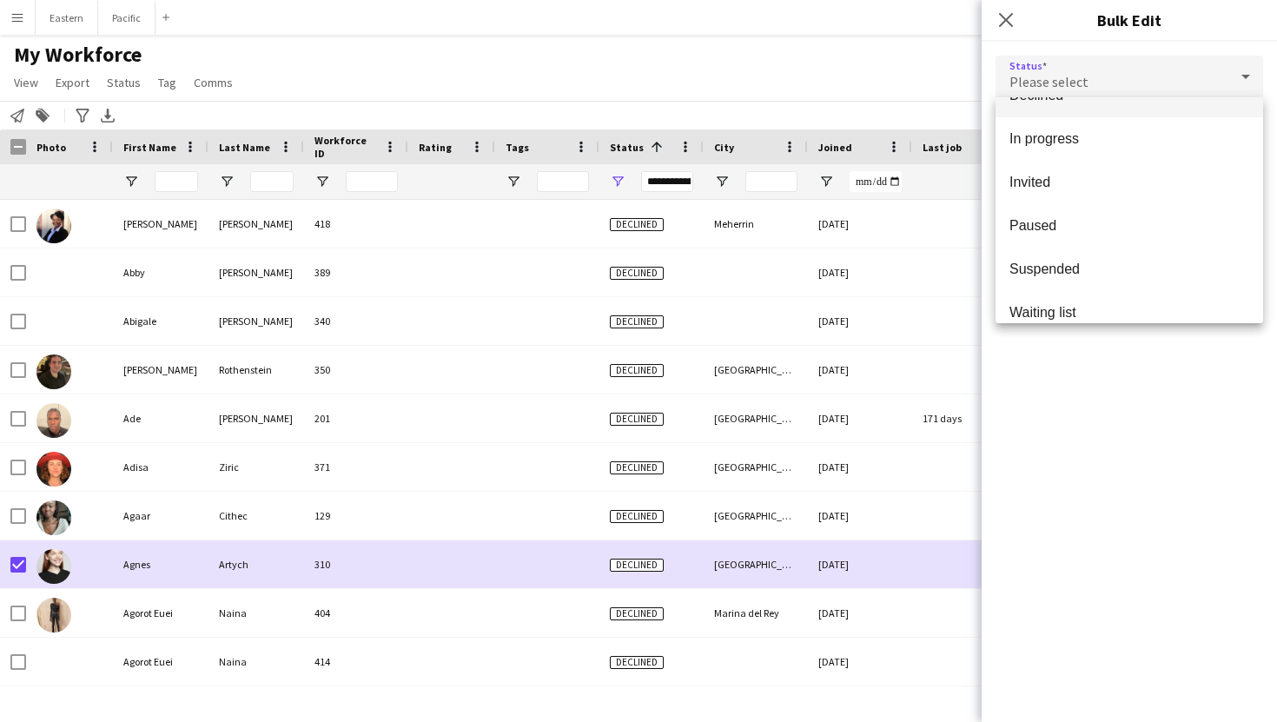
scroll to position [179, 0]
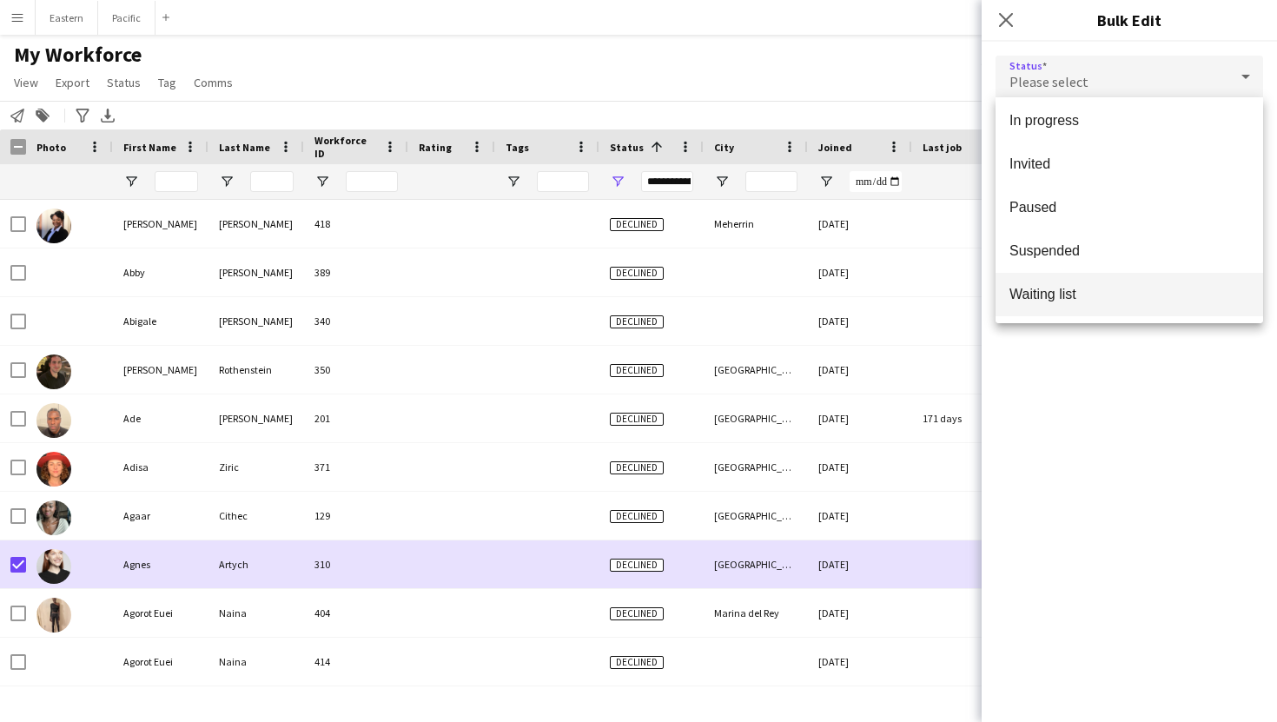
click at [1074, 279] on mat-option "Waiting list" at bounding box center [1128, 294] width 267 height 43
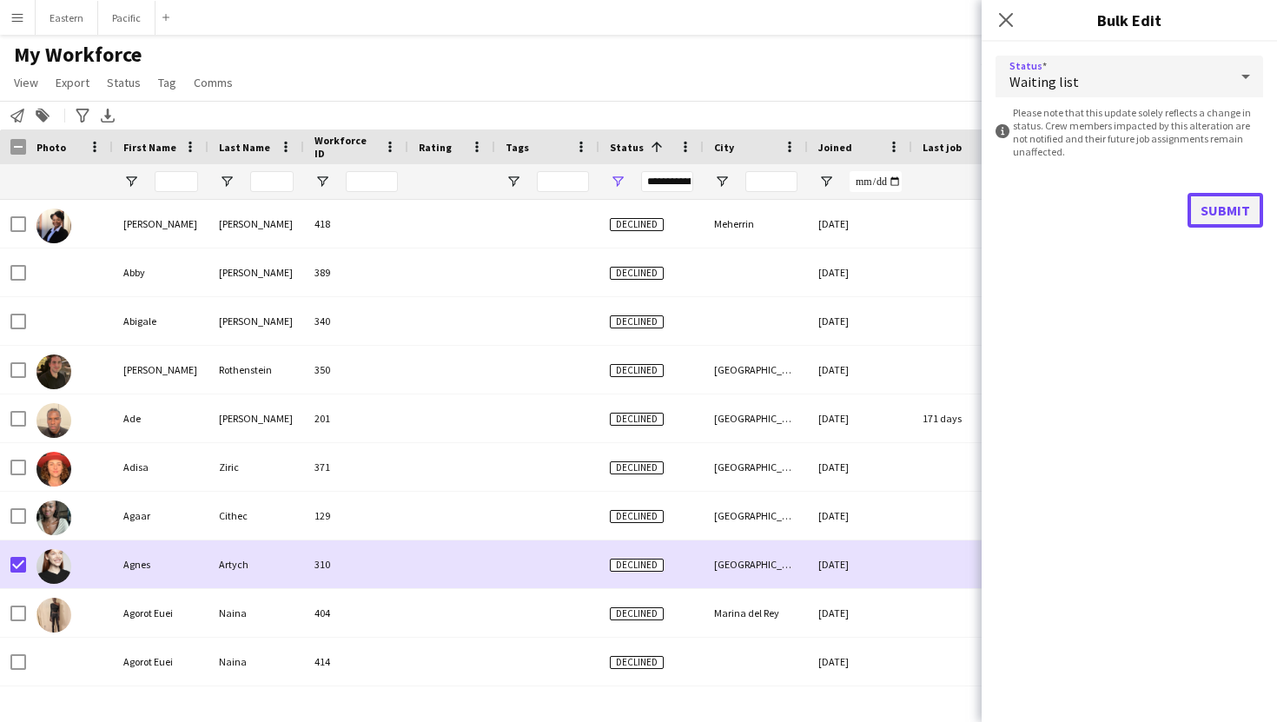
click at [1225, 203] on button "Submit" at bounding box center [1225, 210] width 76 height 35
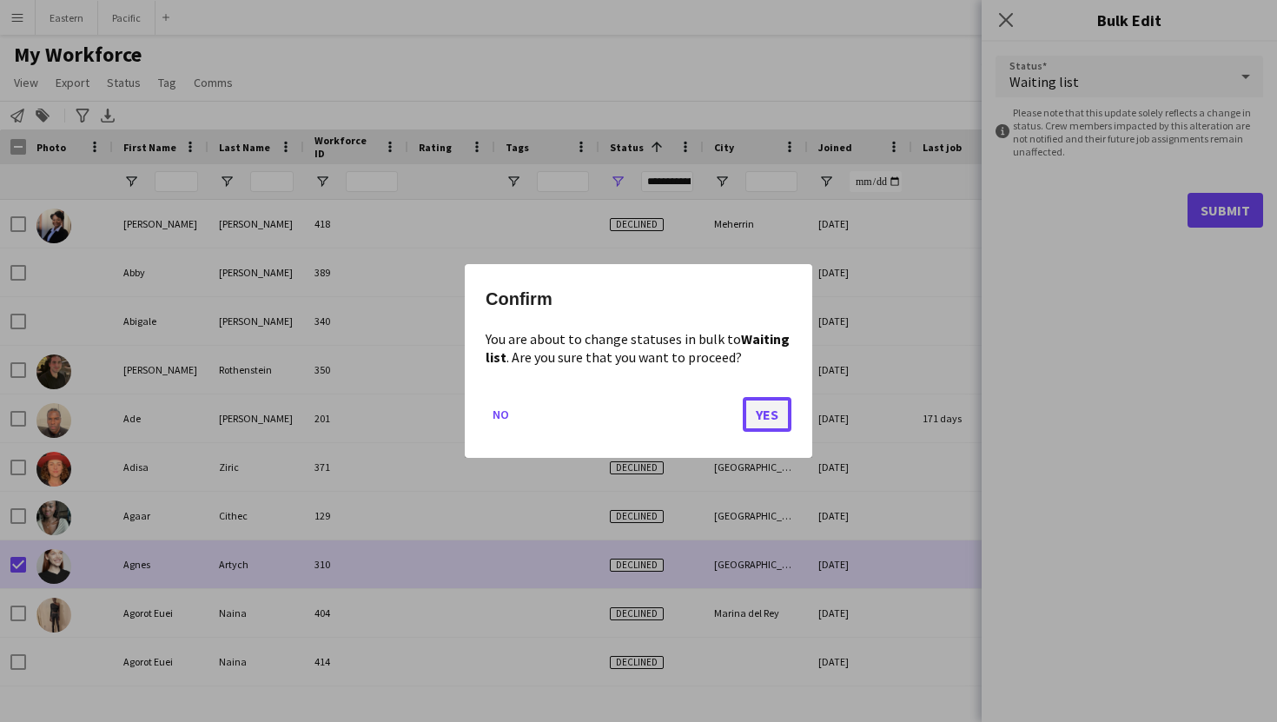
click at [775, 417] on button "Yes" at bounding box center [766, 414] width 49 height 35
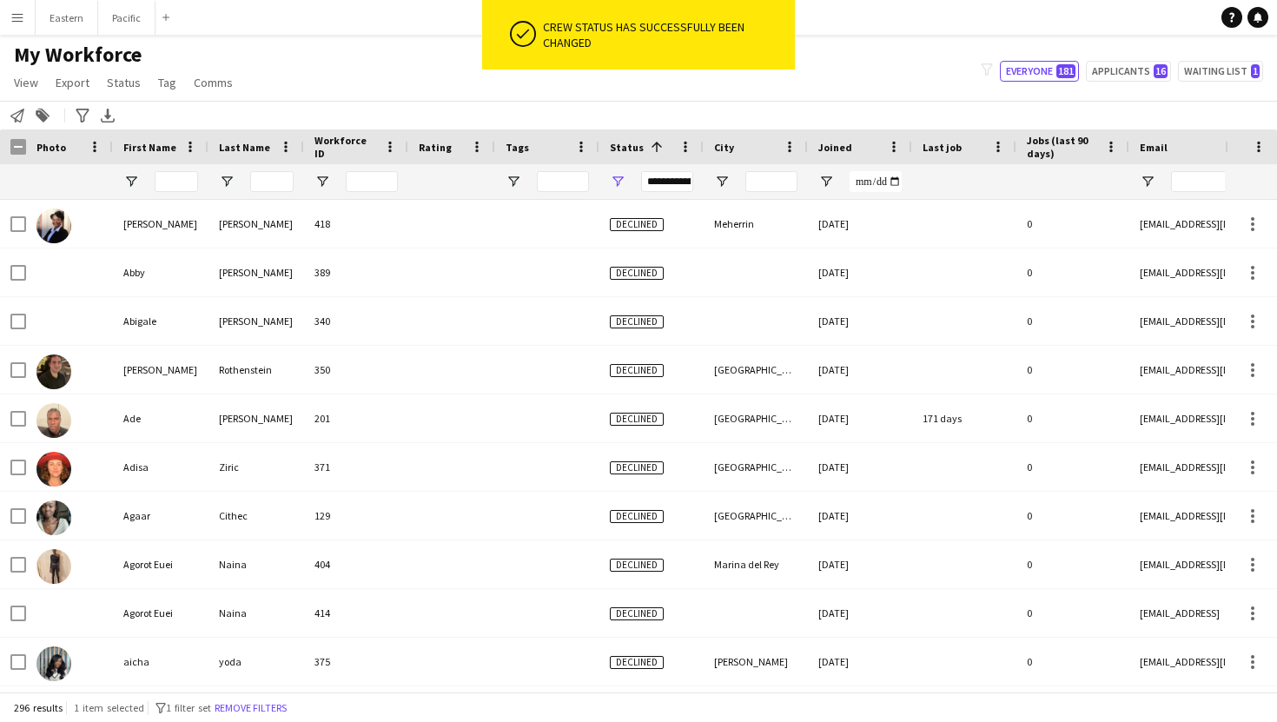
click at [675, 185] on div "**********" at bounding box center [667, 181] width 52 height 21
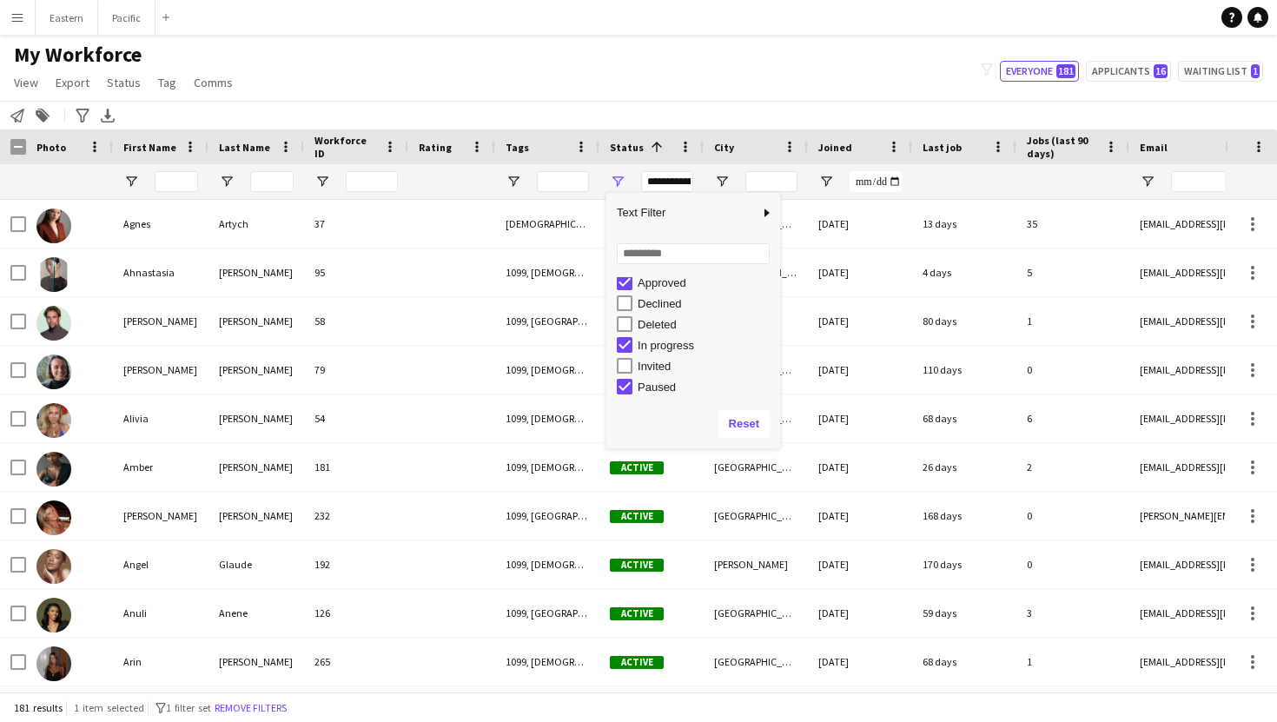
scroll to position [109, 0]
type input "**********"
click at [815, 196] on div at bounding box center [860, 181] width 104 height 35
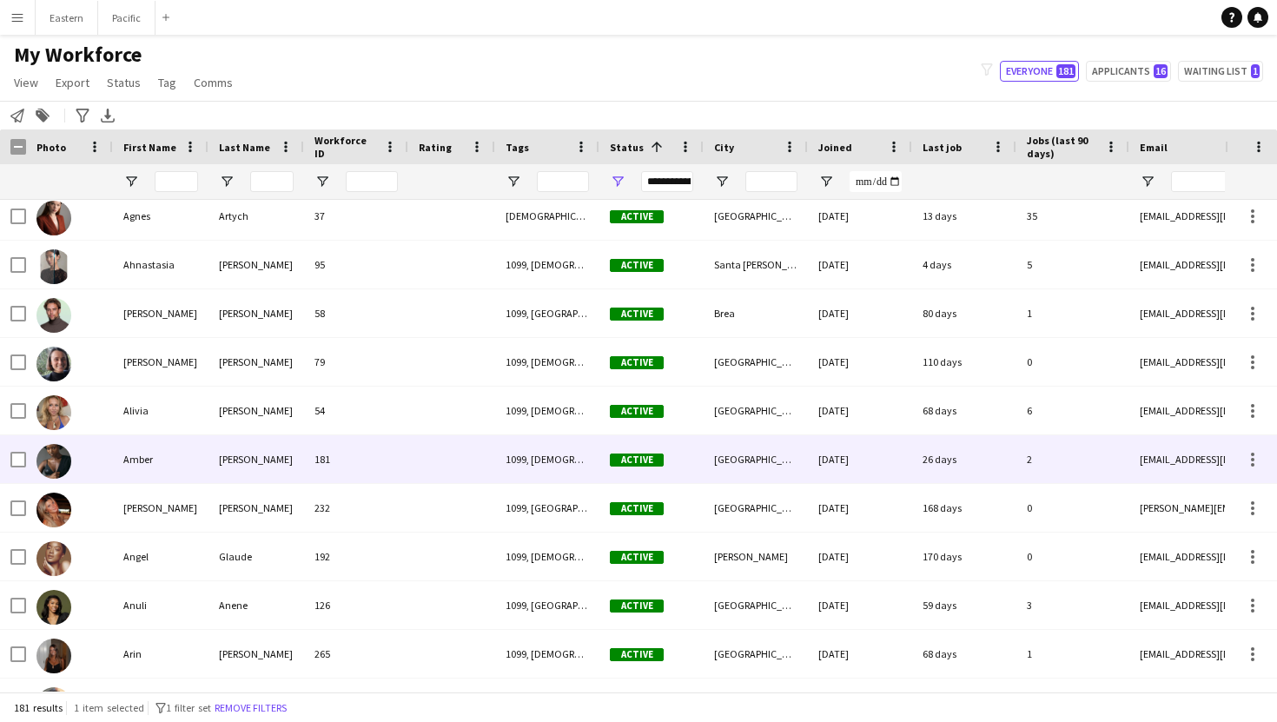
scroll to position [0, 0]
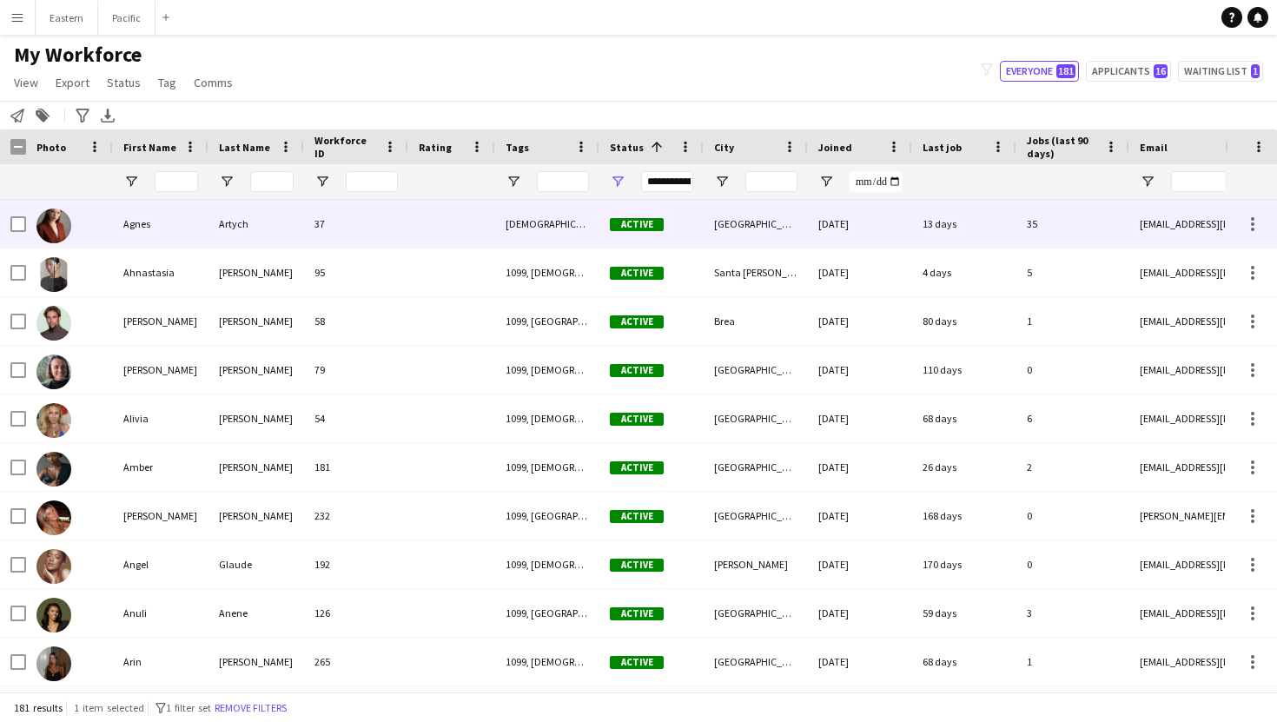
click at [255, 233] on div "Artych" at bounding box center [256, 224] width 96 height 48
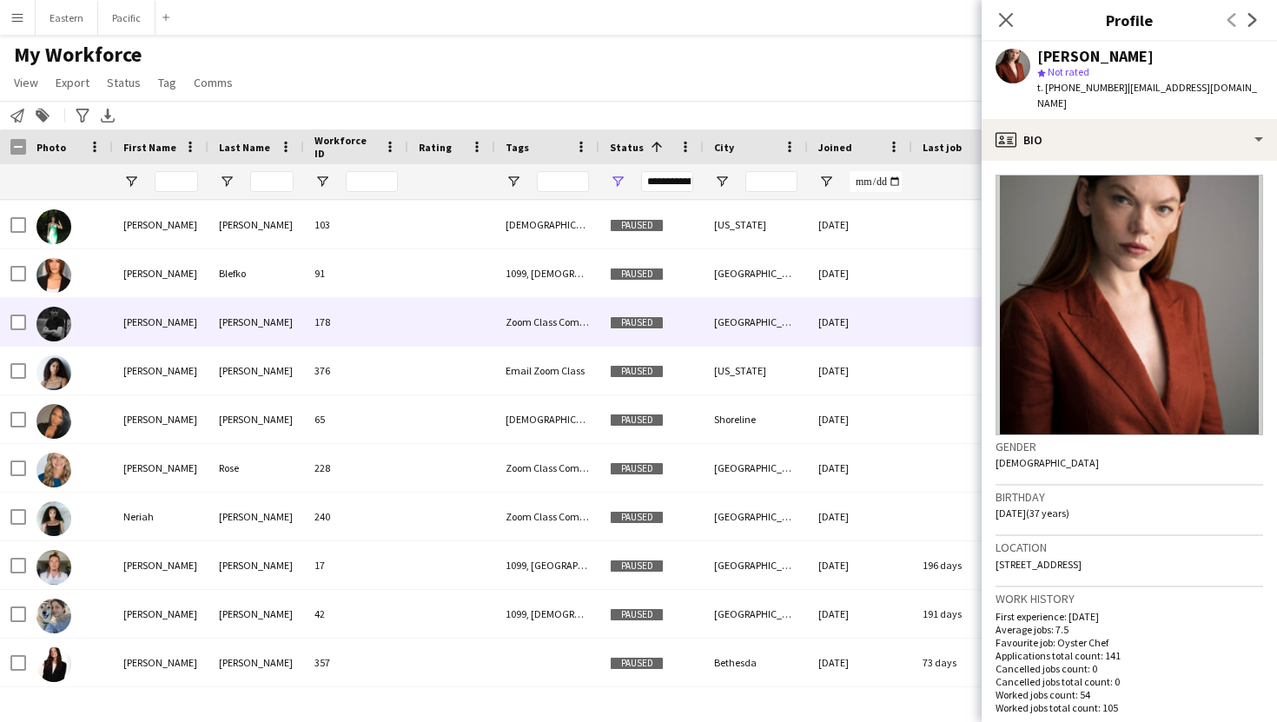
scroll to position [8311, 0]
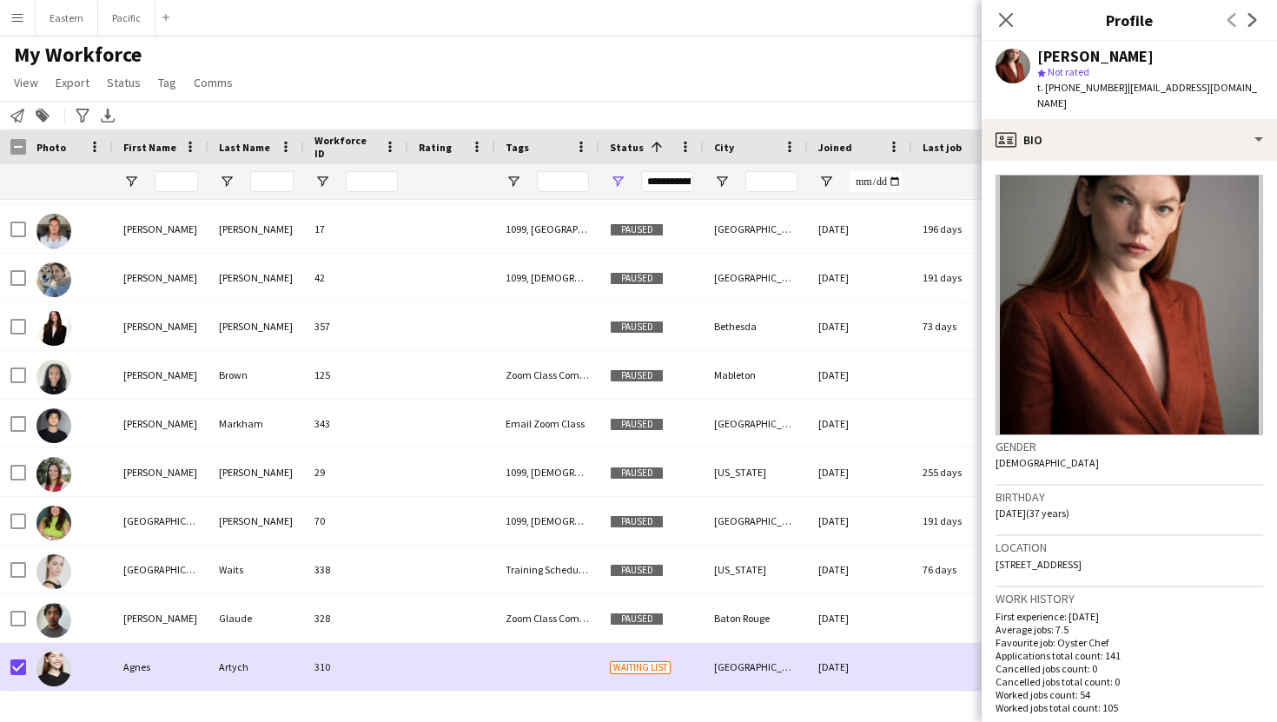
click at [1006, 33] on div "Close pop-in" at bounding box center [1005, 20] width 49 height 40
click at [1013, 13] on app-icon "Close pop-in" at bounding box center [1005, 20] width 25 height 25
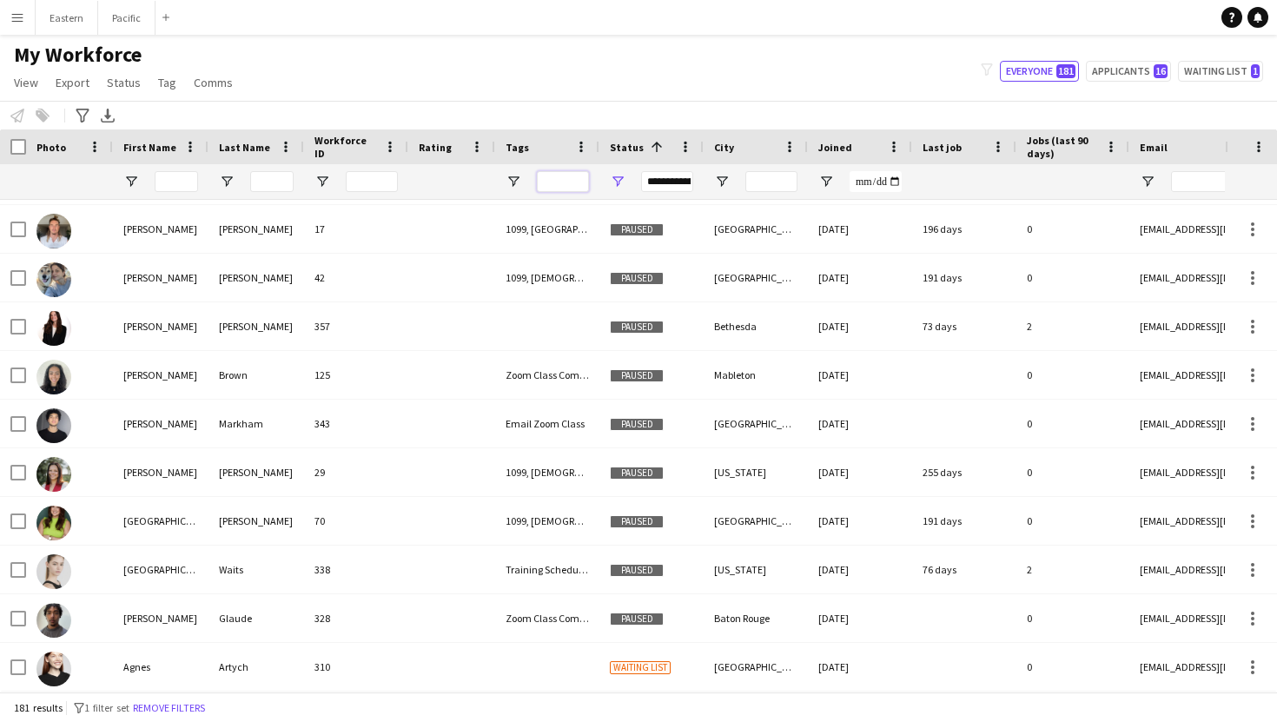
click at [574, 191] on input "Tags Filter Input" at bounding box center [563, 181] width 52 height 21
click at [166, 81] on span "Tag" at bounding box center [167, 83] width 18 height 16
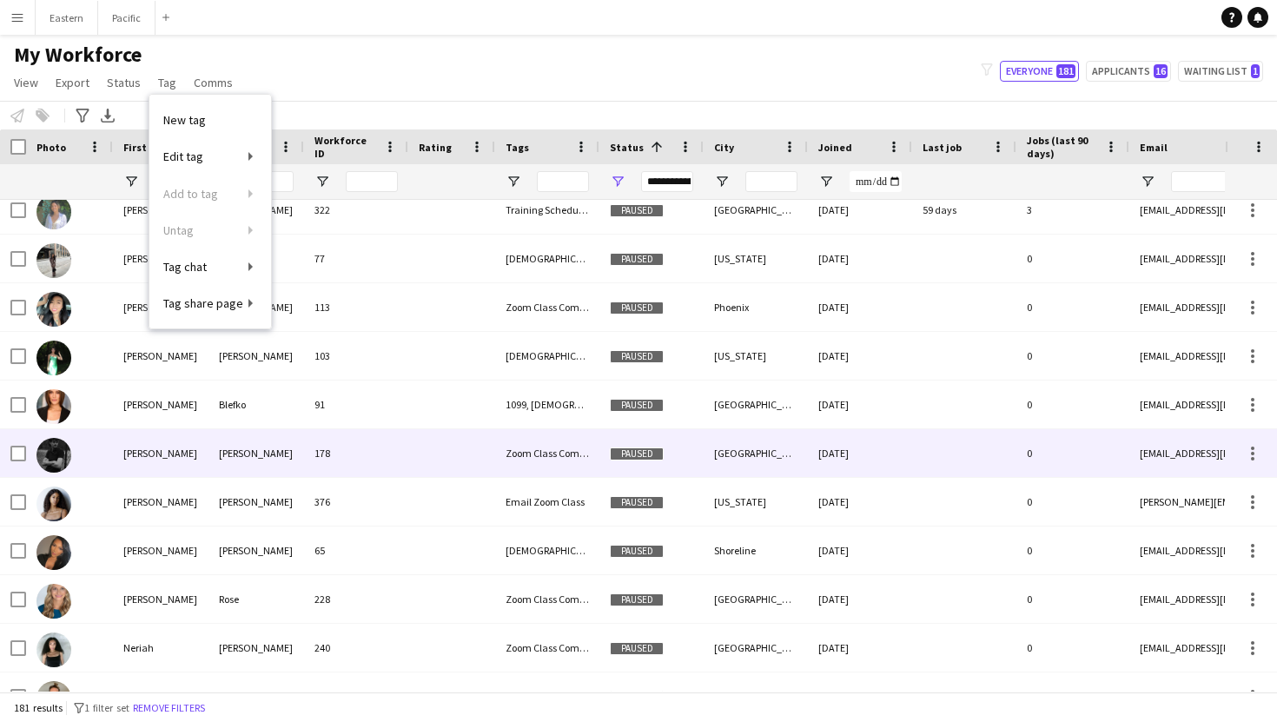
scroll to position [0, 0]
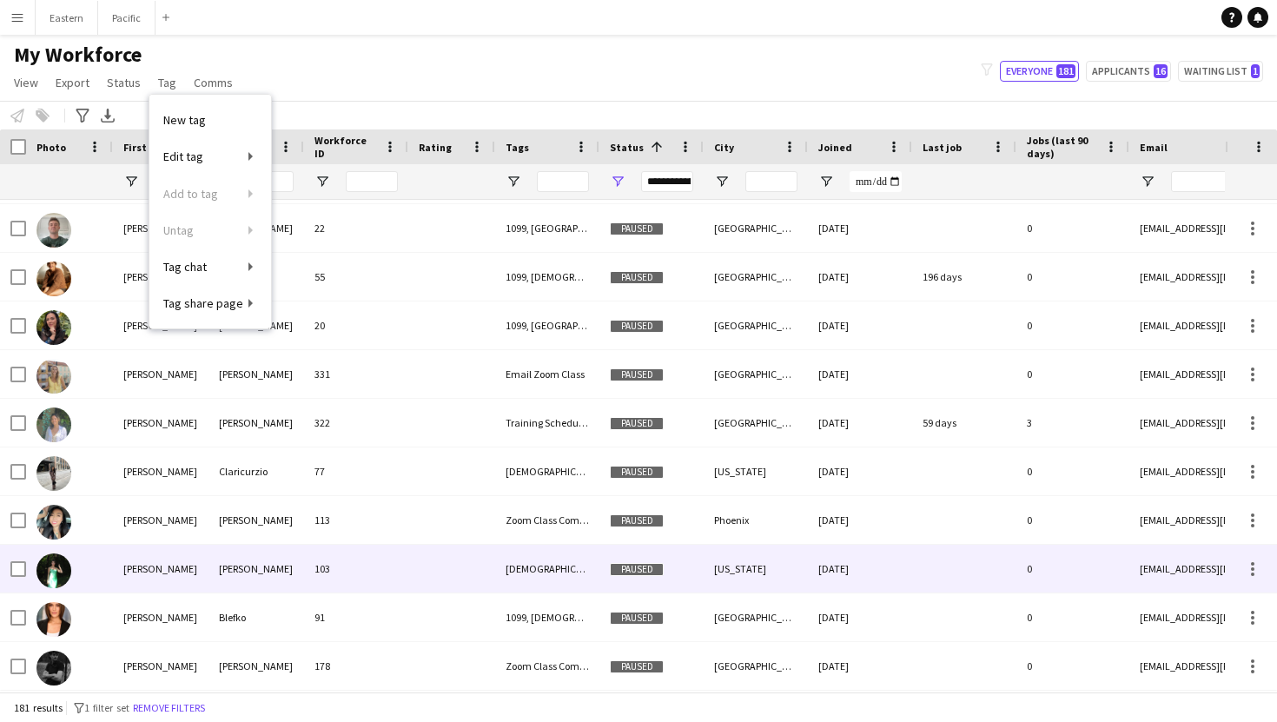
click at [552, 571] on div "[DEMOGRAPHIC_DATA], [US_STATE]" at bounding box center [547, 568] width 104 height 48
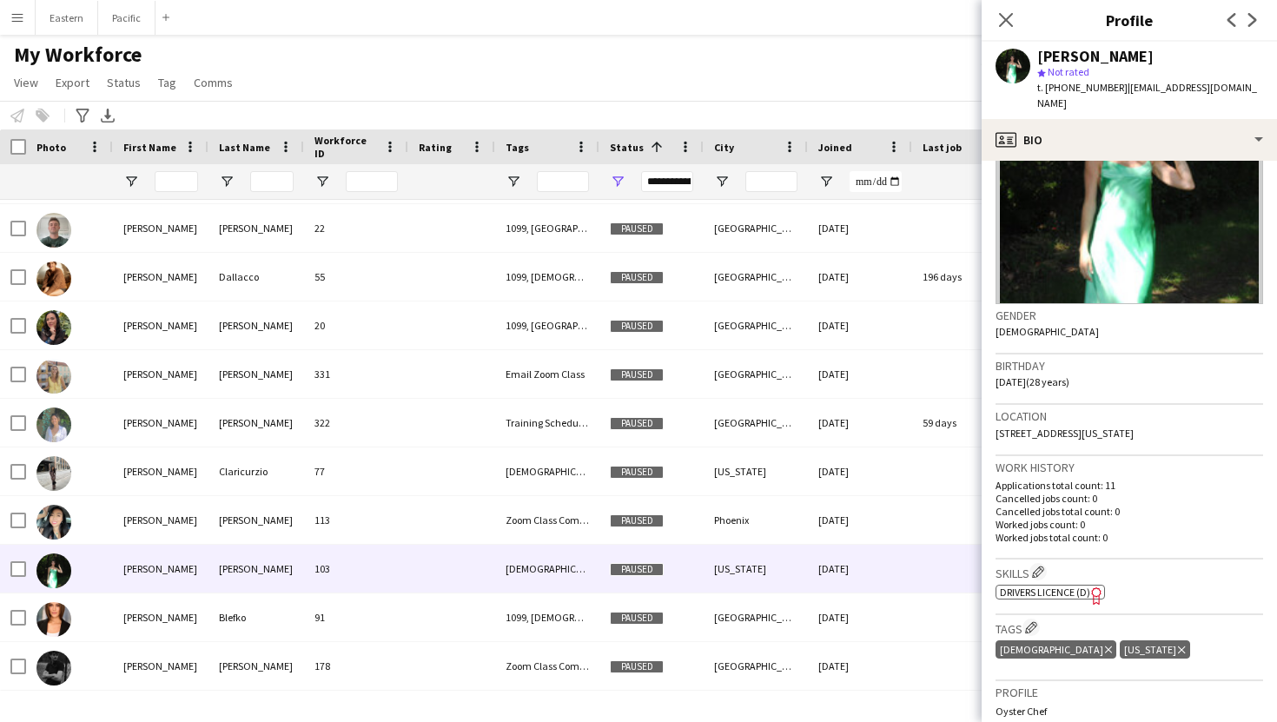
scroll to position [133, 0]
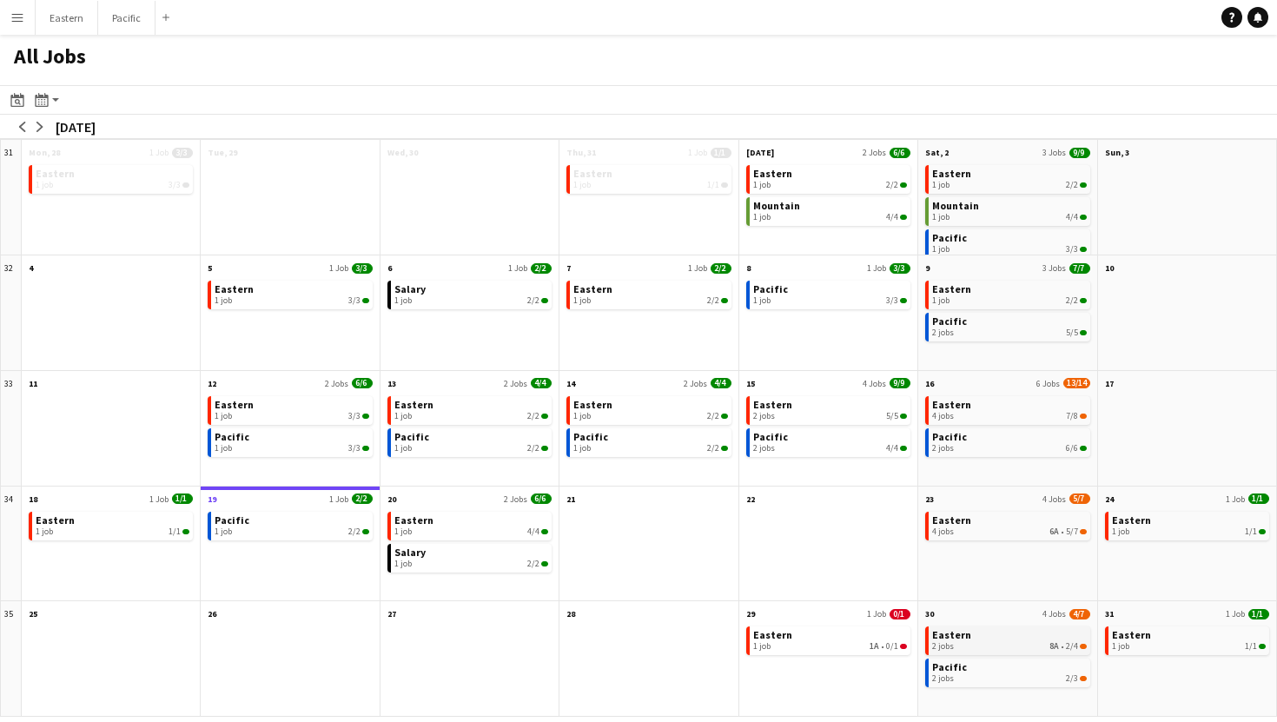
click at [965, 643] on div "2 jobs 8A • 2/4" at bounding box center [1009, 646] width 154 height 10
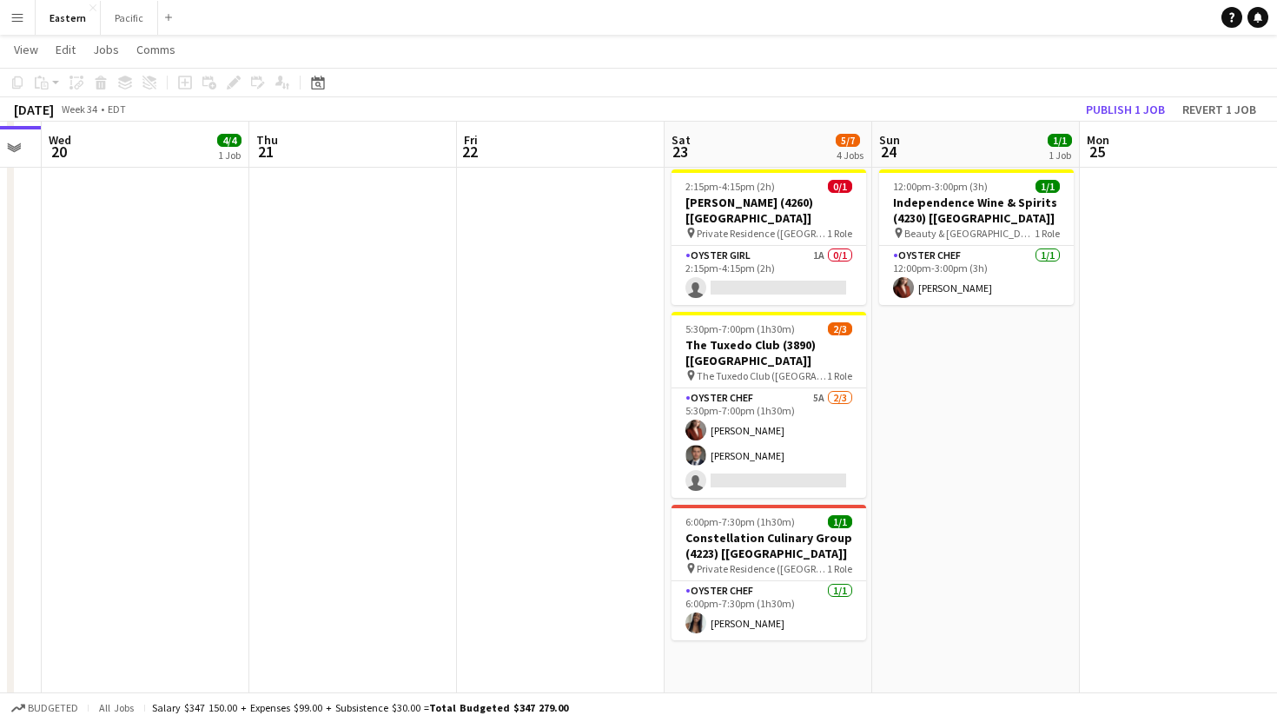
scroll to position [745, 0]
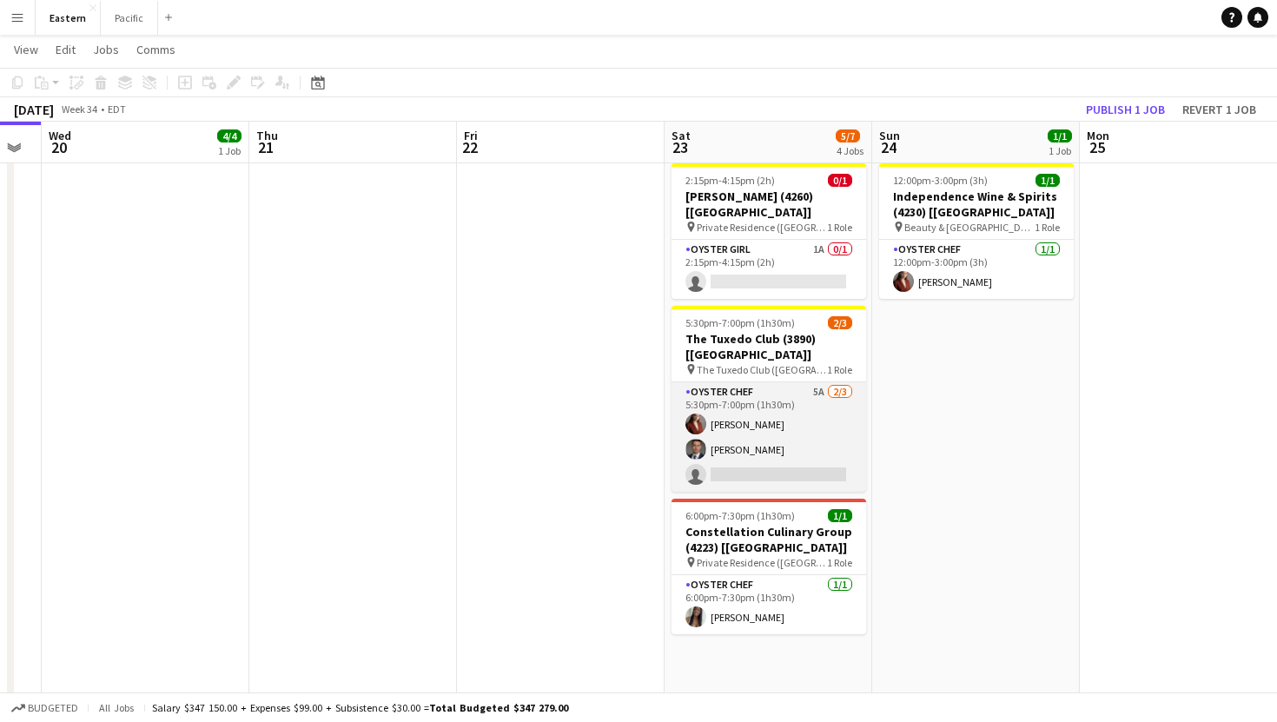
click at [833, 382] on app-card-role "Oyster Chef 5A [DATE] 5:30pm-7:00pm (1h30m) [PERSON_NAME] Artych [PERSON_NAME] …" at bounding box center [768, 436] width 195 height 109
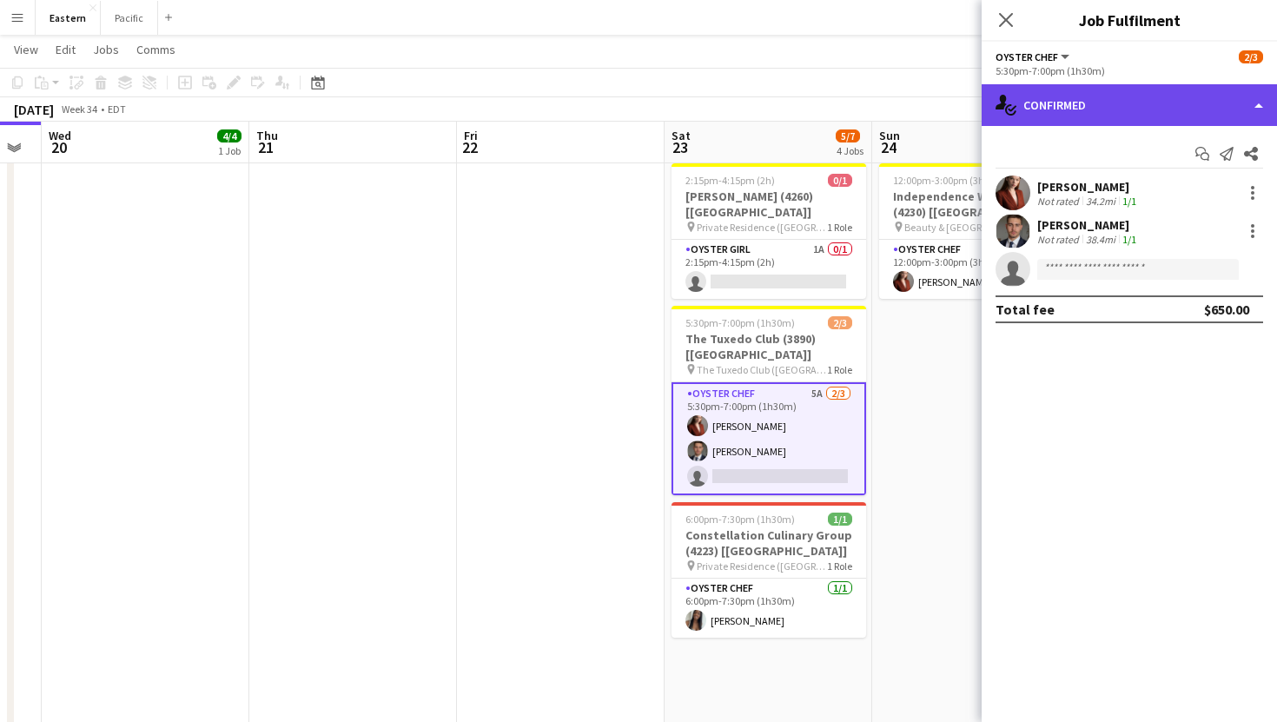
click at [1165, 98] on div "single-neutral-actions-check-2 Confirmed" at bounding box center [1128, 105] width 295 height 42
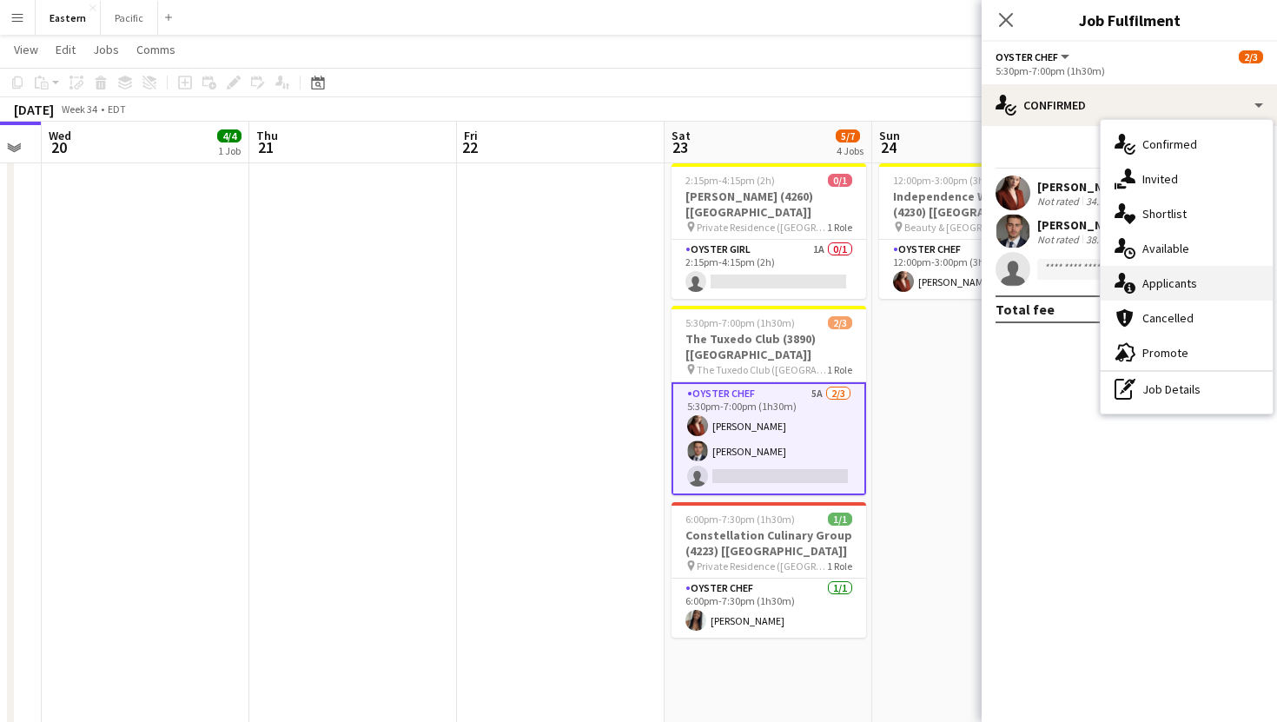
click at [1179, 287] on div "single-neutral-actions-information Applicants" at bounding box center [1186, 283] width 172 height 35
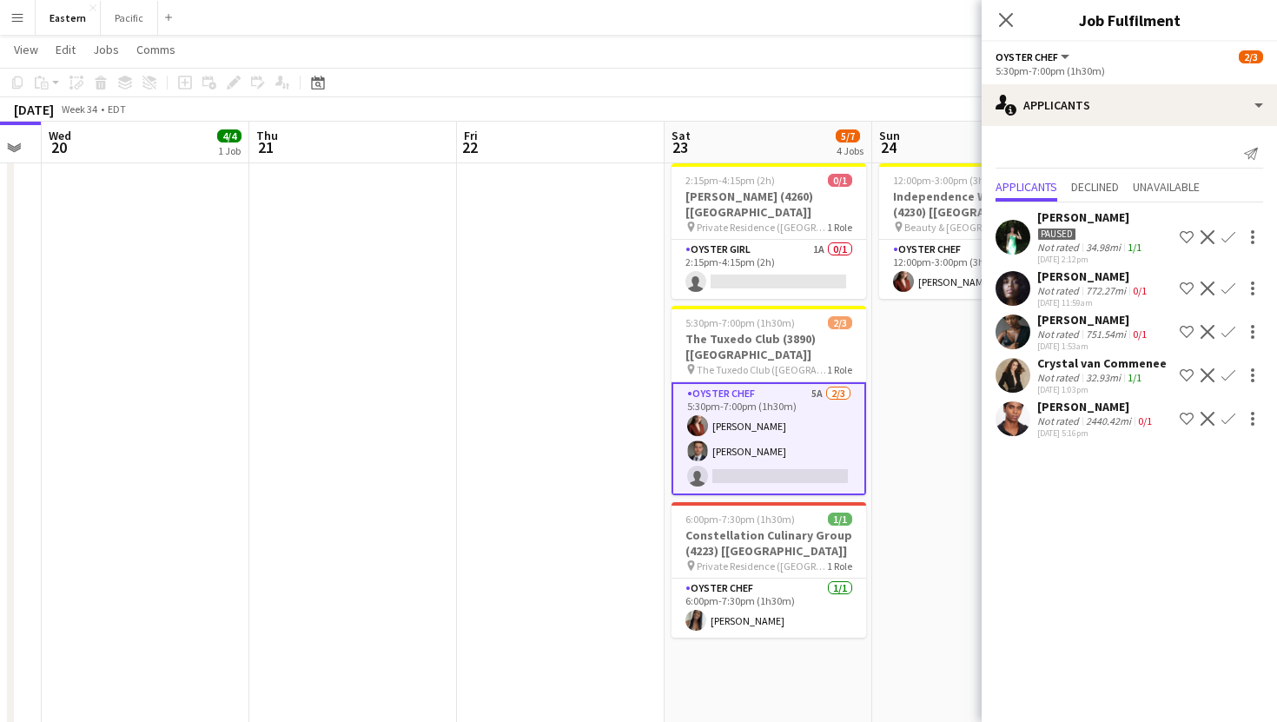
drag, startPoint x: 1038, startPoint y: 492, endPoint x: 1038, endPoint y: 446, distance: 46.0
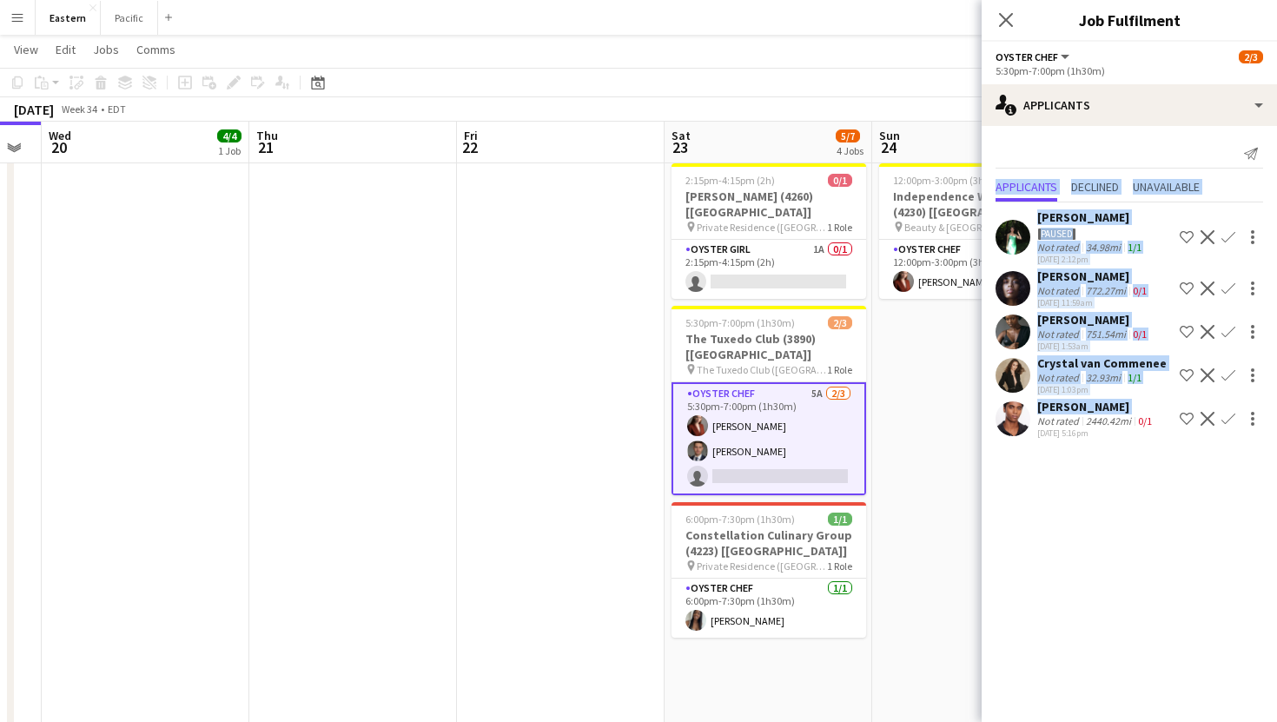
click at [1054, 151] on div "Send notification Applicants Declined Unavailable Kathryn Clark Paused Not rate…" at bounding box center [1128, 291] width 295 height 330
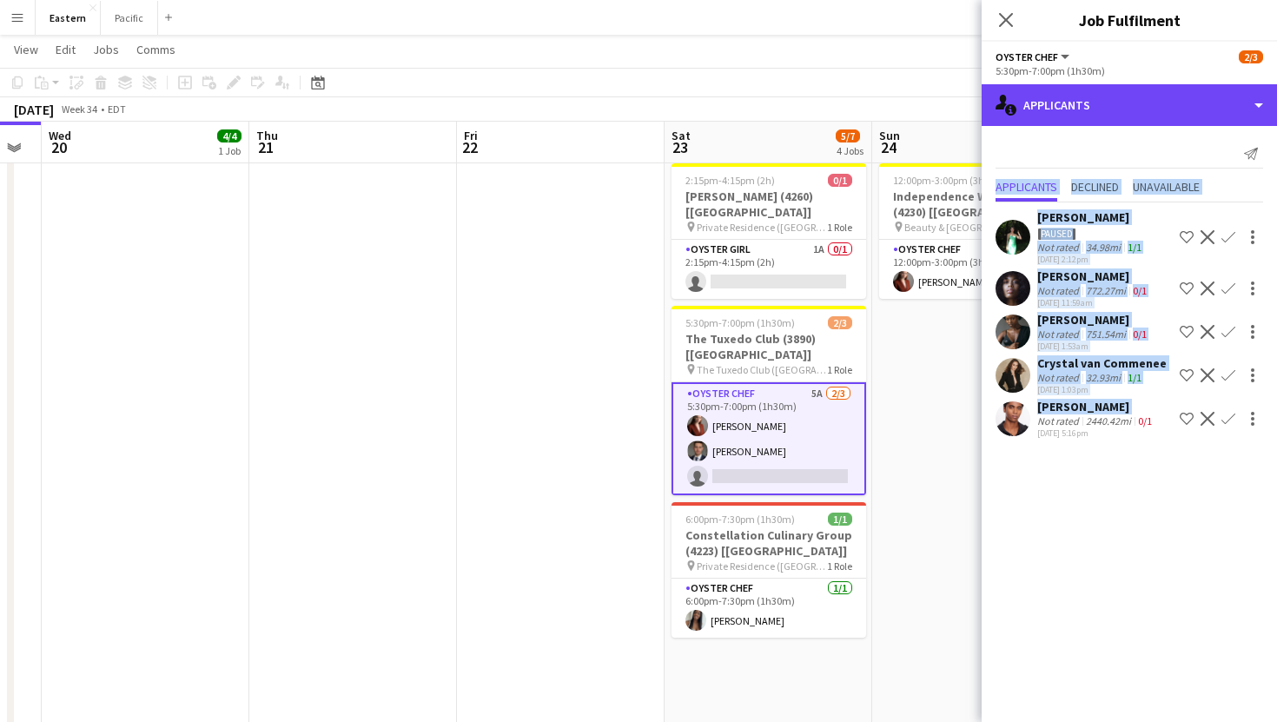
drag, startPoint x: 1097, startPoint y: 113, endPoint x: 1110, endPoint y: 65, distance: 49.5
click at [1109, 65] on div "Oyster Chef All roles Oyster Chef 2/3 5:30pm-7:00pm (1h30m) single-neutral-acti…" at bounding box center [1128, 382] width 295 height 680
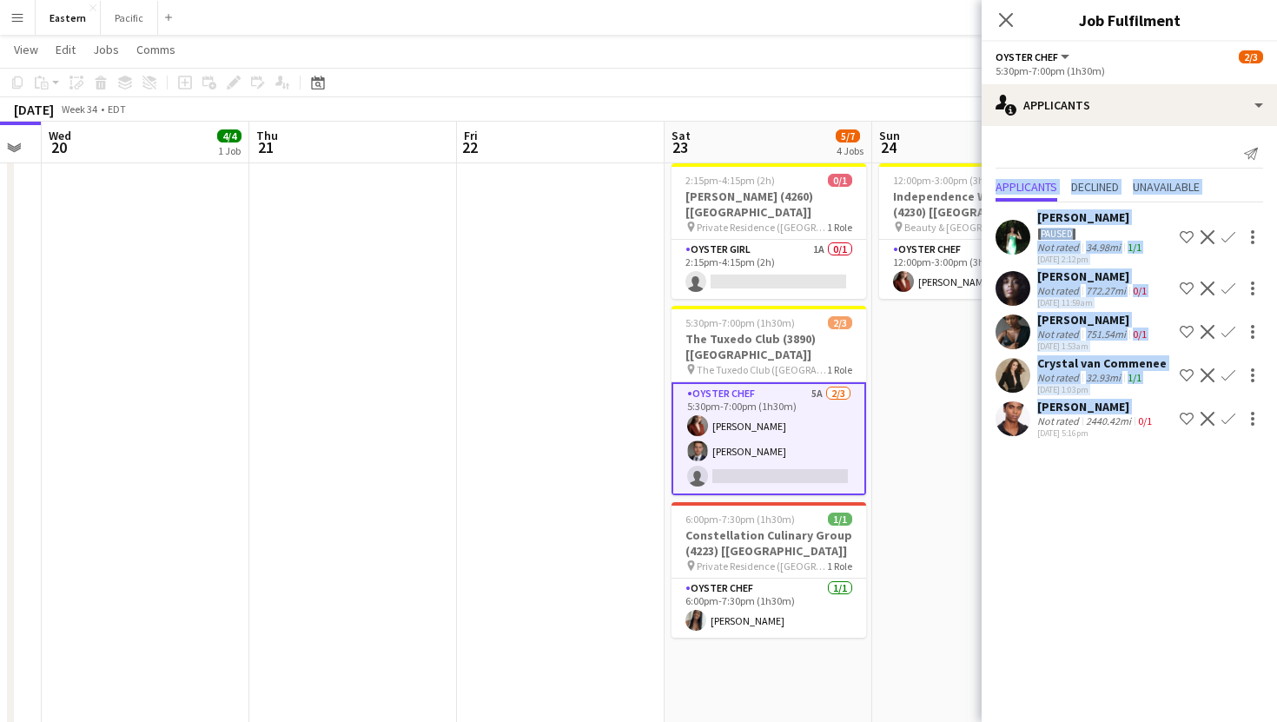
click at [1110, 65] on div "5:30pm-7:00pm (1h30m)" at bounding box center [1128, 70] width 267 height 13
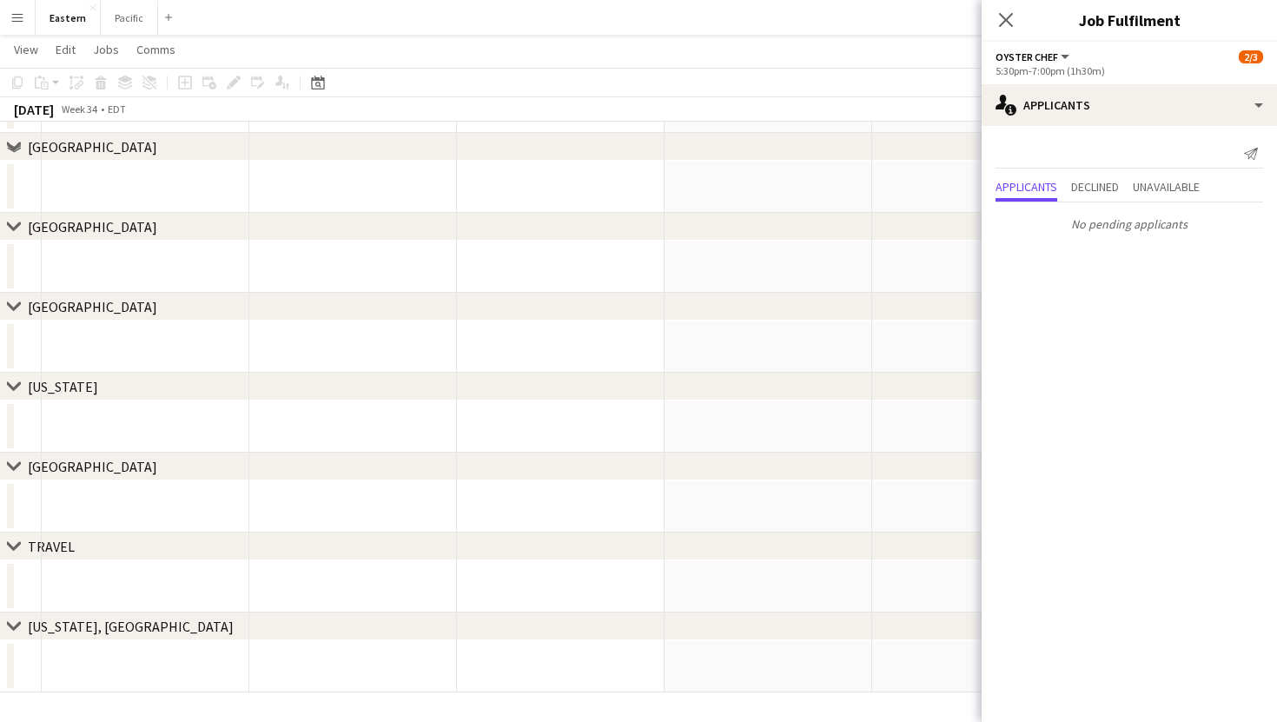
scroll to position [114, 0]
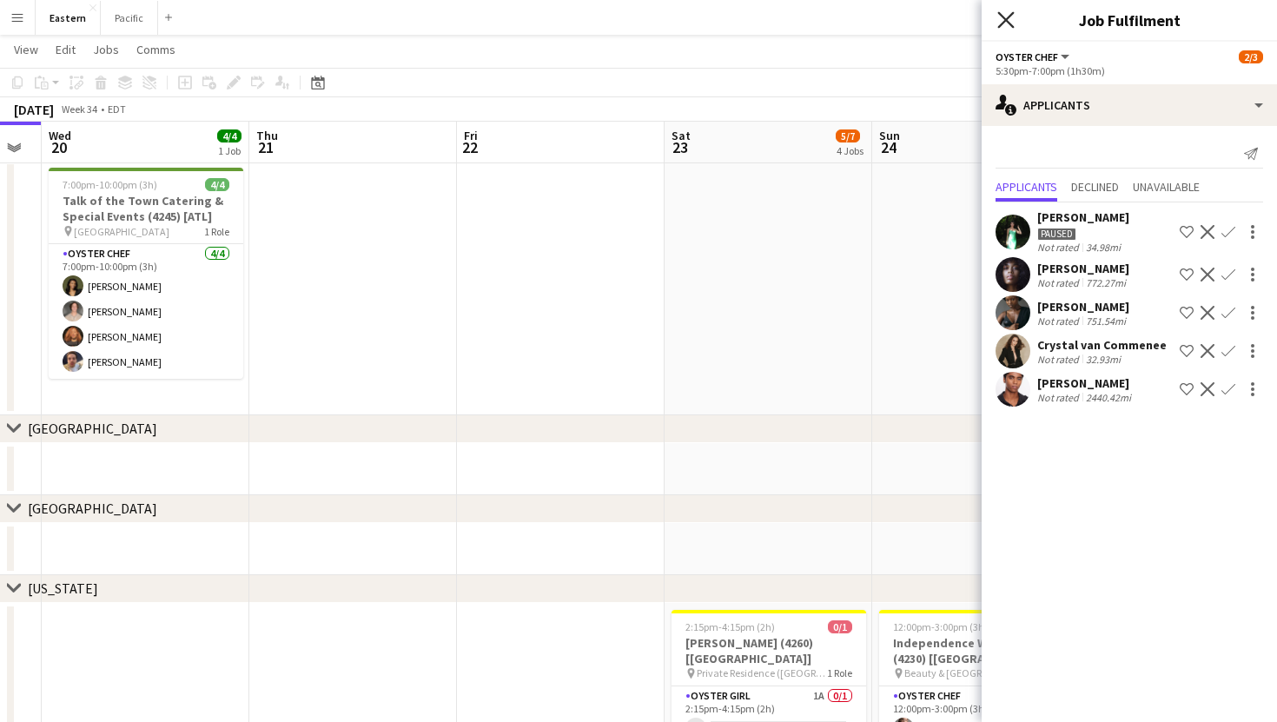
click at [1006, 25] on icon "Close pop-in" at bounding box center [1005, 19] width 16 height 16
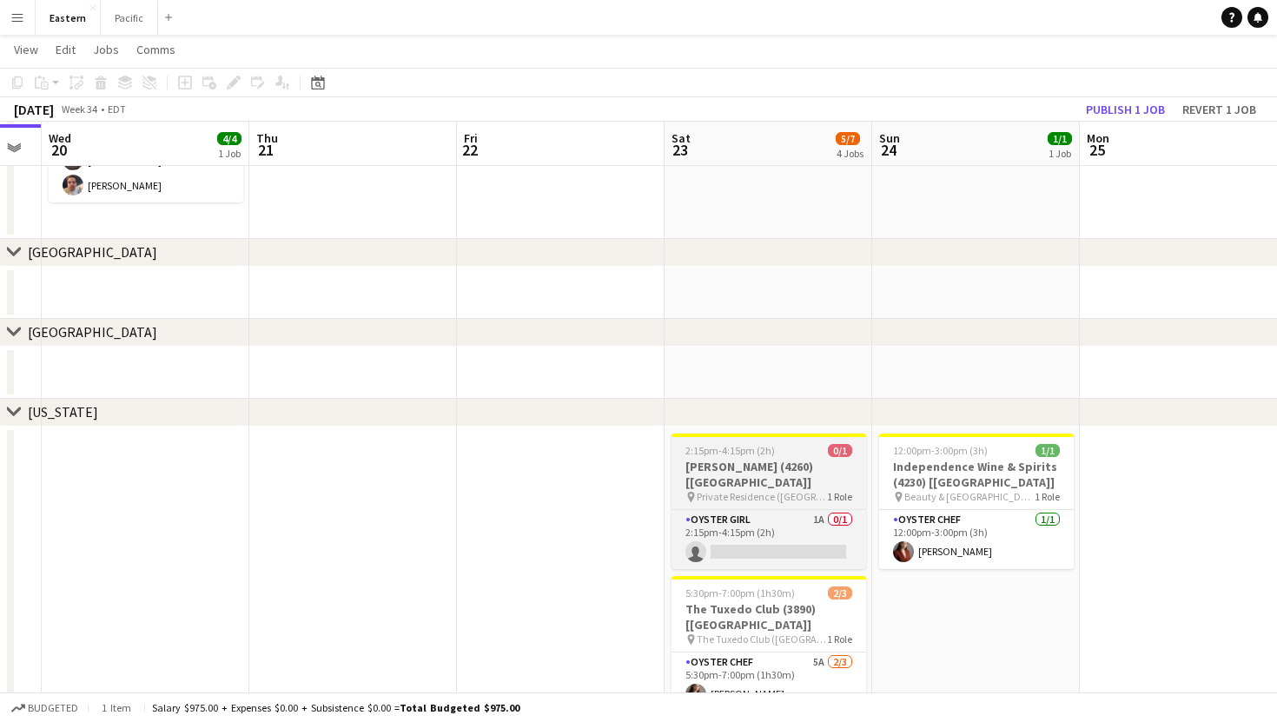
scroll to position [293, 0]
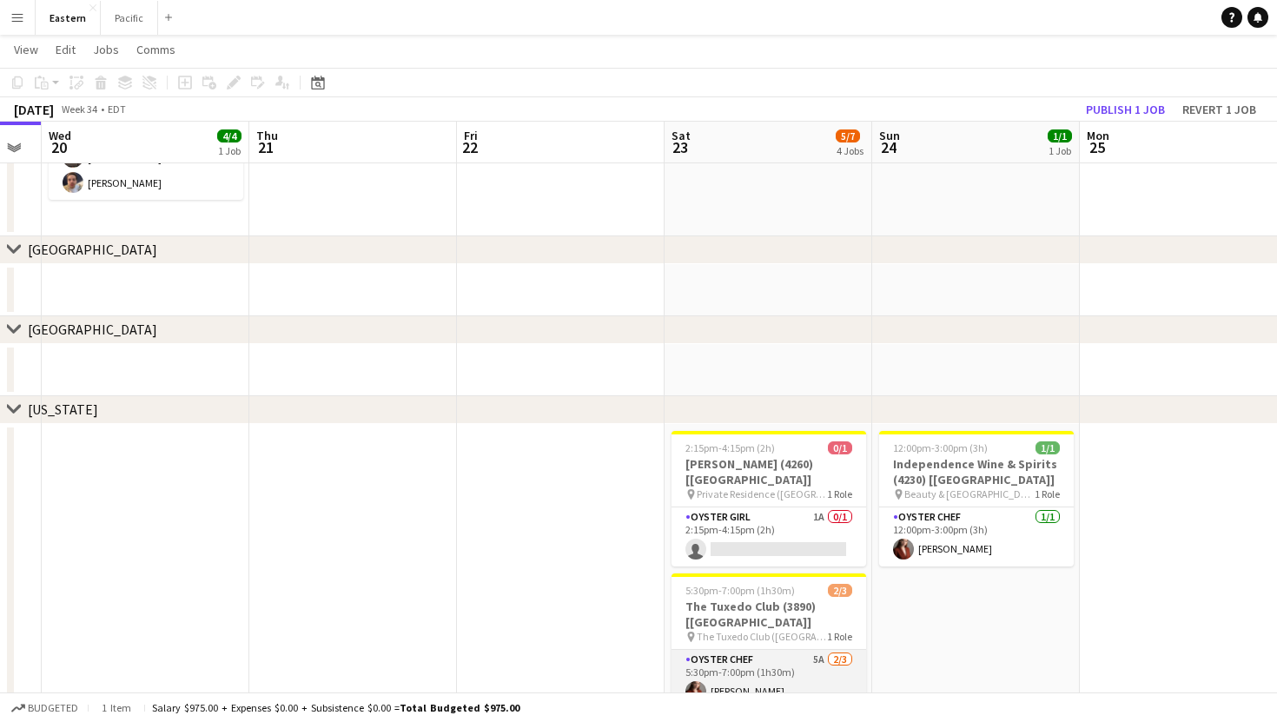
click at [780, 650] on app-card-role "Oyster Chef 5A [DATE] 5:30pm-7:00pm (1h30m) [PERSON_NAME] Artych [PERSON_NAME] …" at bounding box center [768, 704] width 195 height 109
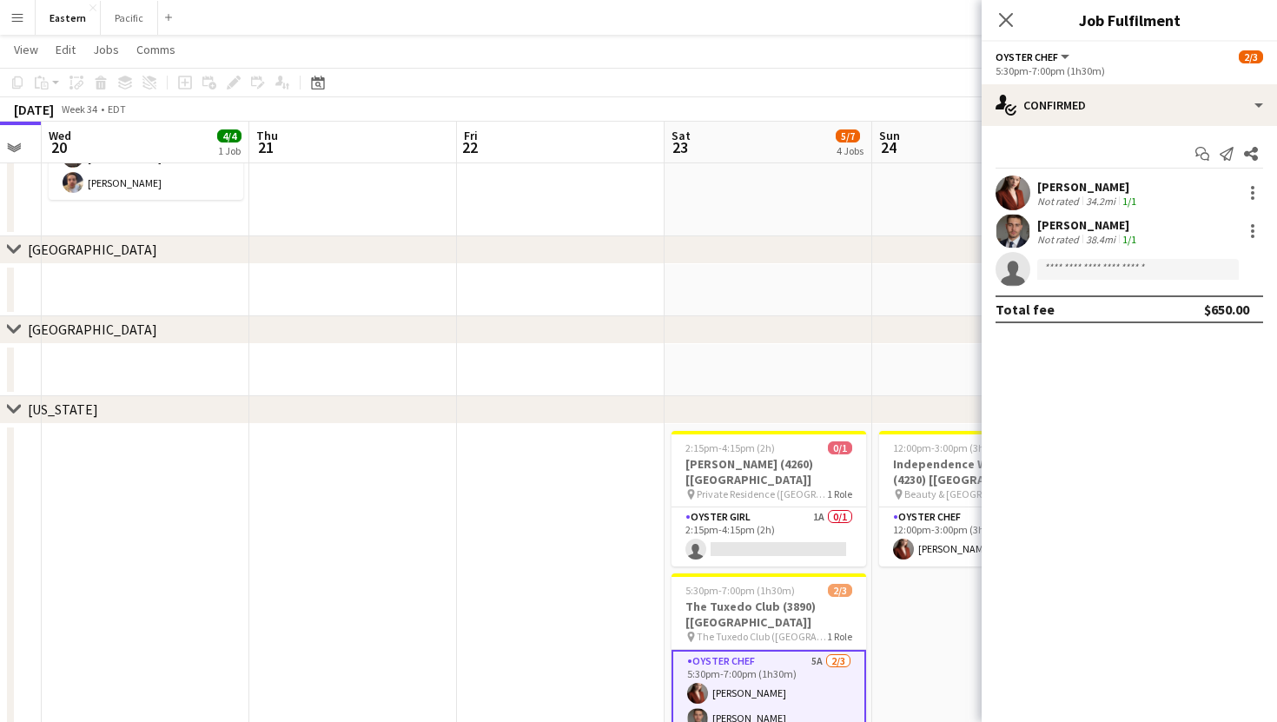
click at [1127, 201] on app-skills-label "1/1" at bounding box center [1129, 201] width 14 height 13
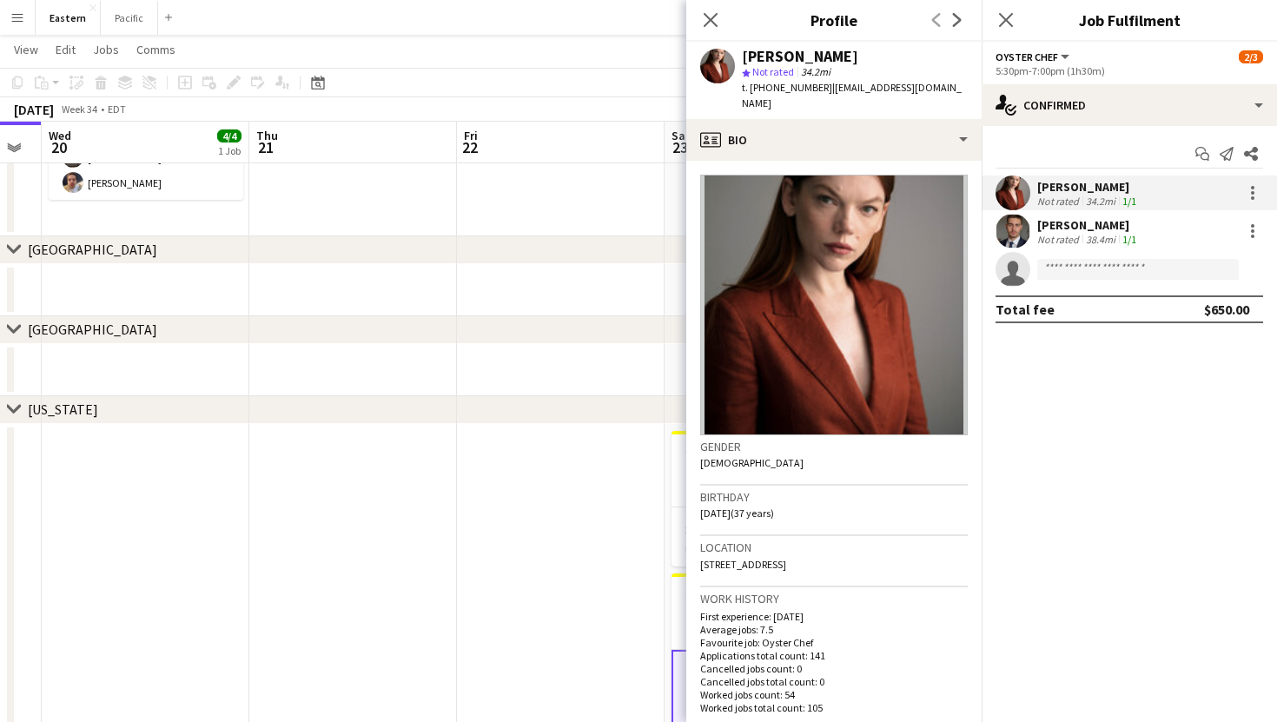
click at [1129, 197] on app-skills-label "1/1" at bounding box center [1129, 201] width 14 height 13
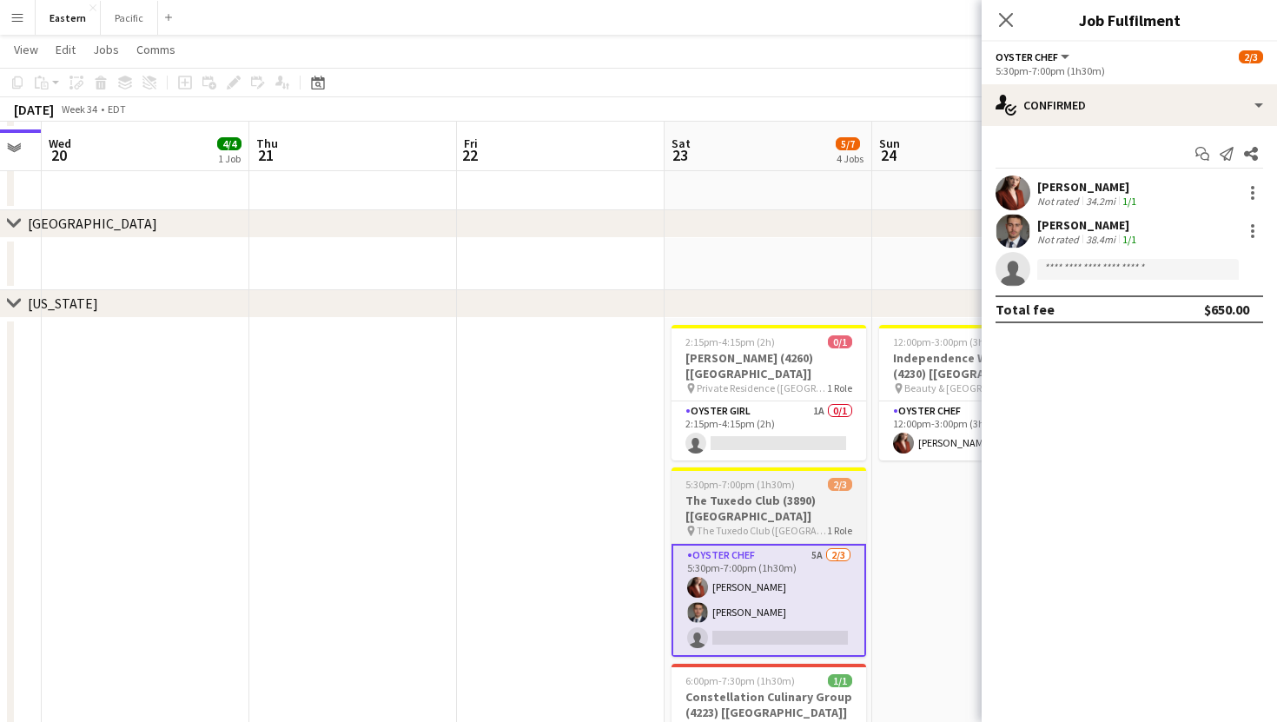
scroll to position [419, 0]
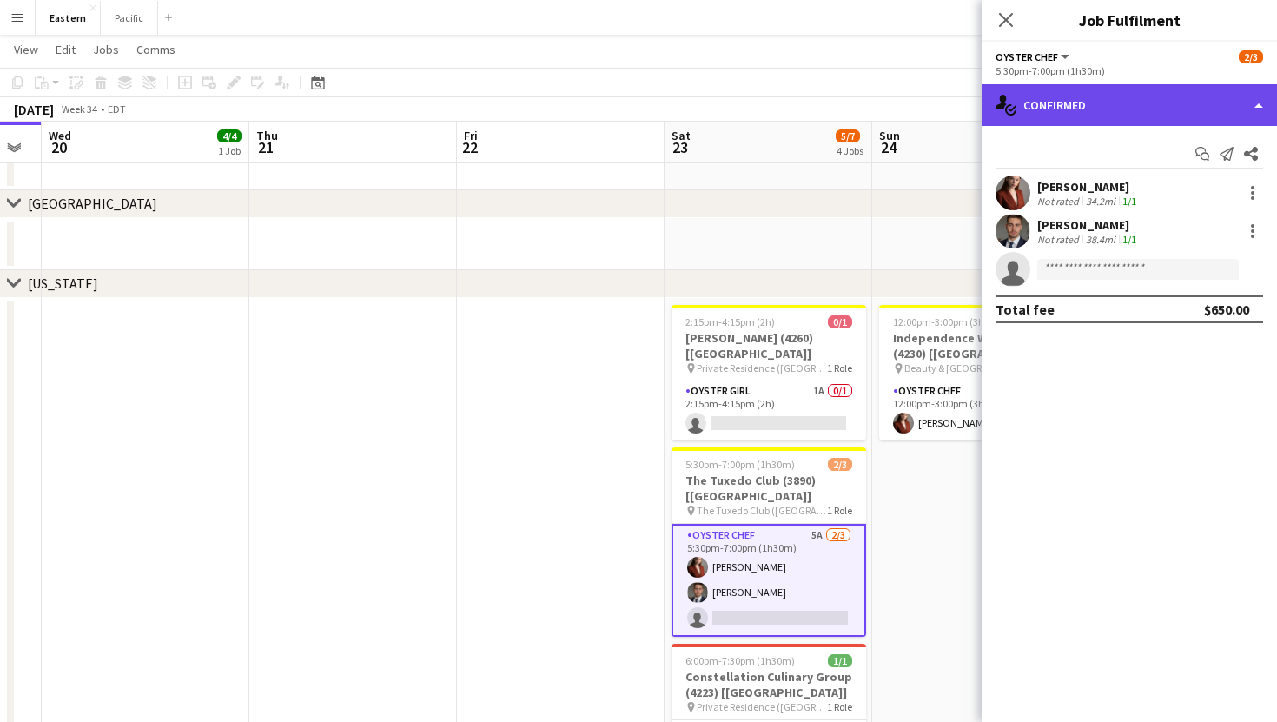
click at [1264, 103] on div "single-neutral-actions-check-2 Confirmed" at bounding box center [1128, 105] width 295 height 42
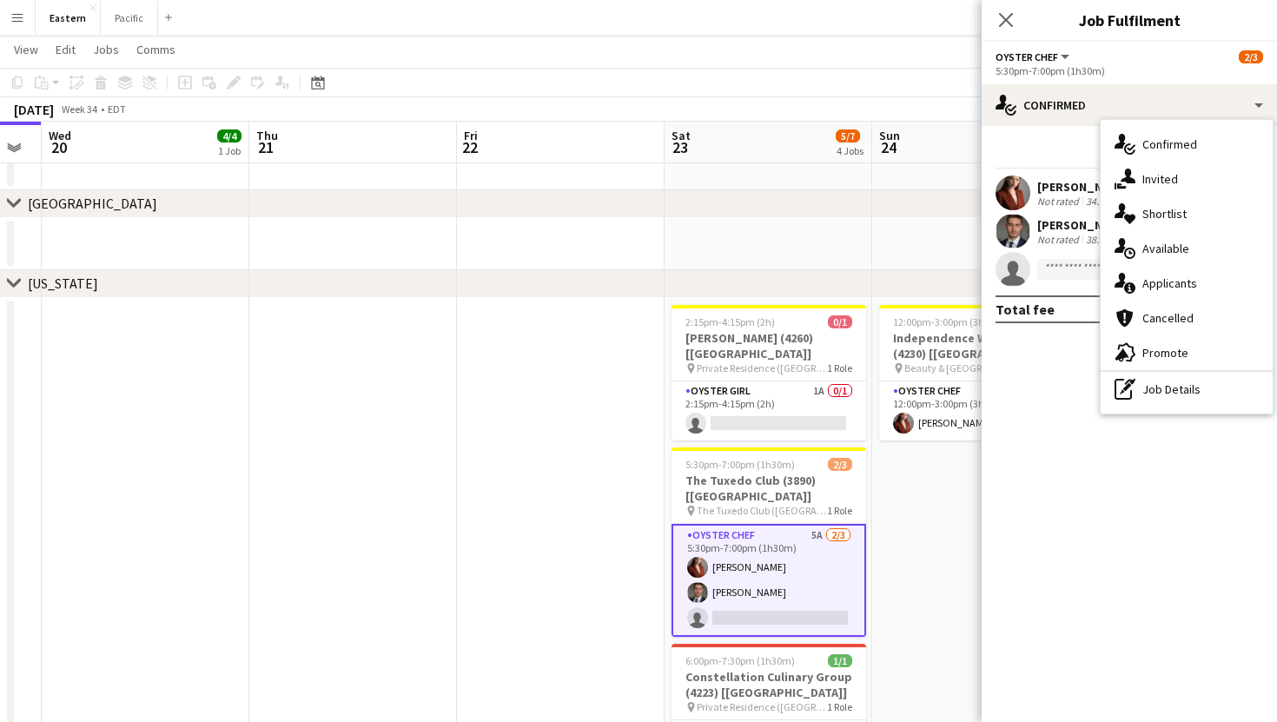
click at [861, 524] on app-card-role "Oyster Chef 5A [DATE] 5:30pm-7:00pm (1h30m) [PERSON_NAME] Artych [PERSON_NAME] …" at bounding box center [768, 580] width 195 height 113
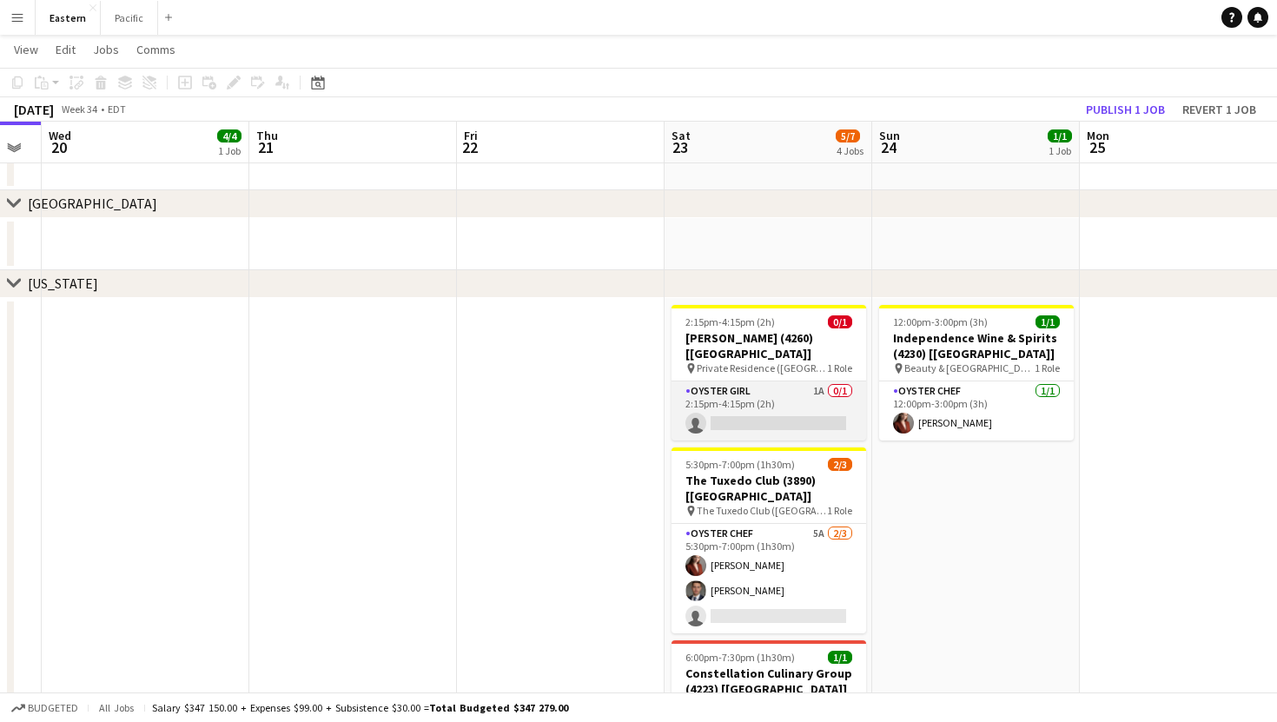
click at [822, 386] on app-card-role "Oyster Girl 1A 0/1 2:15pm-4:15pm (2h) single-neutral-actions" at bounding box center [768, 410] width 195 height 59
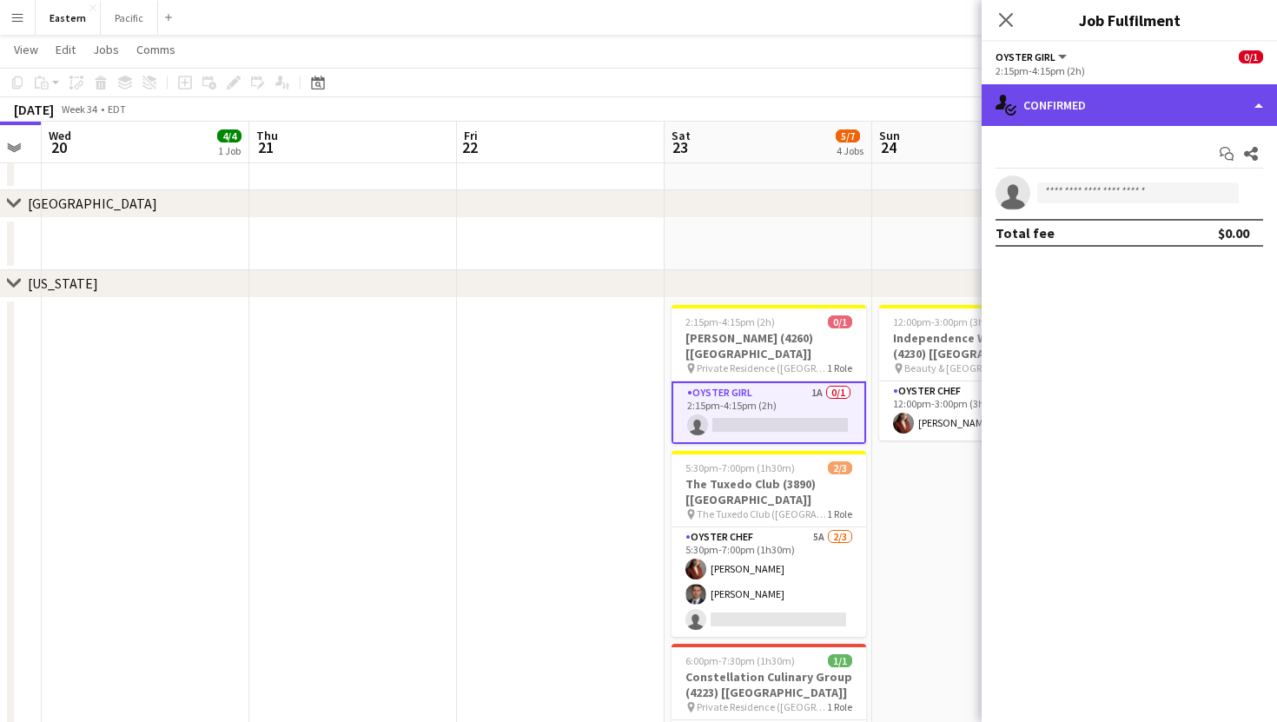
click at [1100, 94] on div "single-neutral-actions-check-2 Confirmed" at bounding box center [1128, 105] width 295 height 42
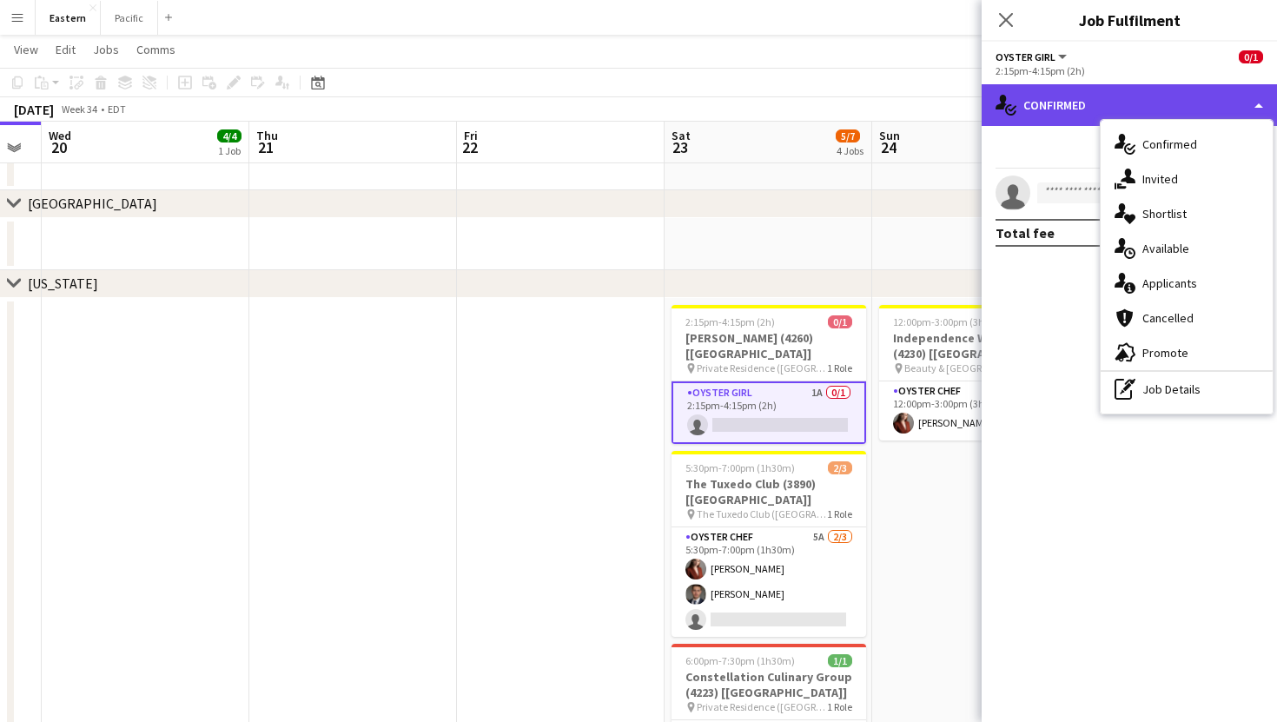
click at [1100, 94] on div "single-neutral-actions-check-2 Confirmed" at bounding box center [1128, 105] width 295 height 42
click at [1056, 91] on div "single-neutral-actions-check-2 Confirmed" at bounding box center [1128, 105] width 295 height 42
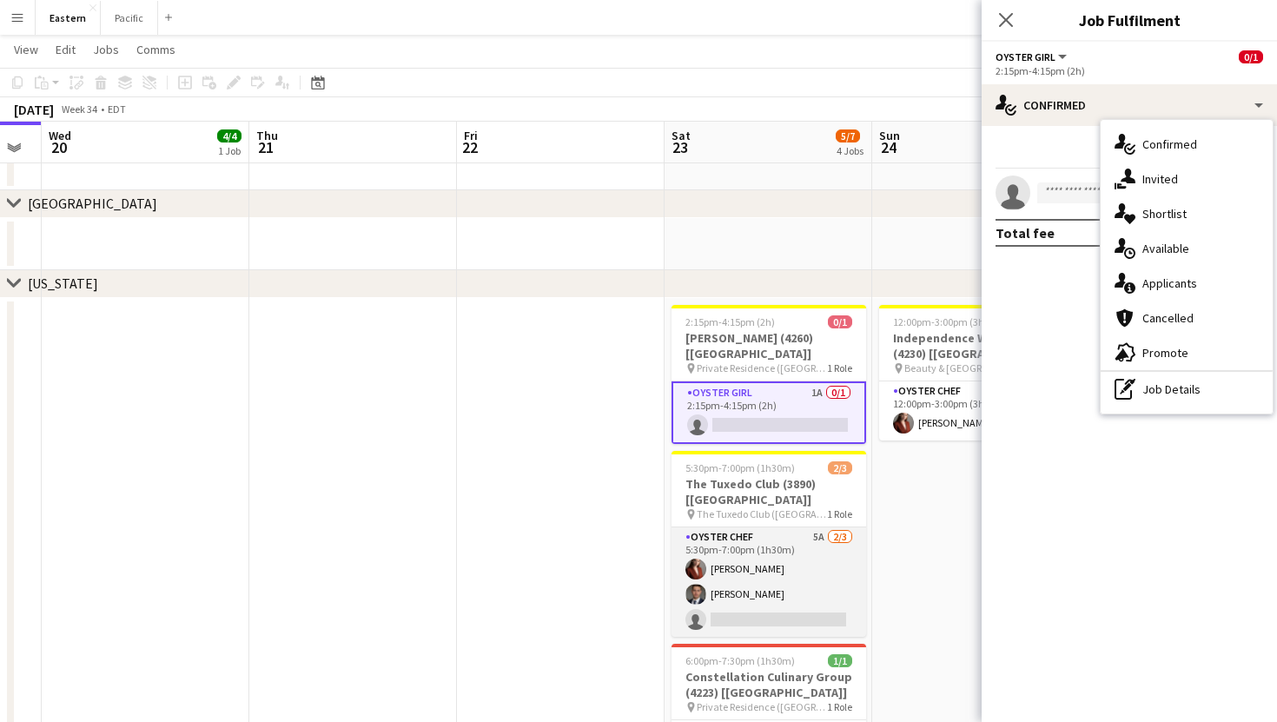
click at [801, 551] on app-card-role "Oyster Chef 5A [DATE] 5:30pm-7:00pm (1h30m) [PERSON_NAME] Artych [PERSON_NAME] …" at bounding box center [768, 581] width 195 height 109
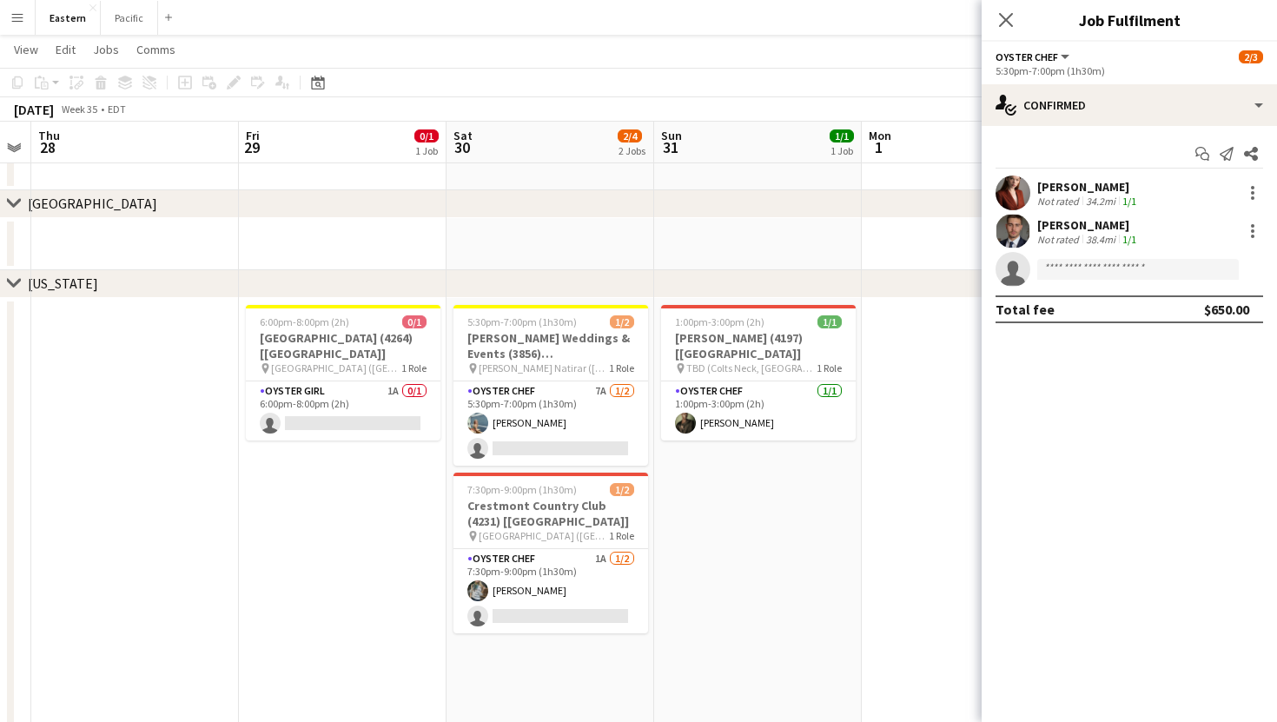
scroll to position [0, 596]
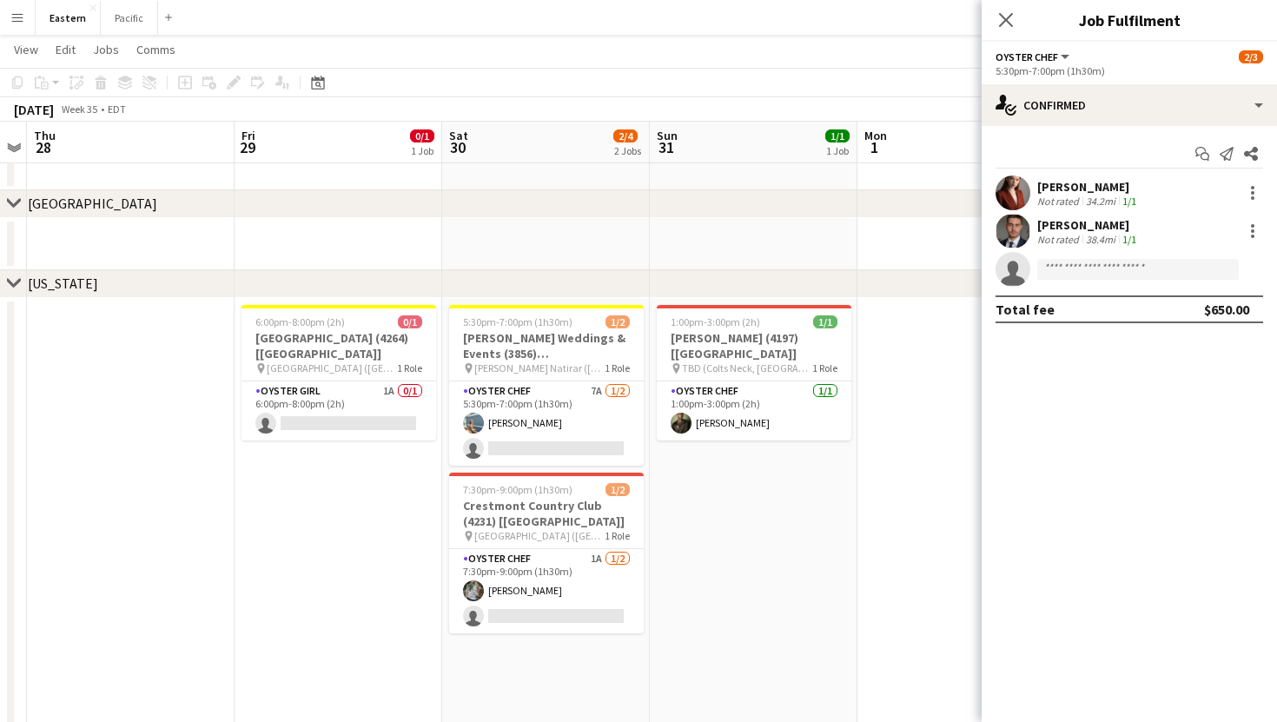
click at [15, 20] on app-icon "Menu" at bounding box center [17, 17] width 14 height 14
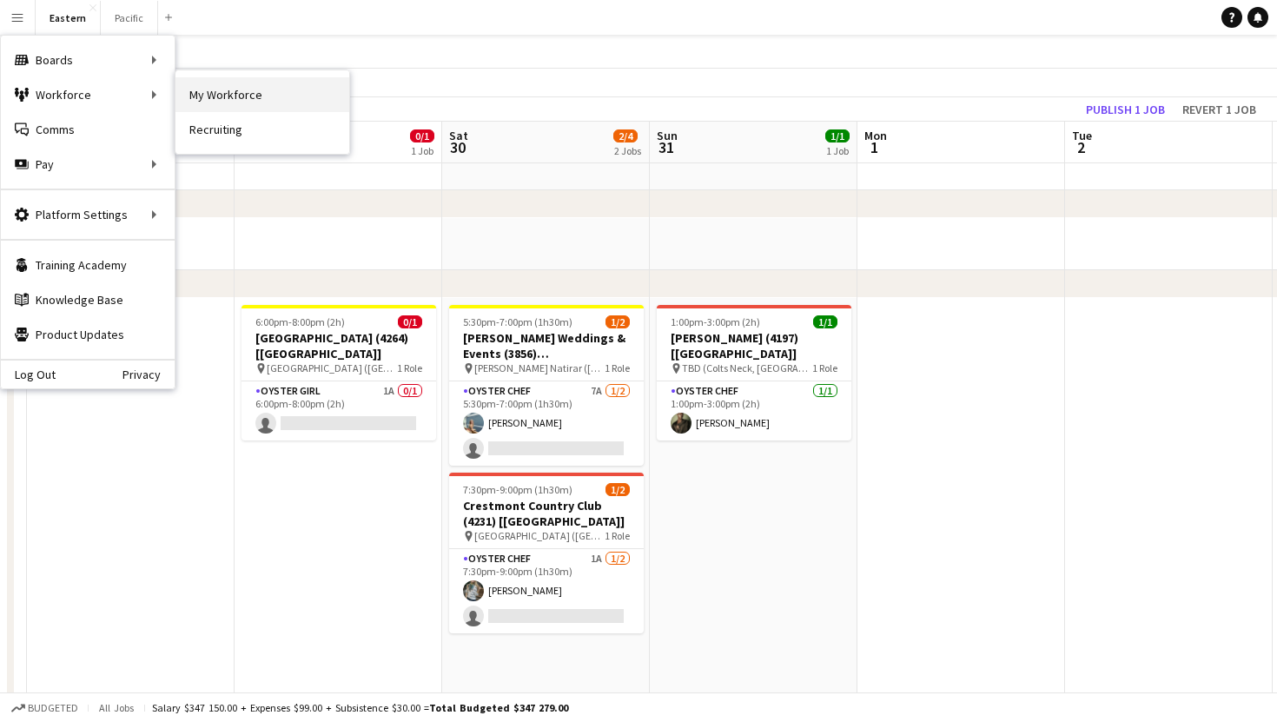
click at [231, 98] on link "My Workforce" at bounding box center [262, 94] width 174 height 35
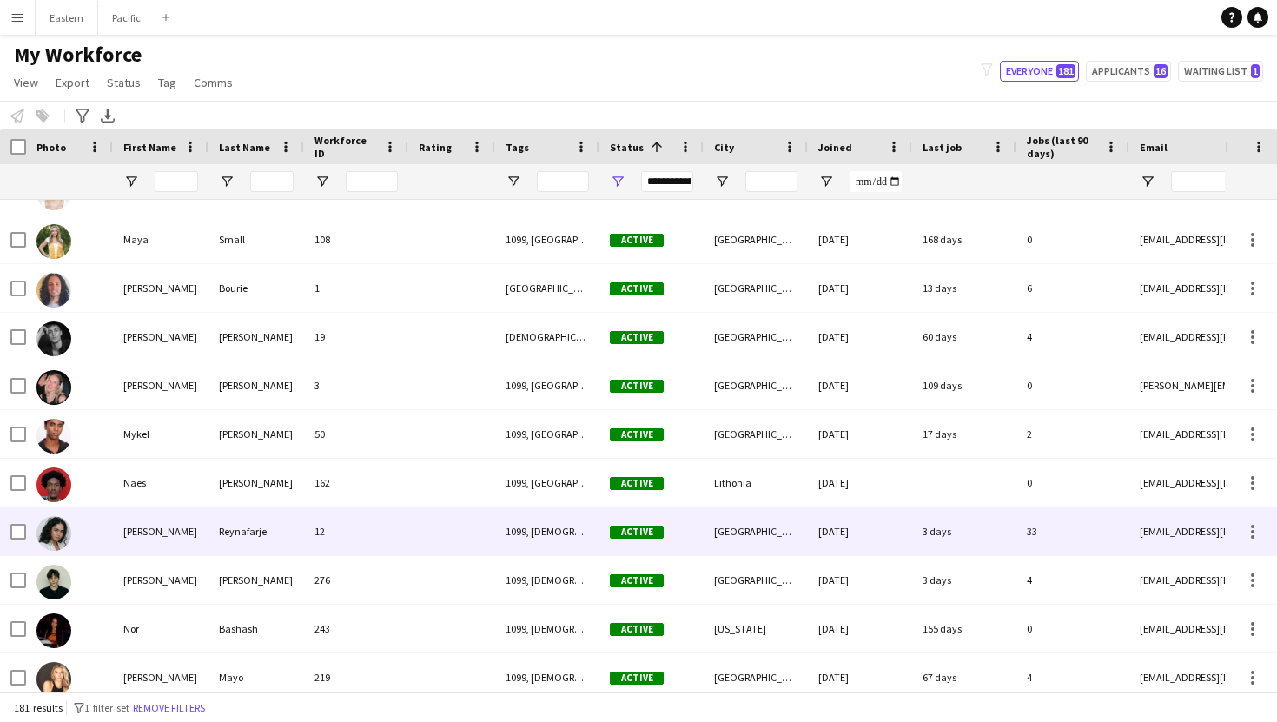
click at [287, 521] on div "Reynafarje" at bounding box center [256, 531] width 96 height 48
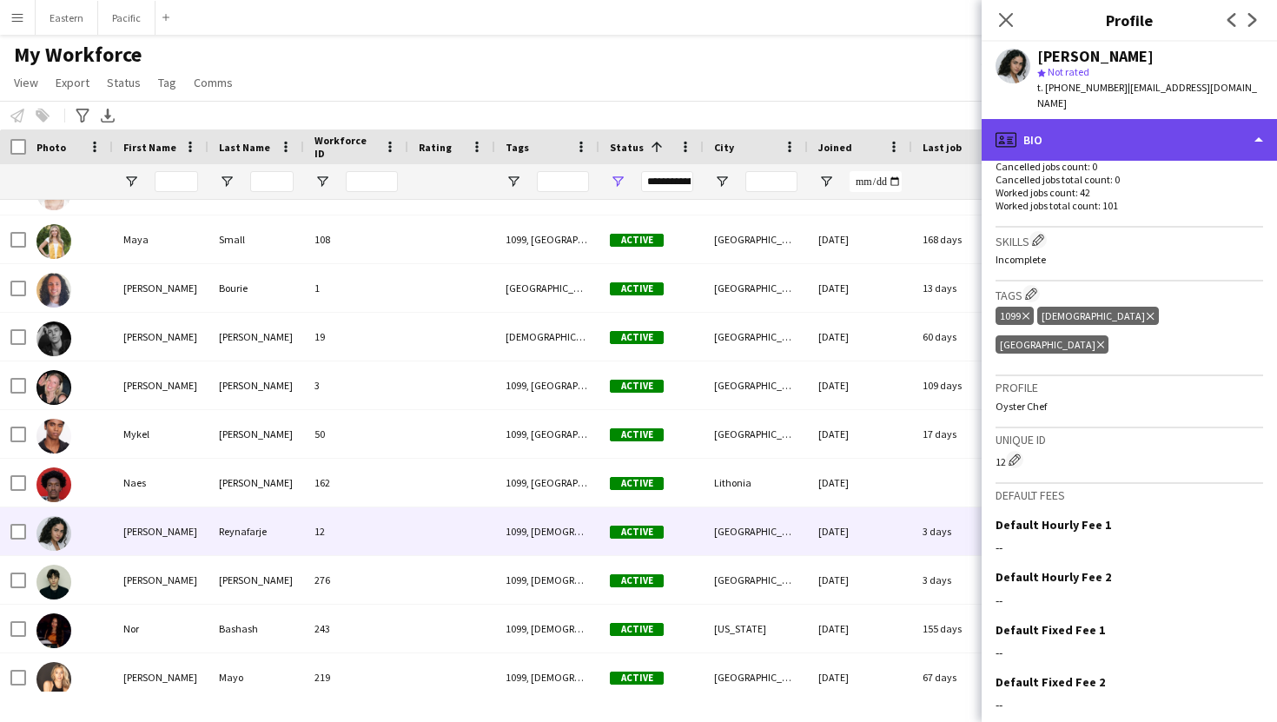
click at [1230, 128] on div "profile Bio" at bounding box center [1128, 140] width 295 height 42
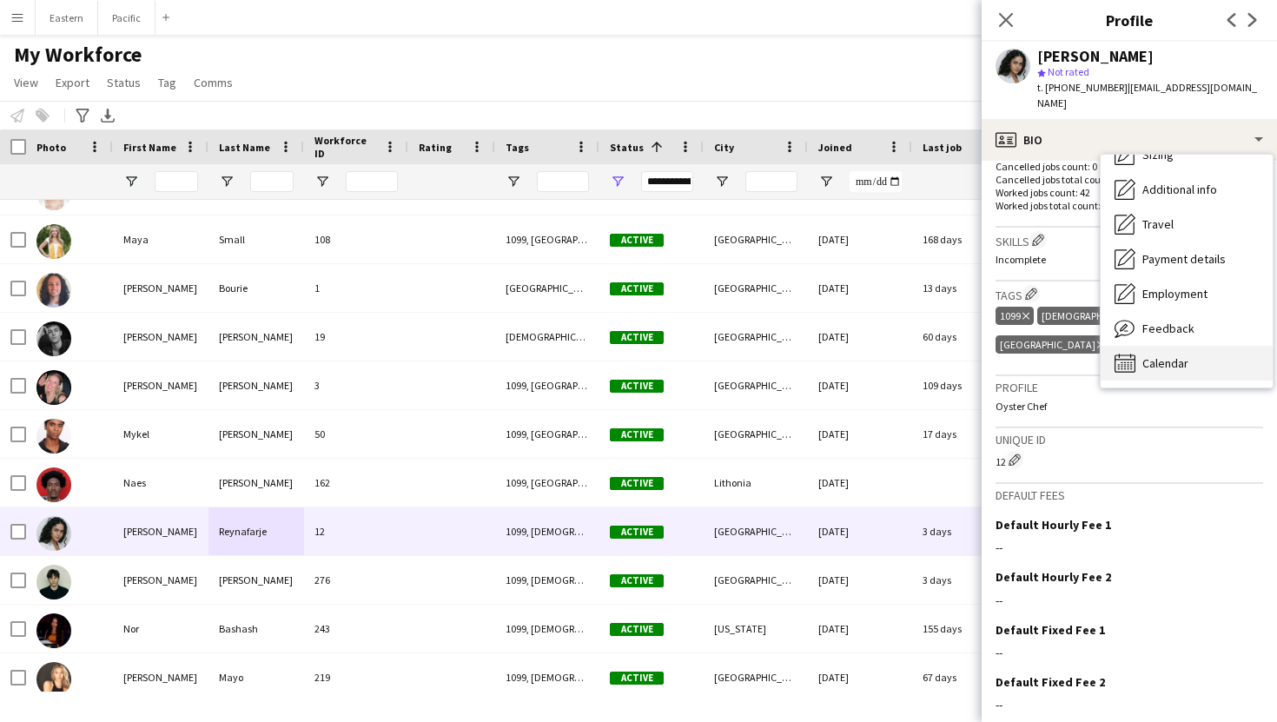
click at [1170, 355] on span "Calendar" at bounding box center [1165, 363] width 46 height 16
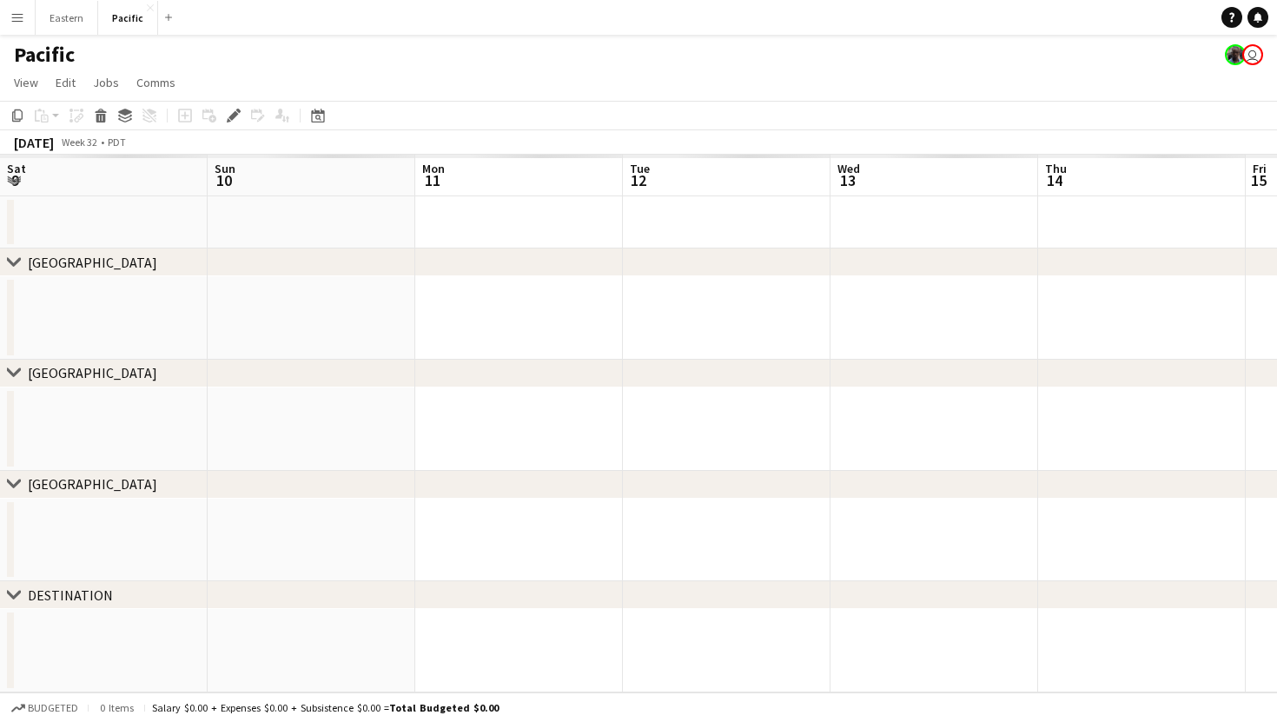
scroll to position [0, 597]
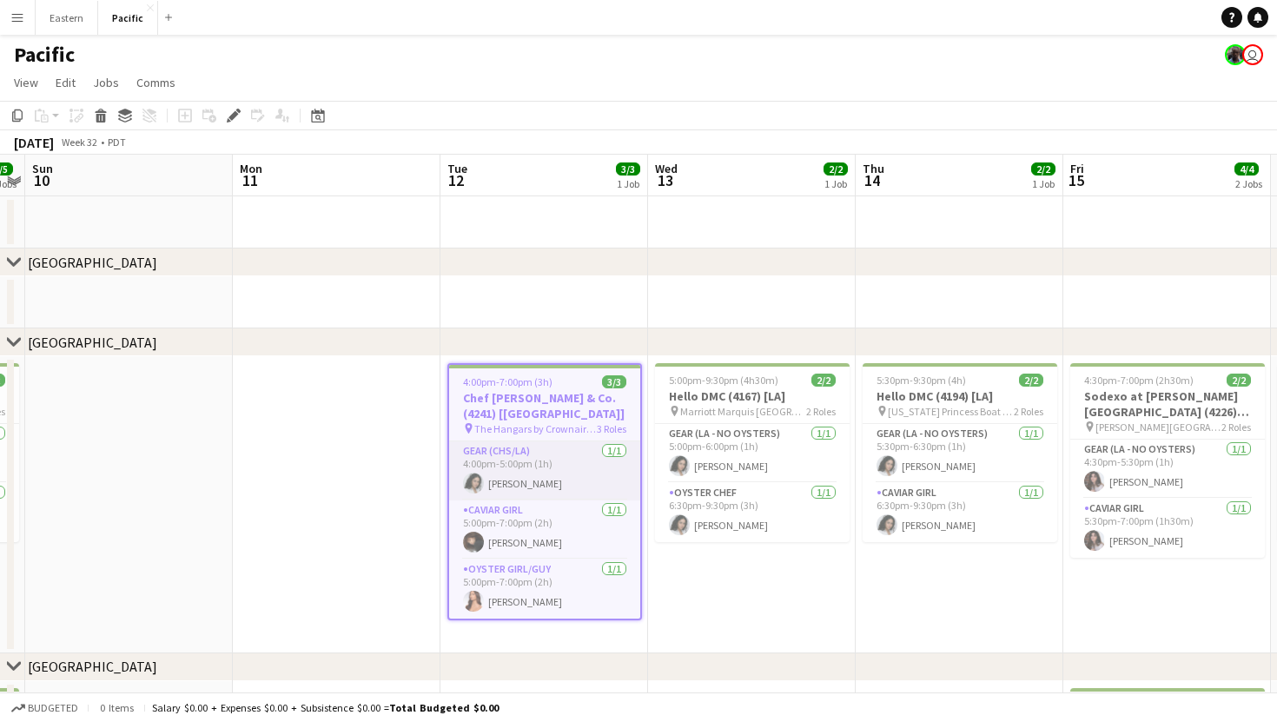
click at [564, 444] on app-card-role "Gear (CHS/LA) [DATE] 4:00pm-5:00pm (1h) [PERSON_NAME]" at bounding box center [544, 470] width 191 height 59
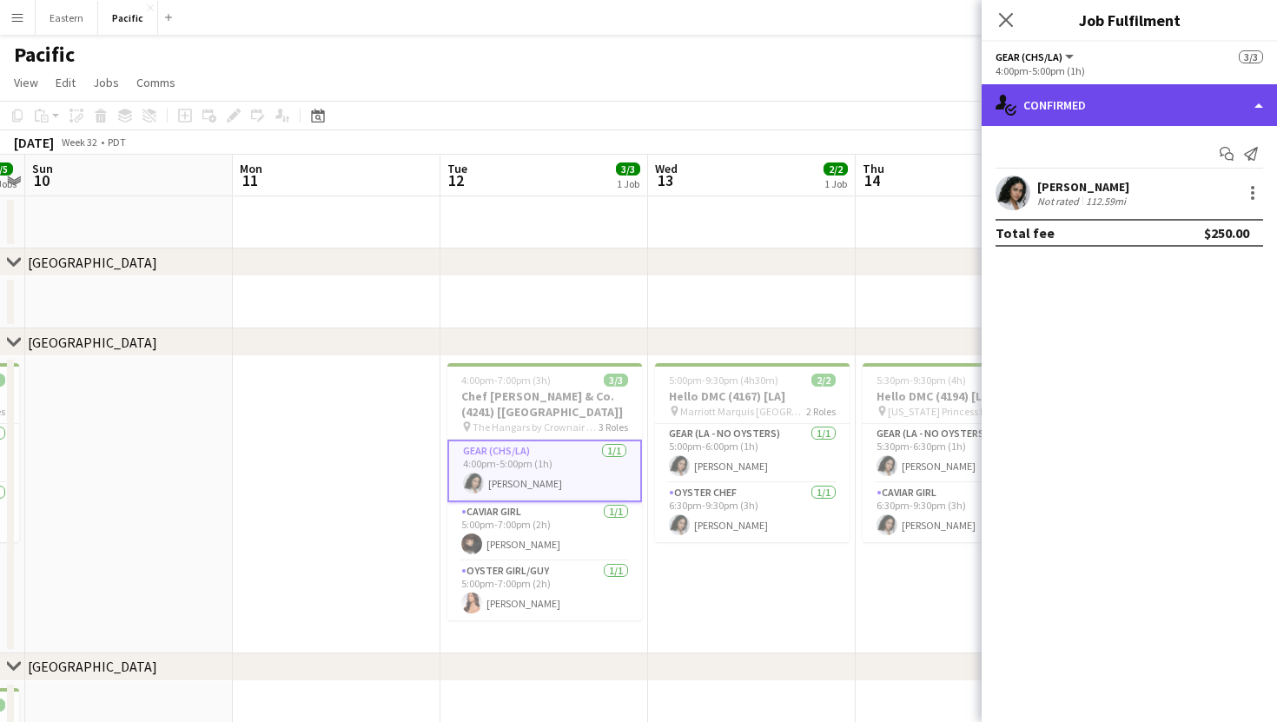
click at [1197, 116] on div "single-neutral-actions-check-2 Confirmed" at bounding box center [1128, 105] width 295 height 42
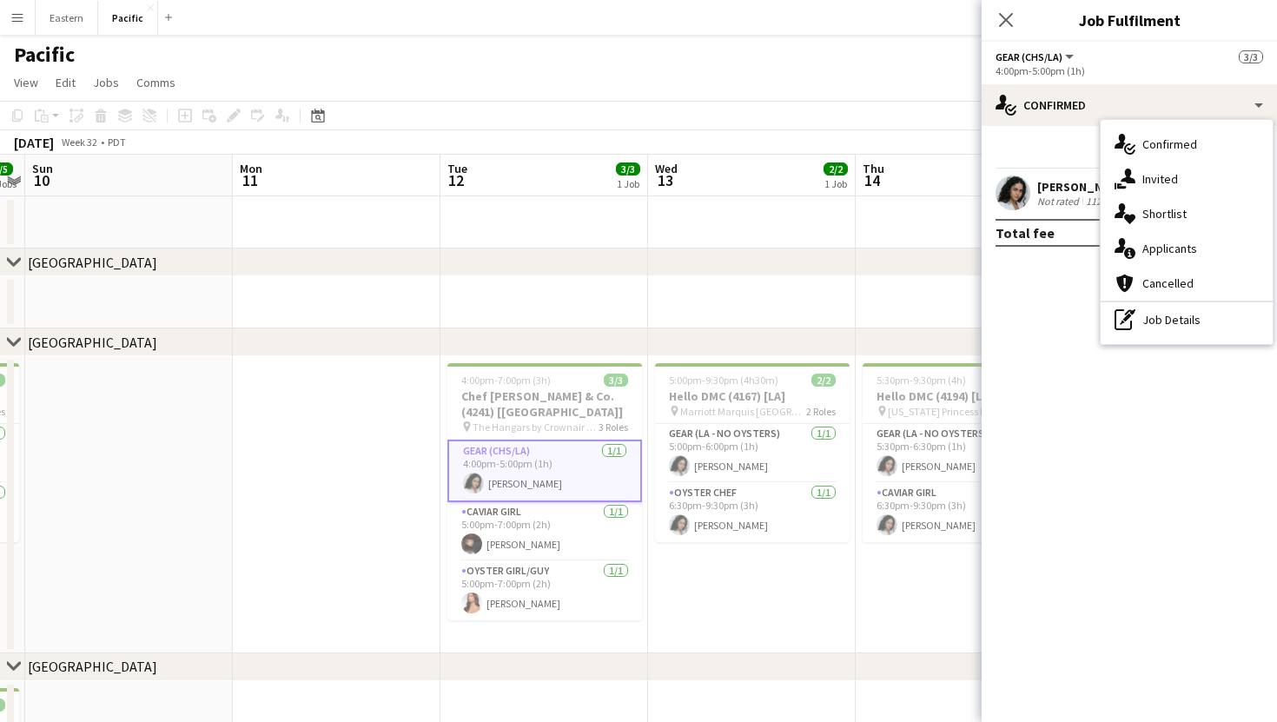
click at [1044, 274] on mat-expansion-panel "check Confirmed Start chat Send notification Natalie Reynafarje Not rated 112.5…" at bounding box center [1128, 424] width 295 height 596
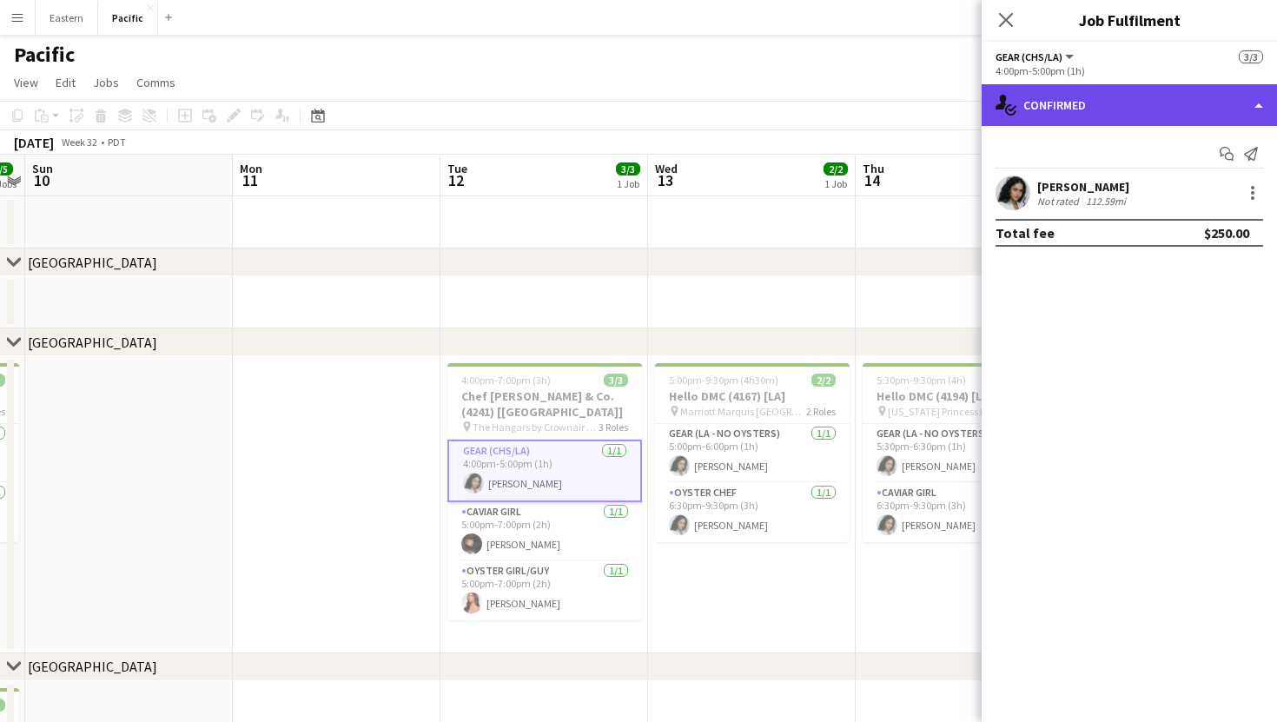
click at [1204, 109] on div "single-neutral-actions-check-2 Confirmed" at bounding box center [1128, 105] width 295 height 42
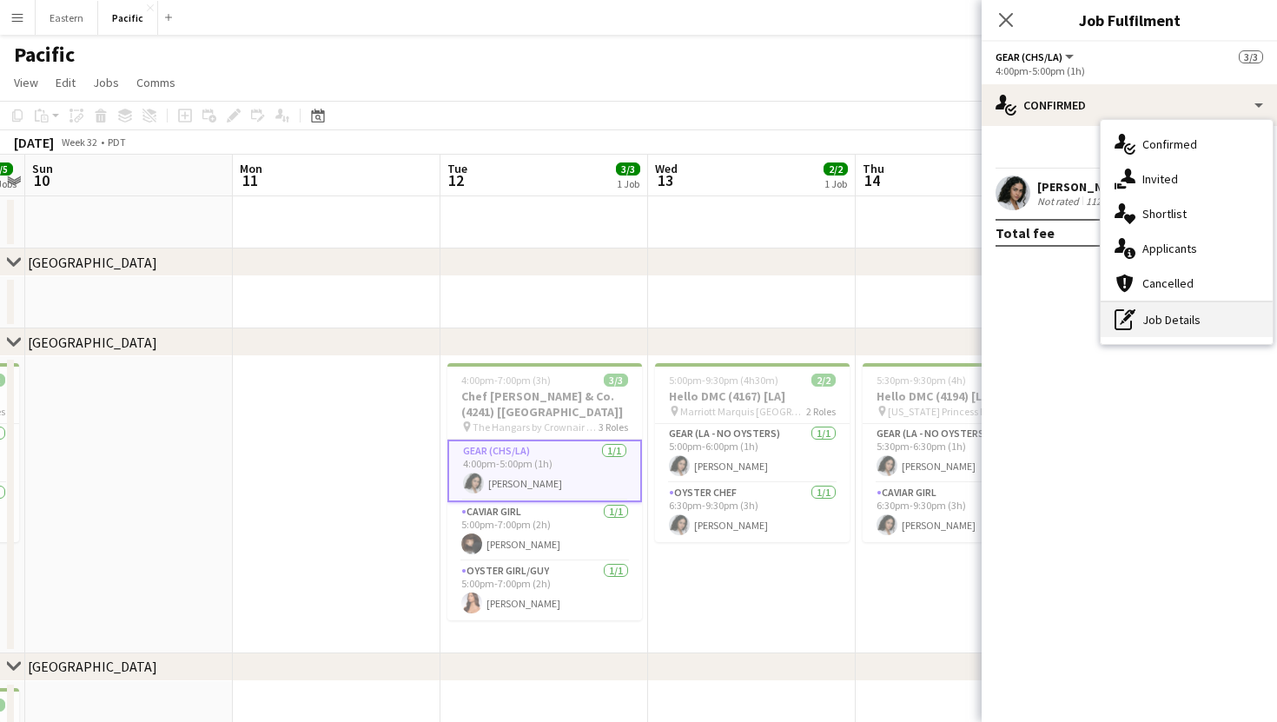
click at [1149, 328] on div "pen-write Job Details" at bounding box center [1186, 319] width 172 height 35
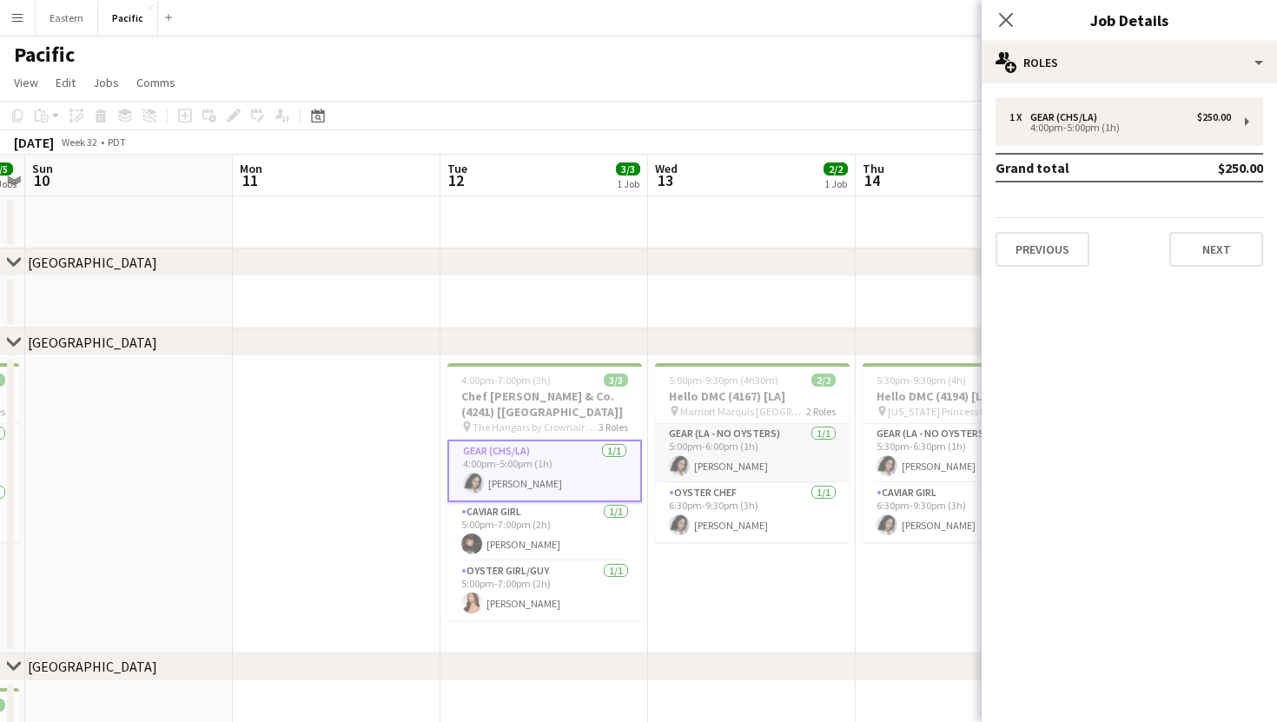
click at [703, 467] on app-card-role "Gear (LA - NO oysters) 1/1 5:00pm-6:00pm (1h) Natalie Reynafarje" at bounding box center [752, 453] width 195 height 59
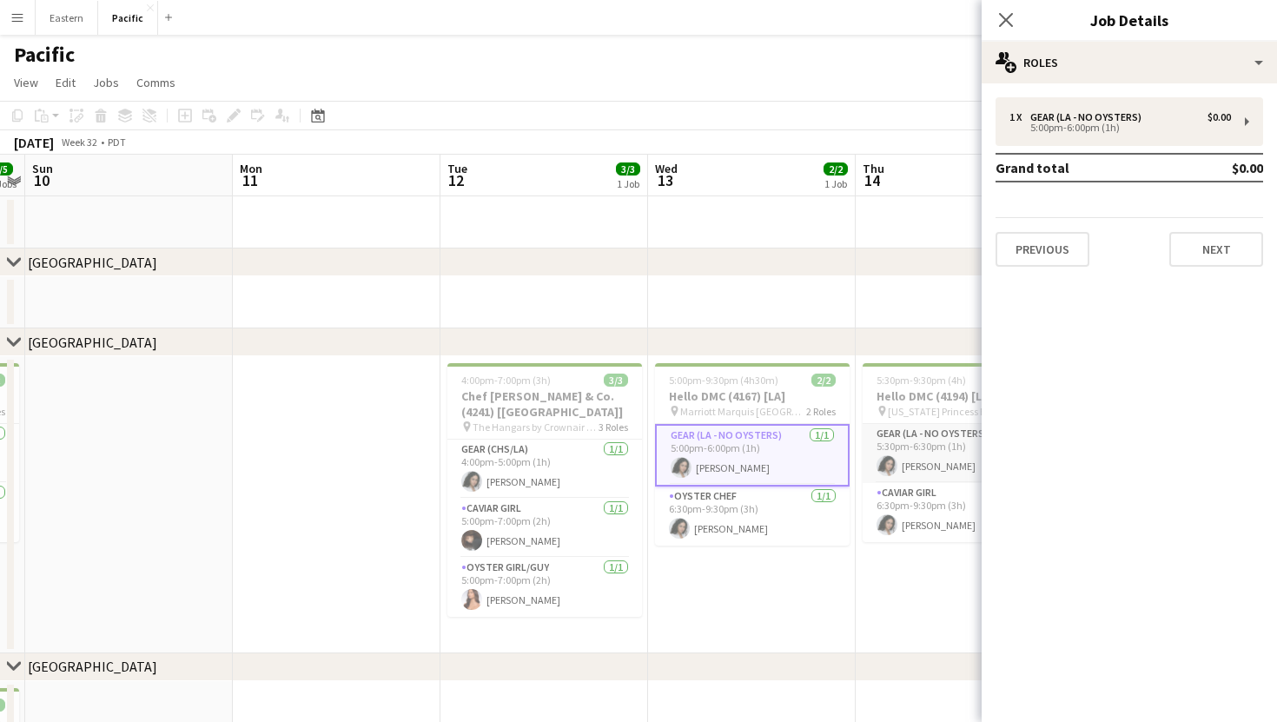
click at [906, 456] on app-card-role "Gear (LA - NO oysters) 1/1 5:30pm-6:30pm (1h) Natalie Reynafarje" at bounding box center [959, 453] width 195 height 59
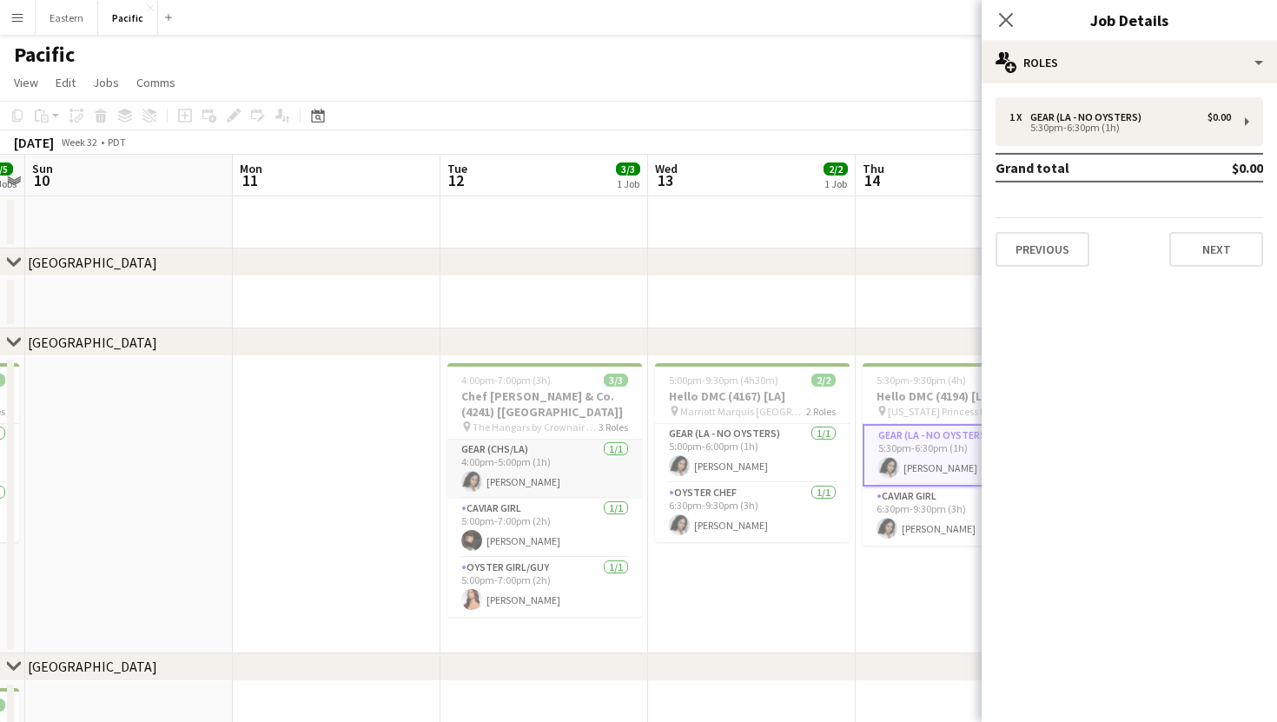
click at [572, 459] on app-card-role "Gear (CHS/LA) 1/1 4:00pm-5:00pm (1h) Natalie Reynafarje" at bounding box center [544, 468] width 195 height 59
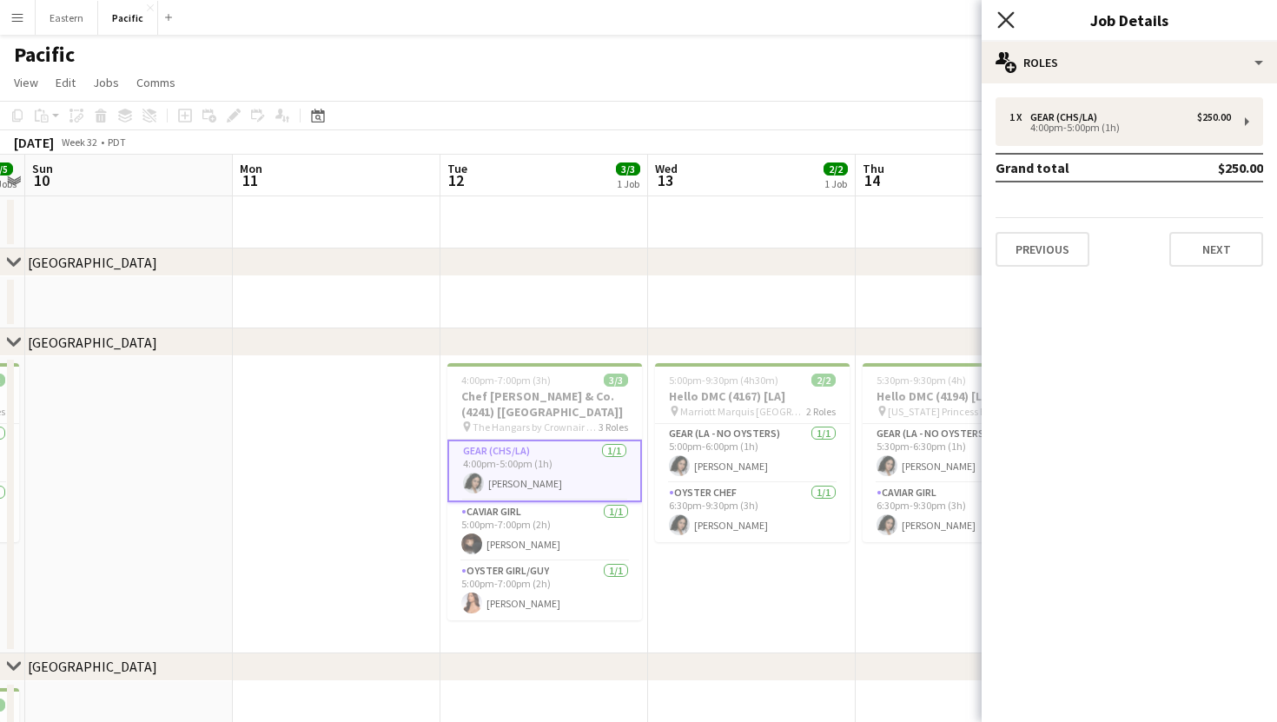
click at [1008, 21] on icon at bounding box center [1005, 19] width 16 height 16
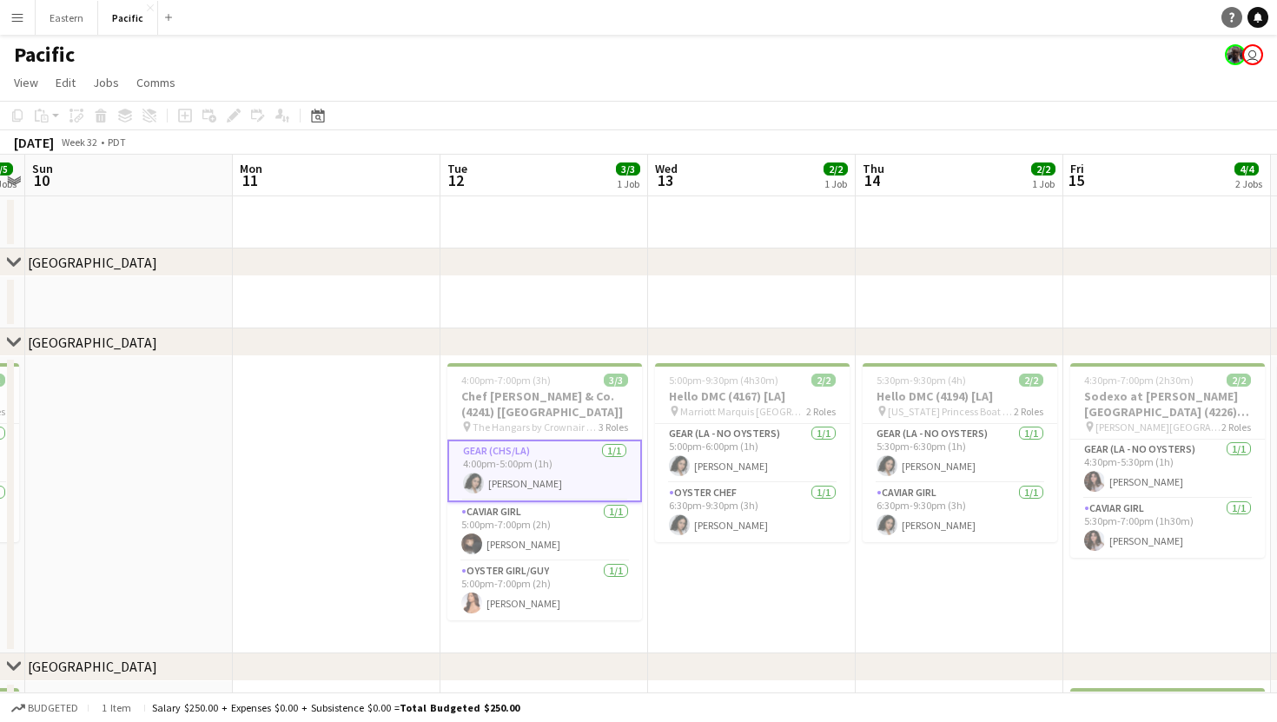
click at [1235, 21] on icon "Help" at bounding box center [1231, 17] width 10 height 10
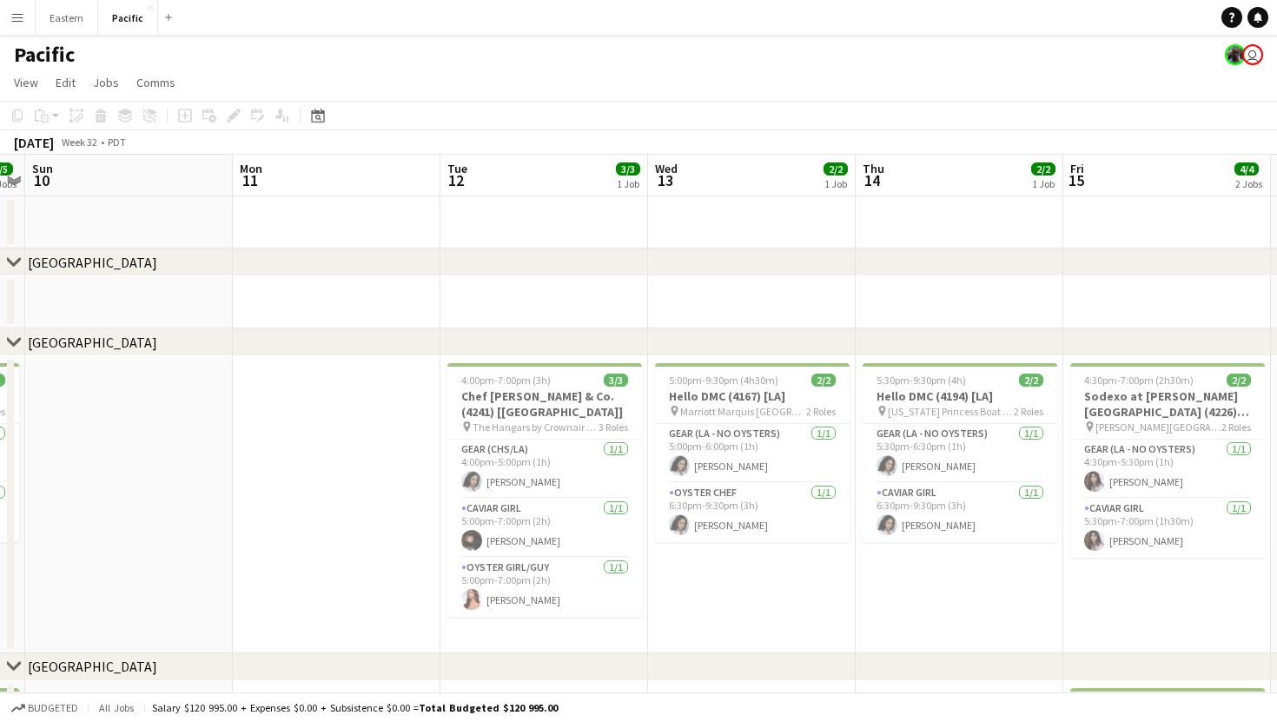
click at [1184, 10] on app-navbar "Menu Boards Boards Boards All jobs Status Workforce Workforce My Workforce Recr…" at bounding box center [638, 17] width 1277 height 35
click at [4, 6] on button "Menu" at bounding box center [17, 17] width 35 height 35
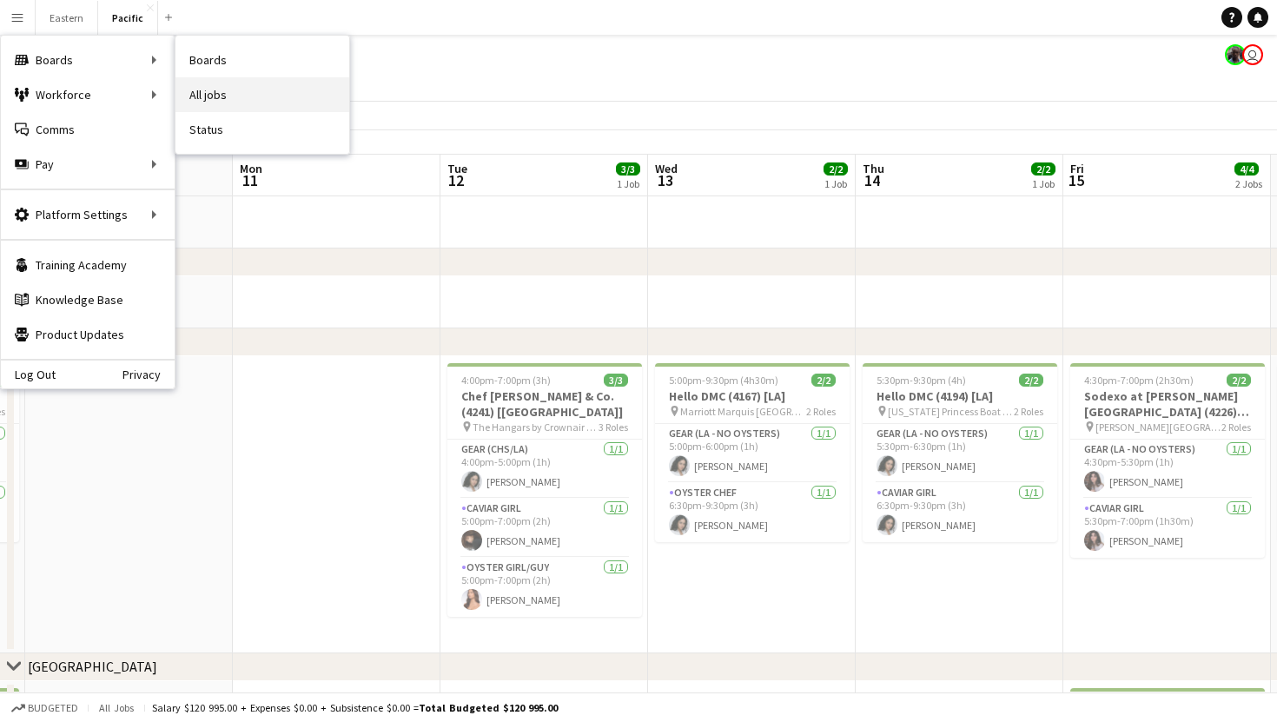
click at [298, 100] on link "All jobs" at bounding box center [262, 94] width 174 height 35
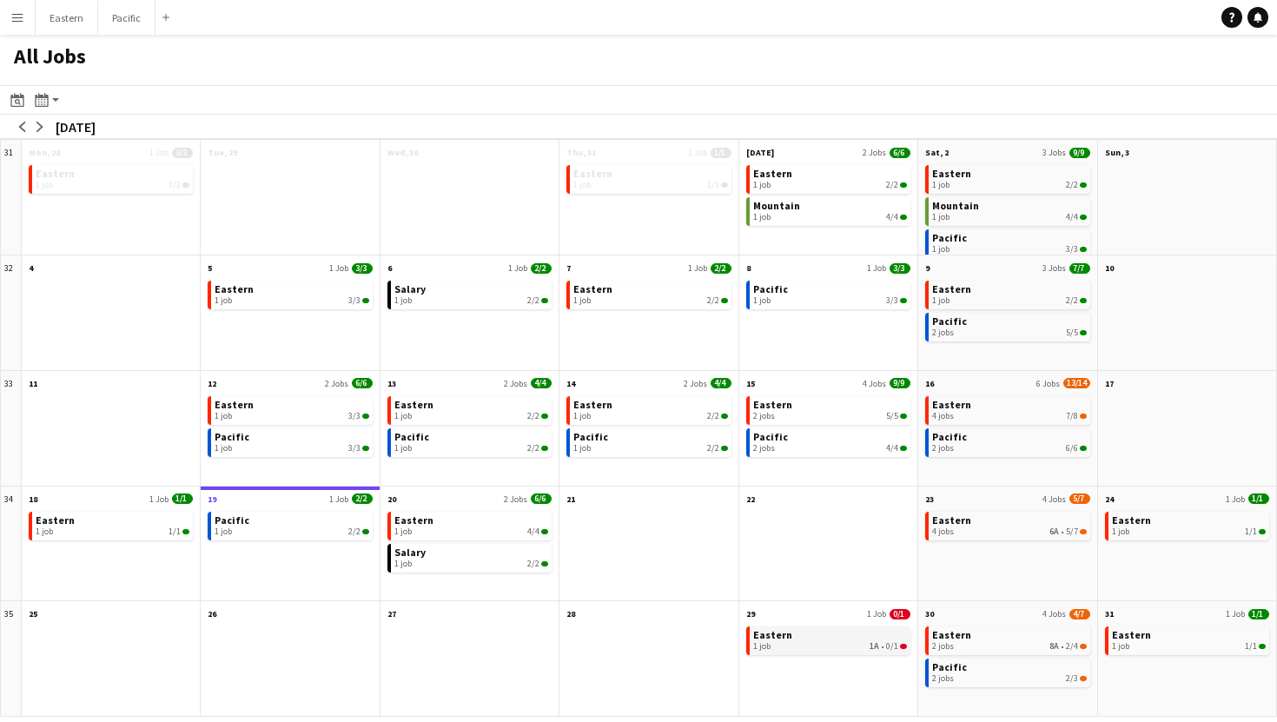
click at [841, 639] on link "Eastern 1 job 1A • 0/1" at bounding box center [830, 638] width 154 height 25
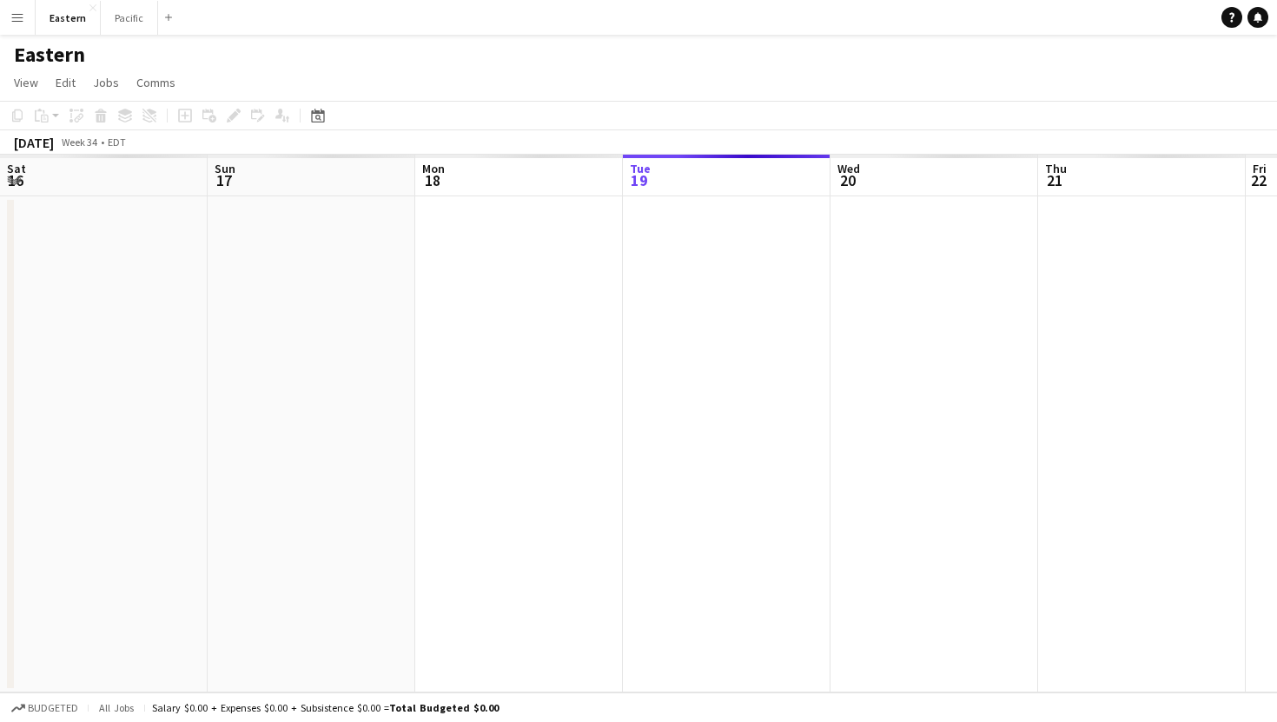
scroll to position [0, 415]
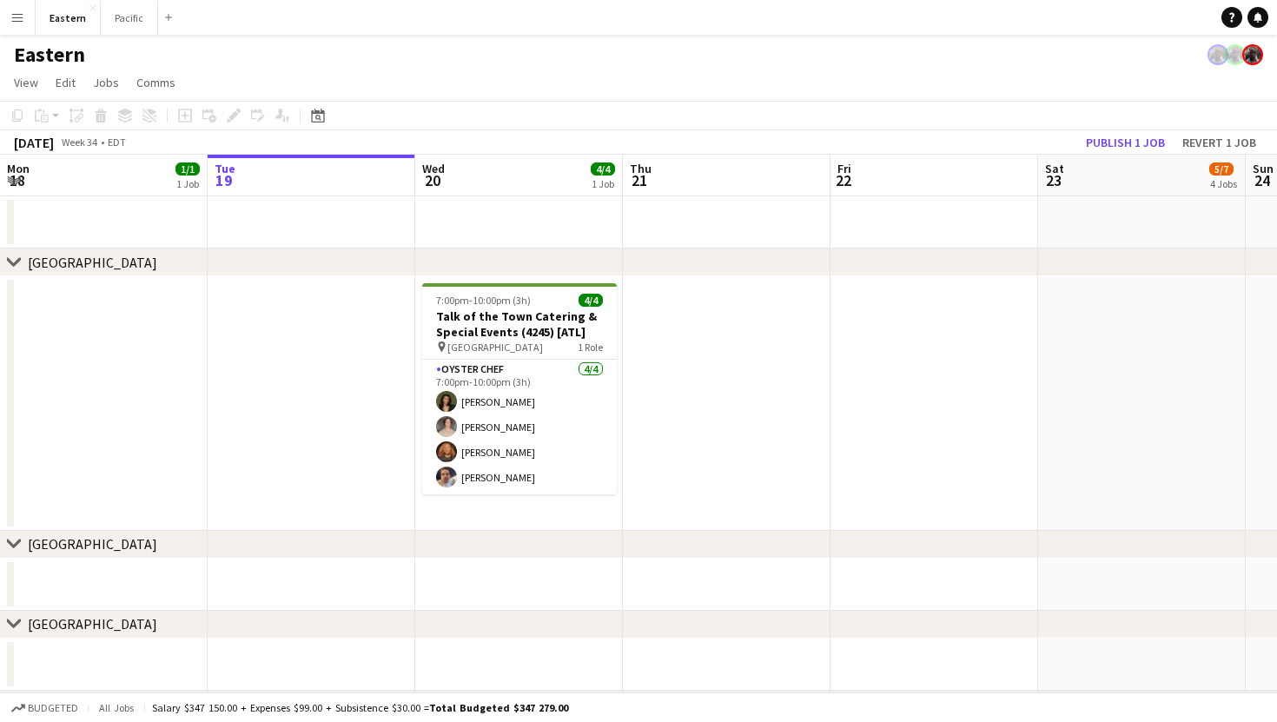
click at [15, 26] on button "Menu" at bounding box center [17, 17] width 35 height 35
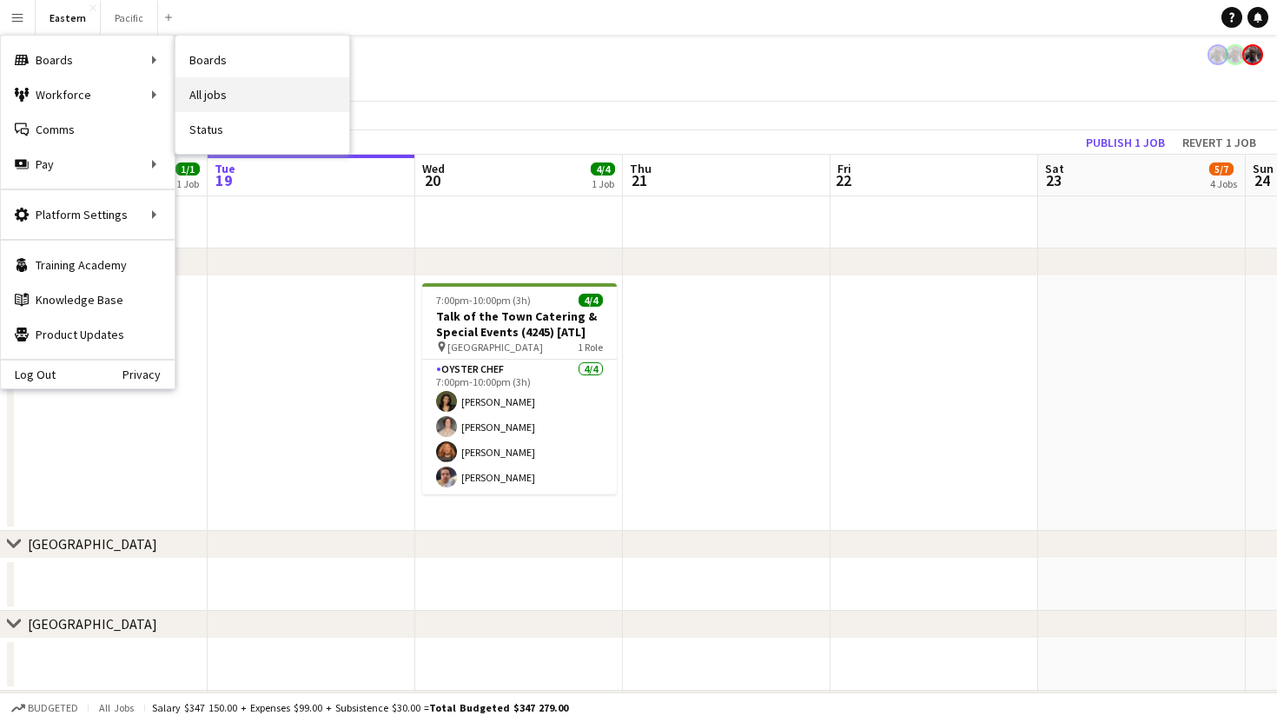
click at [247, 90] on link "All jobs" at bounding box center [262, 94] width 174 height 35
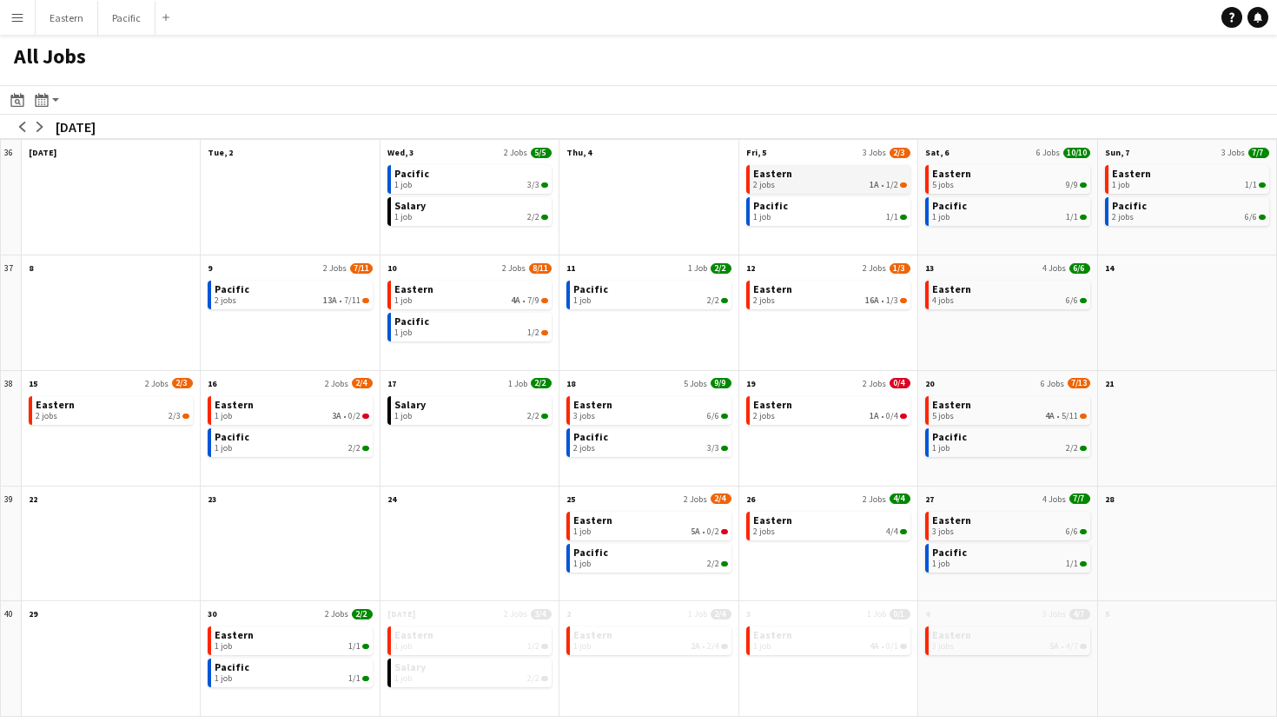
click at [835, 182] on div "2 jobs 1A • 1/2" at bounding box center [830, 185] width 154 height 10
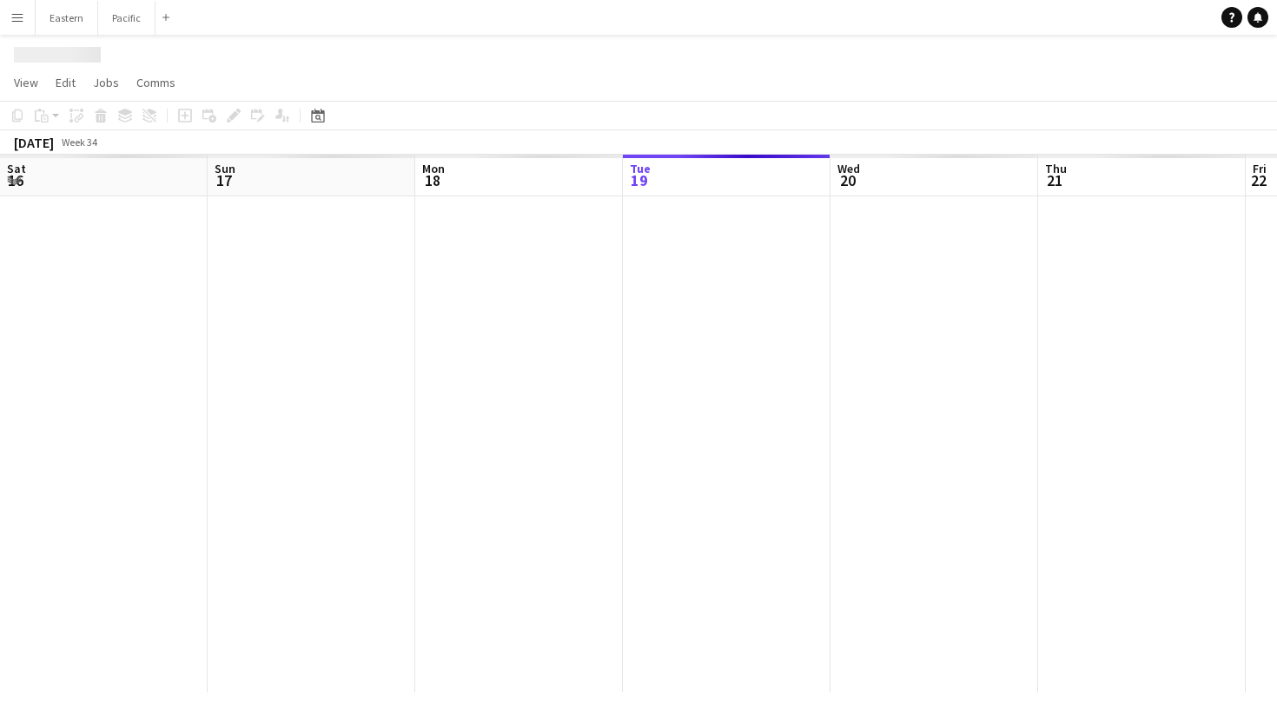
scroll to position [0, 415]
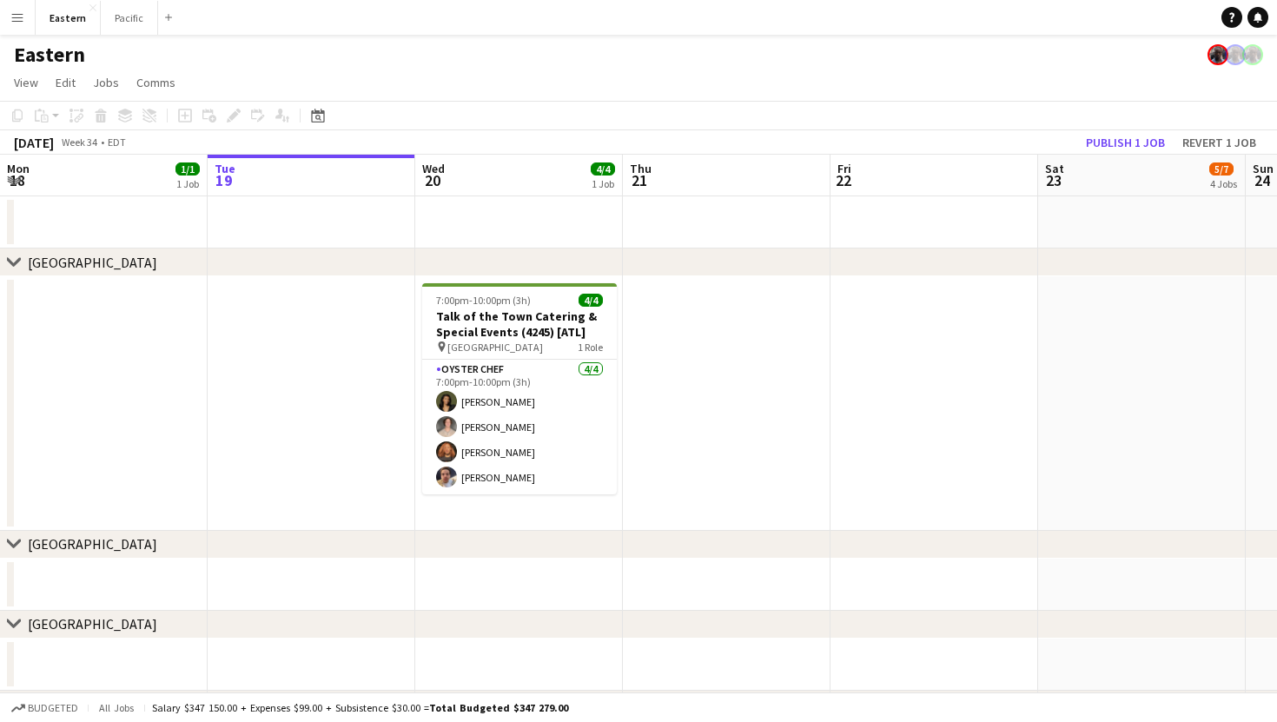
click at [22, 15] on app-icon "Menu" at bounding box center [17, 17] width 14 height 14
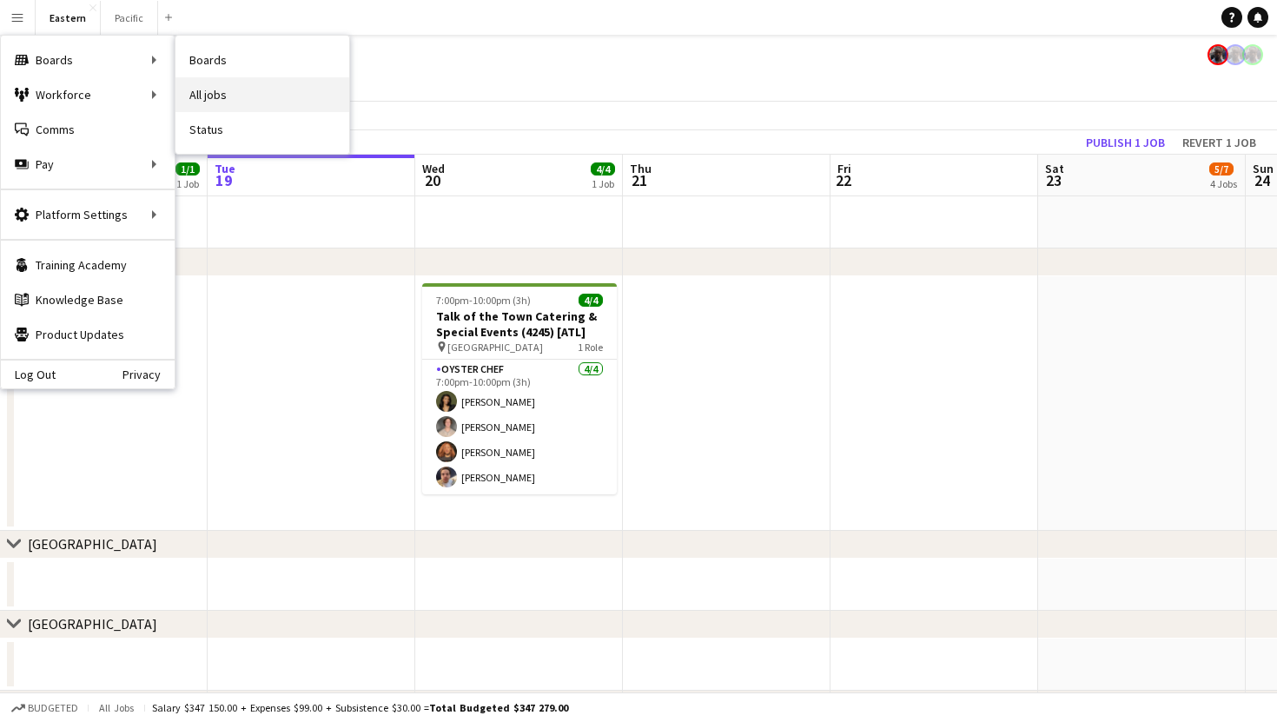
click at [250, 90] on link "All jobs" at bounding box center [262, 94] width 174 height 35
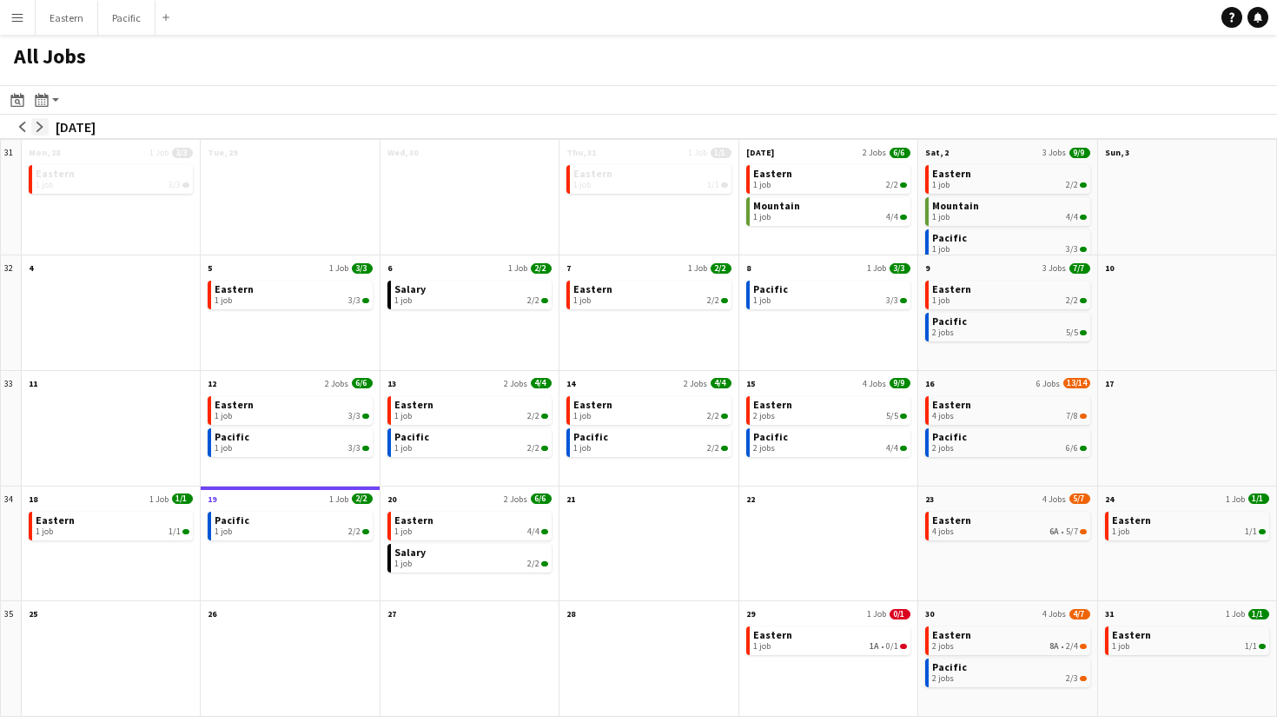
click at [38, 128] on app-icon "arrow-right" at bounding box center [40, 127] width 10 height 10
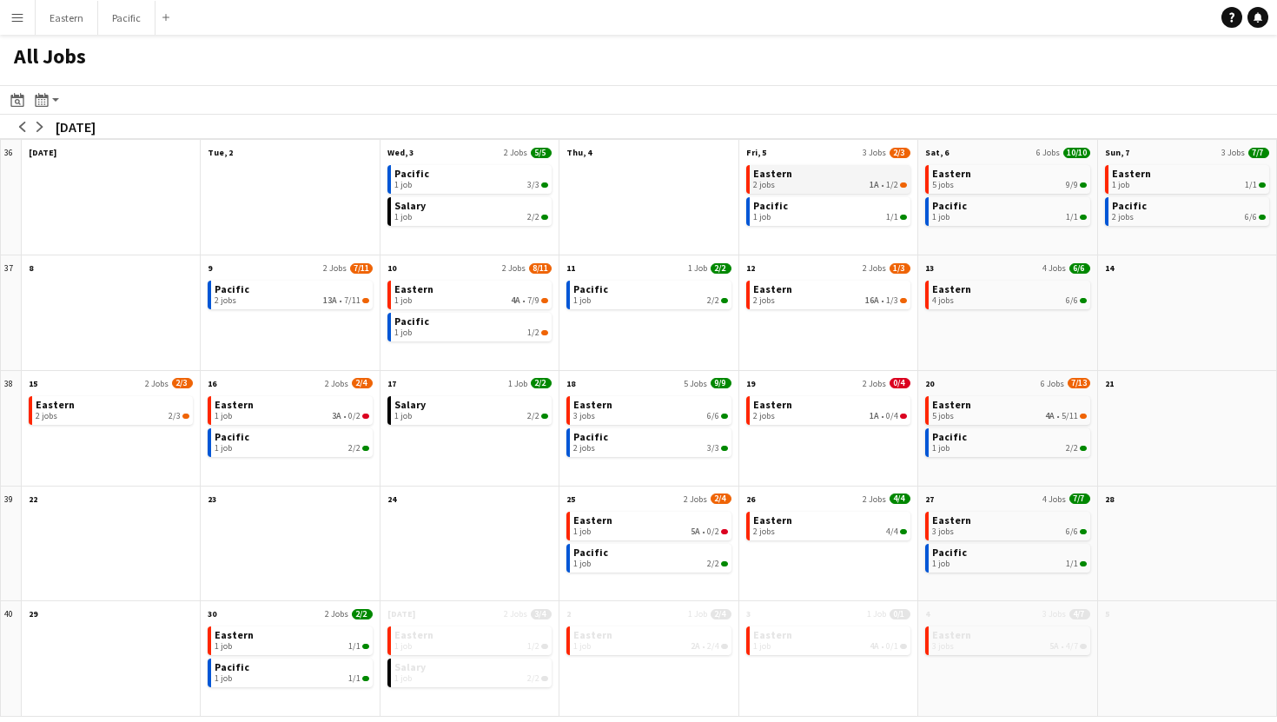
click at [861, 185] on div "2 jobs 1A • 1/2" at bounding box center [830, 185] width 154 height 10
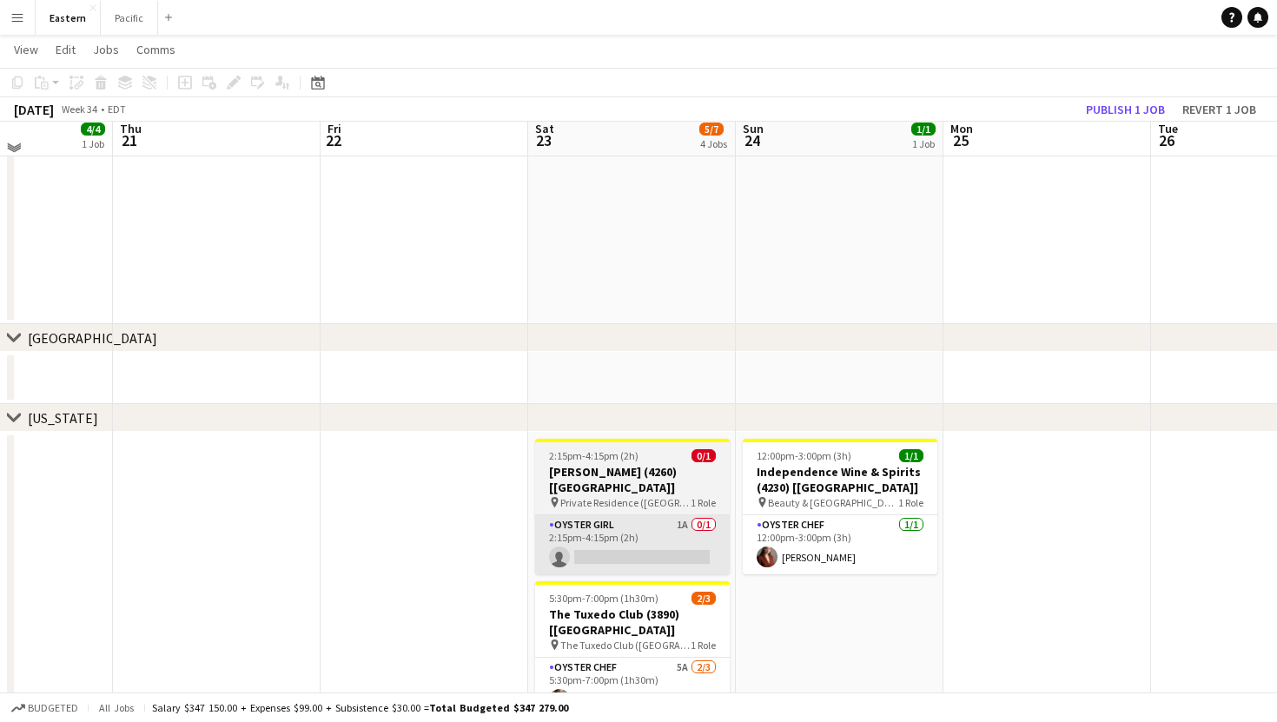
scroll to position [420, 0]
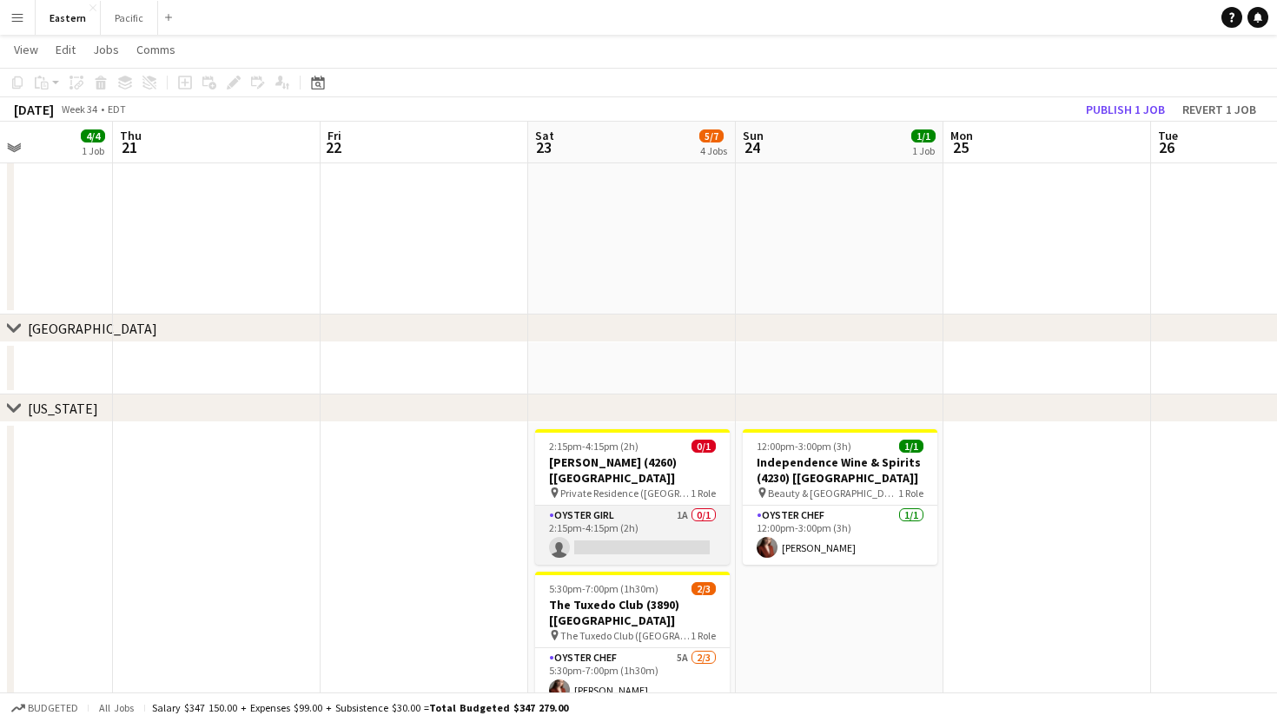
click at [658, 510] on app-card-role "Oyster Girl 1A 0/1 2:15pm-4:15pm (2h) single-neutral-actions" at bounding box center [632, 534] width 195 height 59
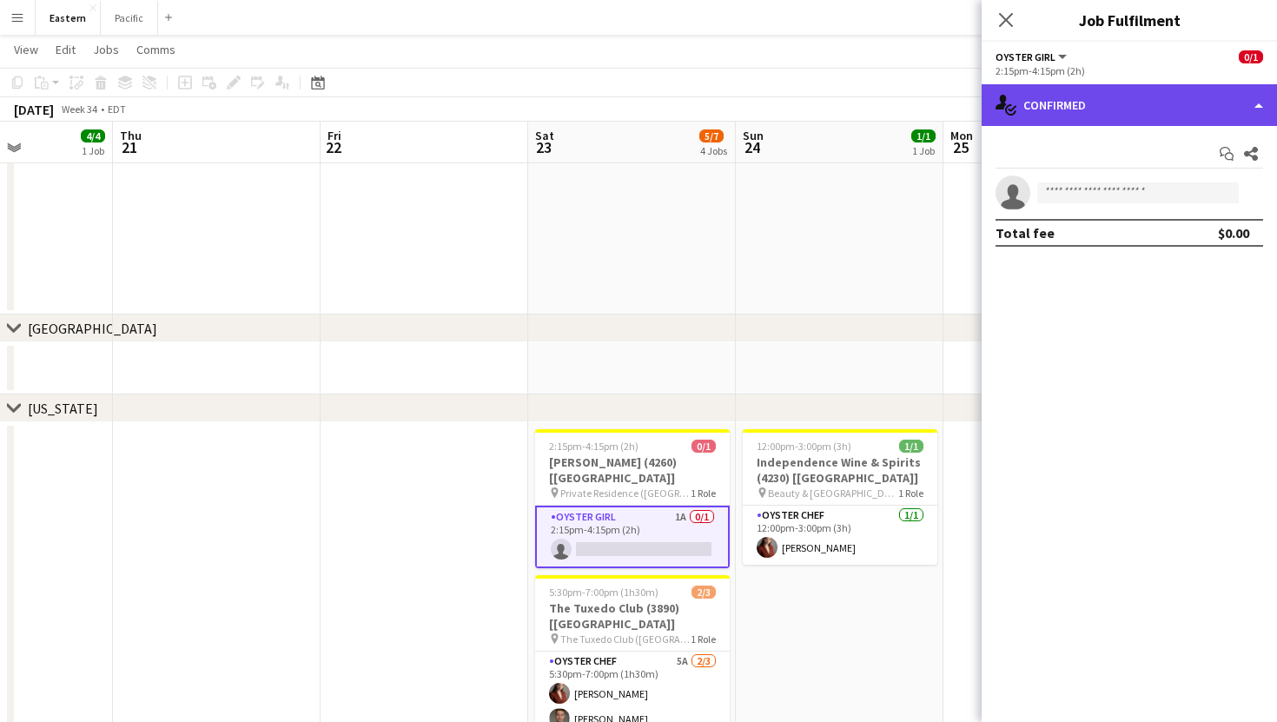
click at [1202, 102] on div "single-neutral-actions-check-2 Confirmed" at bounding box center [1128, 105] width 295 height 42
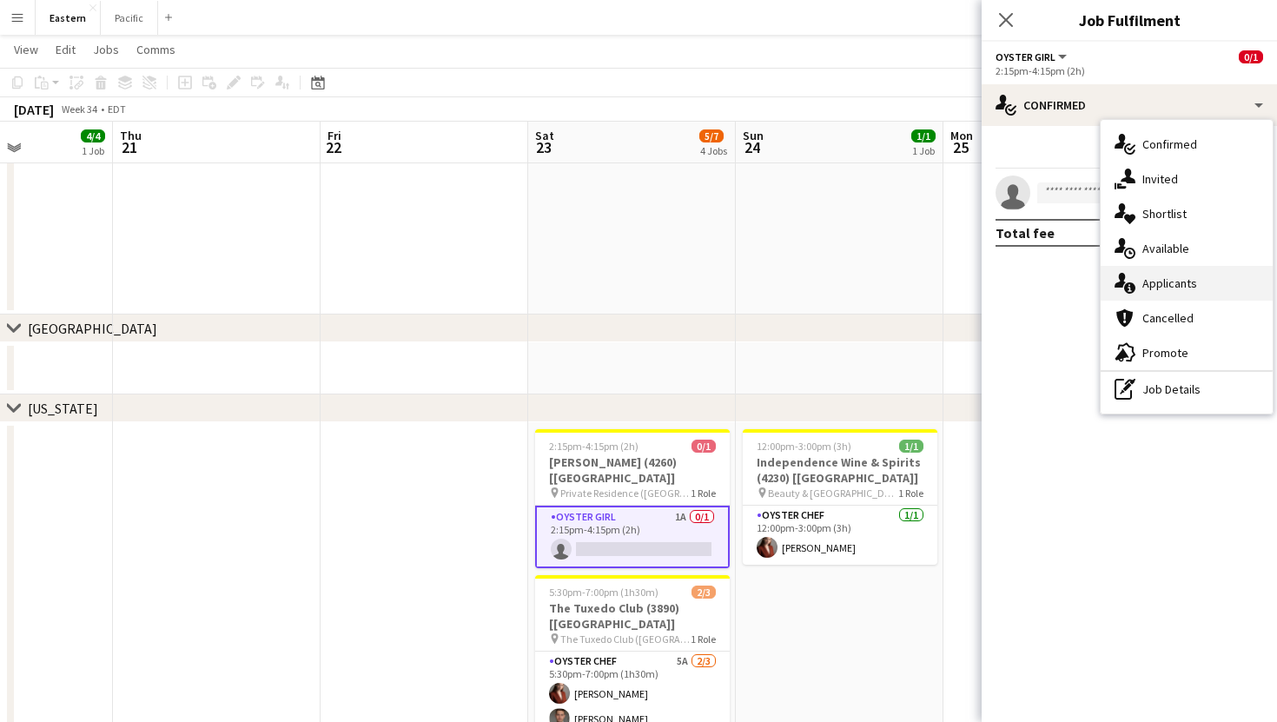
click at [1188, 281] on div "single-neutral-actions-information Applicants" at bounding box center [1186, 283] width 172 height 35
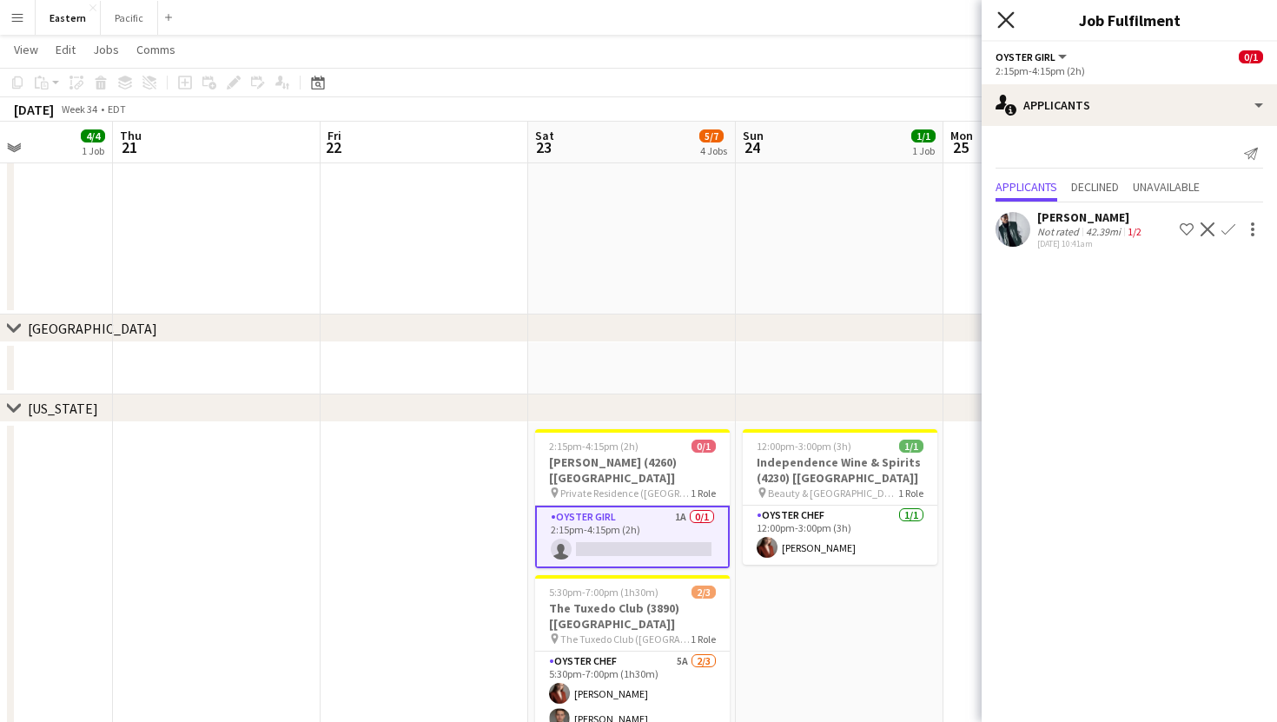
click at [1001, 16] on icon at bounding box center [1005, 19] width 16 height 16
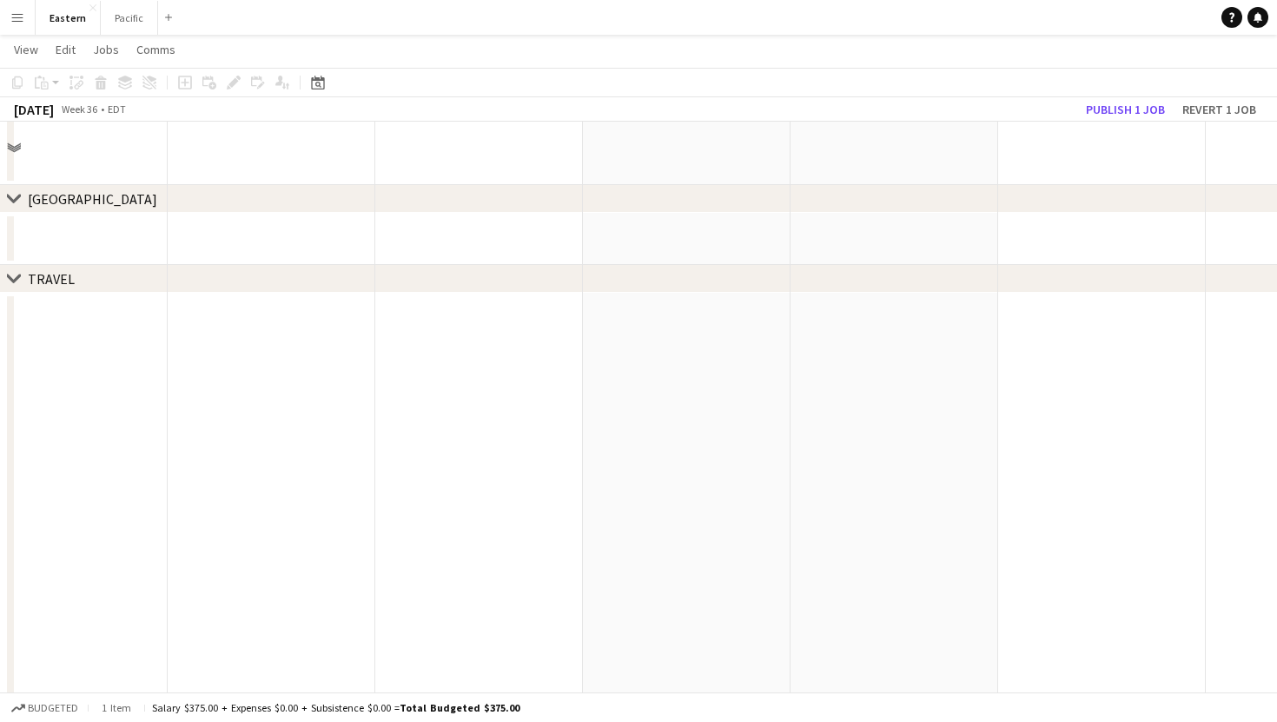
scroll to position [1741, 0]
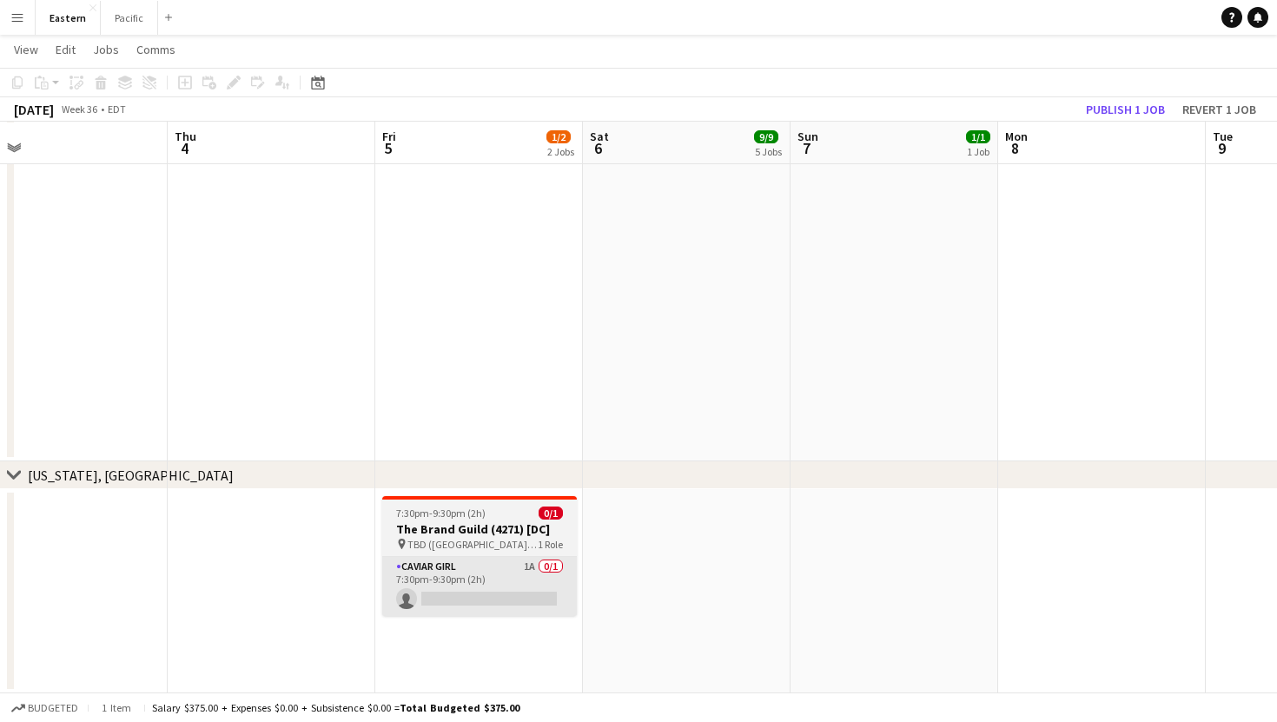
click at [523, 569] on app-card-role "Caviar Girl 1A 0/1 7:30pm-9:30pm (2h) single-neutral-actions" at bounding box center [479, 586] width 195 height 59
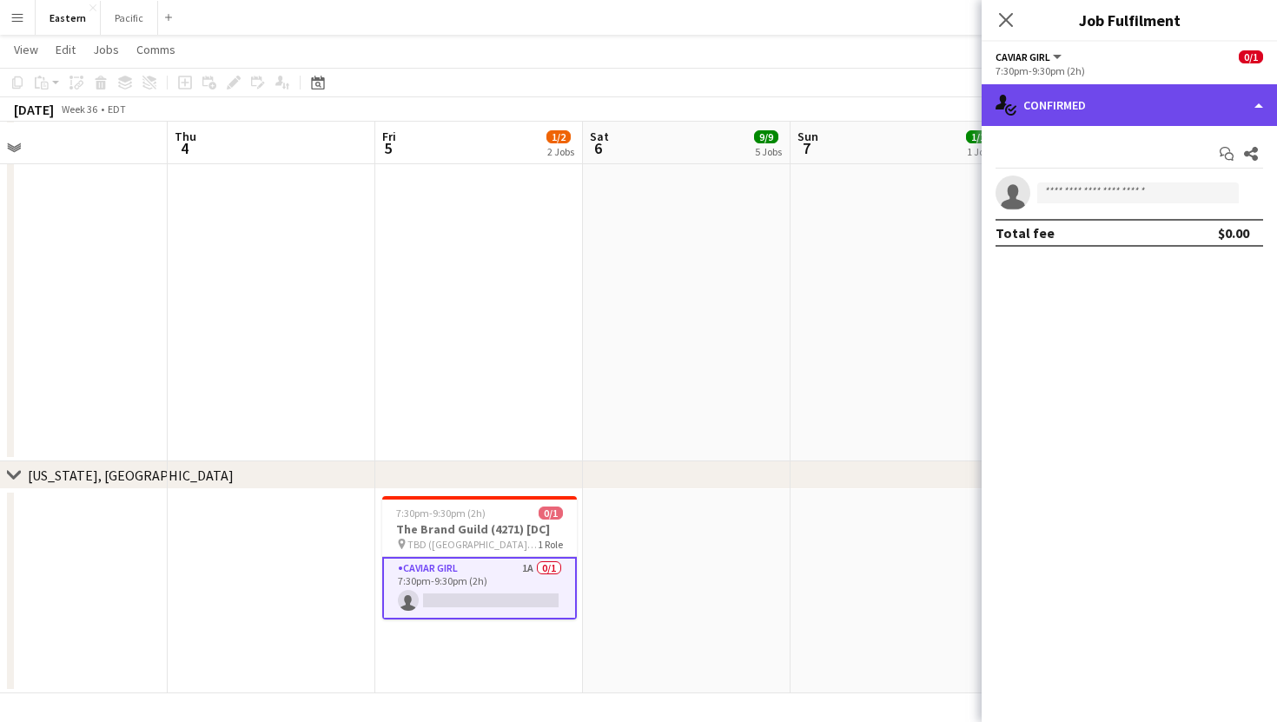
click at [1178, 109] on div "single-neutral-actions-check-2 Confirmed" at bounding box center [1128, 105] width 295 height 42
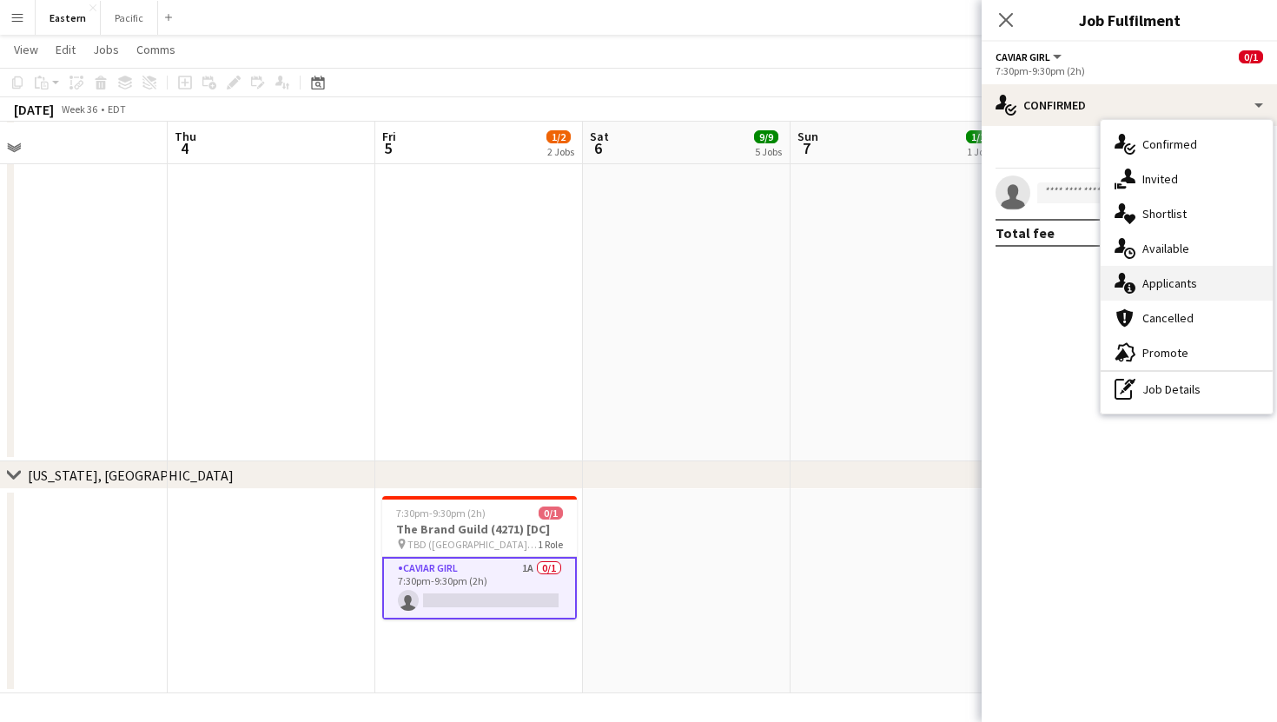
click at [1215, 287] on div "single-neutral-actions-information Applicants" at bounding box center [1186, 283] width 172 height 35
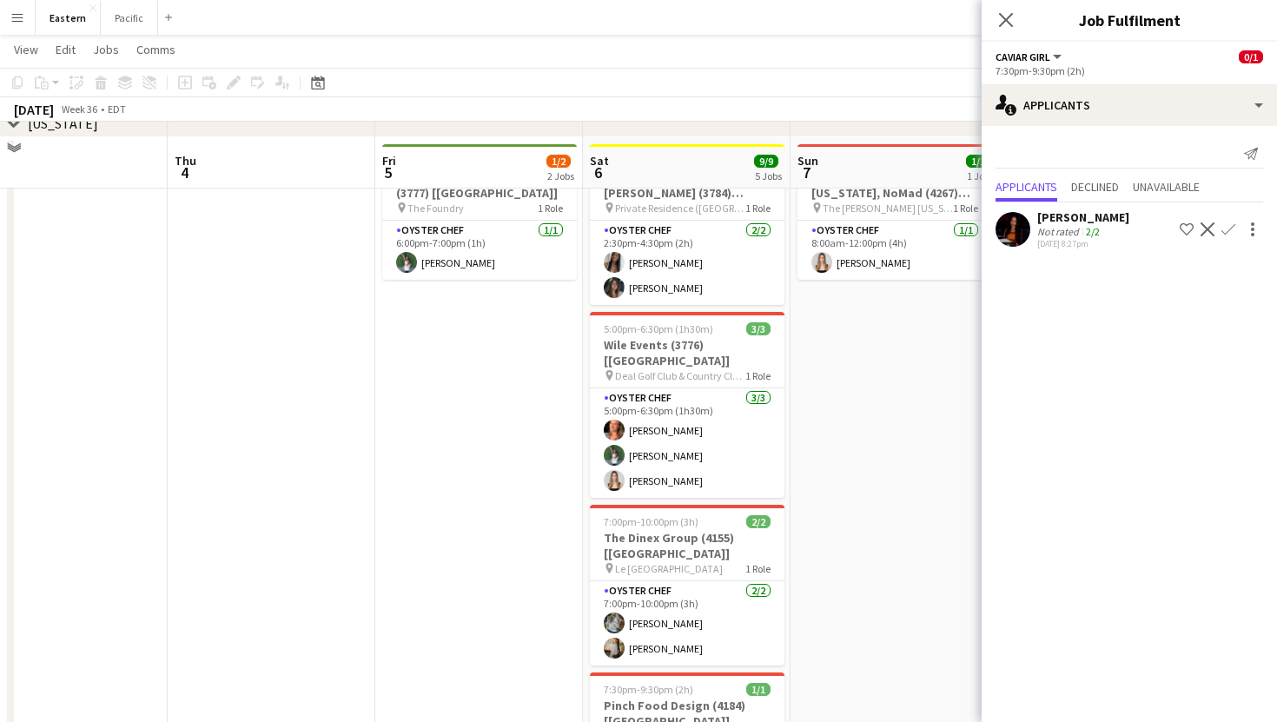
scroll to position [691, 0]
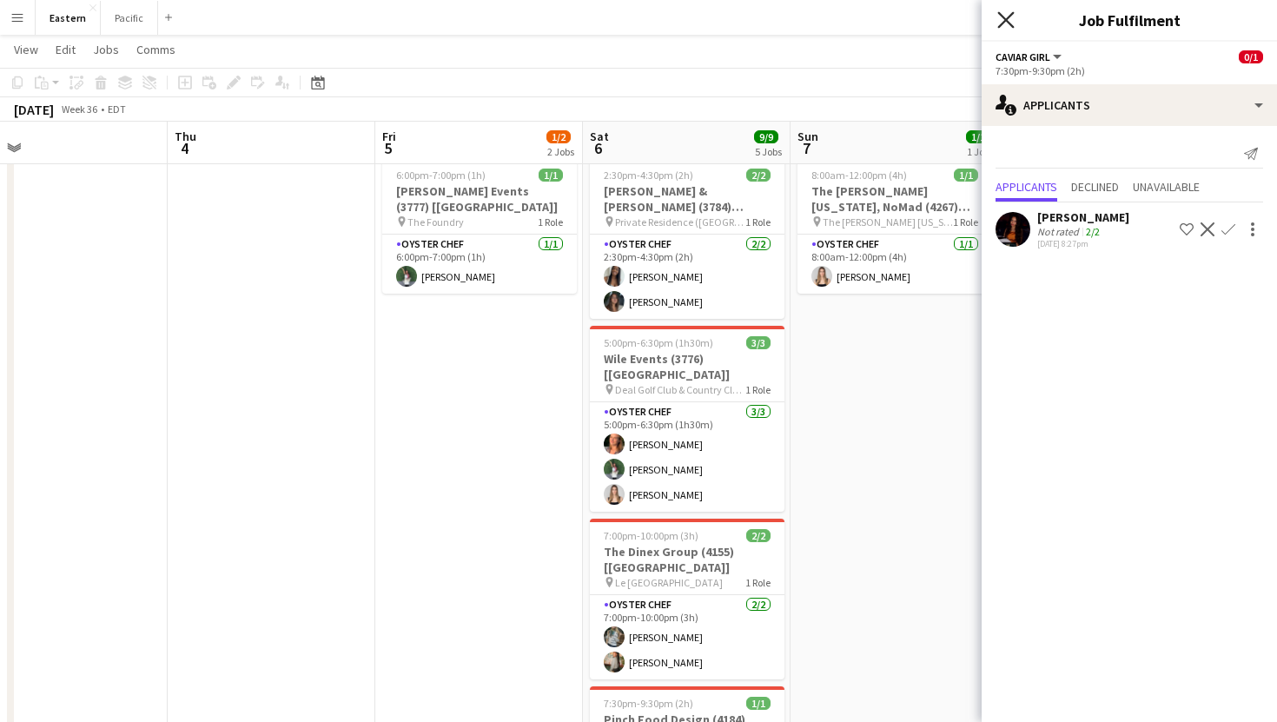
click at [1006, 13] on icon "Close pop-in" at bounding box center [1005, 19] width 16 height 16
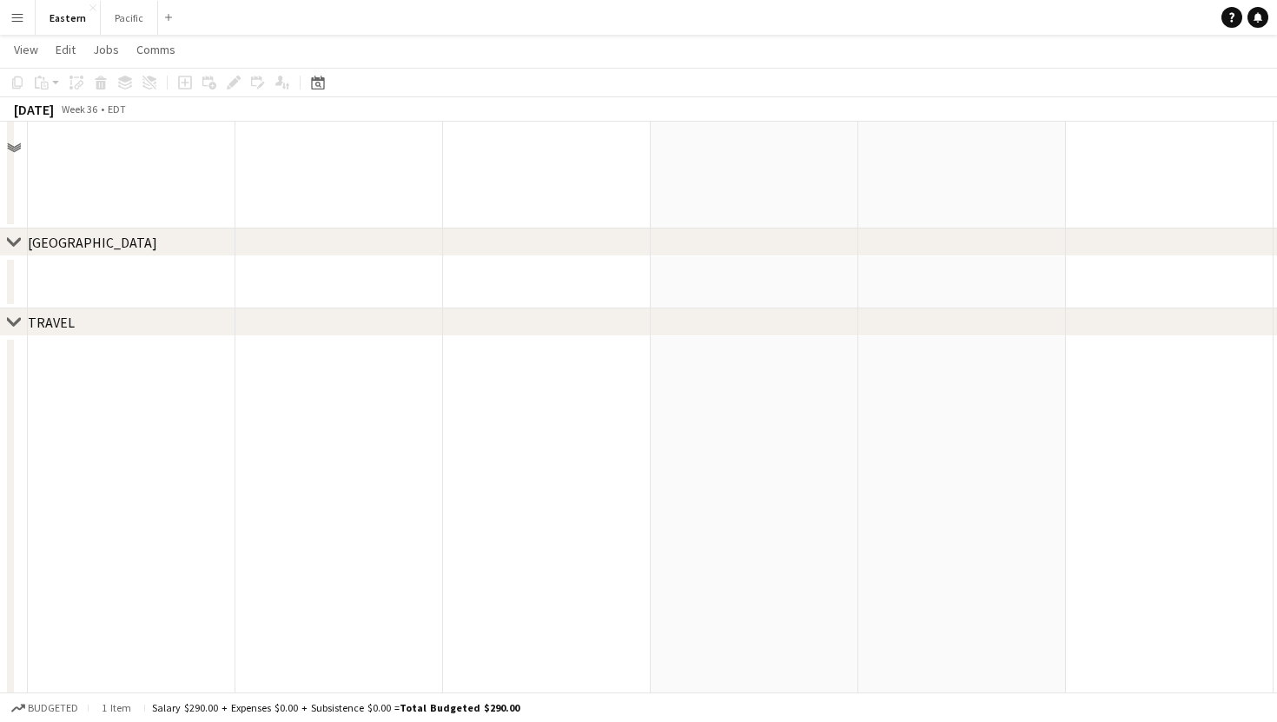
scroll to position [1741, 0]
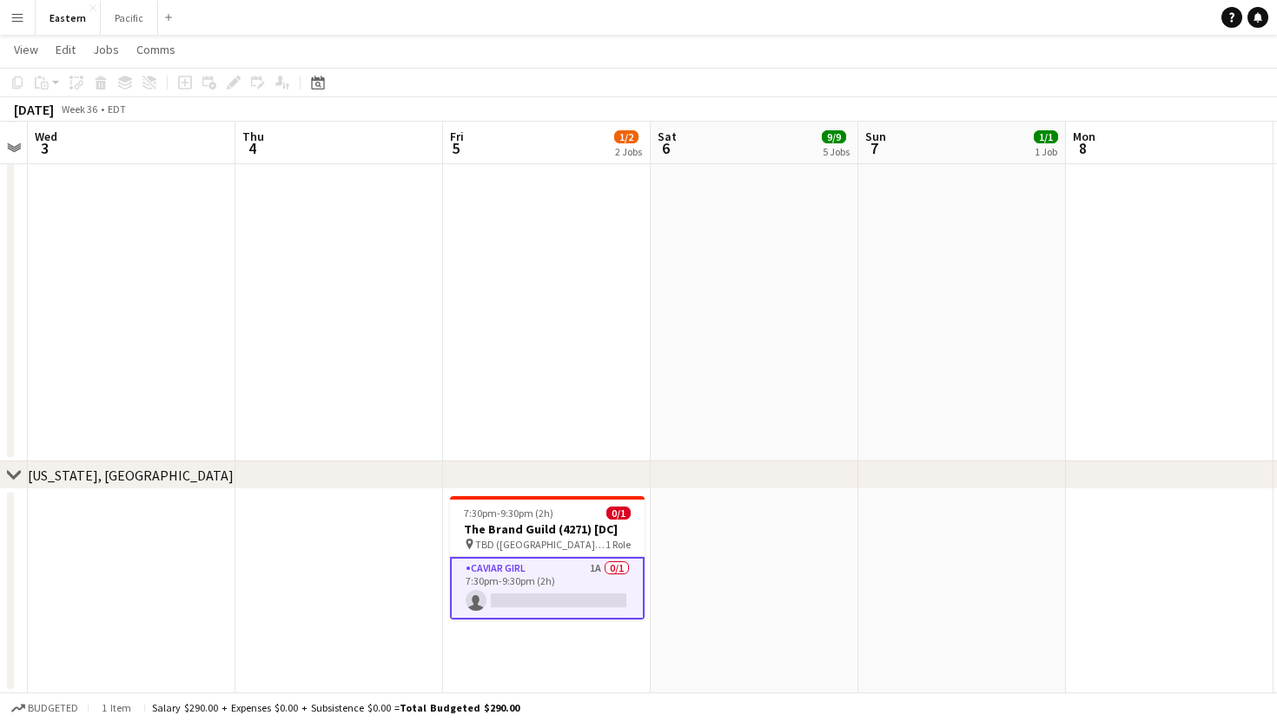
click at [593, 580] on app-card-role "Caviar Girl 1A 0/1 7:30pm-9:30pm (2h) single-neutral-actions" at bounding box center [547, 588] width 195 height 63
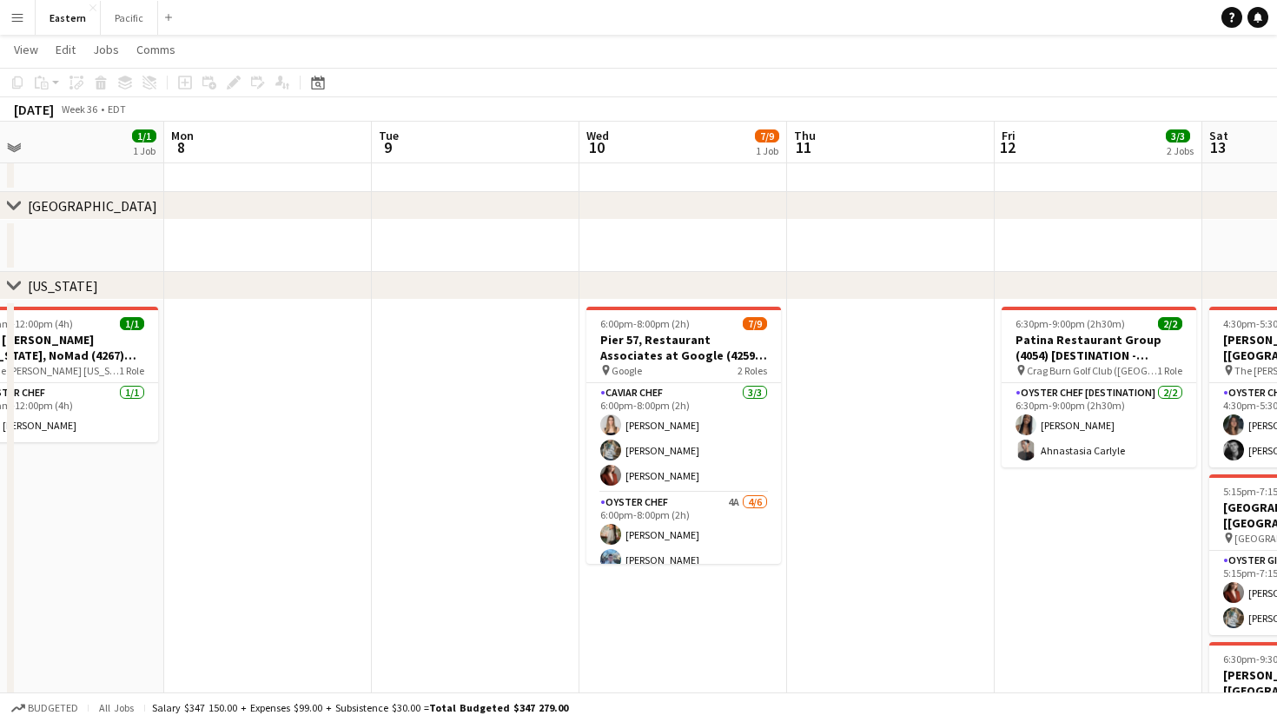
scroll to position [0, 668]
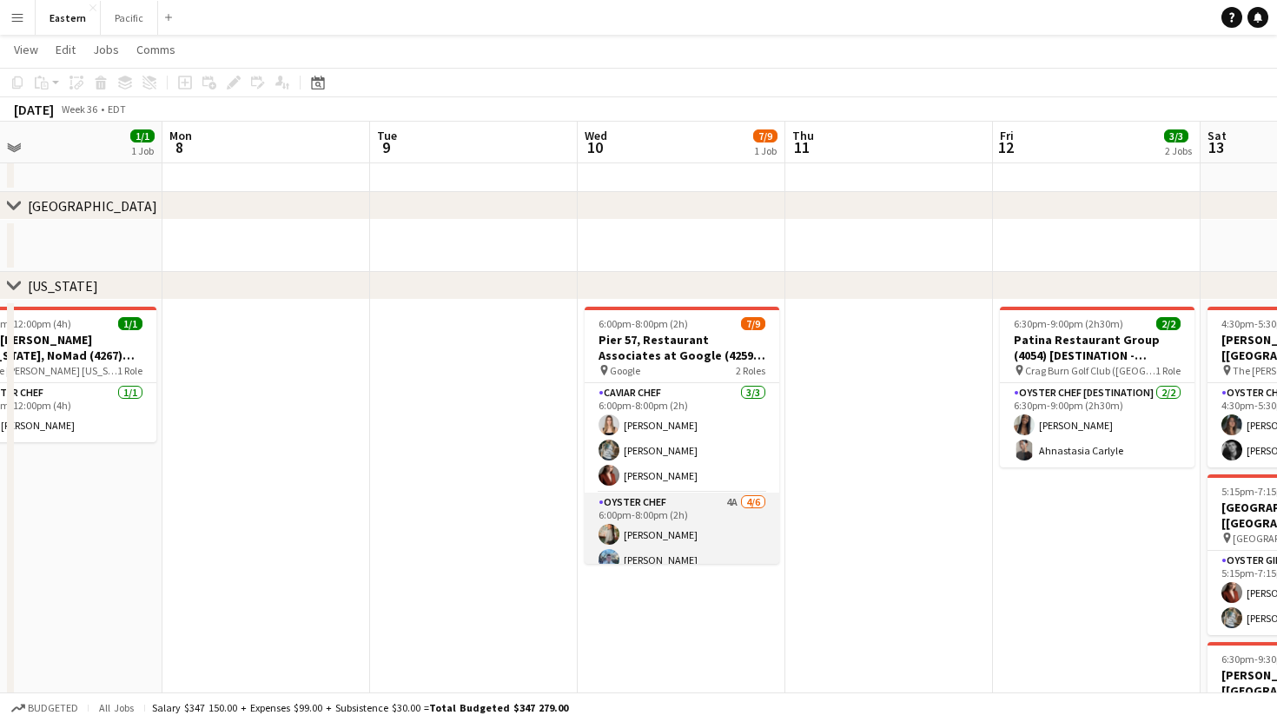
click at [703, 539] on app-card-role "Oyster Chef 4A [DATE] 6:00pm-8:00pm (2h) [PERSON_NAME] [PERSON_NAME] [PERSON_NA…" at bounding box center [681, 584] width 195 height 185
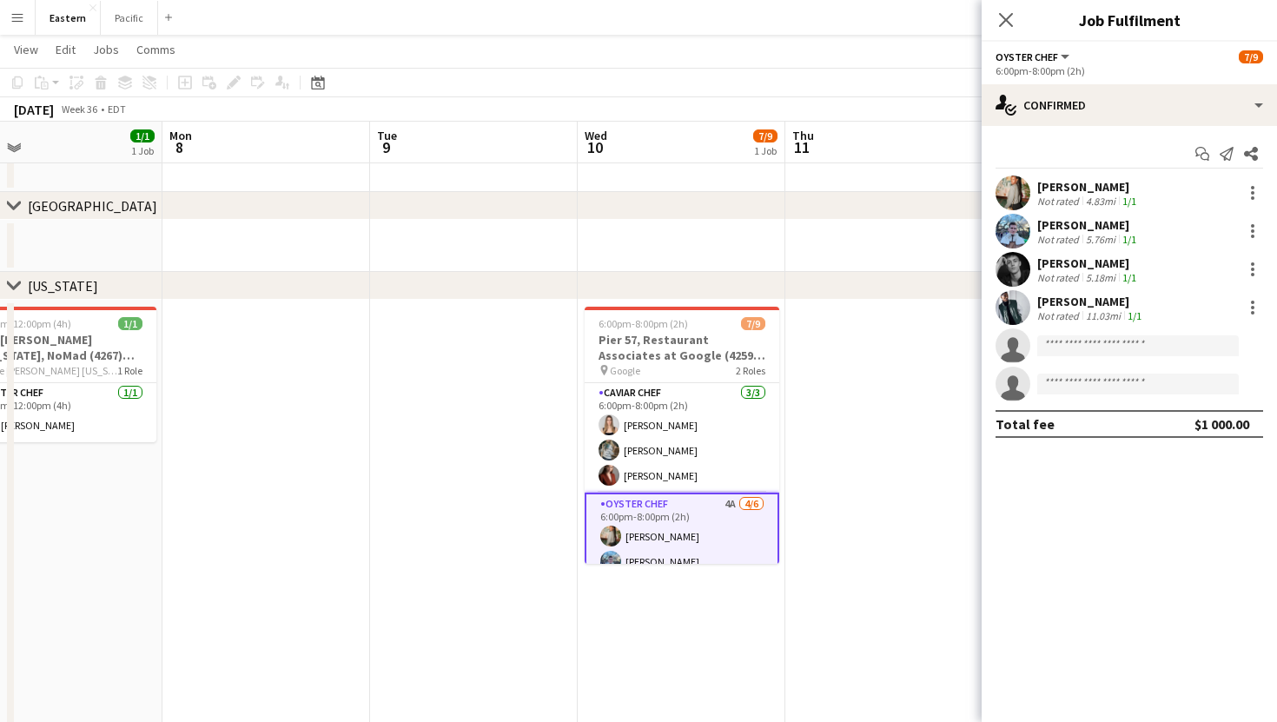
click at [1010, 30] on div "Close pop-in" at bounding box center [1005, 20] width 49 height 40
click at [1006, 27] on icon "Close pop-in" at bounding box center [1005, 19] width 16 height 16
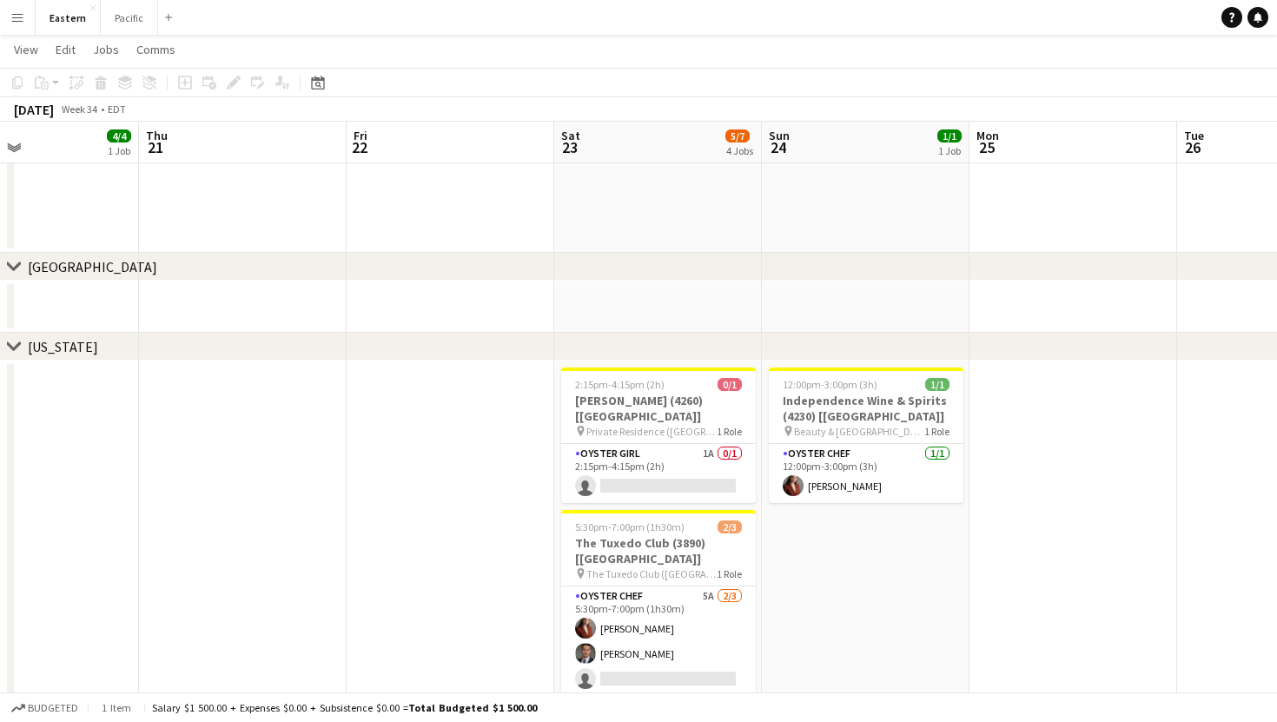
scroll to position [481, 0]
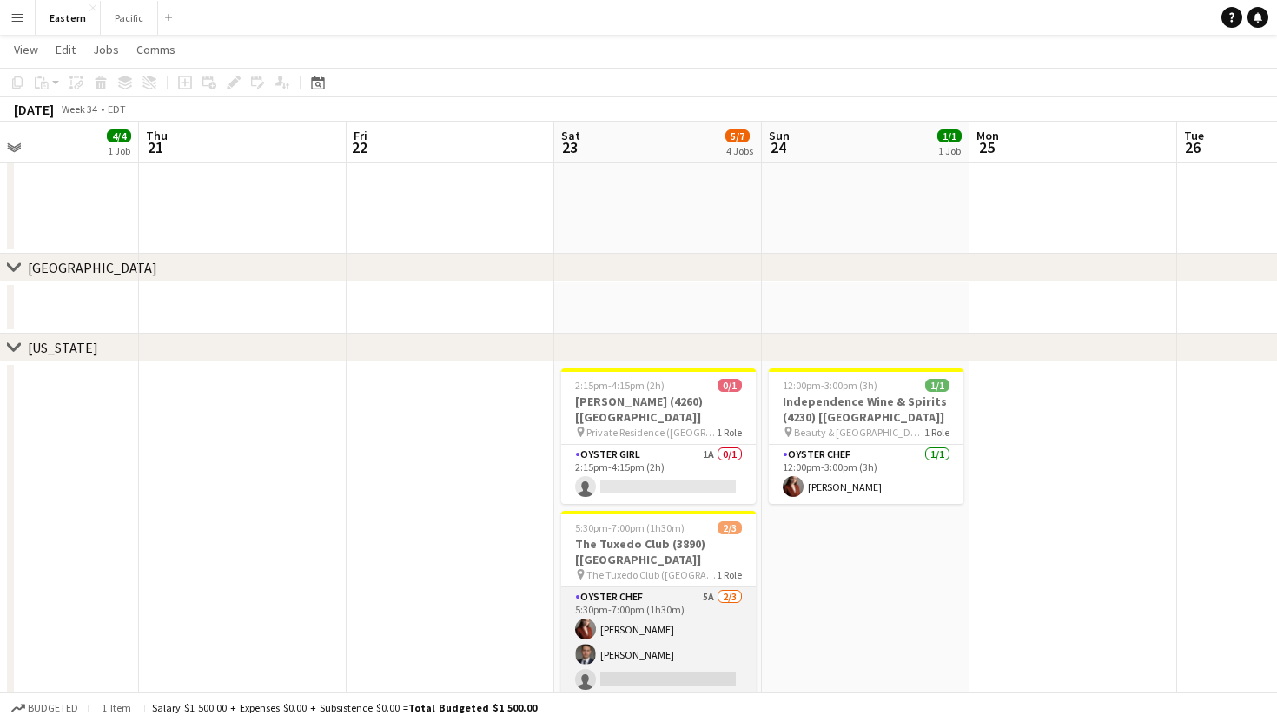
click at [696, 587] on app-card-role "Oyster Chef 5A [DATE] 5:30pm-7:00pm (1h30m) [PERSON_NAME] Artych [PERSON_NAME] …" at bounding box center [658, 641] width 195 height 109
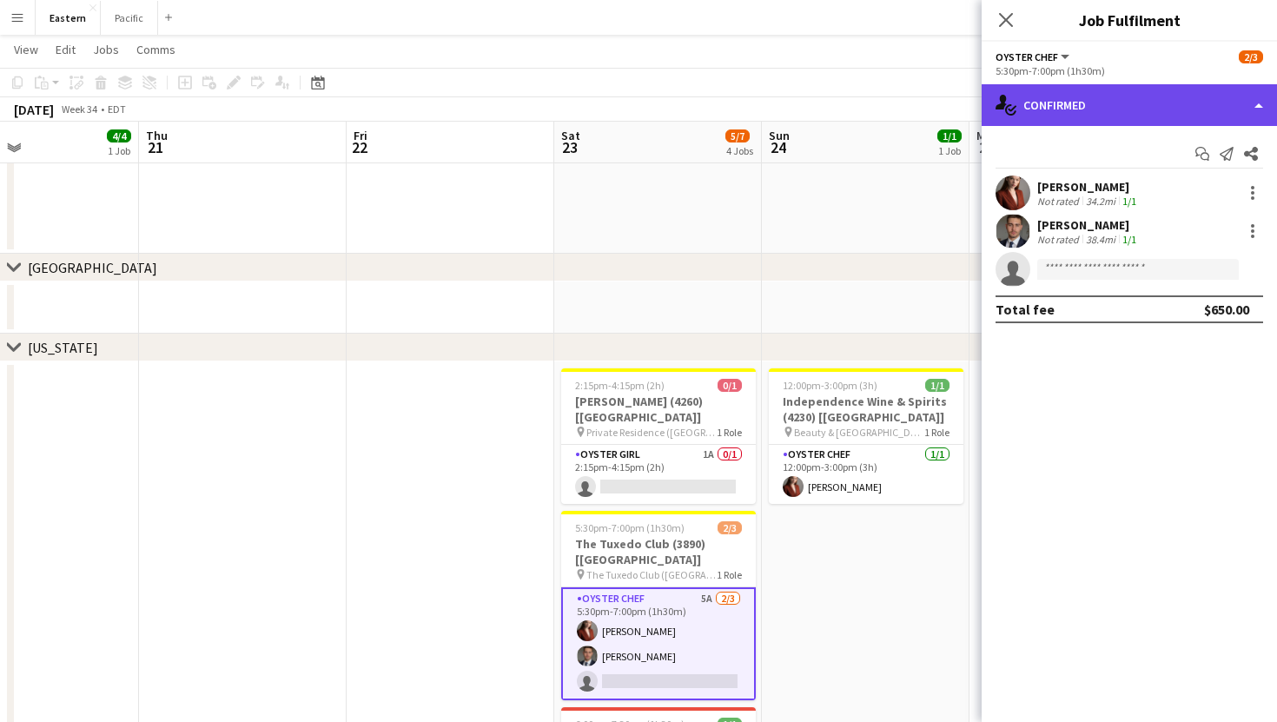
click at [1093, 102] on div "single-neutral-actions-check-2 Confirmed" at bounding box center [1128, 105] width 295 height 42
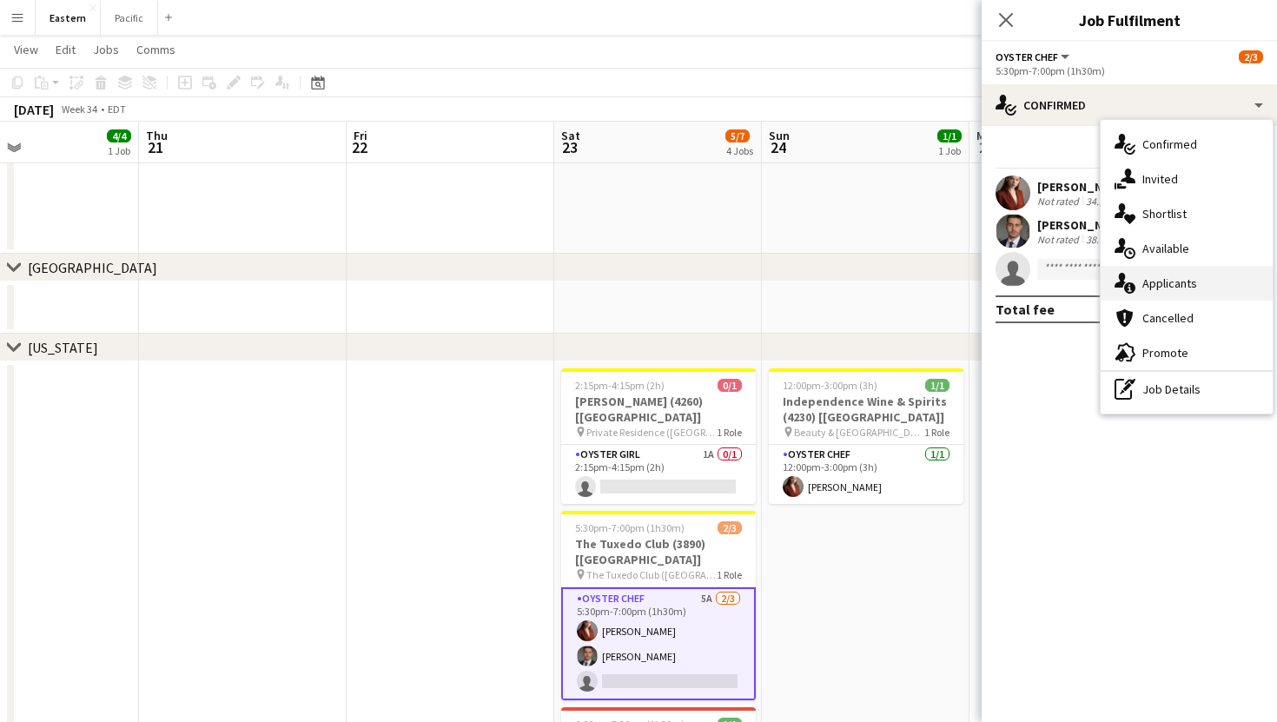
click at [1162, 283] on div "single-neutral-actions-information Applicants" at bounding box center [1186, 283] width 172 height 35
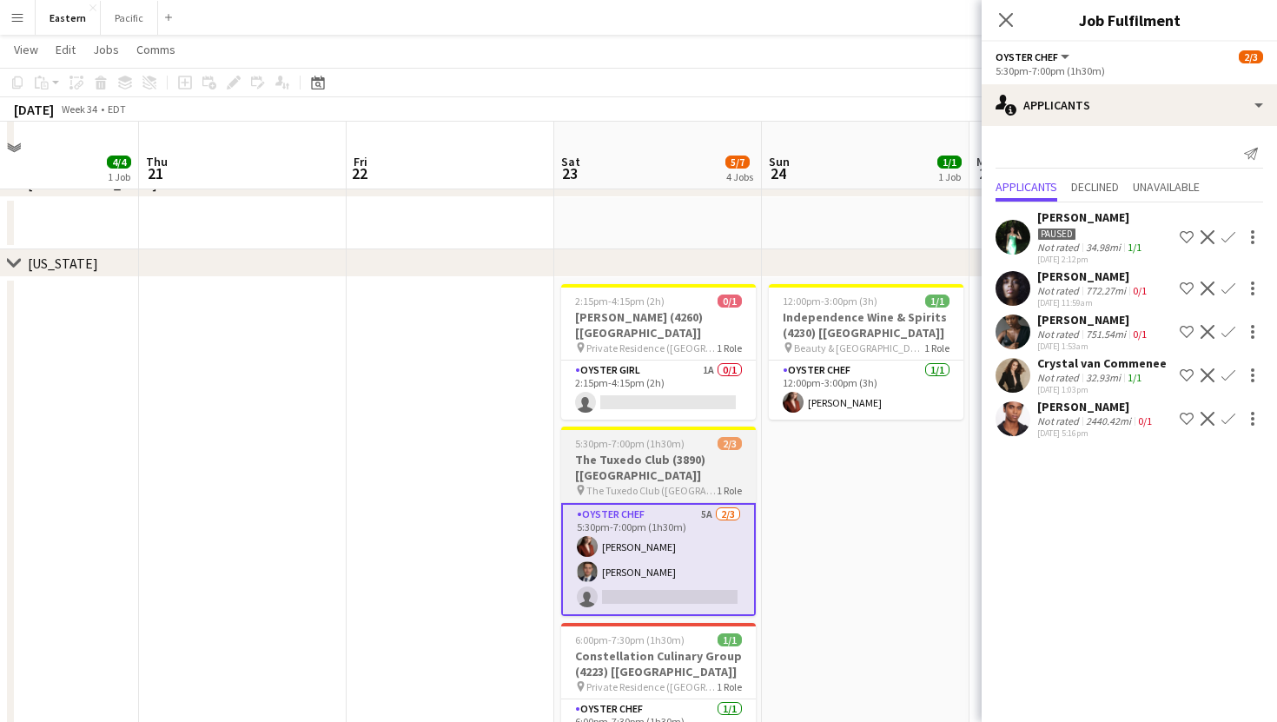
scroll to position [592, 0]
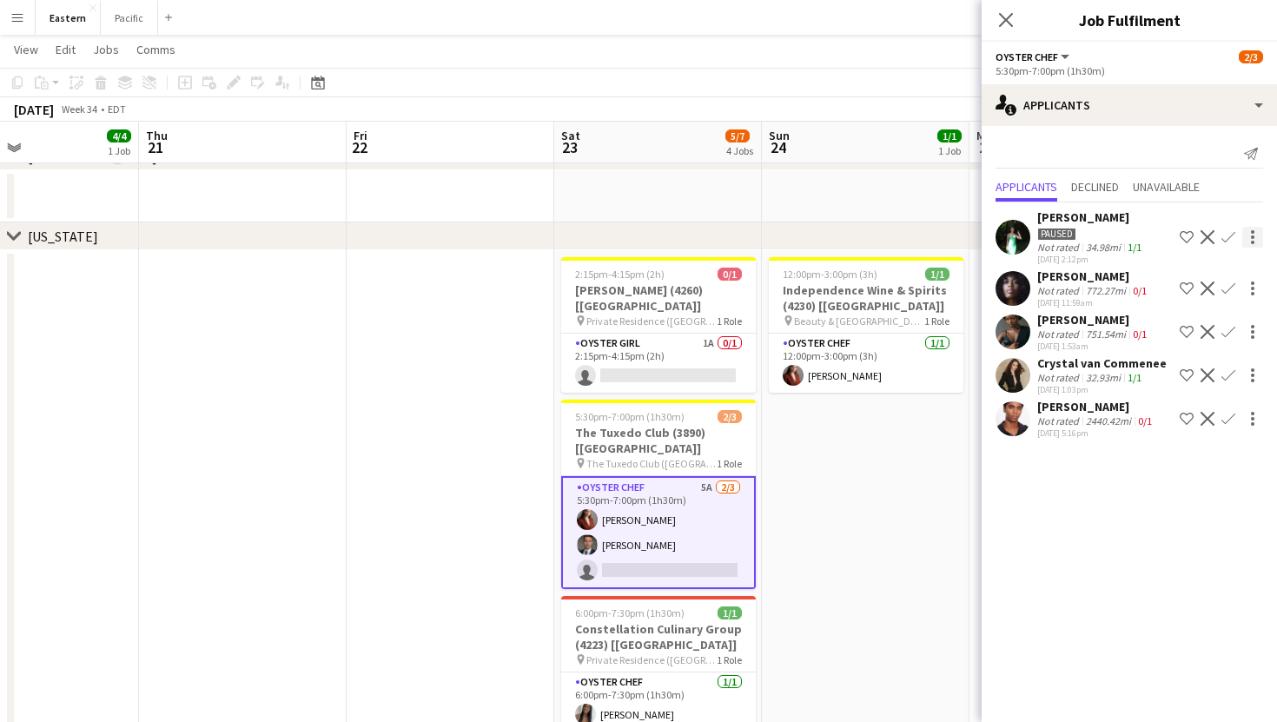
click at [1255, 240] on div at bounding box center [1252, 237] width 21 height 21
click at [1255, 237] on div at bounding box center [638, 361] width 1277 height 722
click at [1006, 13] on icon "Close pop-in" at bounding box center [1005, 19] width 16 height 16
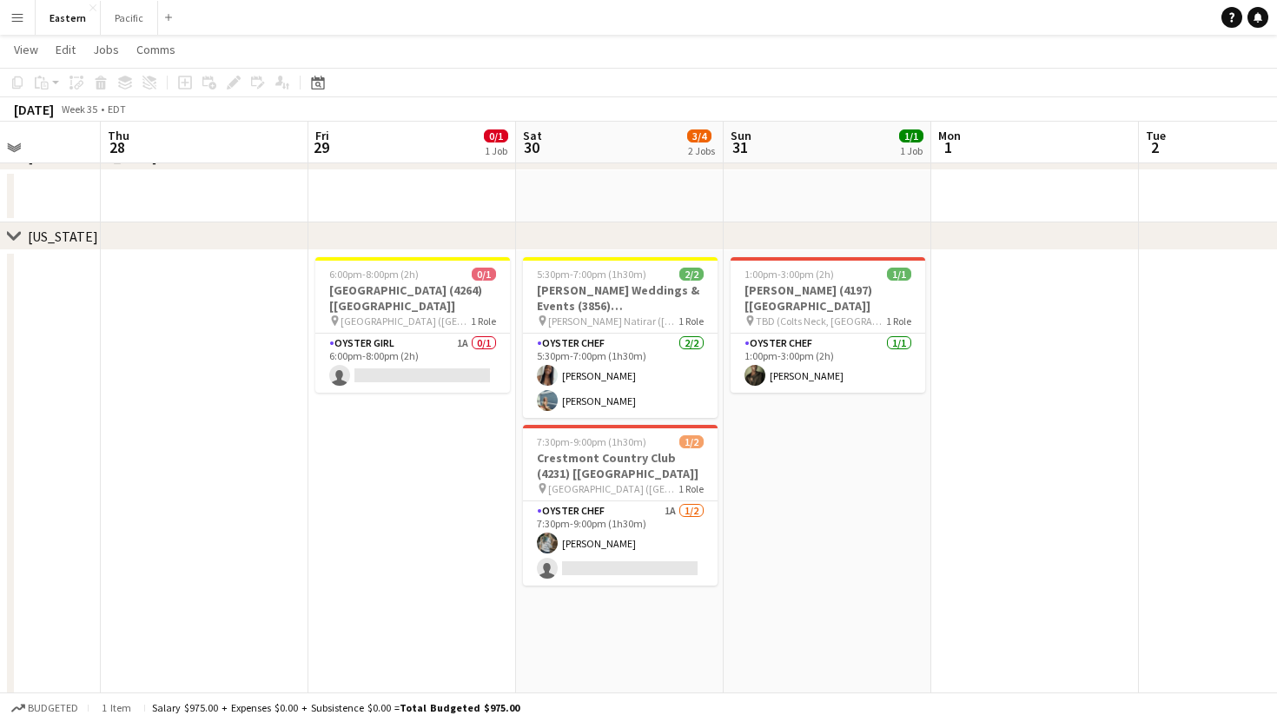
scroll to position [0, 510]
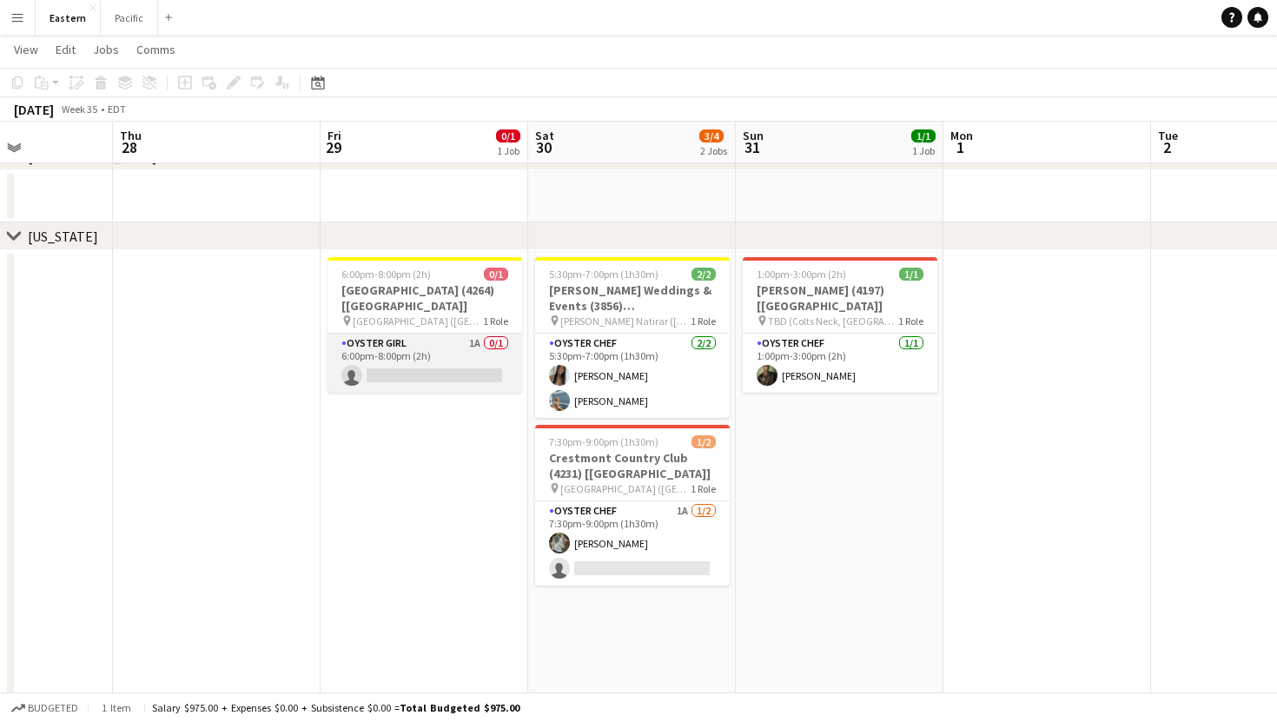
click at [474, 352] on app-card-role "Oyster Girl 1A 0/1 6:00pm-8:00pm (2h) single-neutral-actions" at bounding box center [424, 362] width 195 height 59
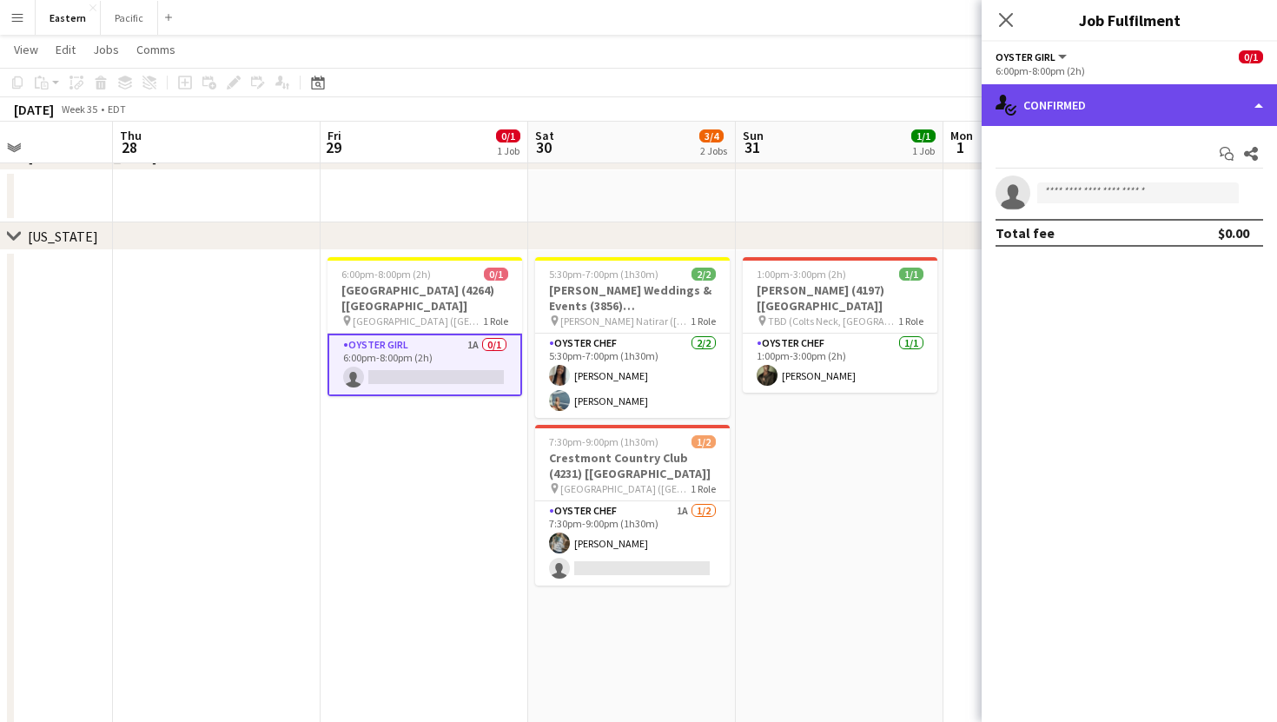
click at [1142, 99] on div "single-neutral-actions-check-2 Confirmed" at bounding box center [1128, 105] width 295 height 42
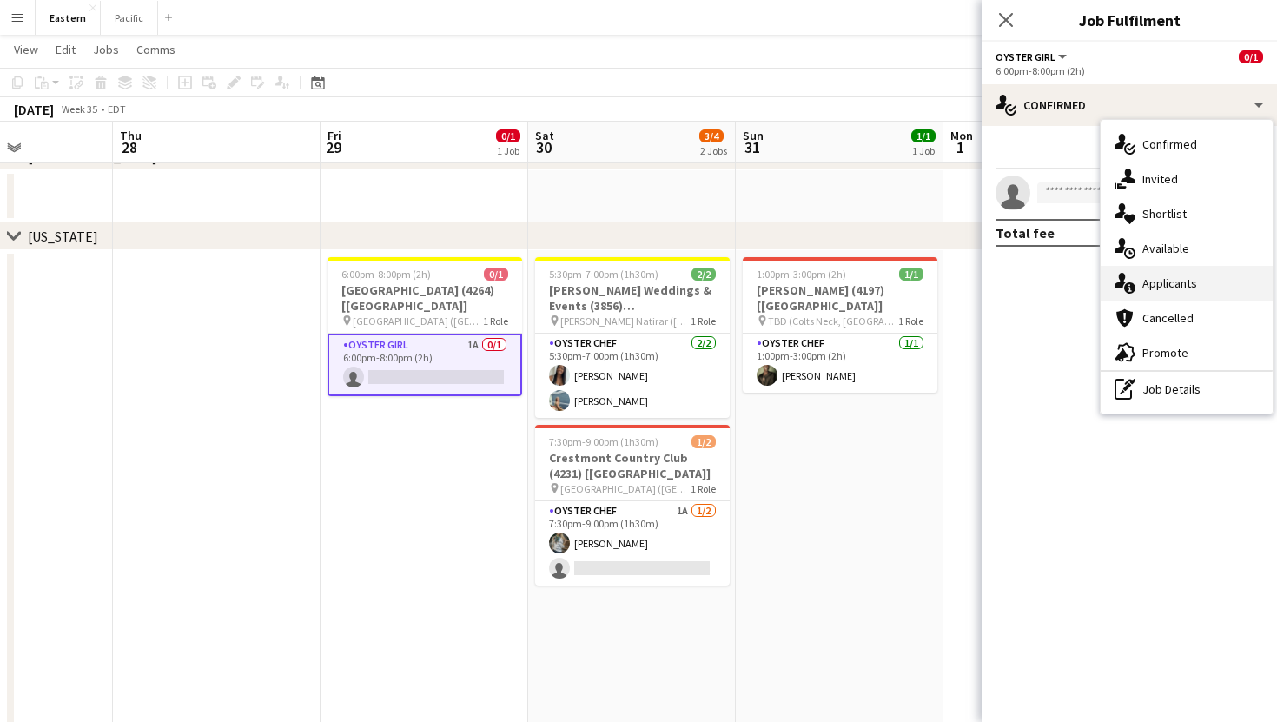
click at [1158, 282] on div "single-neutral-actions-information Applicants" at bounding box center [1186, 283] width 172 height 35
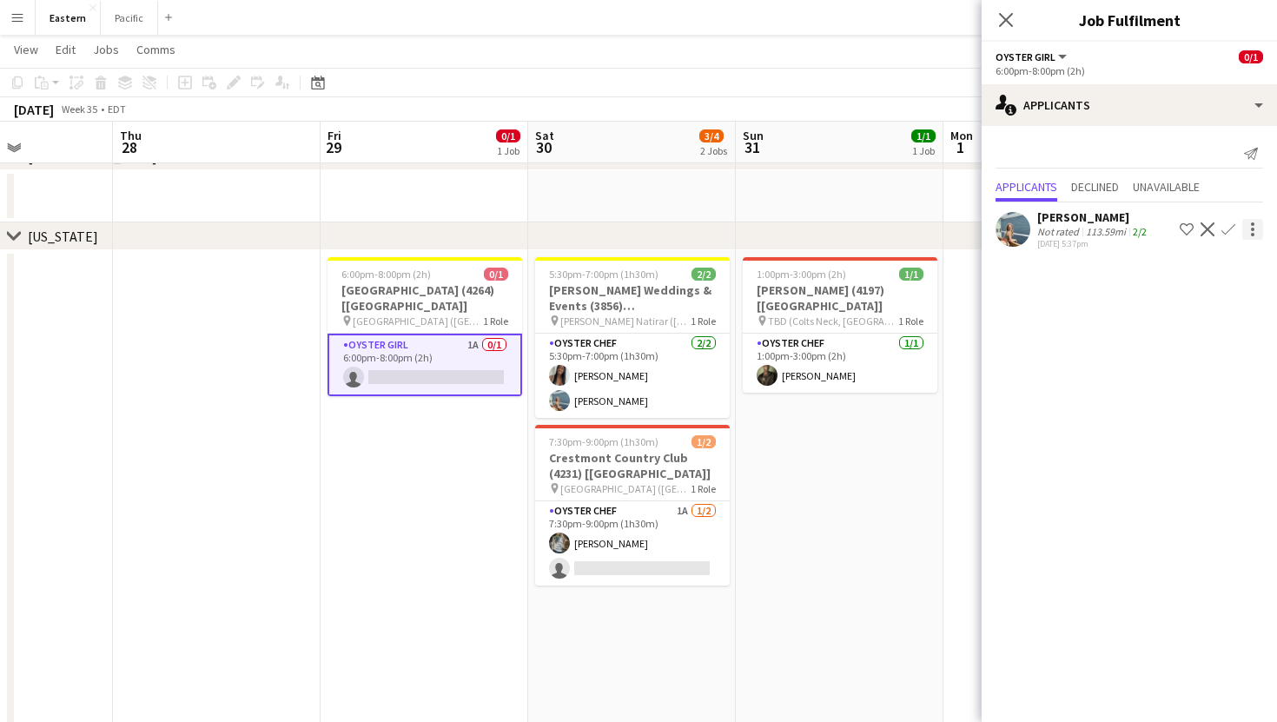
click at [1257, 230] on div at bounding box center [1252, 229] width 21 height 21
click at [1257, 230] on div at bounding box center [638, 361] width 1277 height 722
click at [1018, 234] on app-user-avatar at bounding box center [1012, 229] width 35 height 35
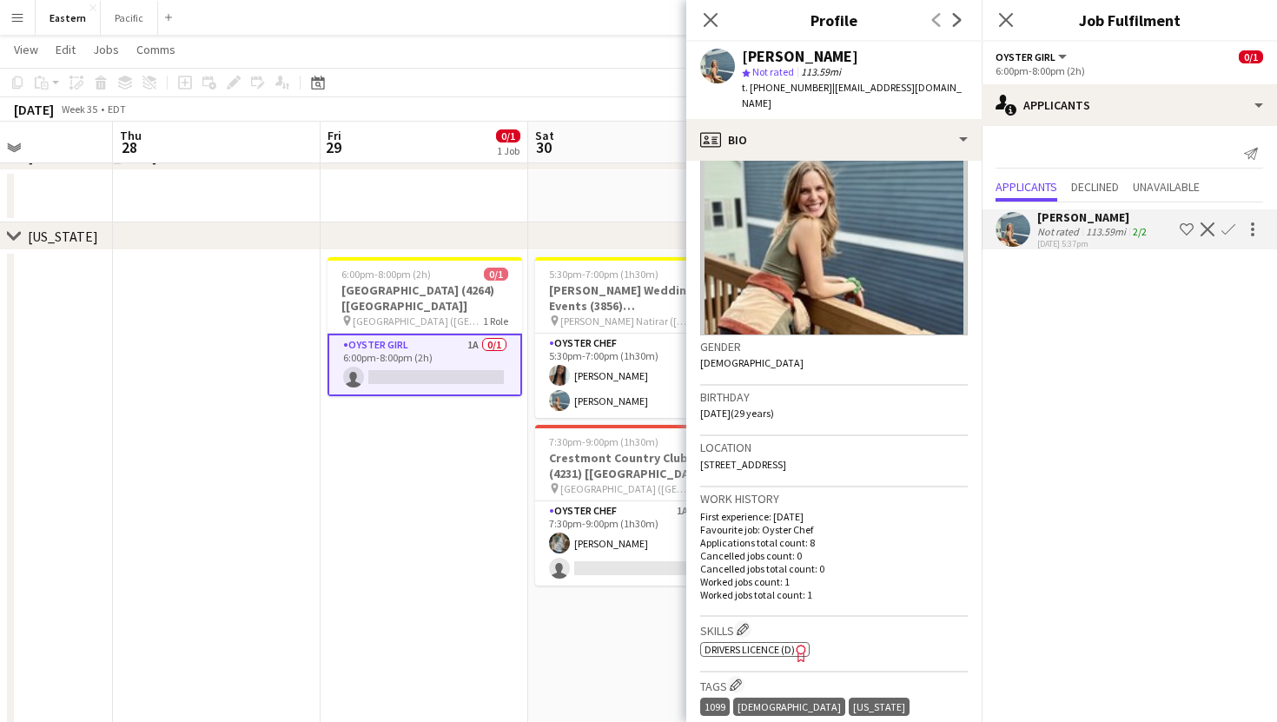
scroll to position [98, 0]
click at [723, 13] on div "Close pop-in" at bounding box center [710, 20] width 49 height 40
click at [706, 18] on icon "Close pop-in" at bounding box center [710, 19] width 16 height 16
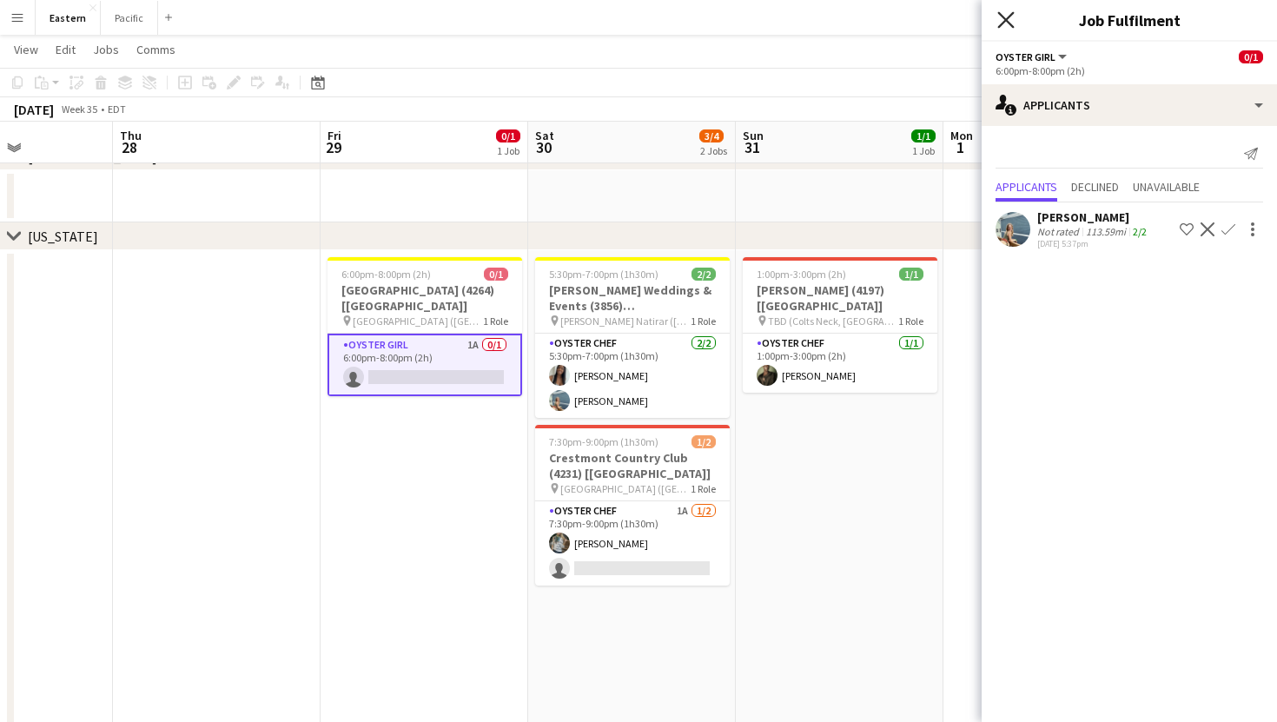
click at [1008, 18] on icon at bounding box center [1005, 19] width 16 height 16
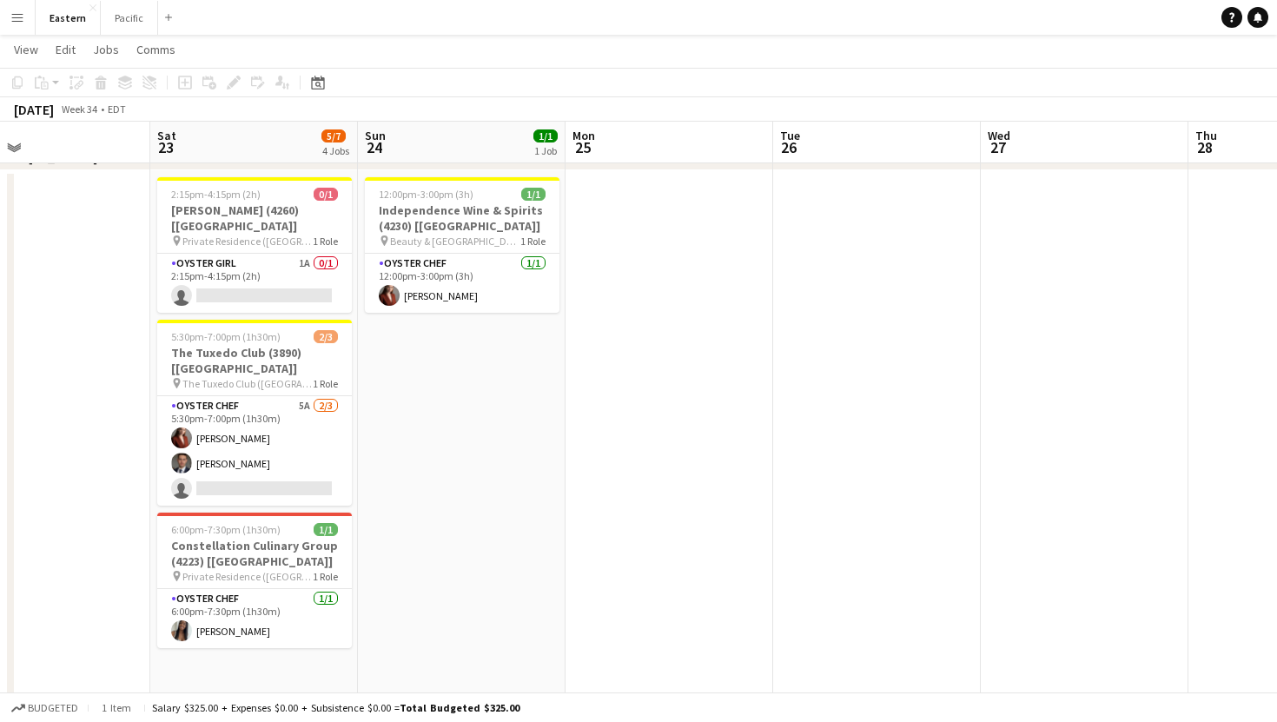
scroll to position [0, 469]
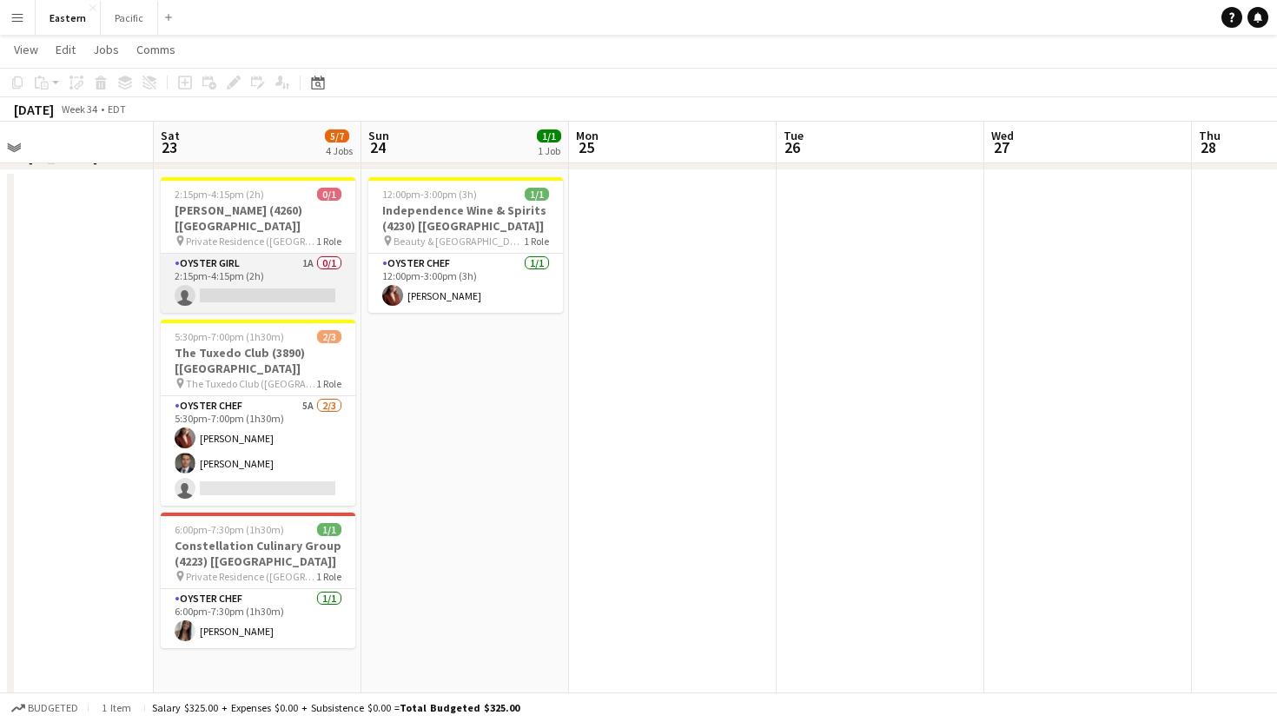
click at [298, 254] on app-card-role "Oyster Girl 1A 0/1 2:15pm-4:15pm (2h) single-neutral-actions" at bounding box center [258, 283] width 195 height 59
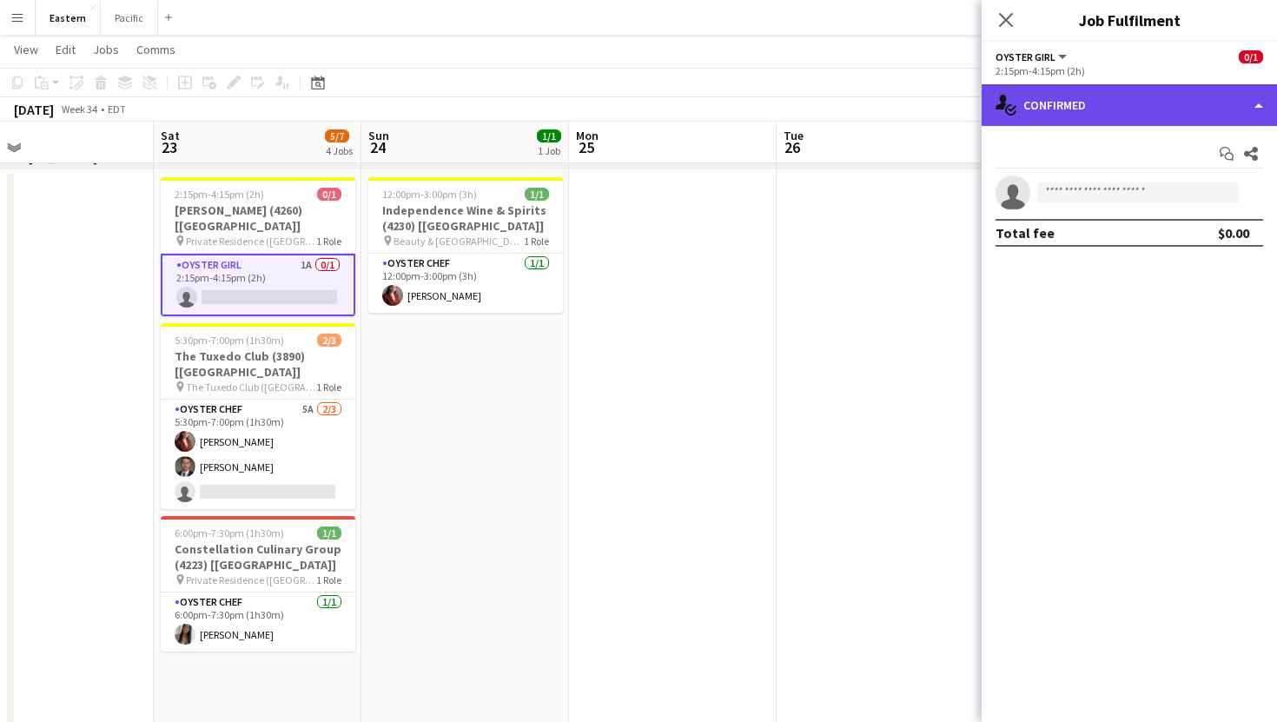
click at [1105, 120] on div "single-neutral-actions-check-2 Confirmed" at bounding box center [1128, 105] width 295 height 42
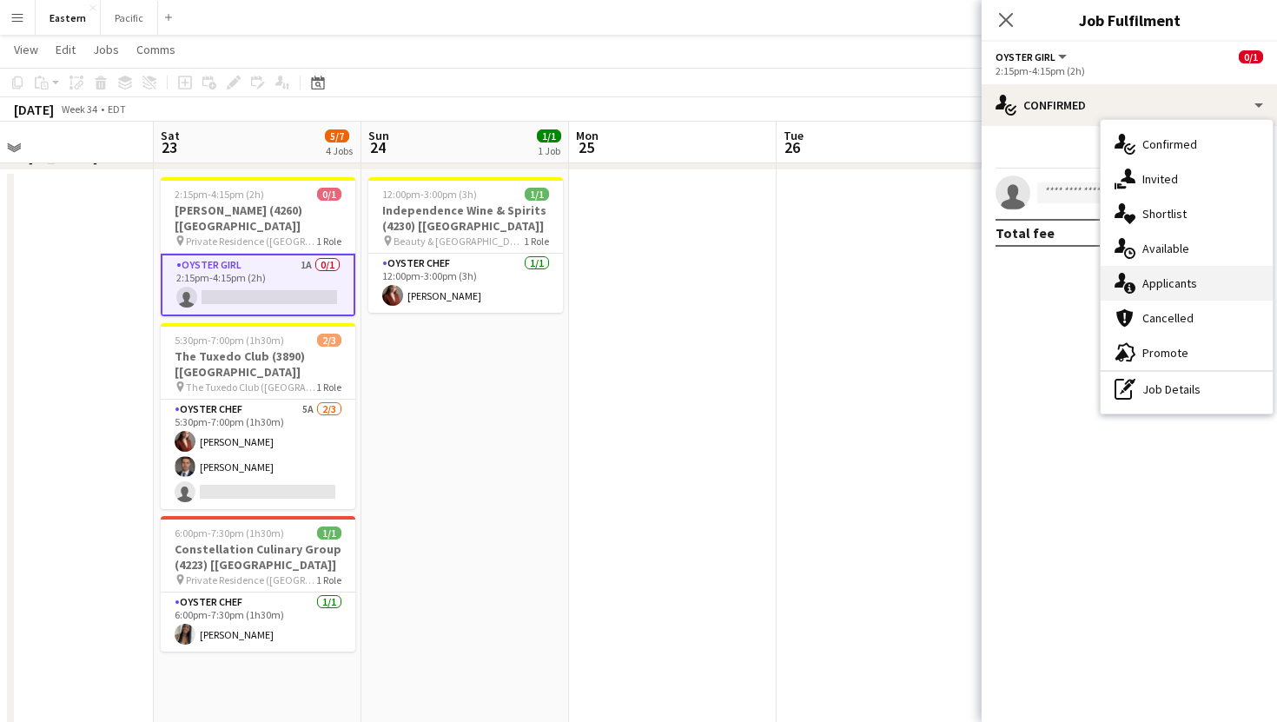
click at [1154, 278] on div "single-neutral-actions-information Applicants" at bounding box center [1186, 283] width 172 height 35
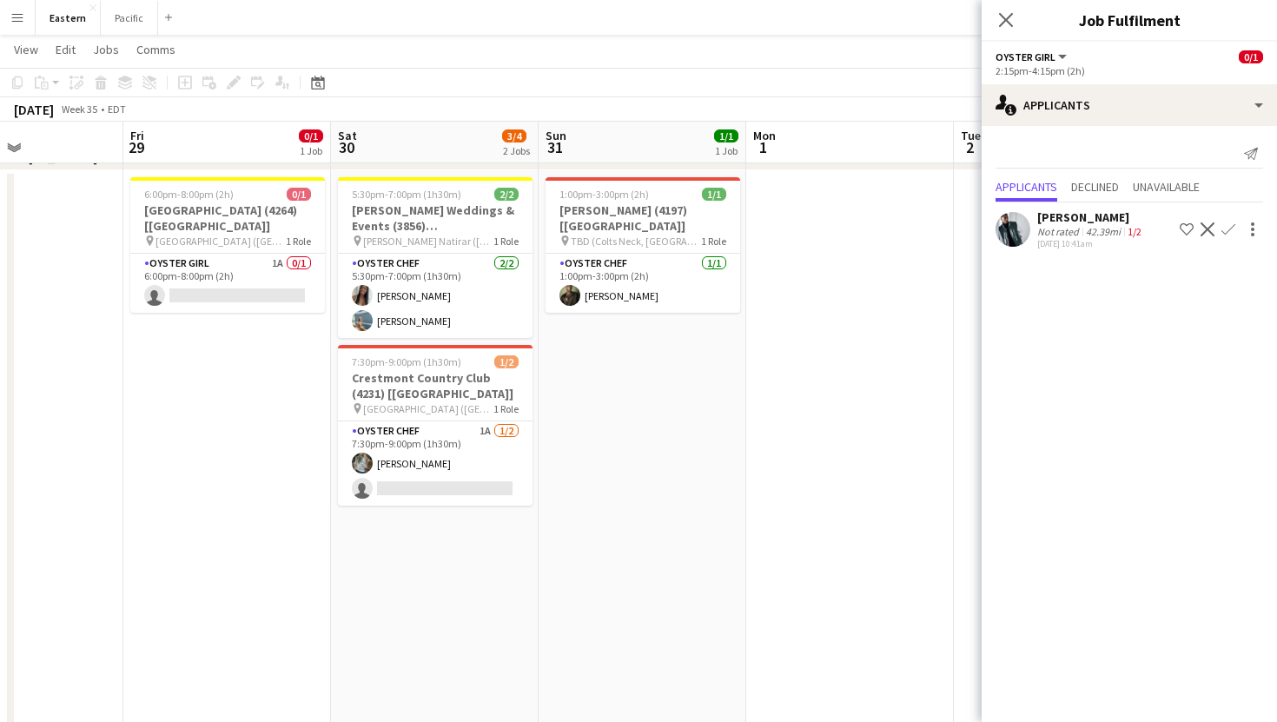
scroll to position [0, 465]
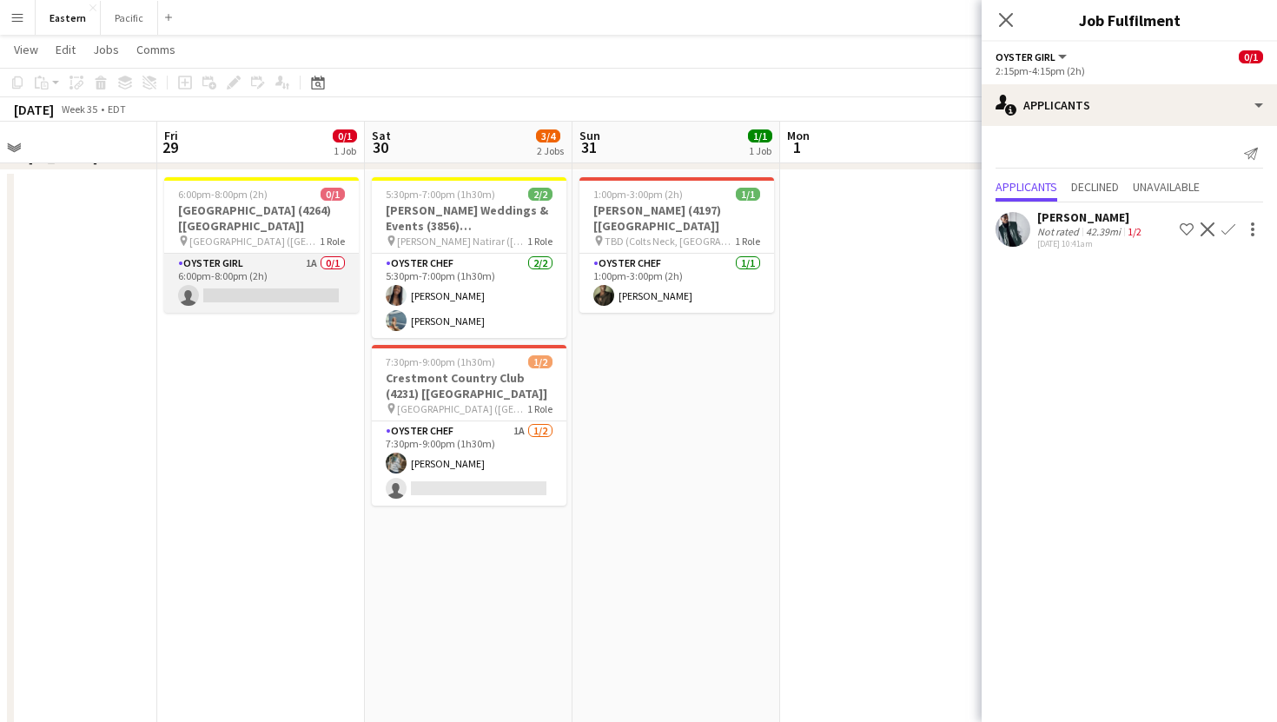
click at [317, 261] on app-card-role "Oyster Girl 1A 0/1 6:00pm-8:00pm (2h) single-neutral-actions" at bounding box center [261, 283] width 195 height 59
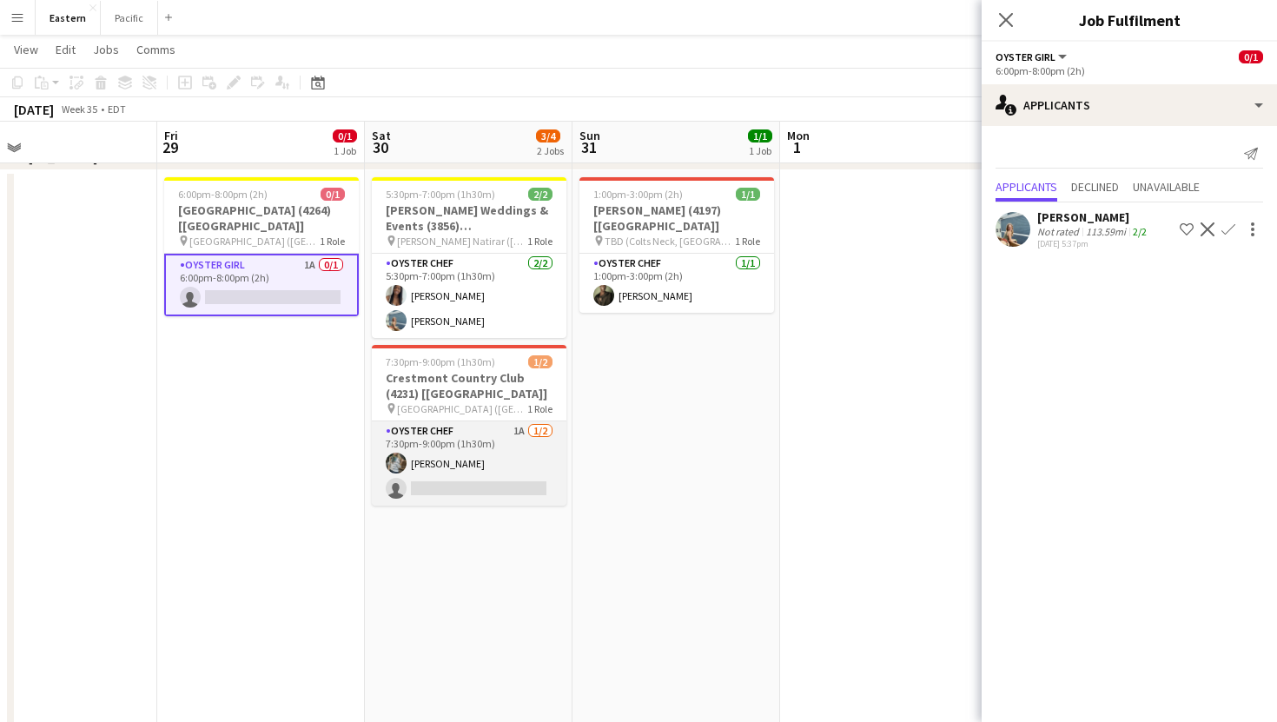
click at [512, 444] on app-card-role "Oyster Chef 1A [DATE] 7:30pm-9:00pm (1h30m) [PERSON_NAME] single-neutral-actions" at bounding box center [469, 463] width 195 height 84
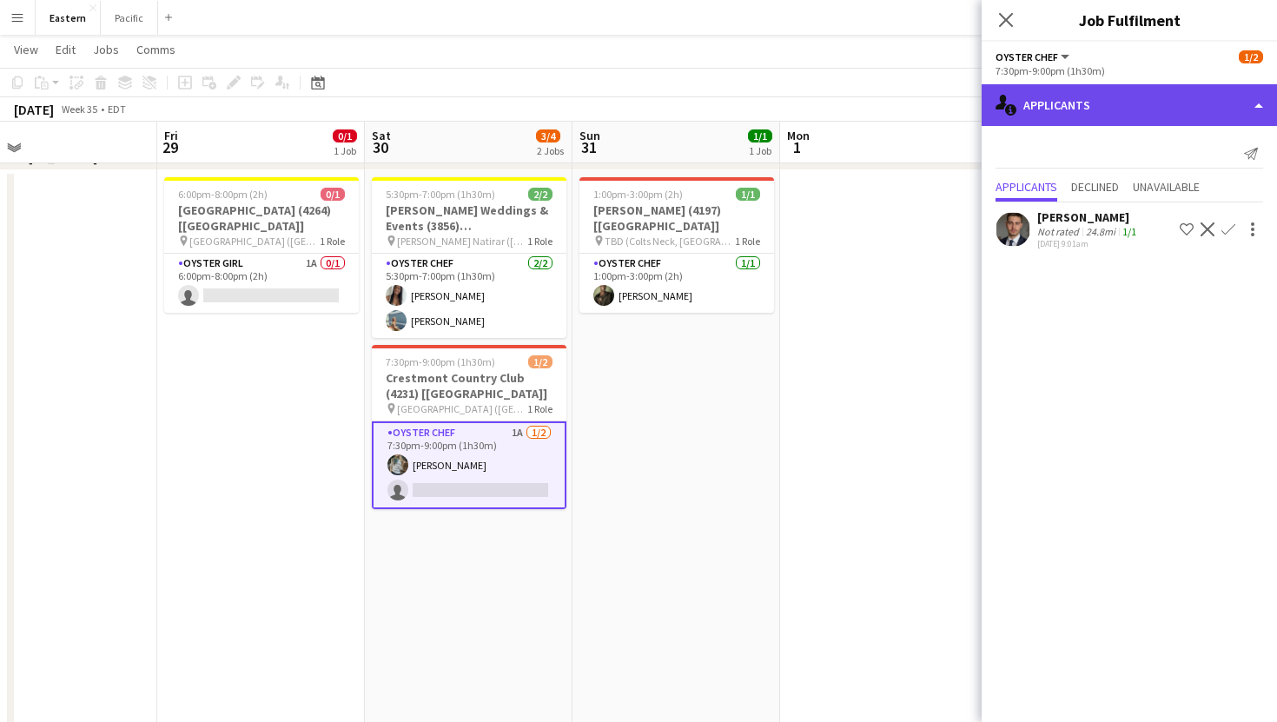
click at [1217, 102] on div "single-neutral-actions-information Applicants" at bounding box center [1128, 105] width 295 height 42
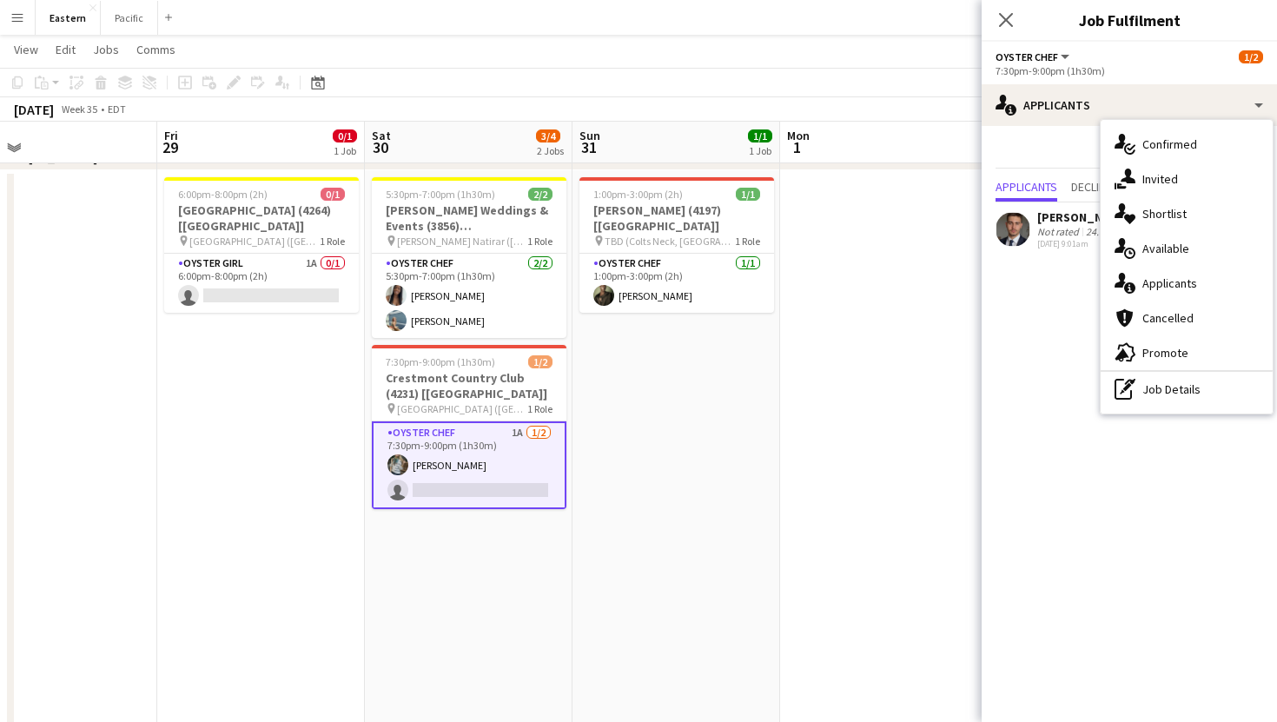
click at [1033, 157] on div "Send notification" at bounding box center [1128, 154] width 267 height 29
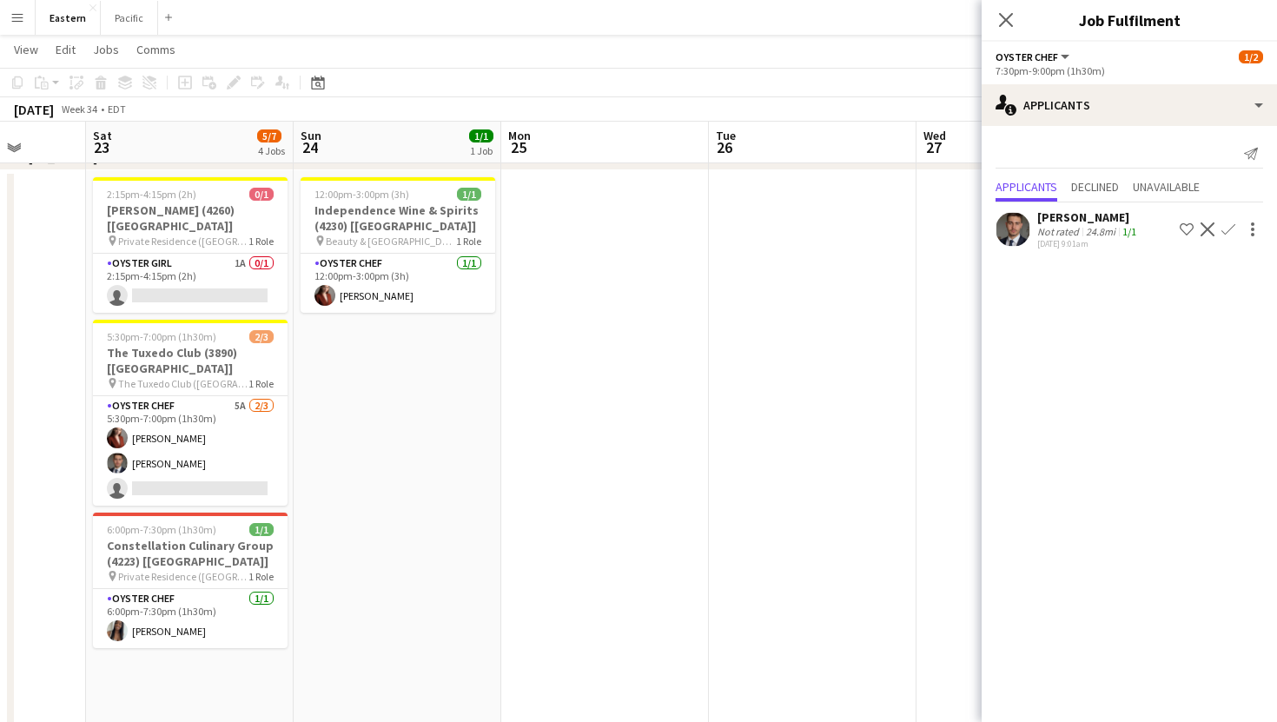
scroll to position [0, 533]
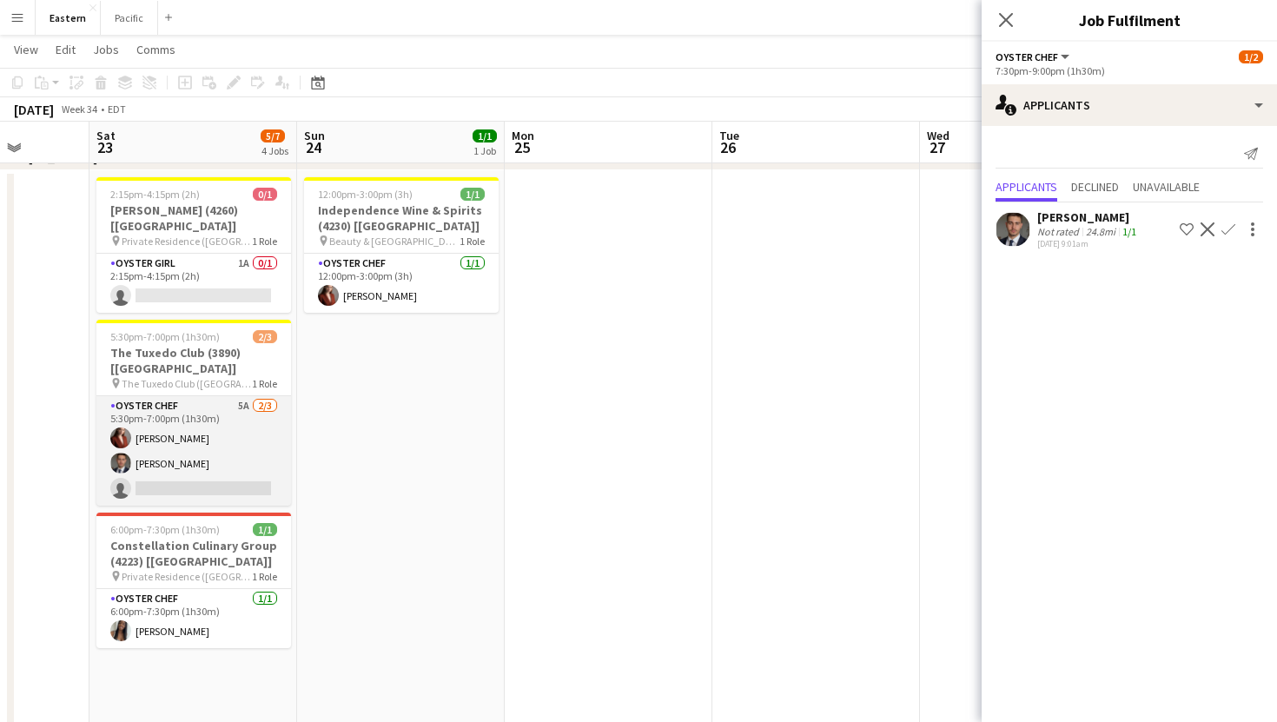
click at [244, 401] on app-card-role "Oyster Chef 5A [DATE] 5:30pm-7:00pm (1h30m) [PERSON_NAME] Artych [PERSON_NAME] …" at bounding box center [193, 450] width 195 height 109
